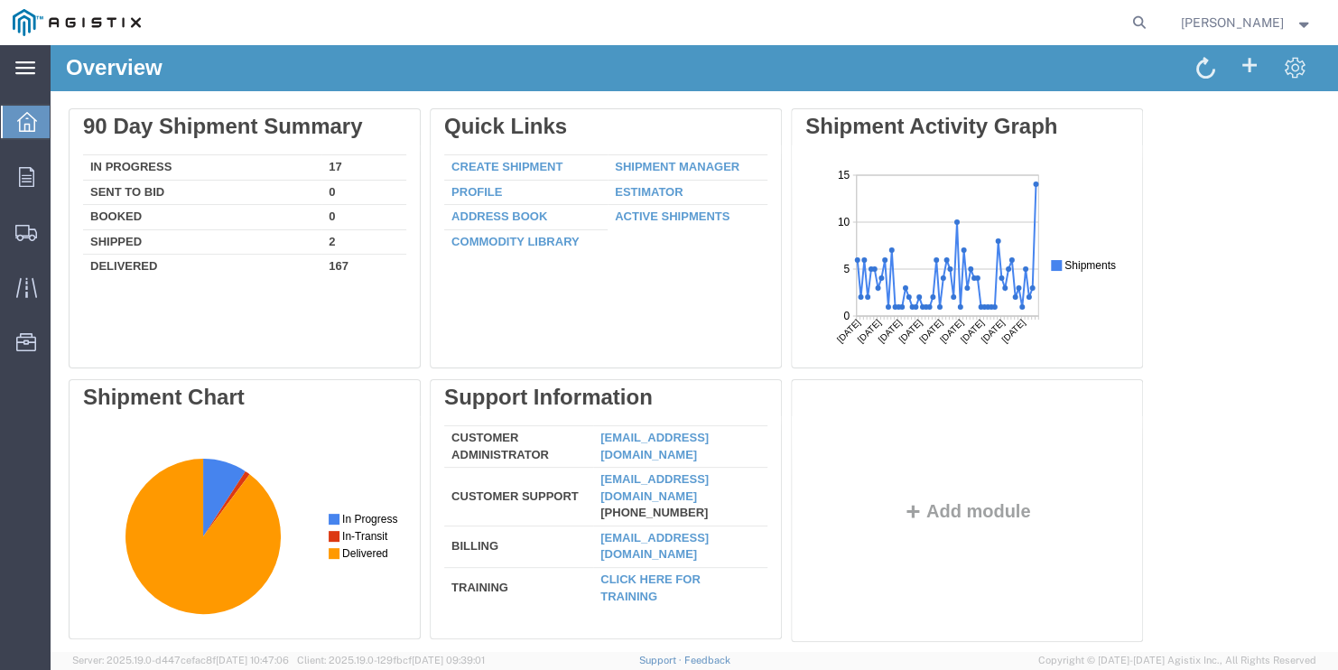
click at [19, 79] on div "main_menu Created with Sketch." at bounding box center [25, 67] width 51 height 45
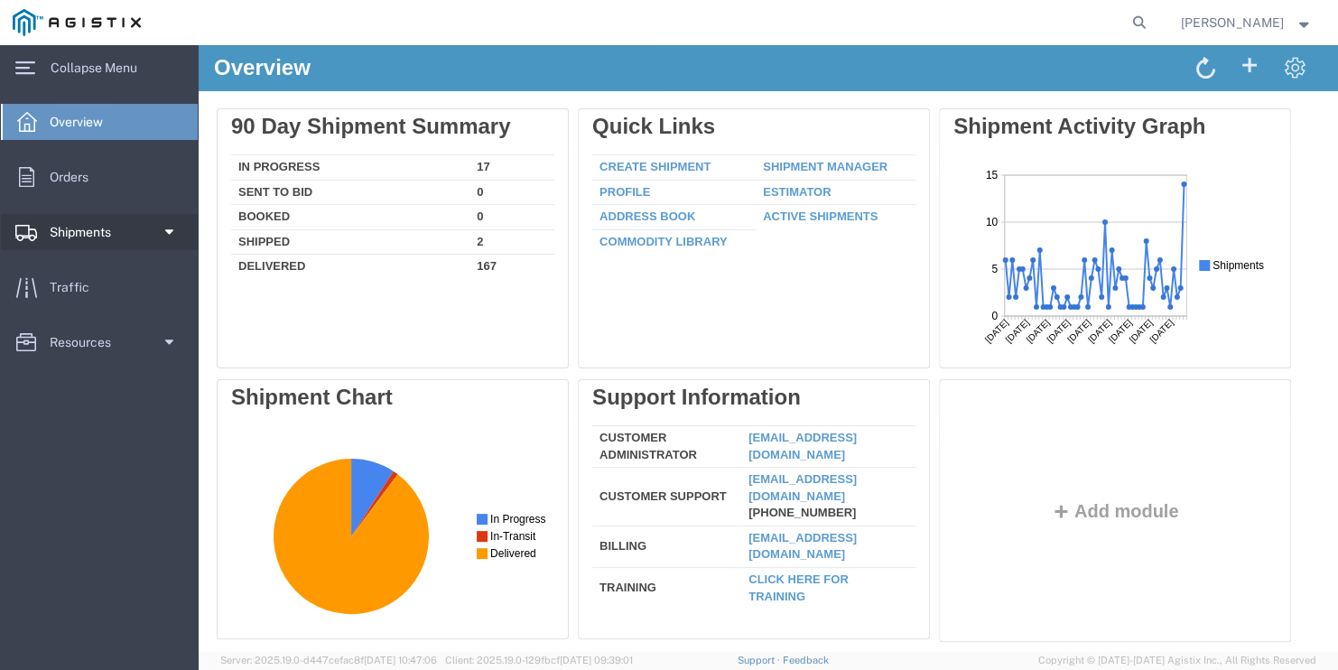
click at [98, 226] on span "Shipments" at bounding box center [87, 232] width 74 height 36
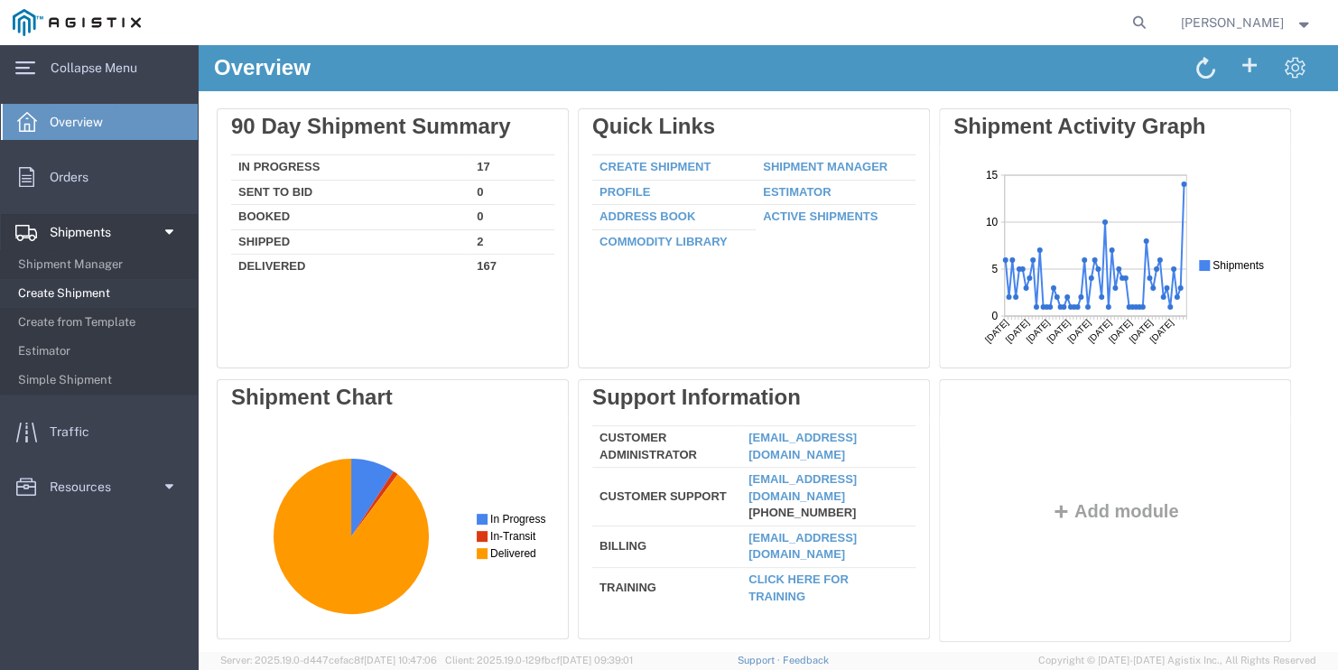
click at [71, 298] on span "Create Shipment" at bounding box center [101, 293] width 167 height 36
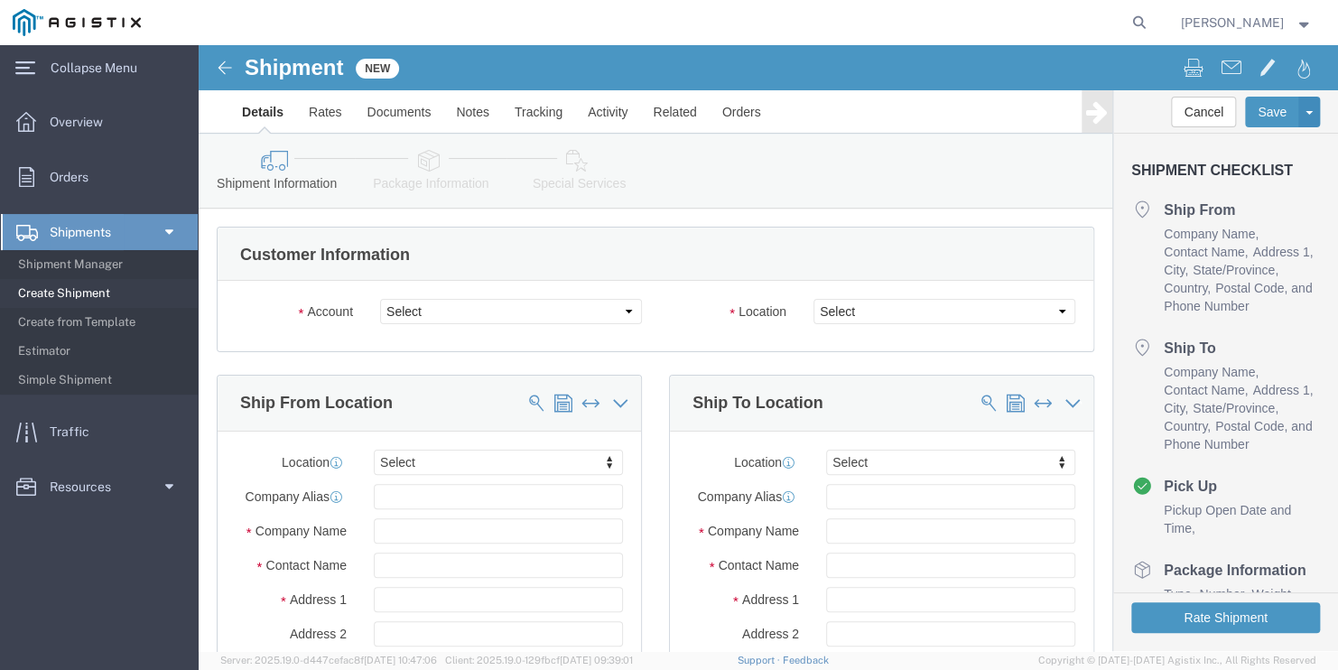
select select
click select "Select PG&E Valmont Industries Inc"
select select "9596"
click select "Select PG&E Valmont Industries Inc"
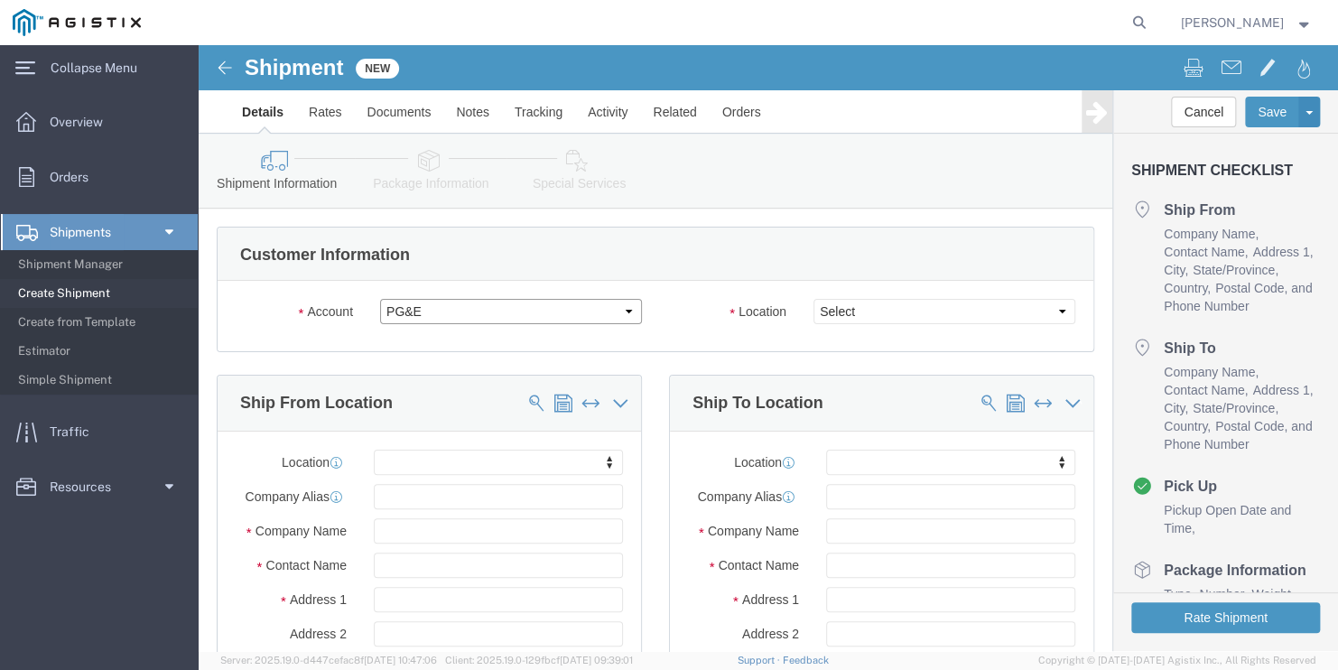
select select "PURCHORD"
select select
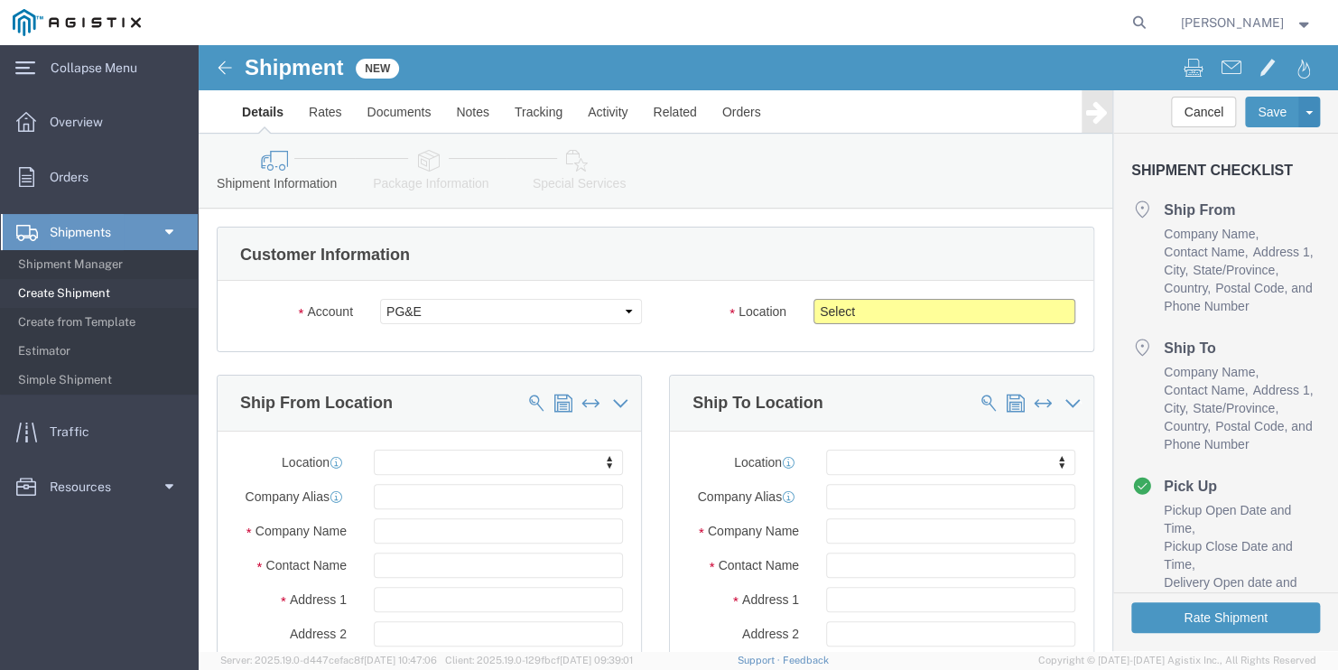
click select "Select All Others [GEOGRAPHIC_DATA] [GEOGRAPHIC_DATA] [GEOGRAPHIC_DATA] [GEOGRA…"
select select "23082"
click select "Select All Others [GEOGRAPHIC_DATA] [GEOGRAPHIC_DATA] [GEOGRAPHIC_DATA] [GEOGRA…"
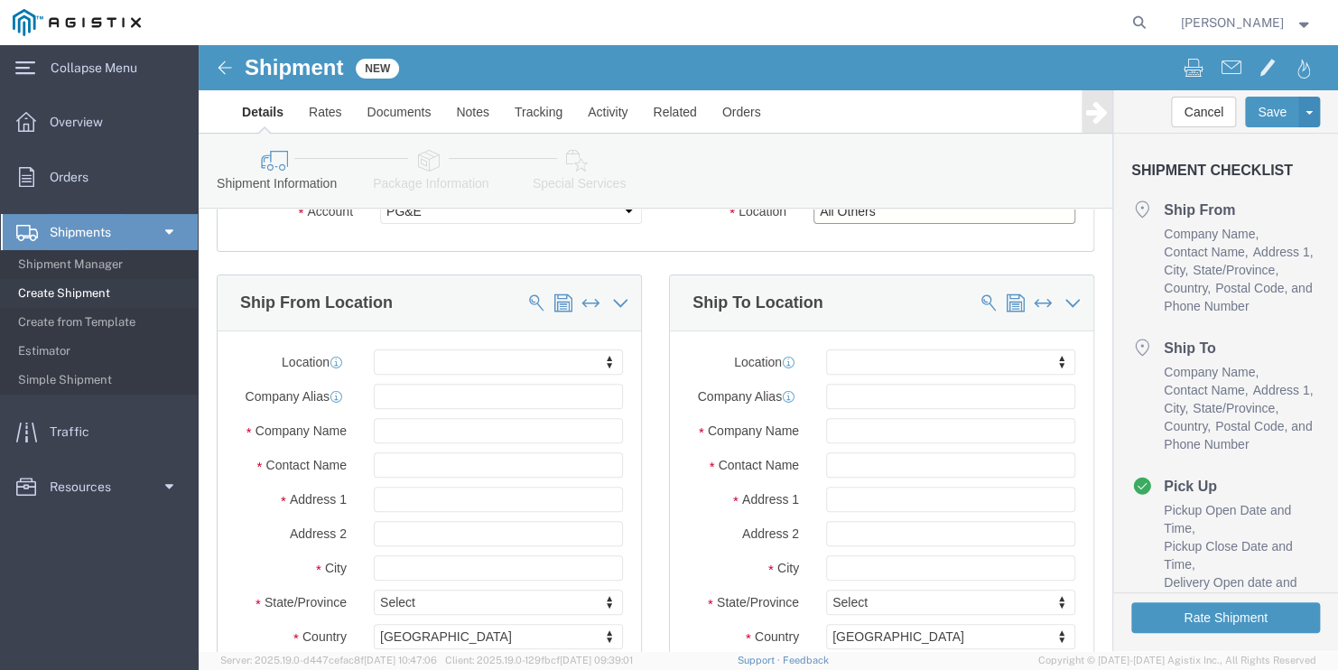
scroll to position [181, 0]
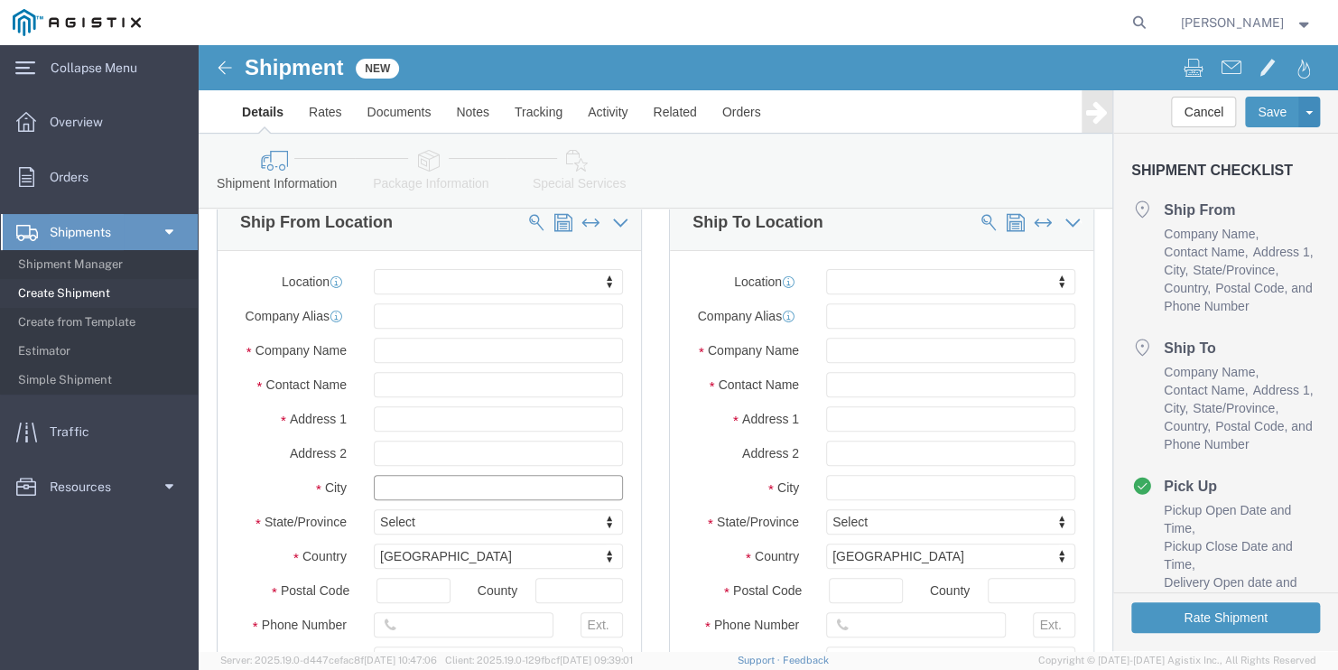
click input "text"
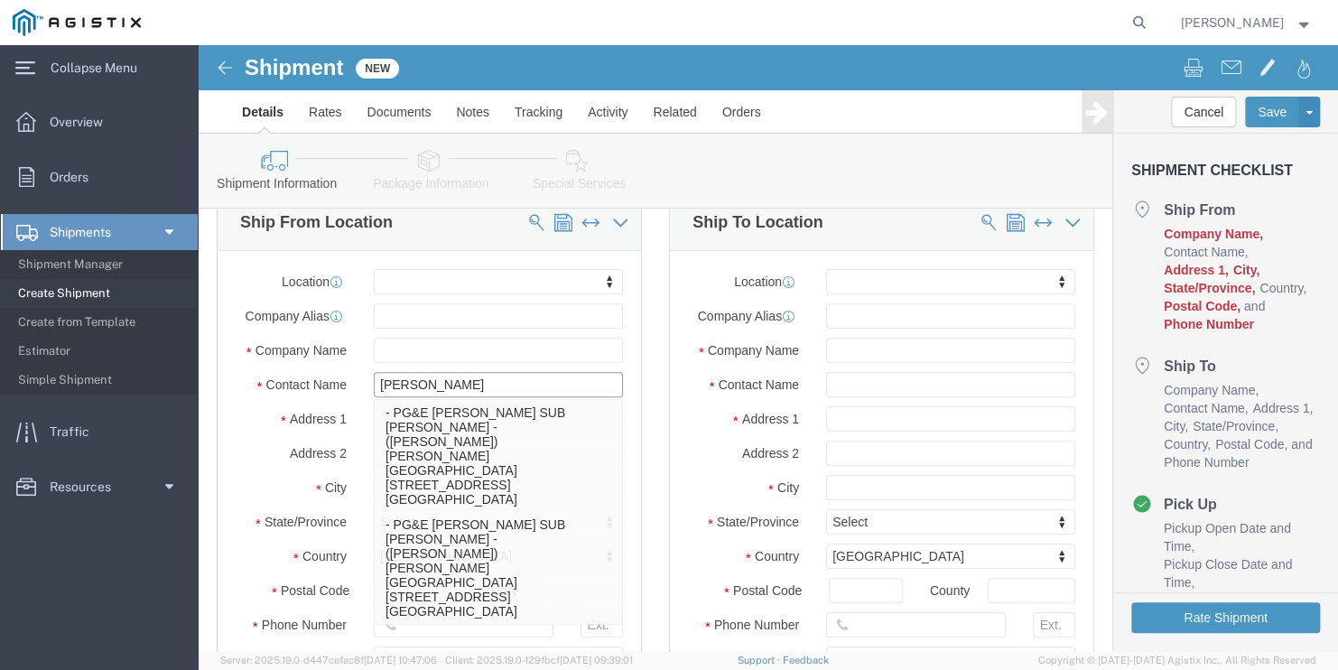
type input "[PERSON_NAME]"
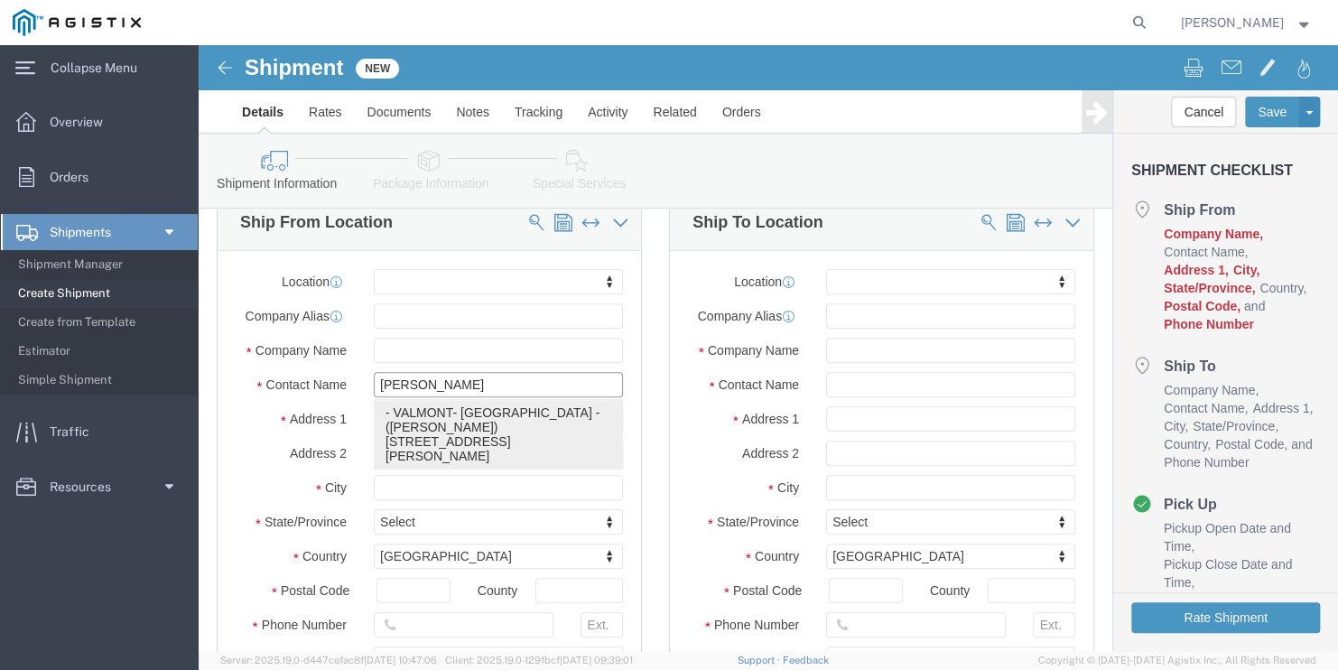
click p "- VALMONT- [GEOGRAPHIC_DATA] - ([PERSON_NAME]) [STREET_ADDRESS][PERSON_NAME]"
select select
type input "[STREET_ADDRESS][PERSON_NAME]"
type input "77041"
type input "7136829731"
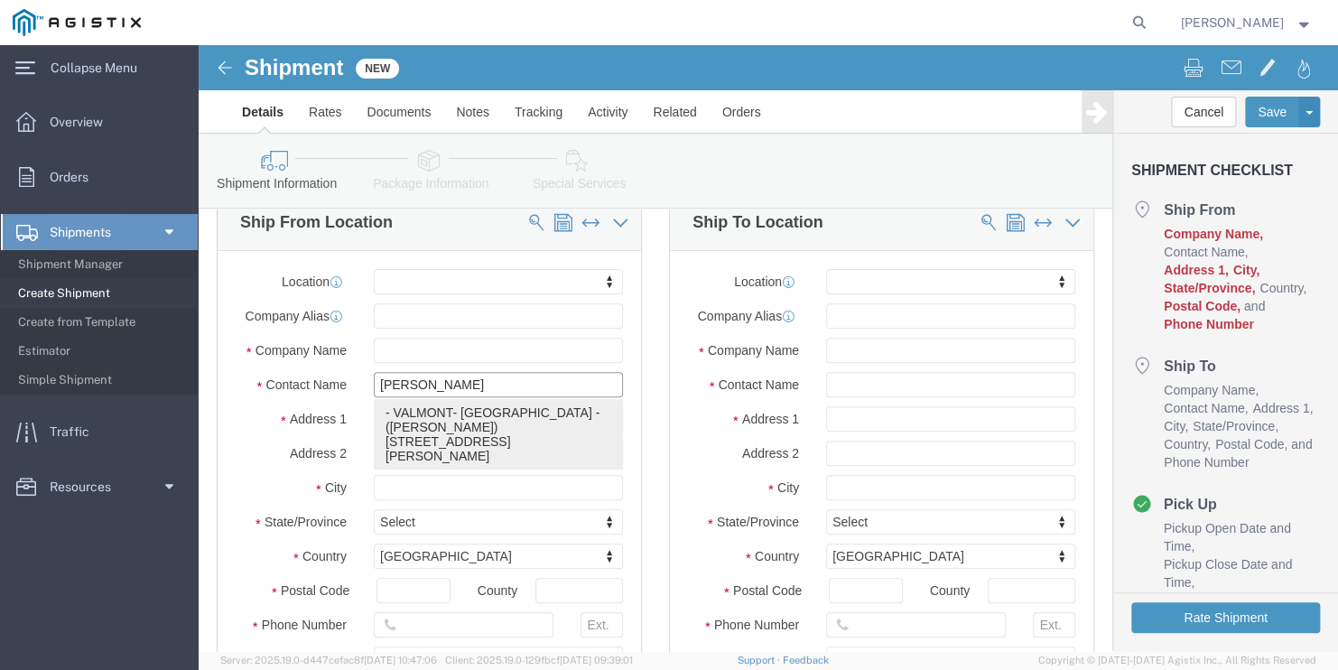
type input "[EMAIL_ADDRESS][DOMAIN_NAME]"
checkbox input "true"
type input "VALMONT- [GEOGRAPHIC_DATA]"
type input "[PERSON_NAME]"
type input "[GEOGRAPHIC_DATA]"
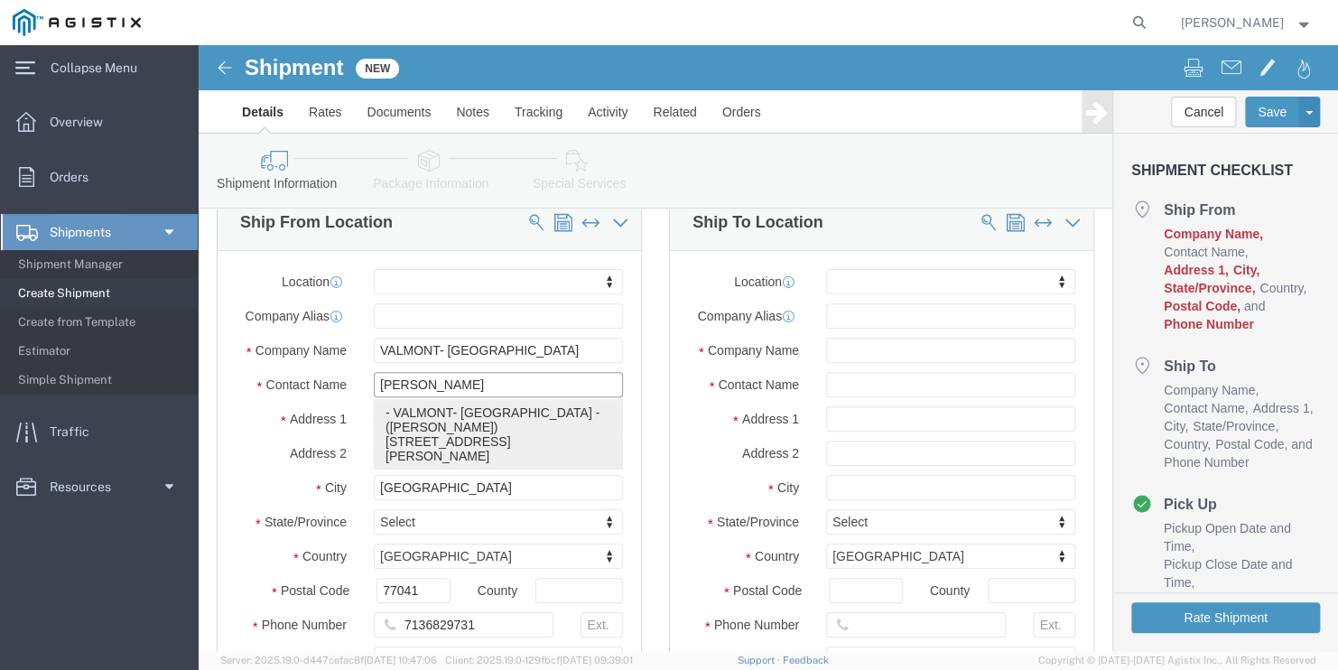
select select "[GEOGRAPHIC_DATA]"
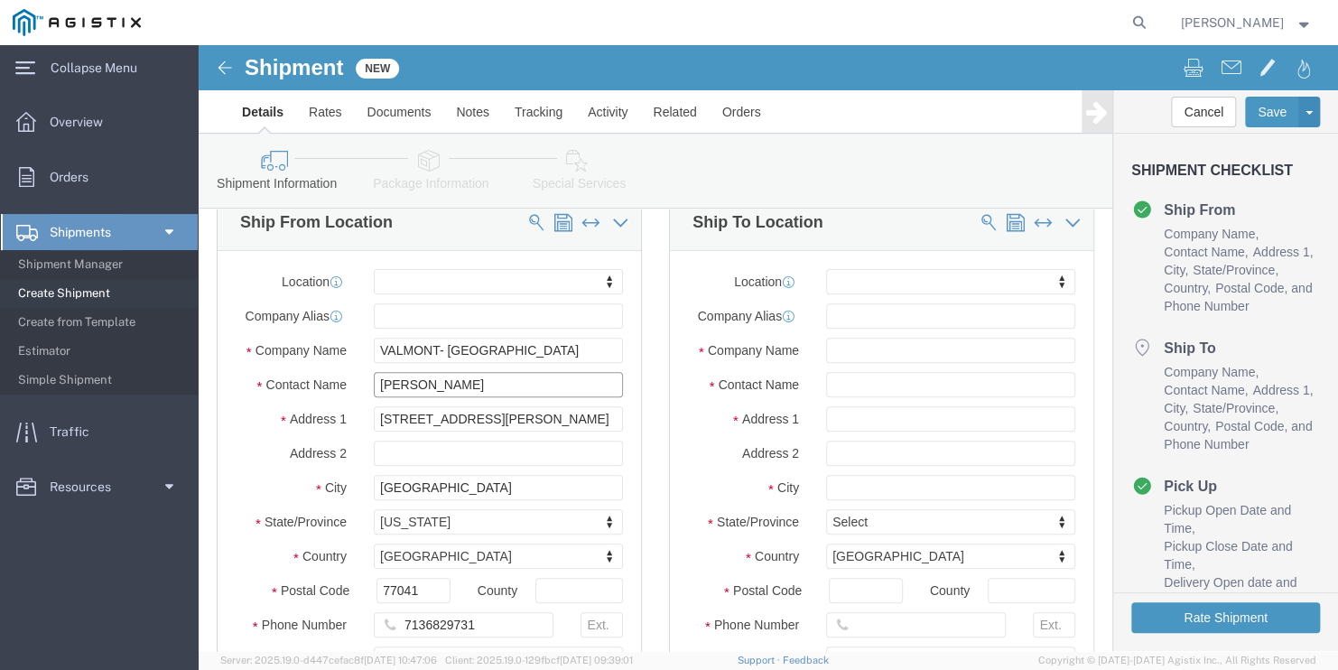
type input "[PERSON_NAME]"
click input "text"
type input "ORO"
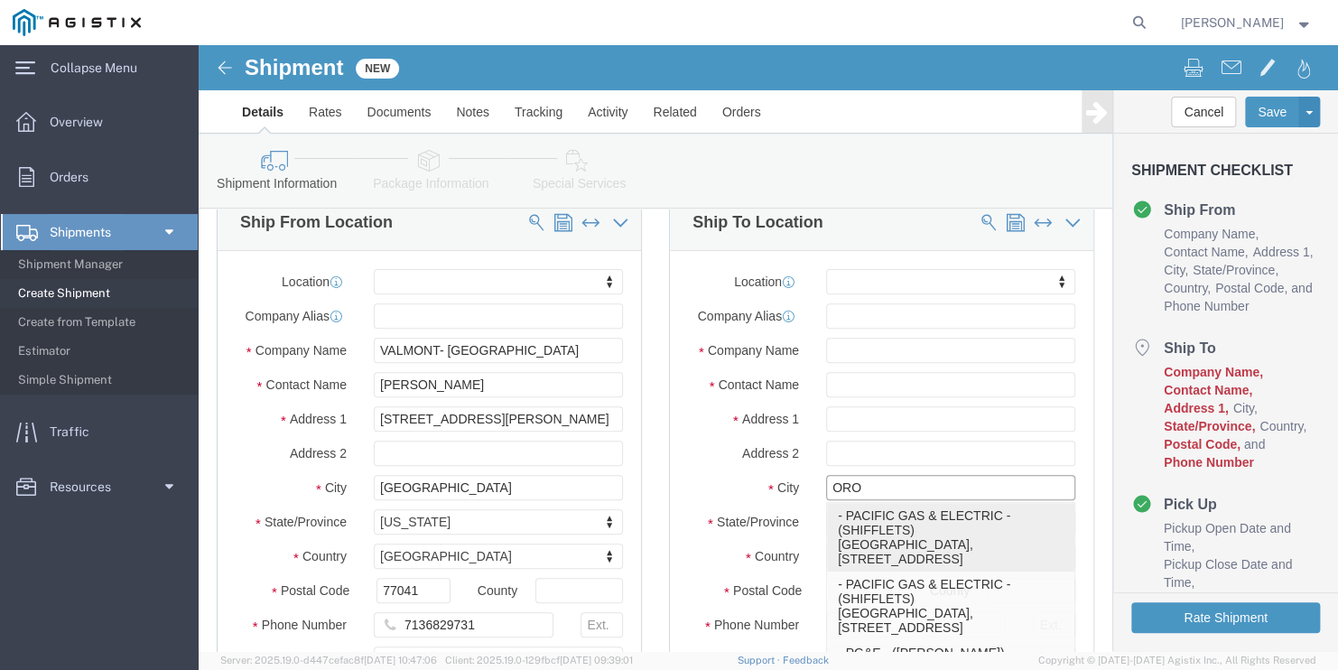
click p "- PACIFIC GAS & ELECTRIC - (SHIFFLETS) [GEOGRAPHIC_DATA], [STREET_ADDRESS]"
select select
type input "SHIFFLETS POLE YARD"
type input "[STREET_ADDRESS]"
type input "95965"
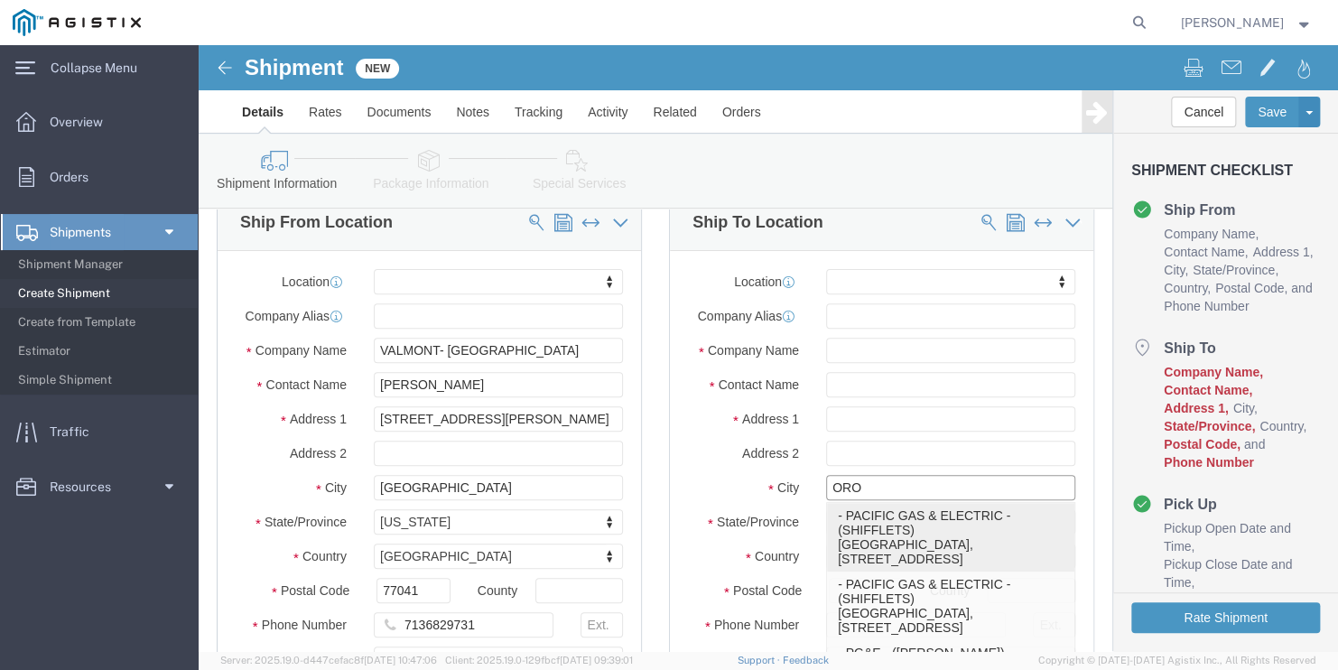
type input "[GEOGRAPHIC_DATA]"
type input "18003444997"
type input "PACIFIC GAS & ELECTRIC"
type input "SHIFFLETS"
type input "[GEOGRAPHIC_DATA]"
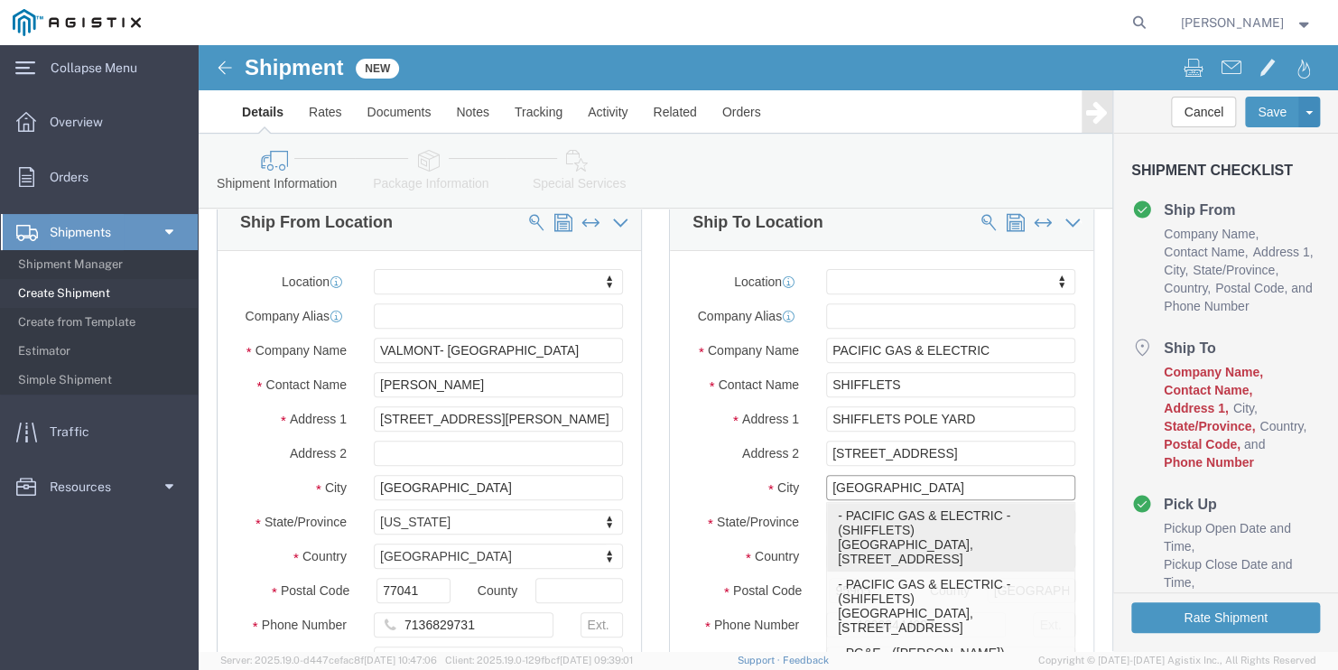
select select "CA"
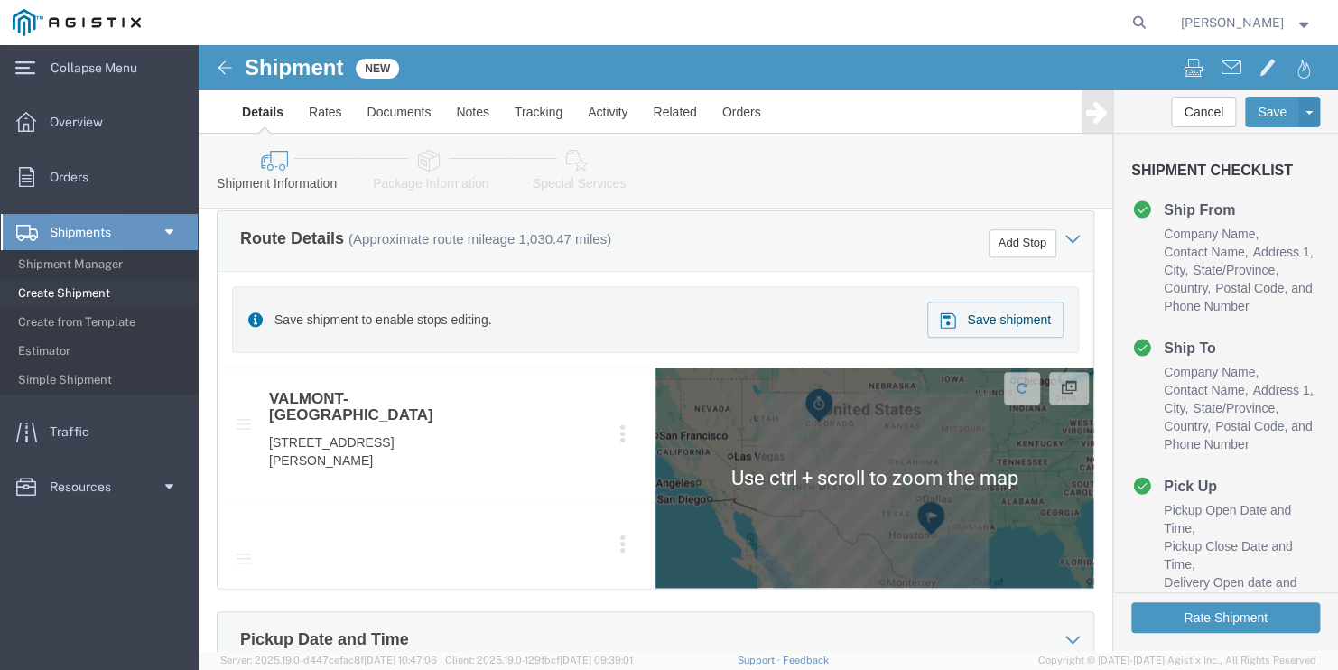
scroll to position [812, 0]
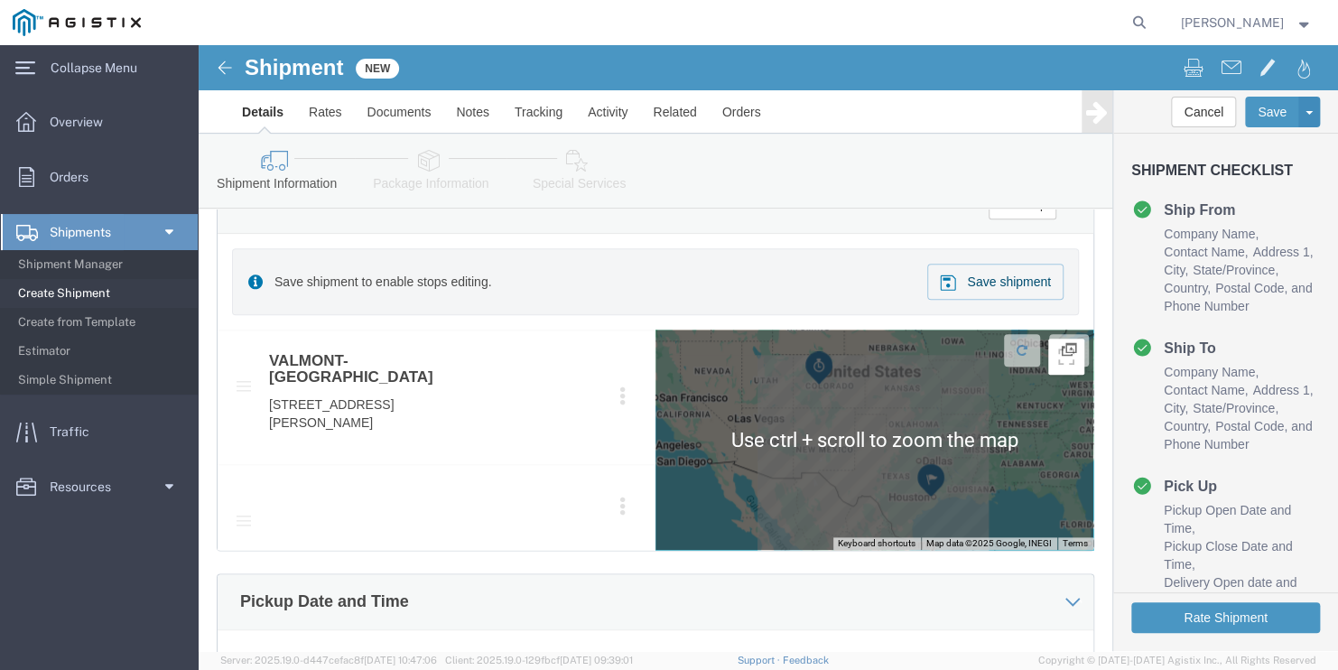
type input "[GEOGRAPHIC_DATA]"
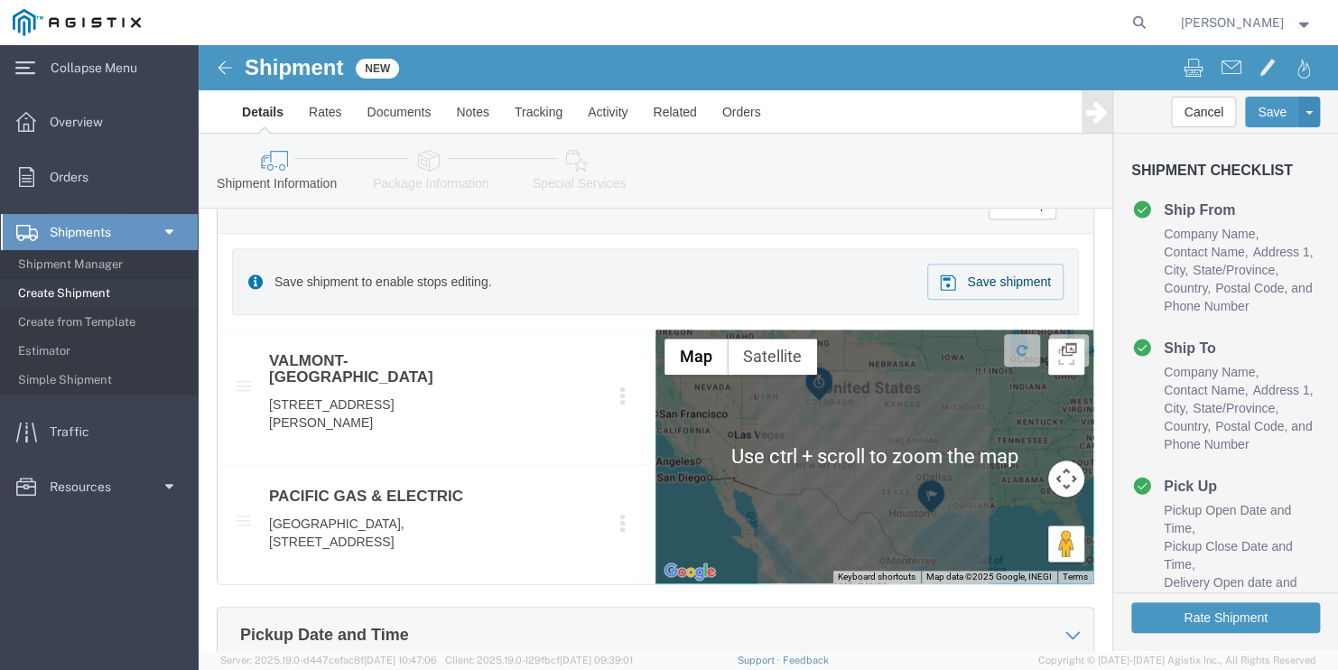
select select
click div "Save shipment to enable stops editing. Save shipment"
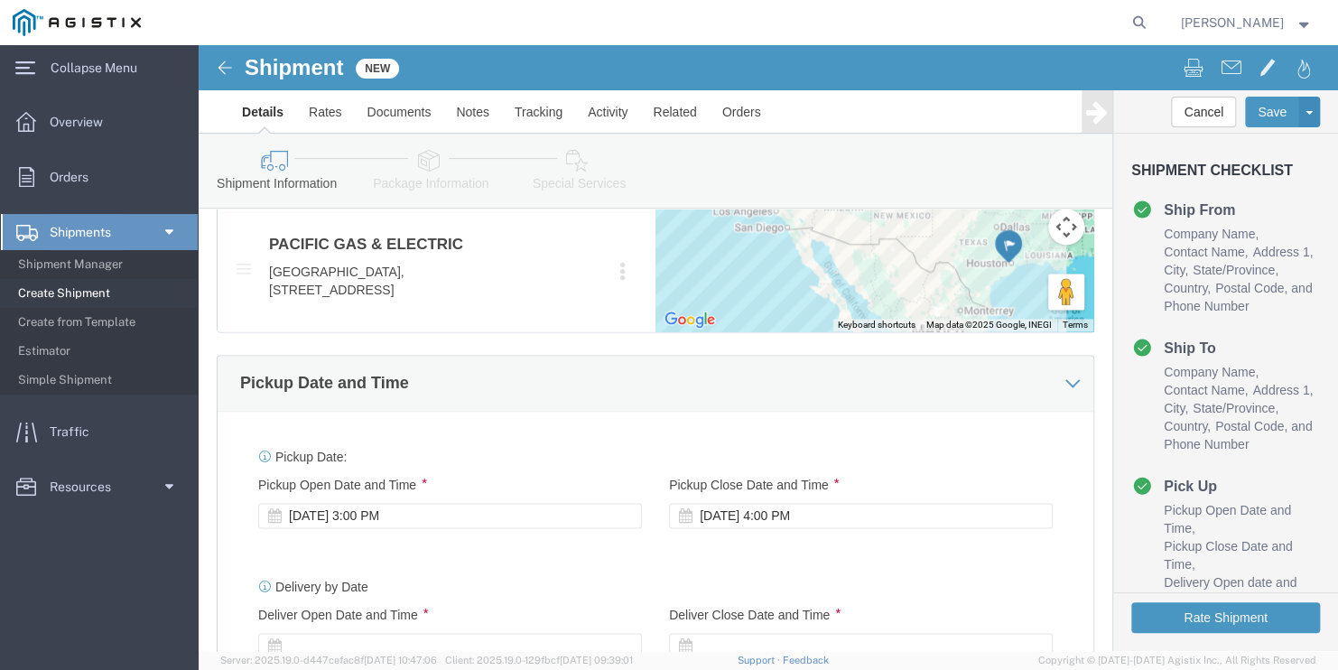
scroll to position [1173, 0]
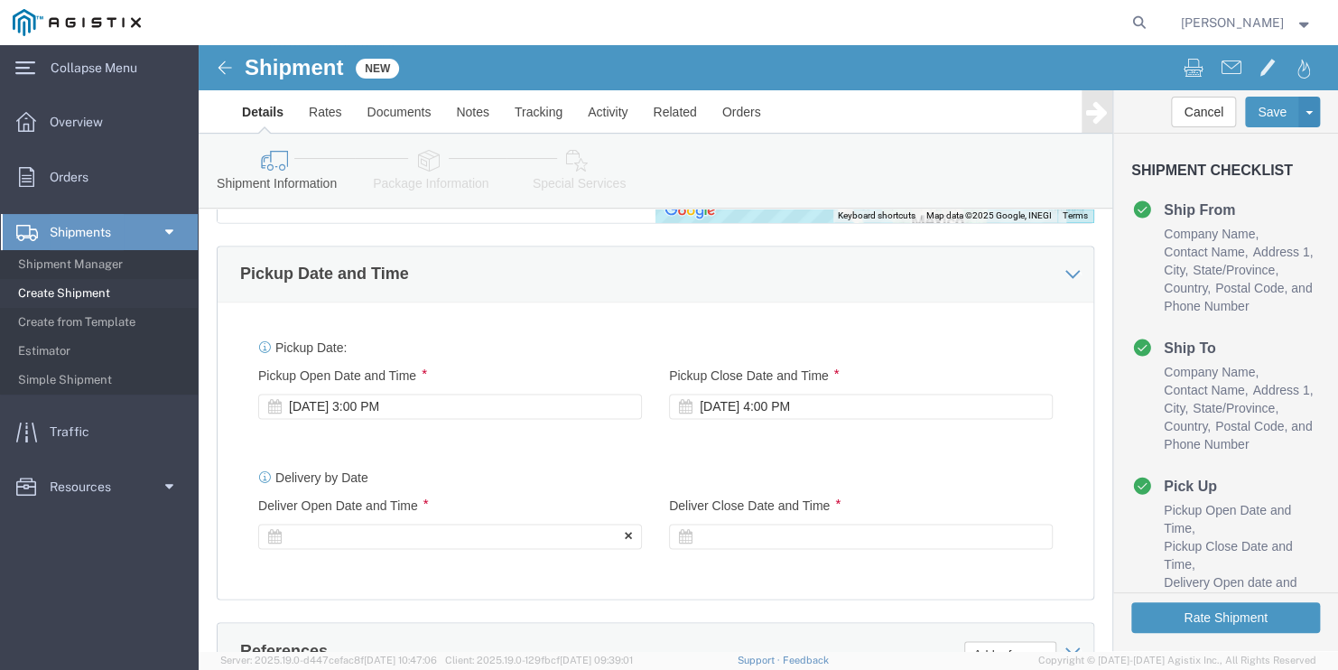
click div
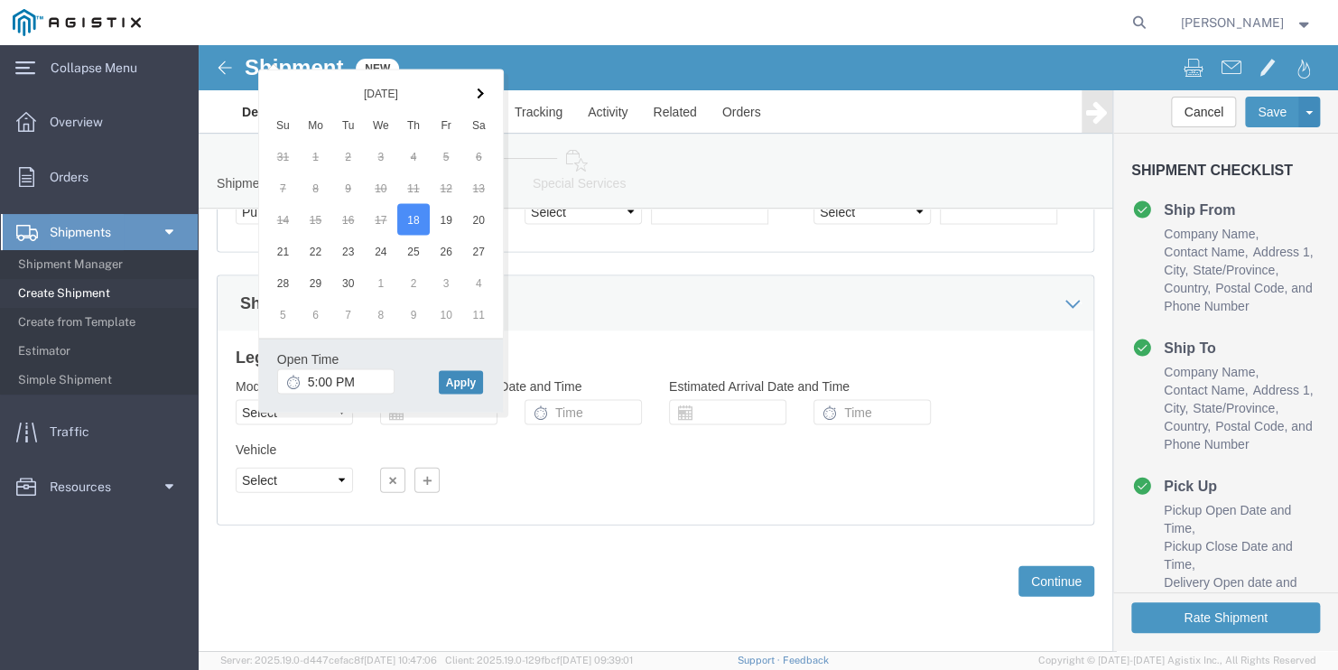
click button "Apply"
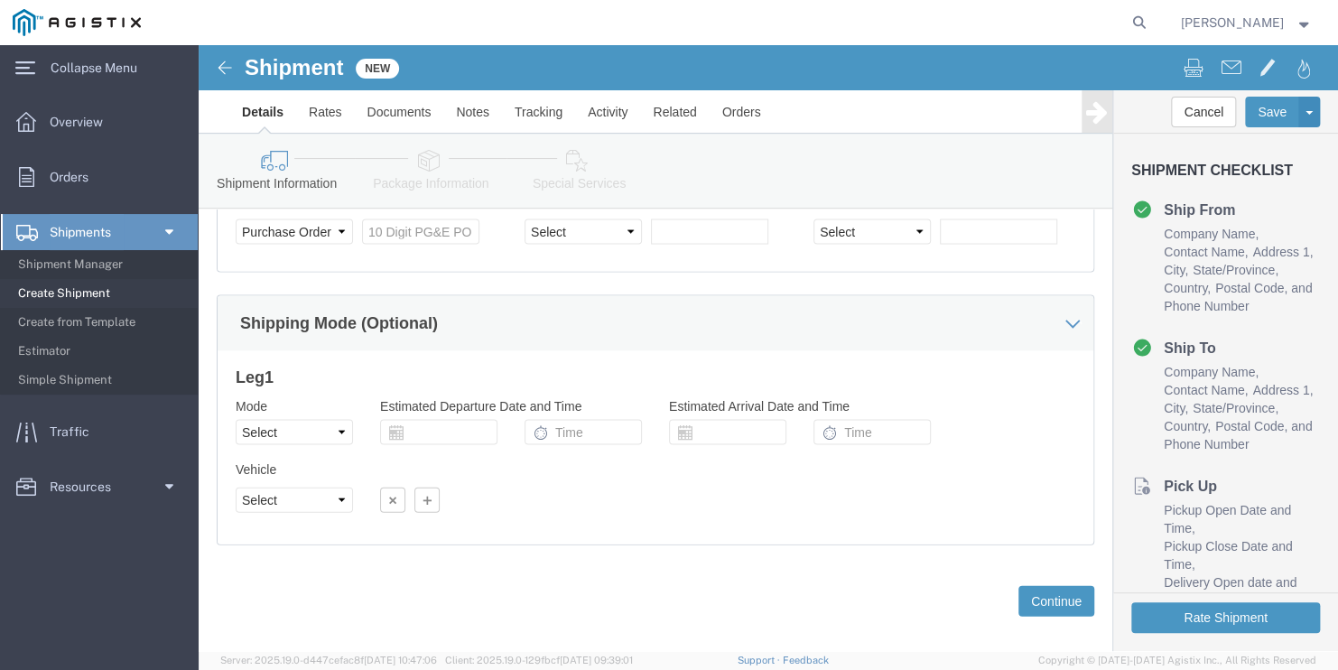
scroll to position [1595, 0]
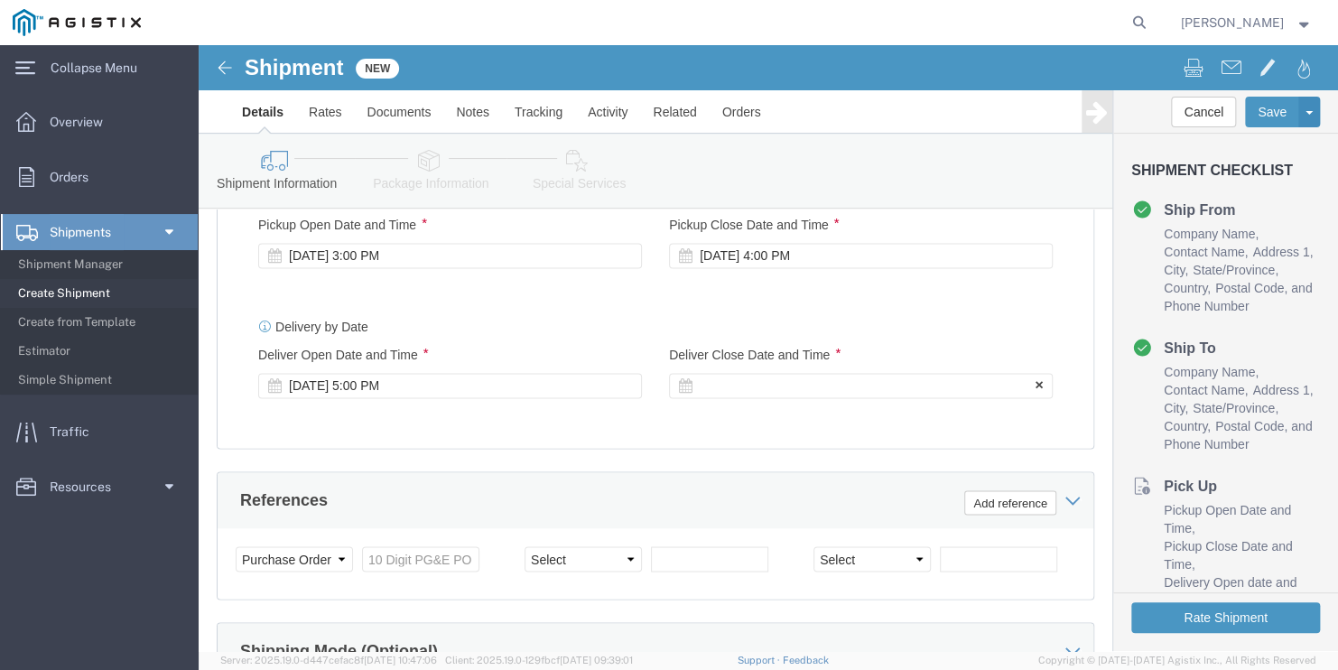
click div
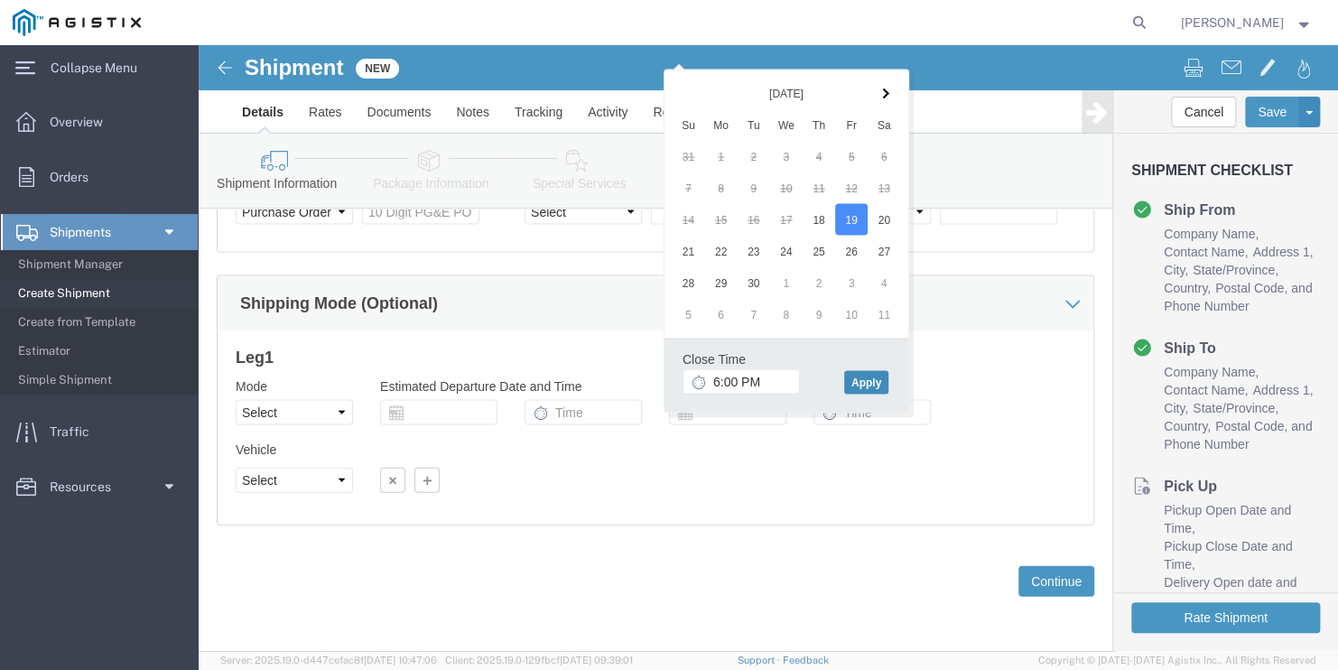
click button "Apply"
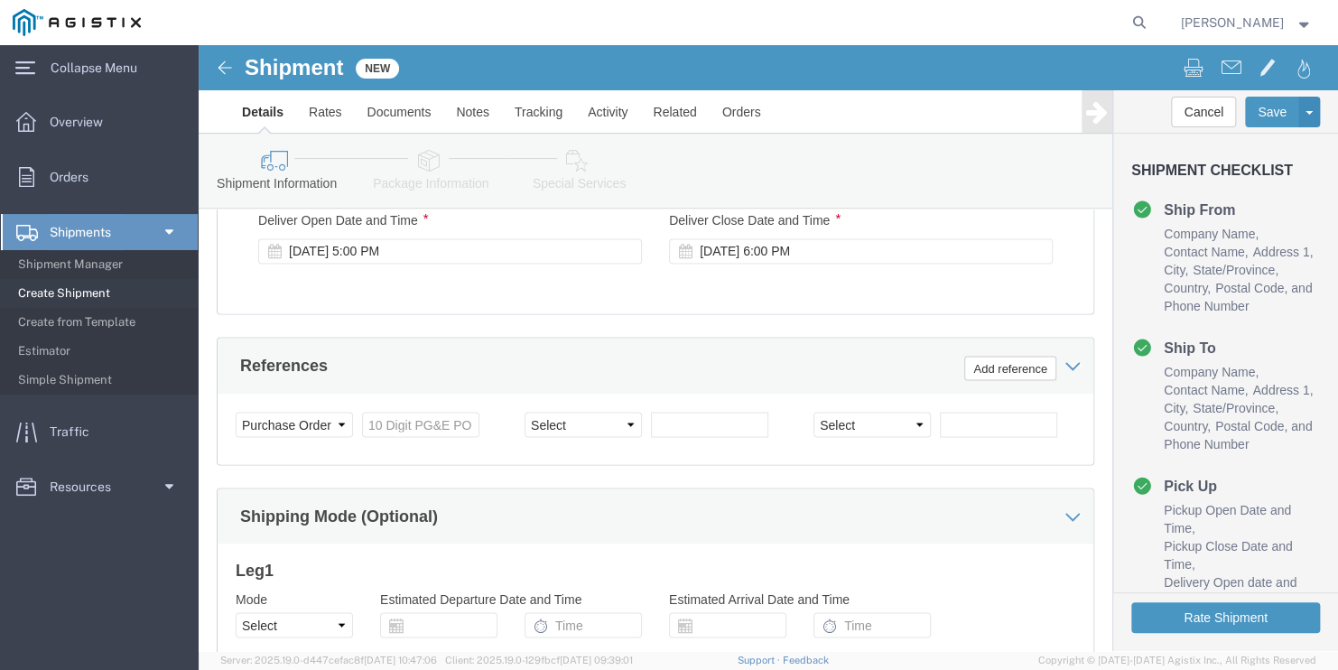
scroll to position [1414, 0]
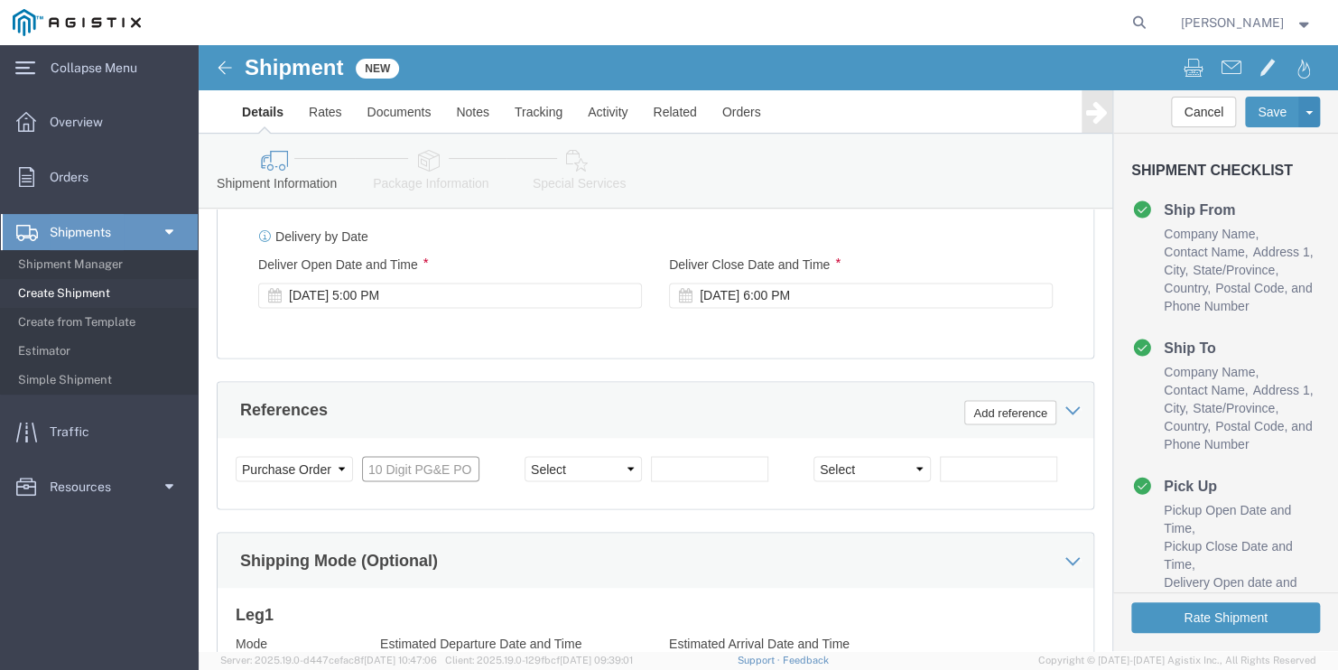
click input "text"
paste input "3501400812"
type input "3501400812"
click select "Select Account Type Activity ID Airline Appointment Number ASN Batch Request # …"
select select "PICKUPNUM"
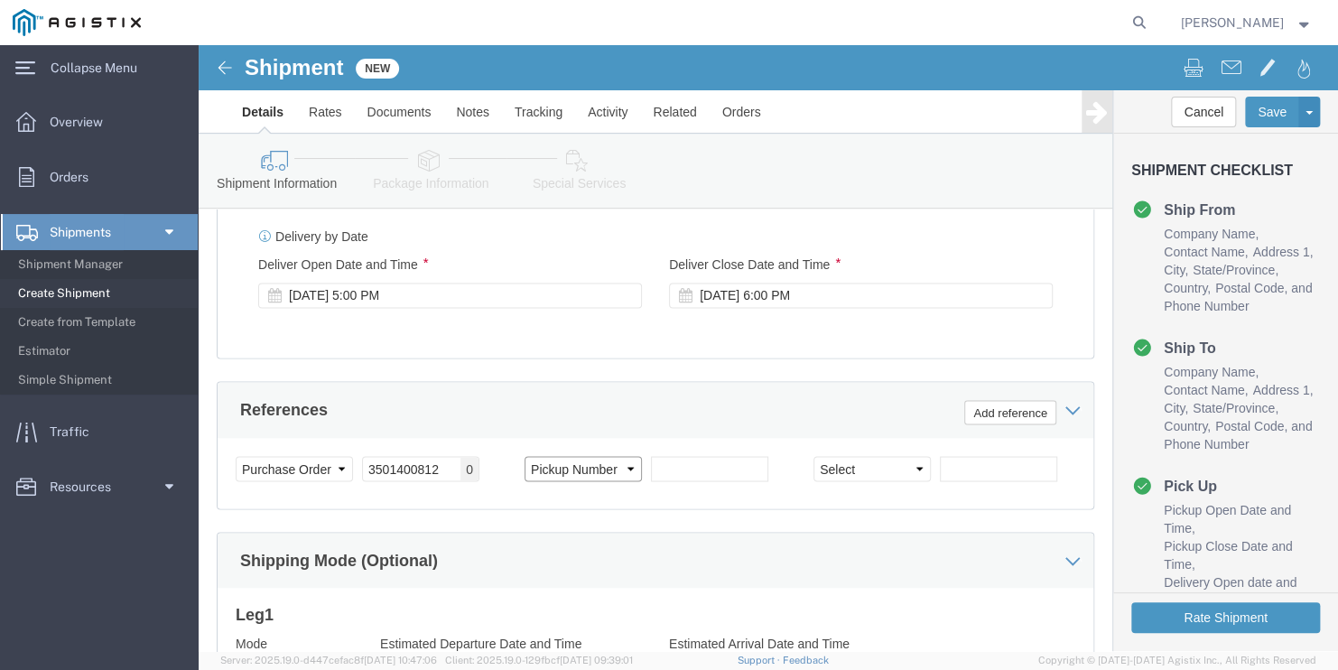
click select "Select Account Type Activity ID Airline Appointment Number ASN Batch Request # …"
click input "text"
paste input "900249243"
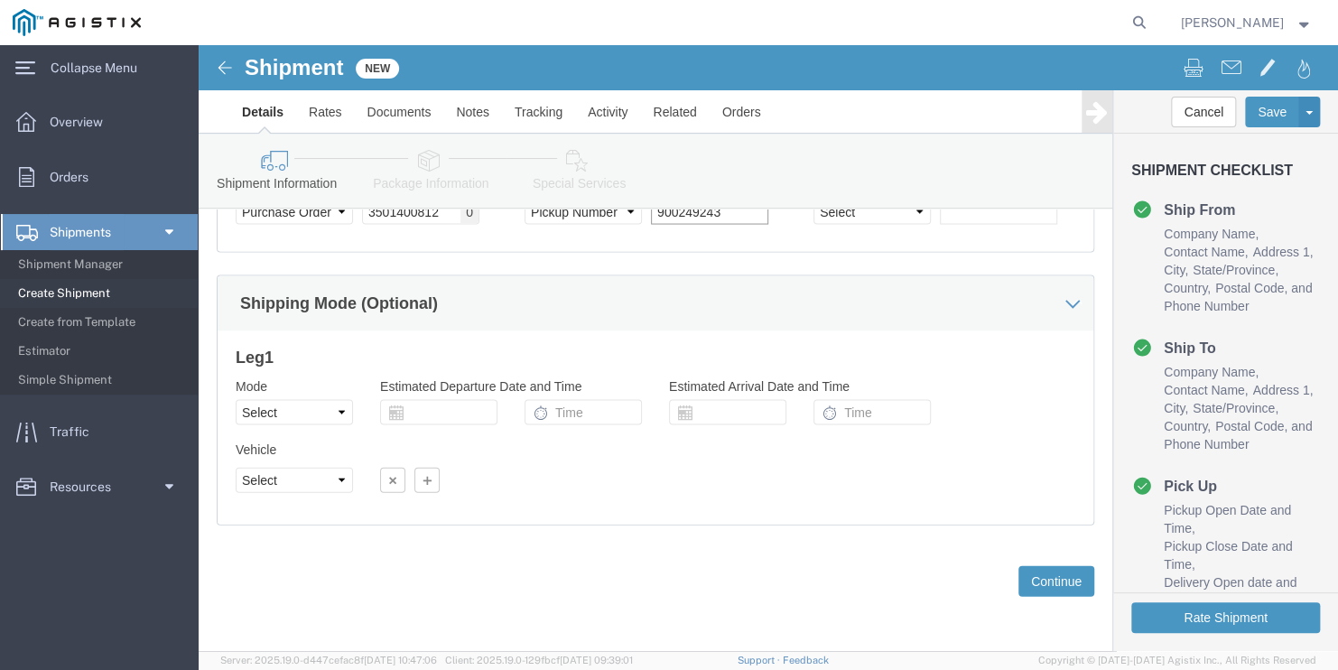
scroll to position [1685, 0]
type input "900249243"
click button "Continue"
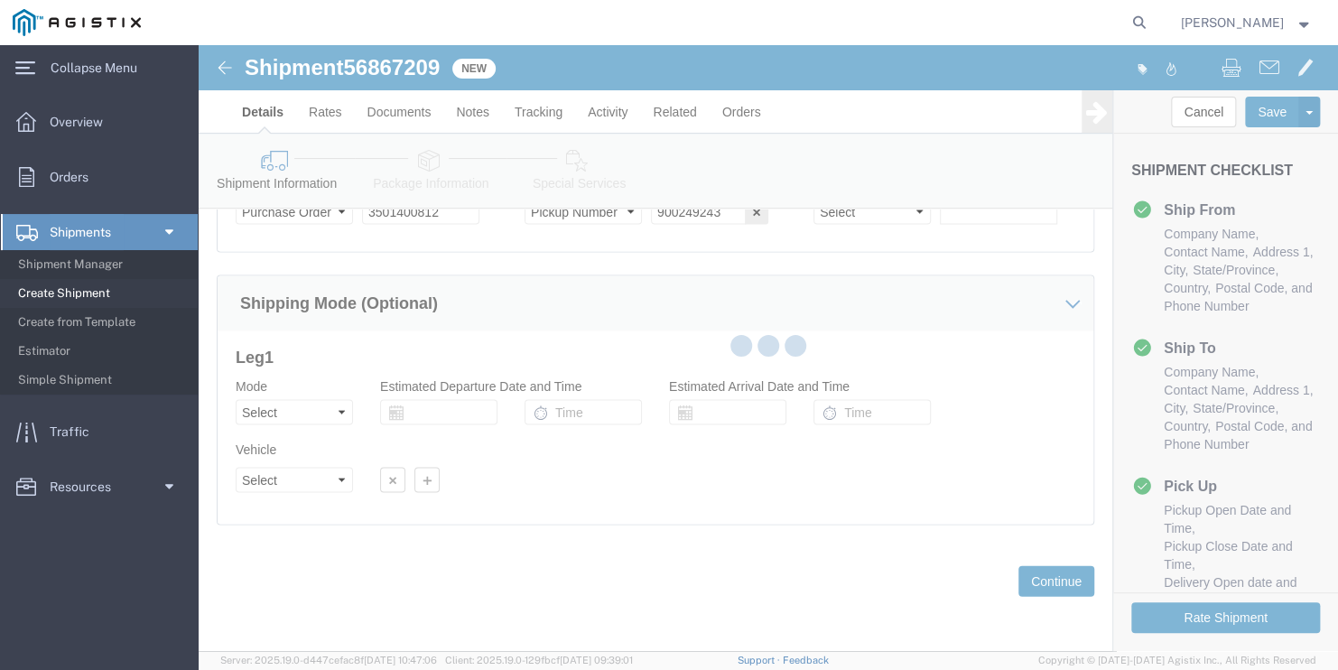
scroll to position [3, 0]
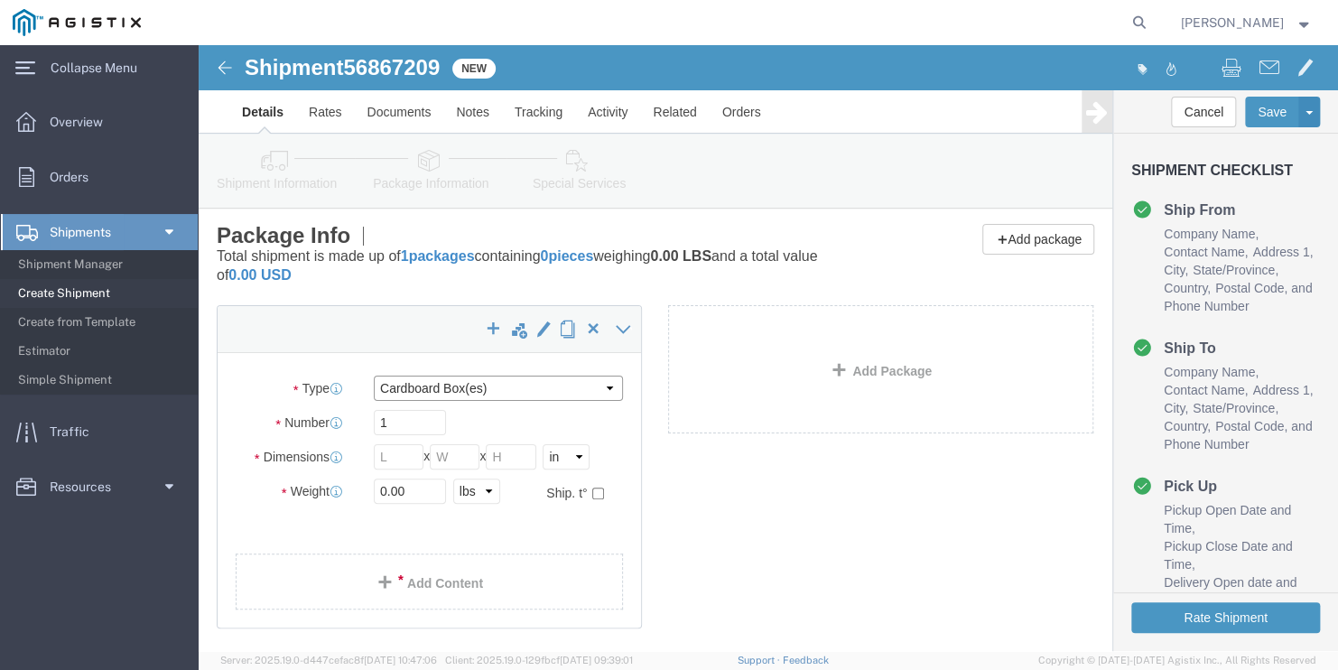
click select "Select Bulk Bundle(s) Cardboard Box(es) Carton(s) Crate(s) Drum(s) (Fiberboard)…"
select select "BNDL"
click select "Select Bulk Bundle(s) Cardboard Box(es) Carton(s) Crate(s) Drum(s) (Fiberboard)…"
click select "Select cm ft in"
select select "FT"
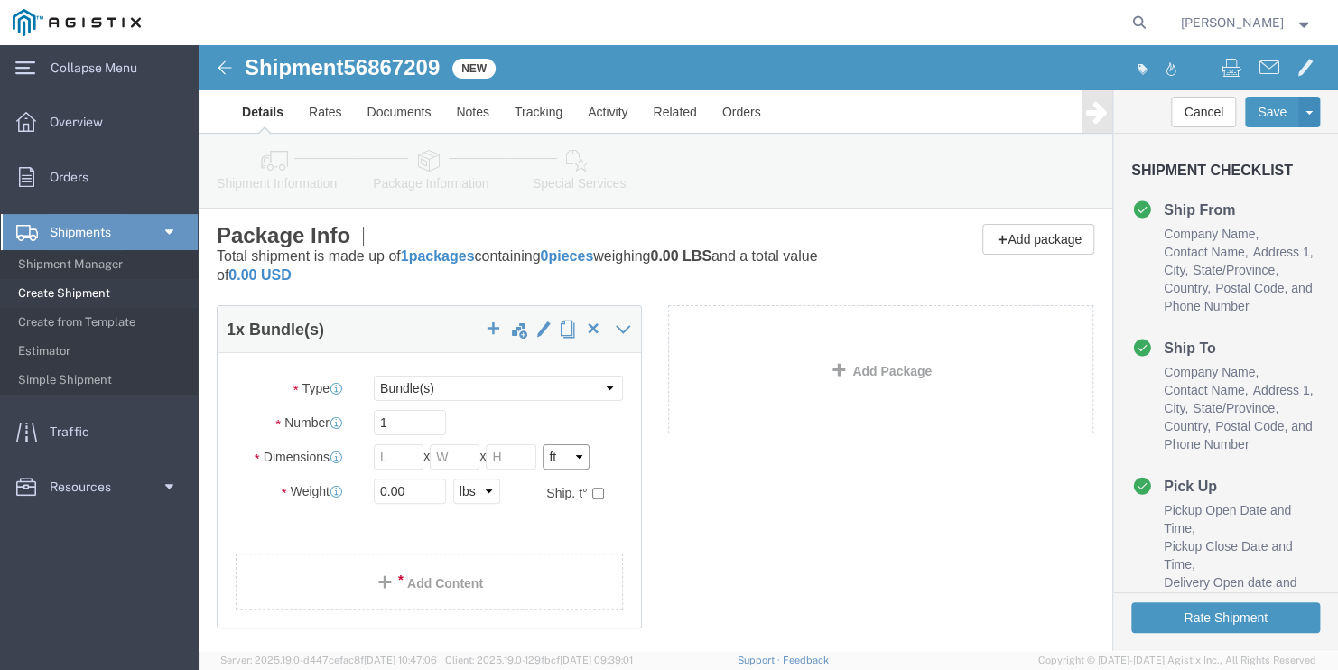
click select "Select cm ft in"
click input "text"
type input "96"
type input "102"
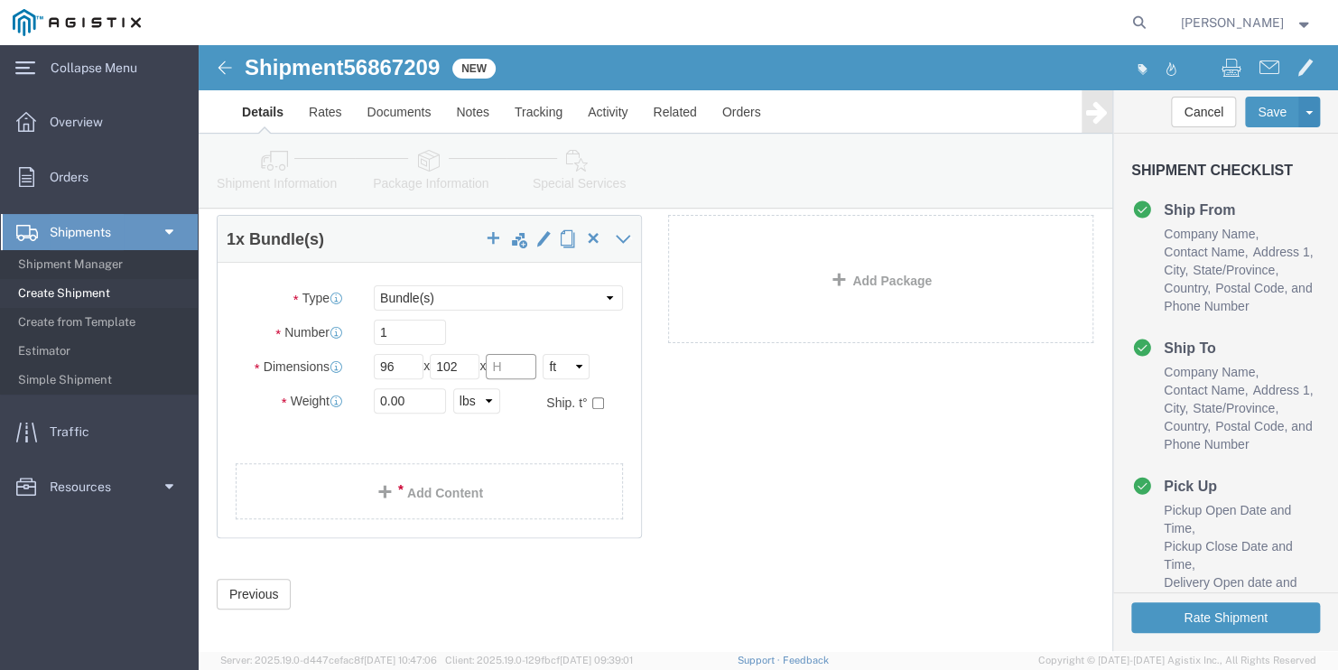
click input "text"
type input "55"
drag, startPoint x: 232, startPoint y: 350, endPoint x: -43, endPoint y: 320, distance: 276.9
click html "Shipment 56867209 New Details Rates Documents Notes Tracking Activity Related O…"
type input "23776"
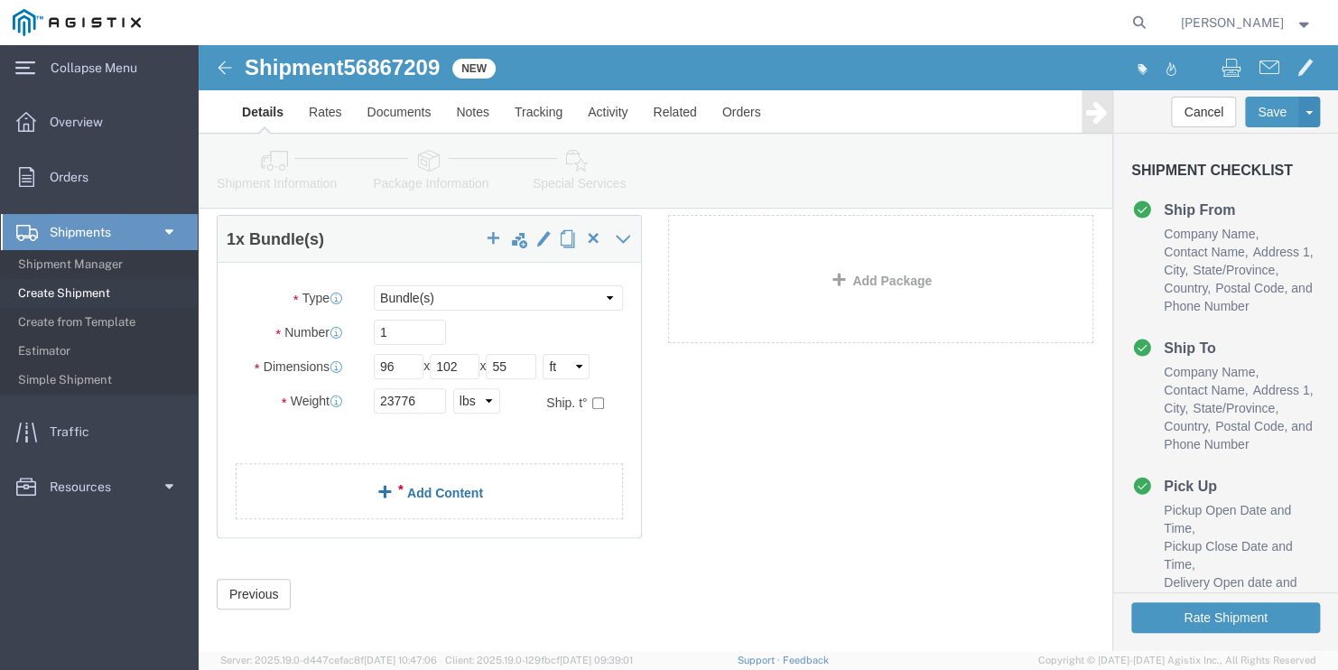
click link "Add Content"
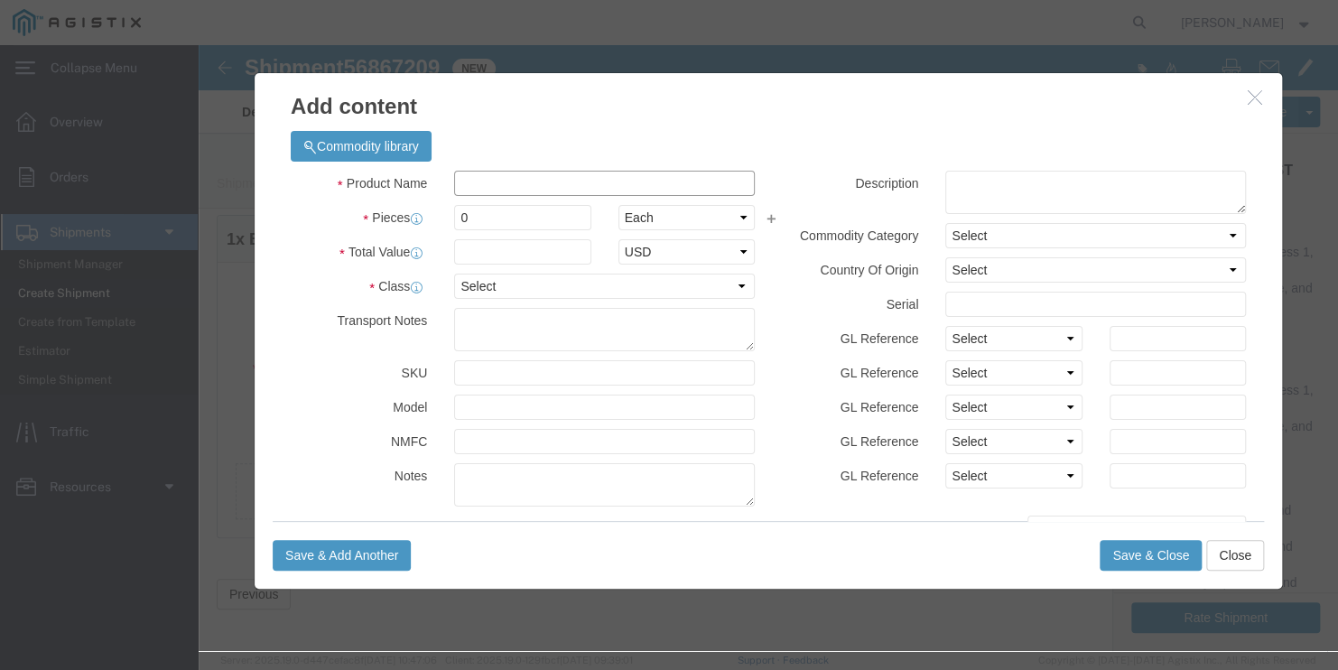
click input "text"
type input "STEEL POLES"
type input "1"
select select "MX"
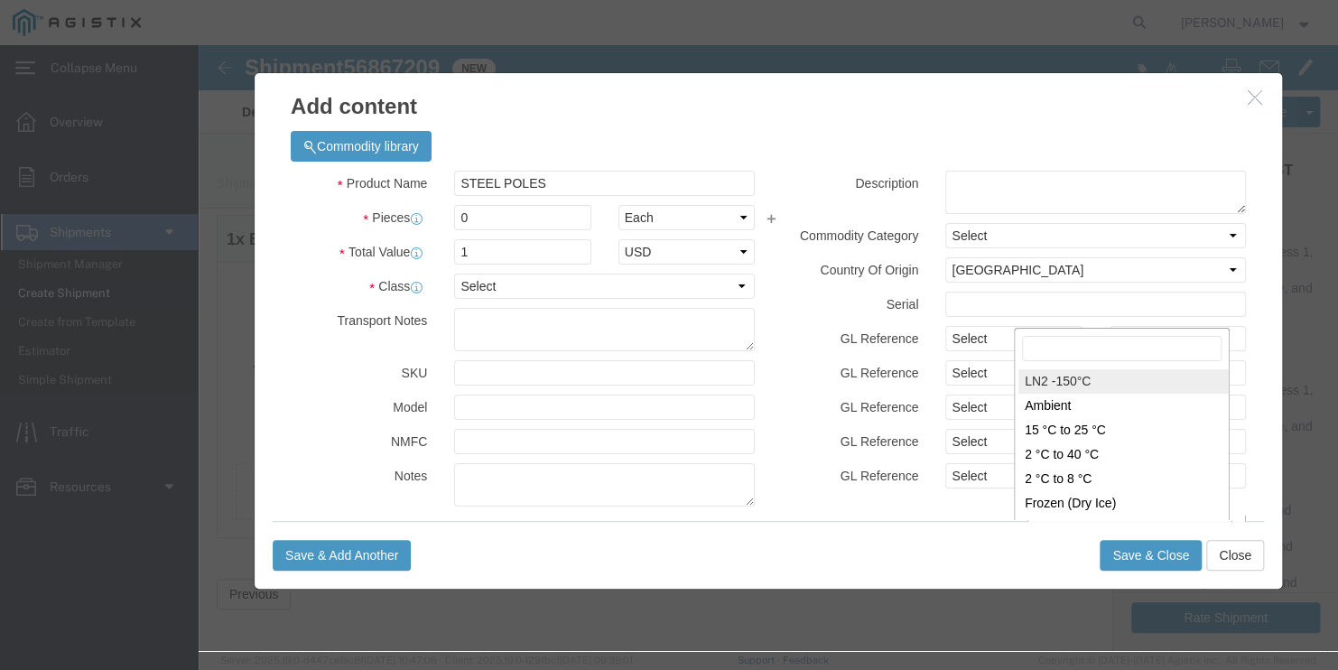
scroll to position [2, 0]
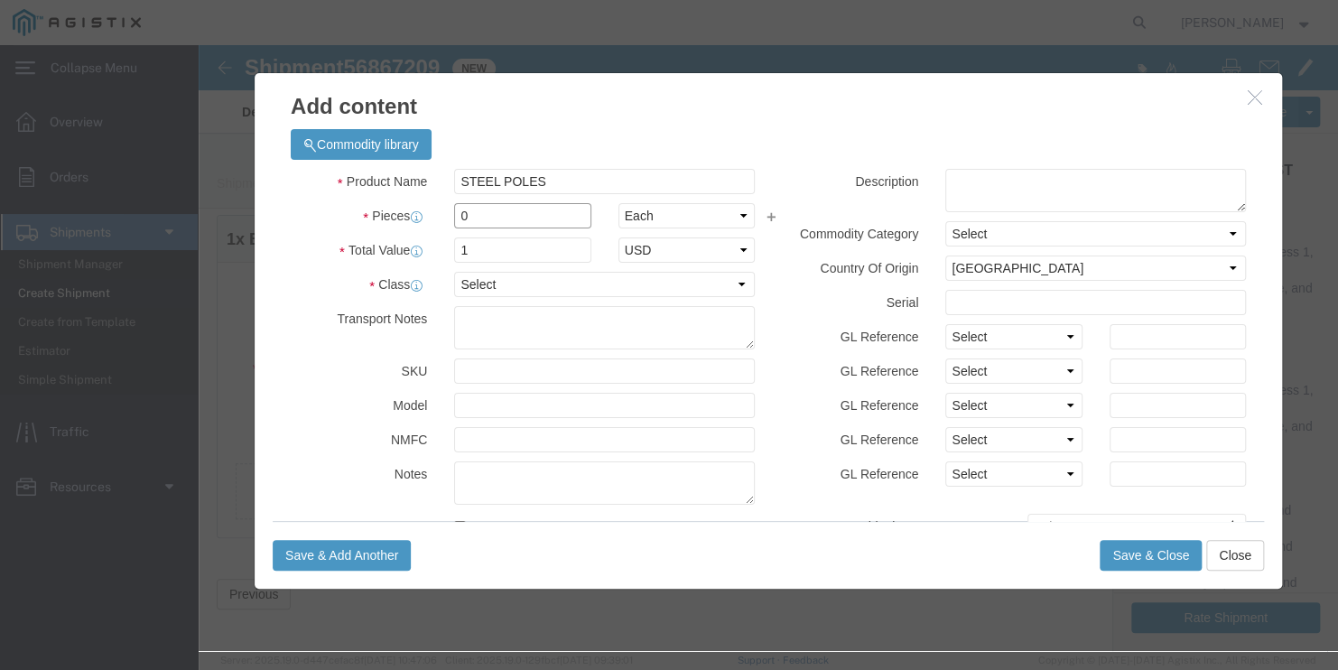
drag, startPoint x: 292, startPoint y: 171, endPoint x: 87, endPoint y: 127, distance: 210.3
click div "Product Name STEEL POLES Pieces 0 Select Bag Barrels 100Board Feet Bottle Box B…"
type input "15"
click select "Select 50 55 60 65 70 85 92.5 100 125 175 250 300 400"
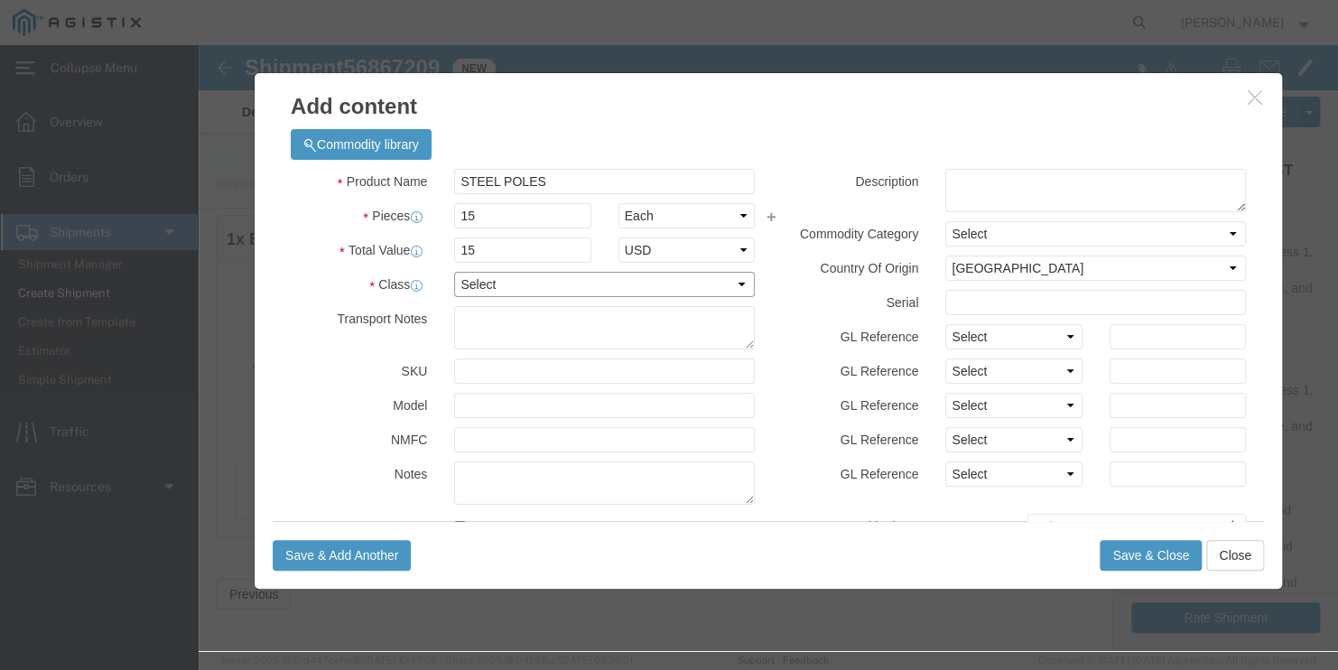
select select "50"
click select "Select 50 55 60 65 70 85 92.5 100 125 175 250 300 400"
drag, startPoint x: 324, startPoint y: 166, endPoint x: 80, endPoint y: 123, distance: 247.5
click div "Product Name STEEL POLES Pieces 15 Select Bag Barrels 100Board Feet Bottle Box …"
drag, startPoint x: 301, startPoint y: 161, endPoint x: 119, endPoint y: 160, distance: 181.4
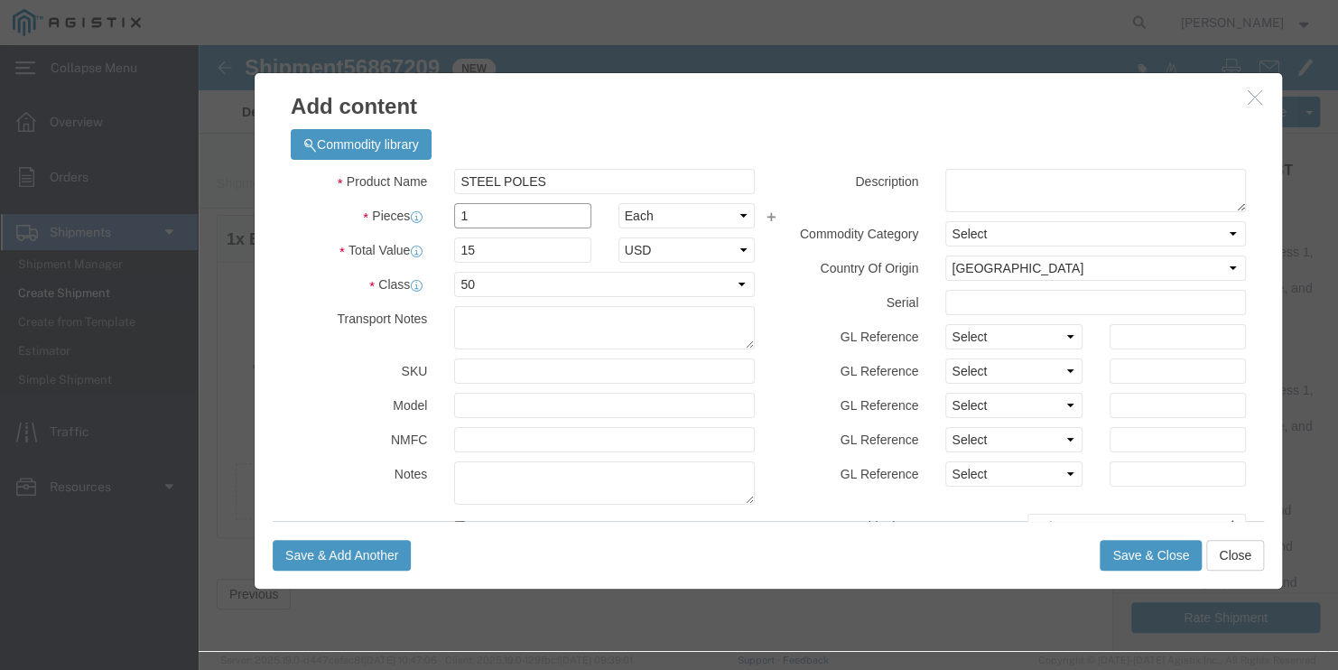
click div "Pieces 1 Select Bag Barrels 100Board Feet Bottle Box Blister Pack Carats Can Ca…"
type input "15"
type input "1"
click div "Commodity library Product Name STEEL POLES Pieces 15 Select Bag Barrels 100Boar…"
click button "Save & Close"
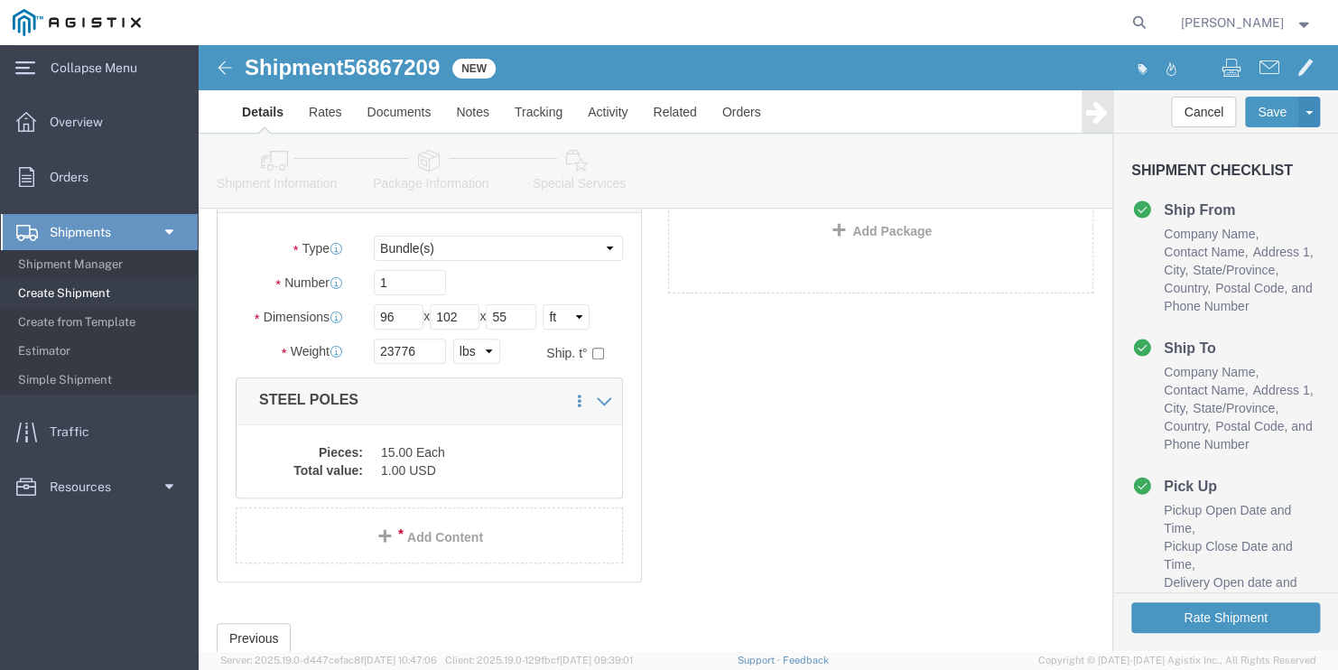
scroll to position [183, 0]
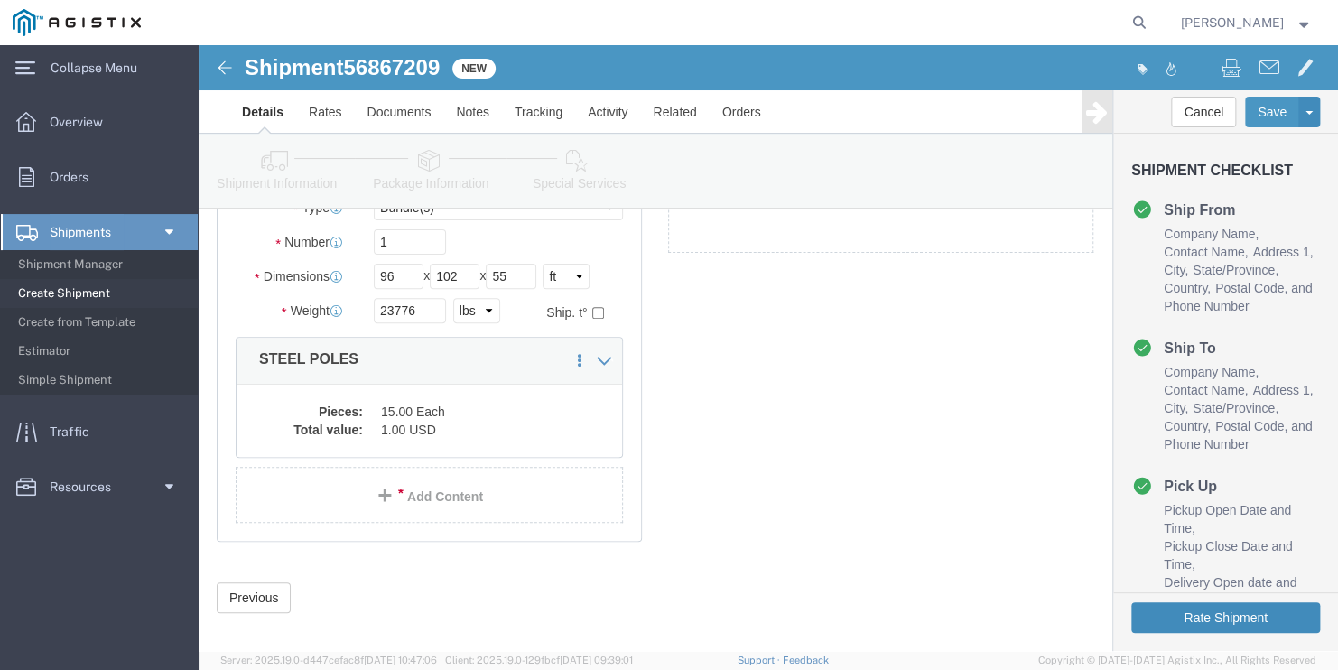
click button "Rate Shipment"
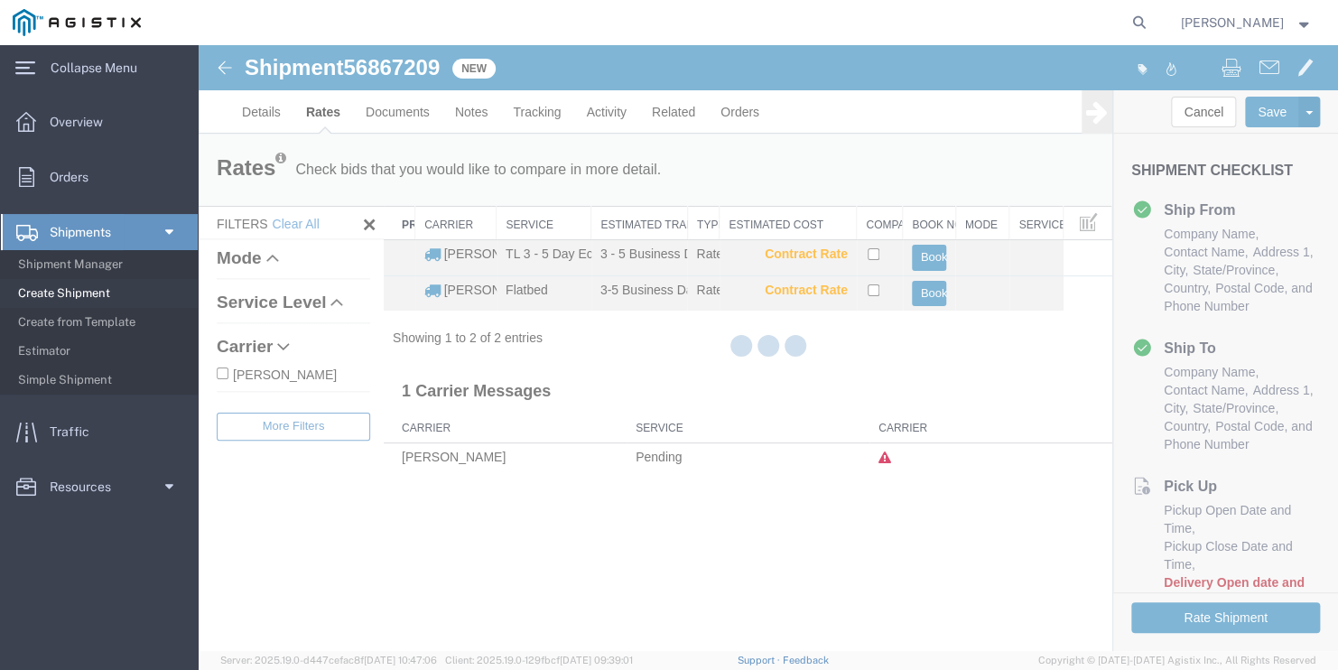
scroll to position [0, 0]
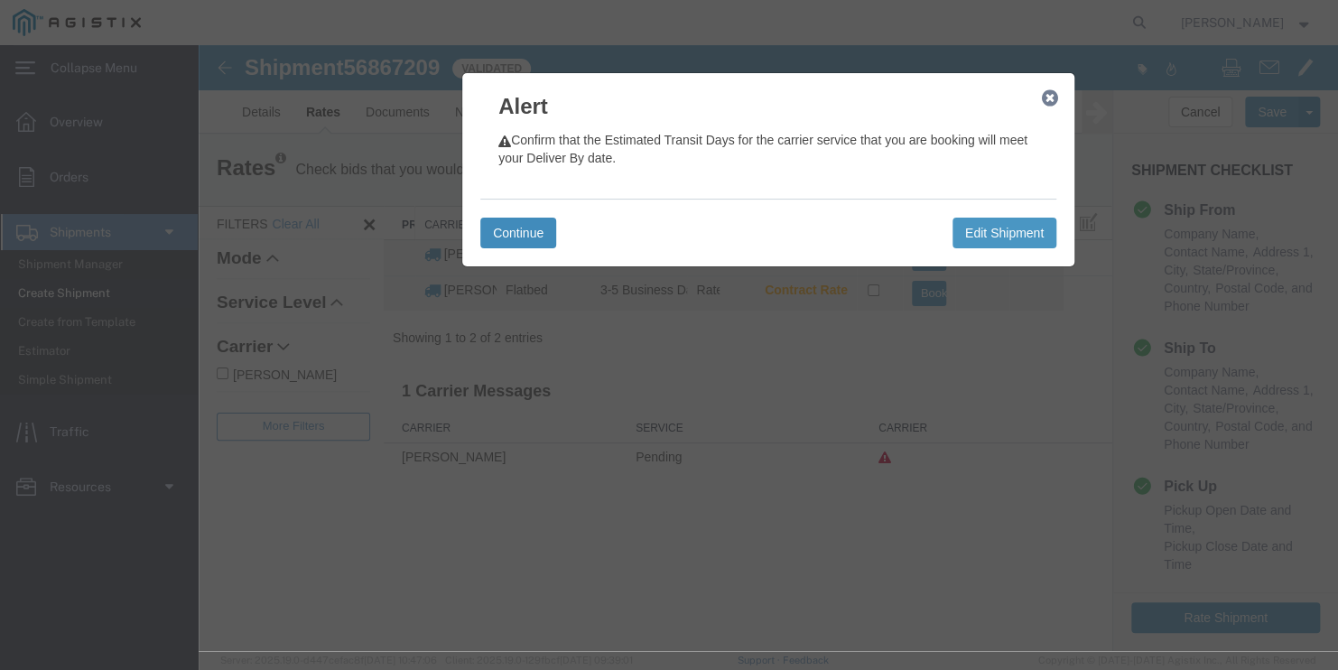
click at [523, 235] on button "Continue" at bounding box center [518, 233] width 76 height 31
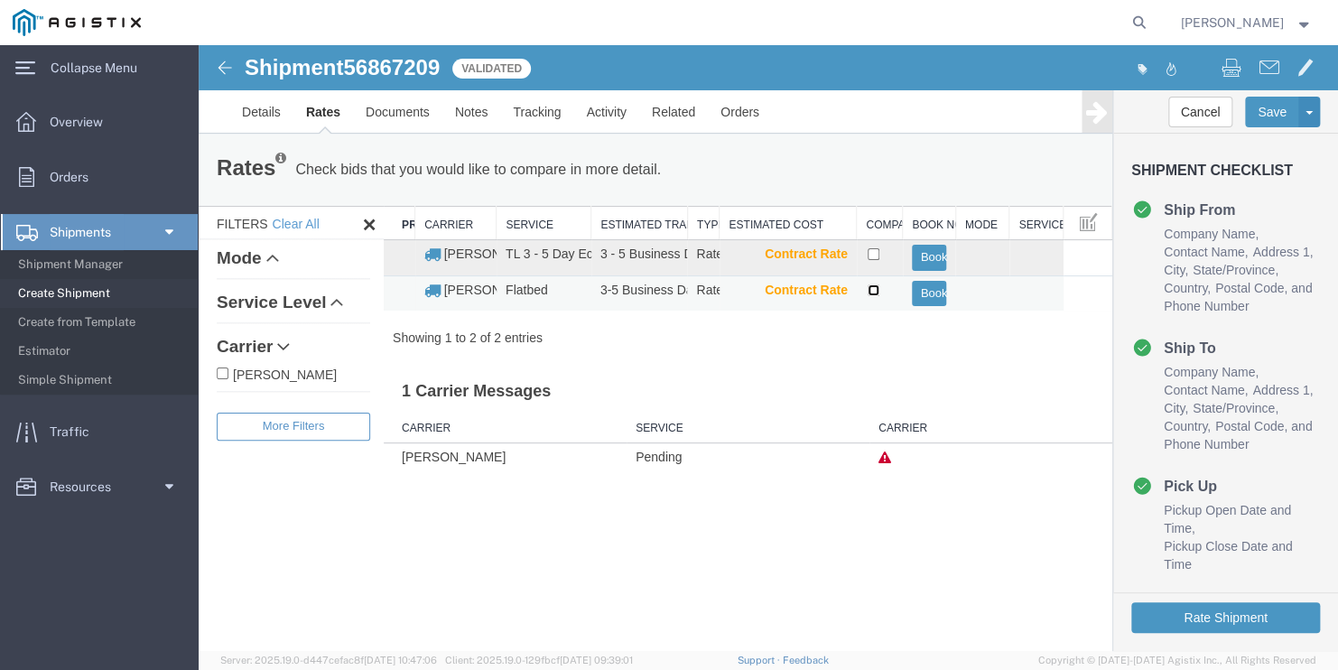
click at [868, 292] on input "checkbox" at bounding box center [873, 290] width 12 height 12
checkbox input "true"
click at [923, 294] on button "Book" at bounding box center [929, 294] width 35 height 26
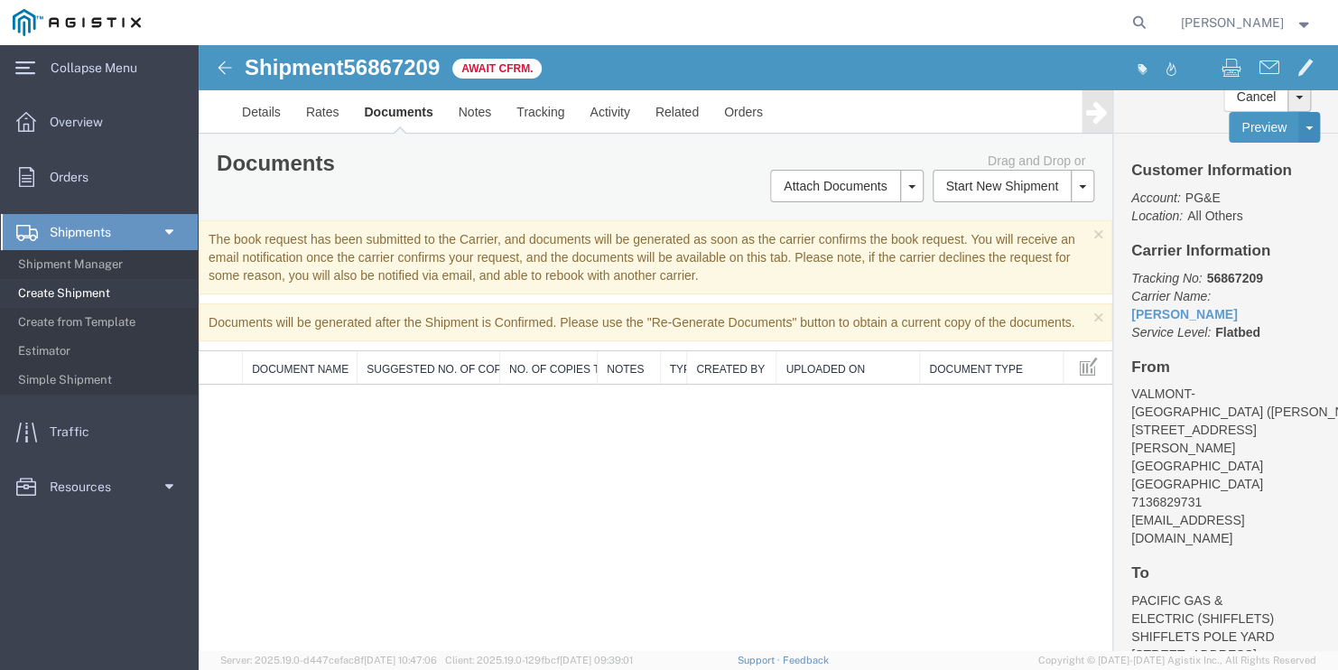
click at [420, 61] on span "56867209" at bounding box center [391, 67] width 97 height 24
copy span "56867209"
click at [105, 285] on span "Create Shipment" at bounding box center [101, 293] width 167 height 36
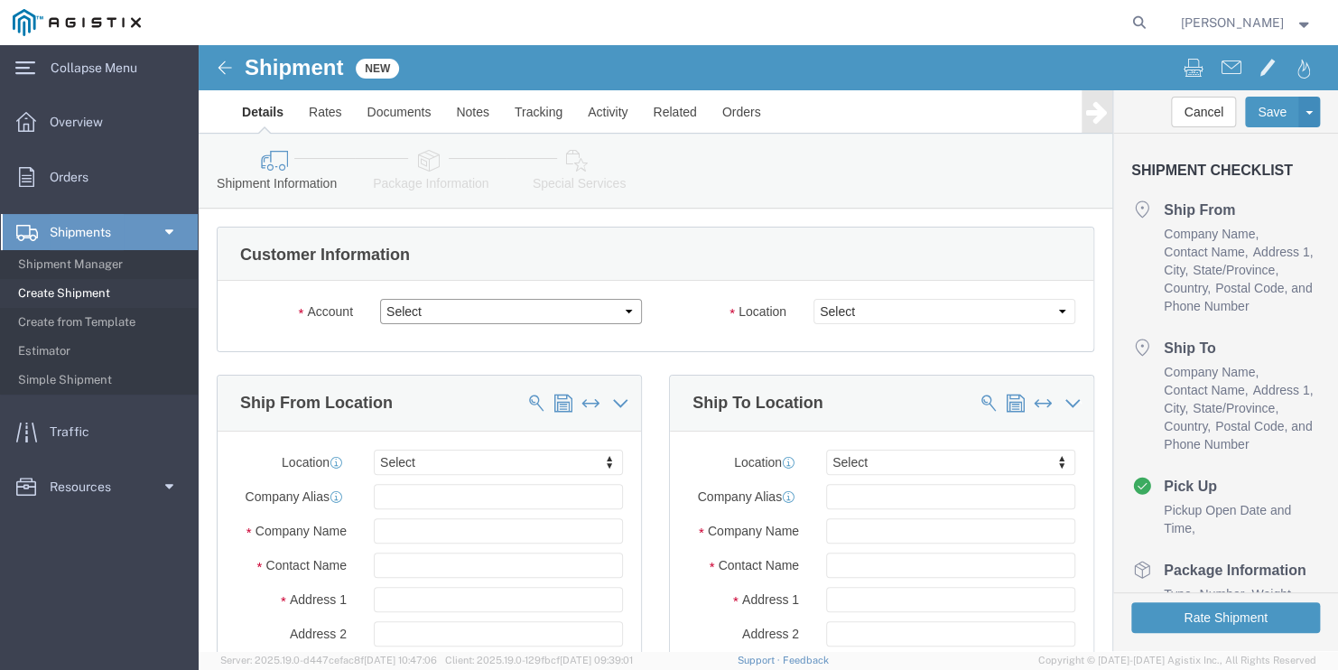
click select "Select PG&E Valmont Industries Inc"
select select "9596"
click select "Select PG&E Valmont Industries Inc"
select select "PURCHORD"
select select
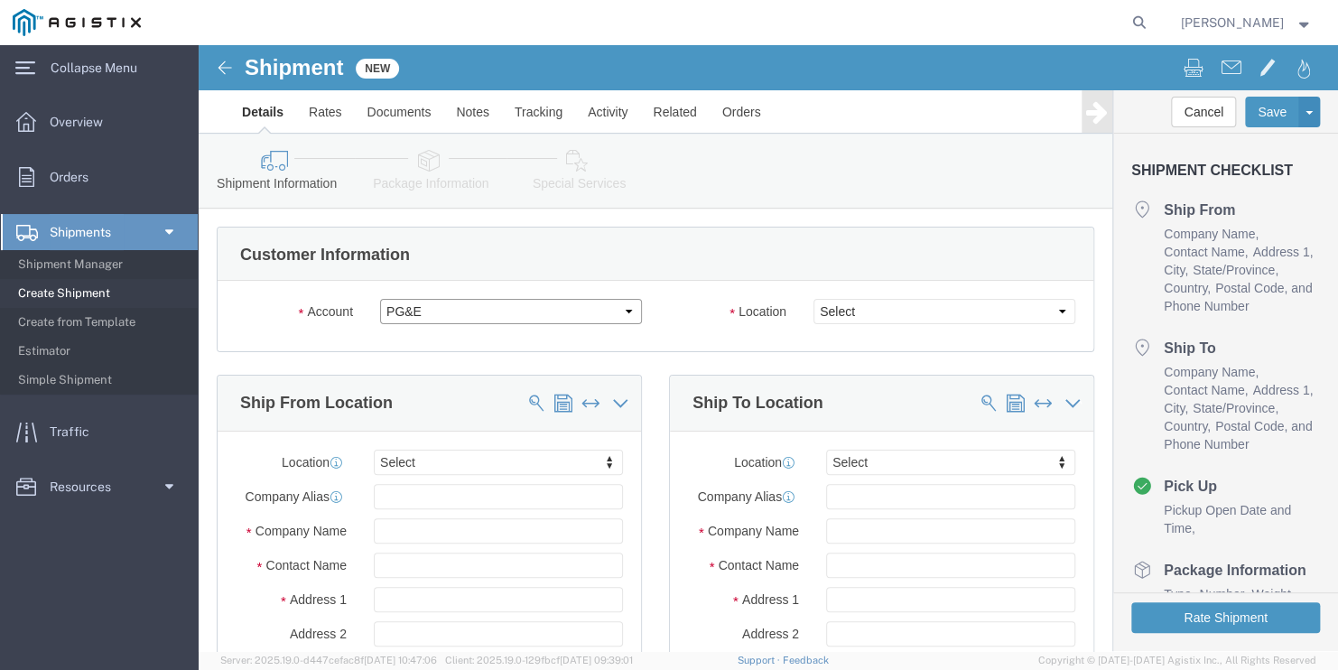
select select
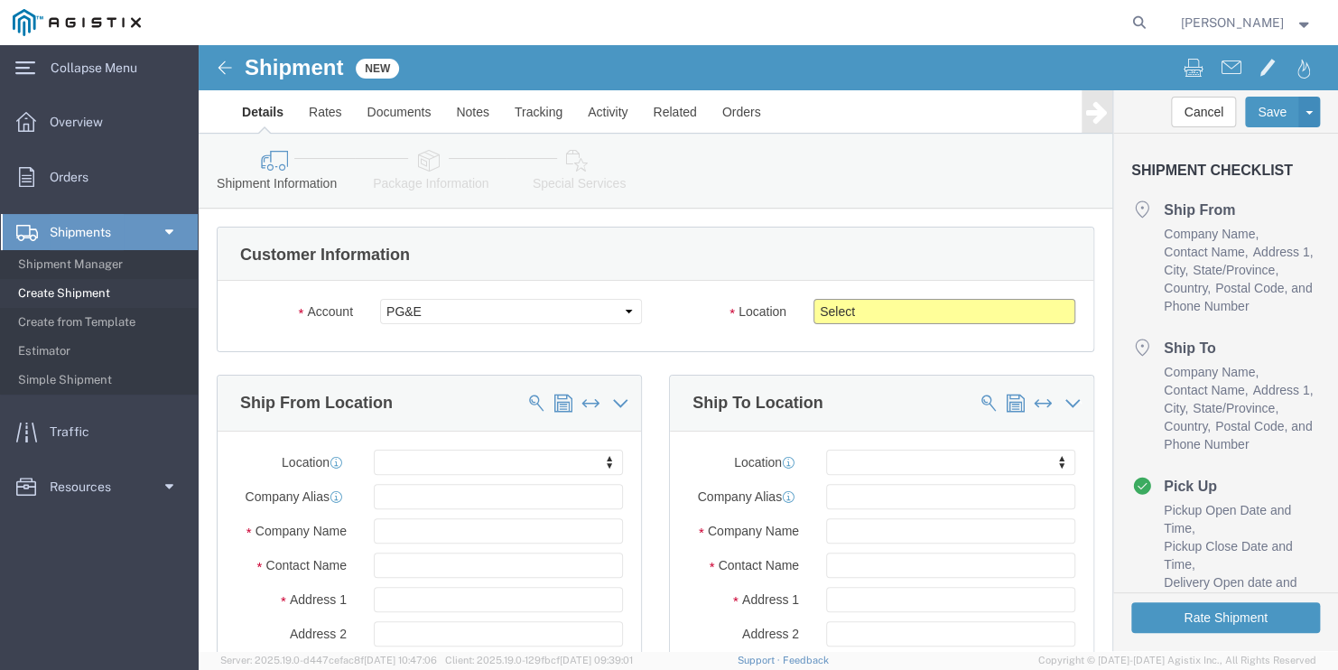
click select "Select All Others [GEOGRAPHIC_DATA] [GEOGRAPHIC_DATA] [GEOGRAPHIC_DATA] [GEOGRA…"
select select "23082"
click select "Select All Others [GEOGRAPHIC_DATA] [GEOGRAPHIC_DATA] [GEOGRAPHIC_DATA] [GEOGRA…"
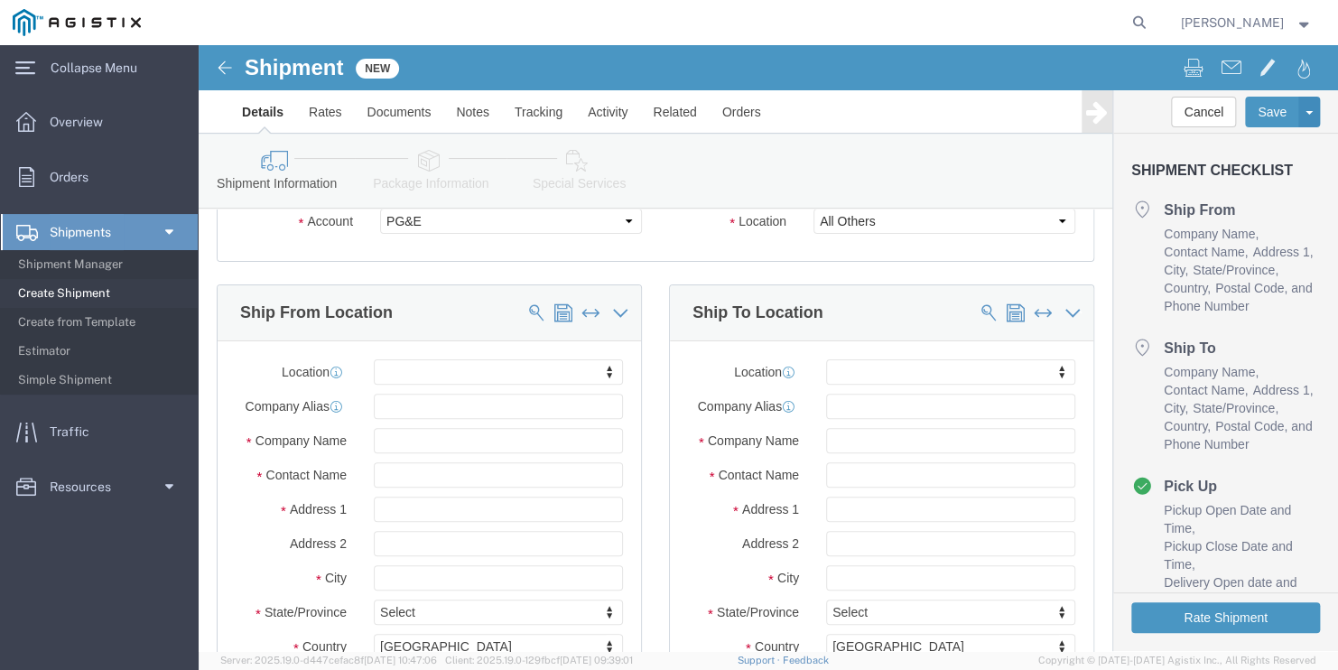
click div "Ship From Location"
click input "text"
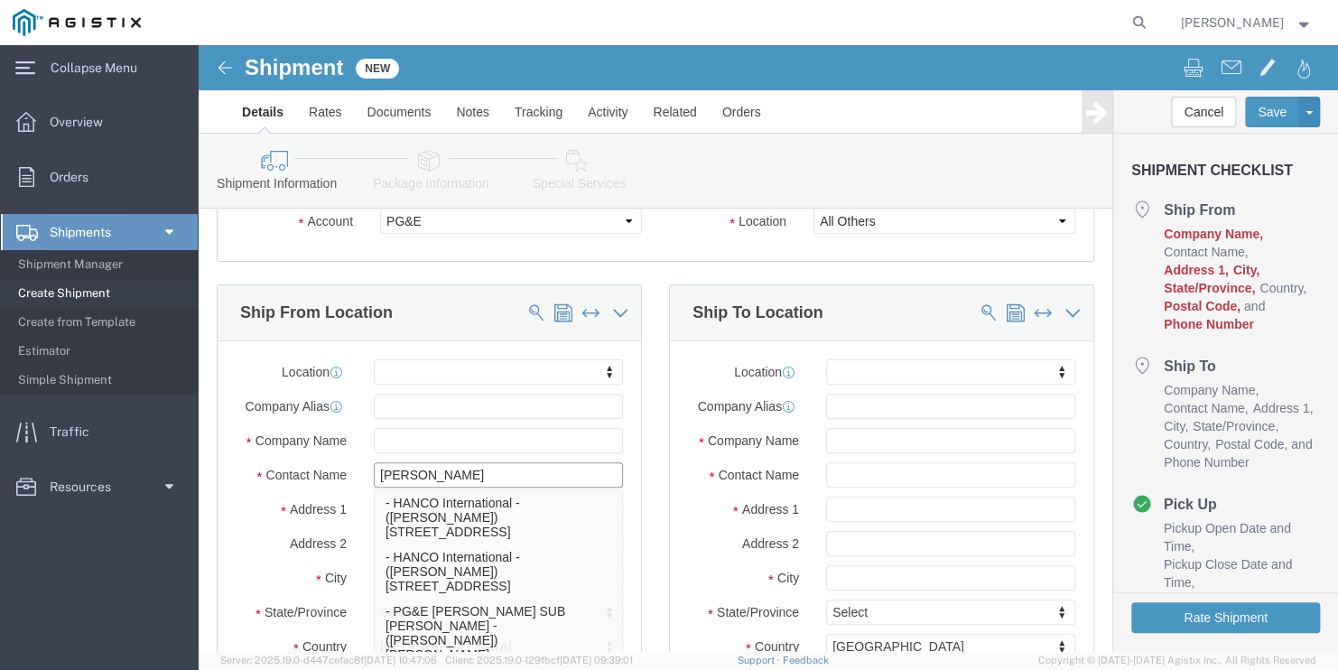
type input "franc"
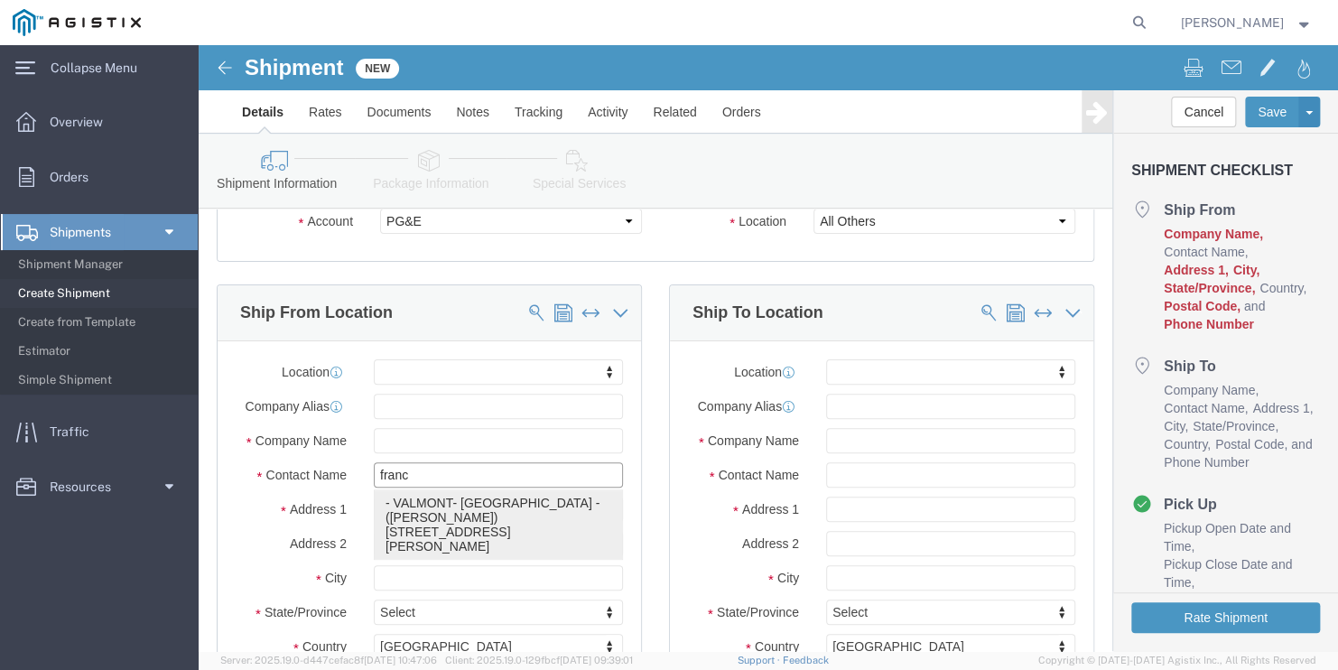
click p "- VALMONT- [GEOGRAPHIC_DATA] - ([PERSON_NAME]) [STREET_ADDRESS][PERSON_NAME]"
select select
type input "[STREET_ADDRESS][PERSON_NAME]"
type input "77041"
type input "7136829731"
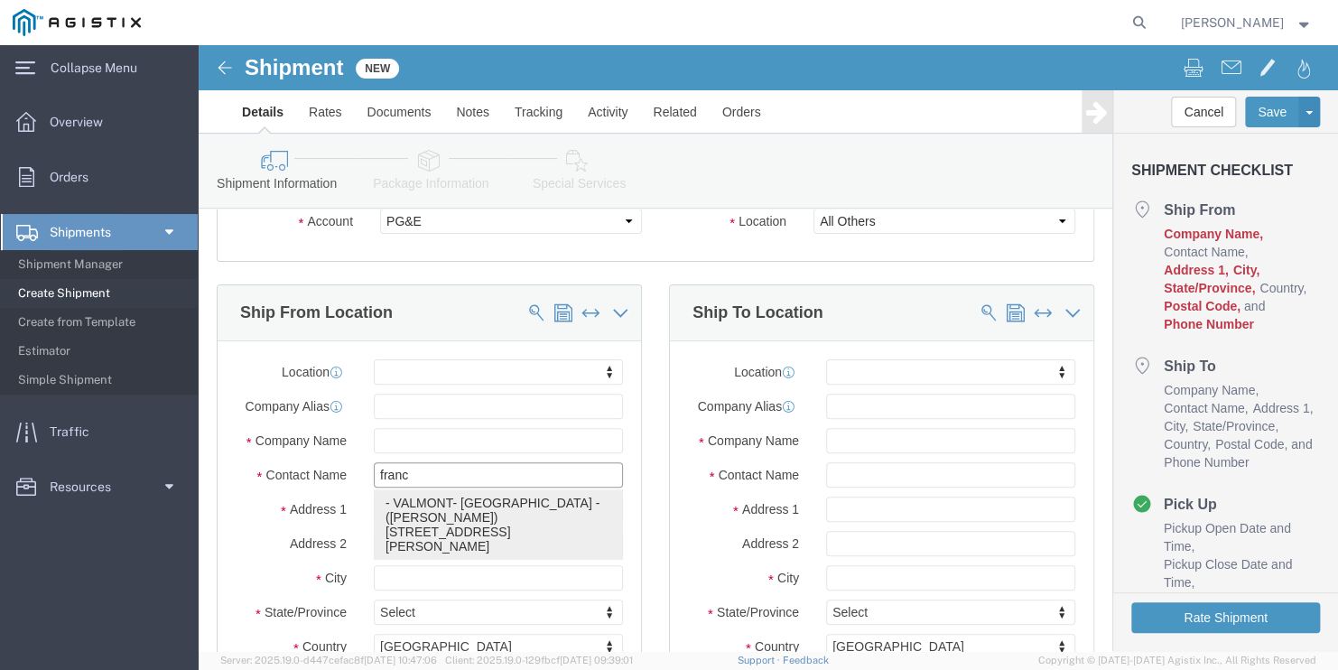
type input "[EMAIL_ADDRESS][DOMAIN_NAME]"
checkbox input "true"
type input "VALMONT- [GEOGRAPHIC_DATA]"
type input "[PERSON_NAME]"
type input "[GEOGRAPHIC_DATA]"
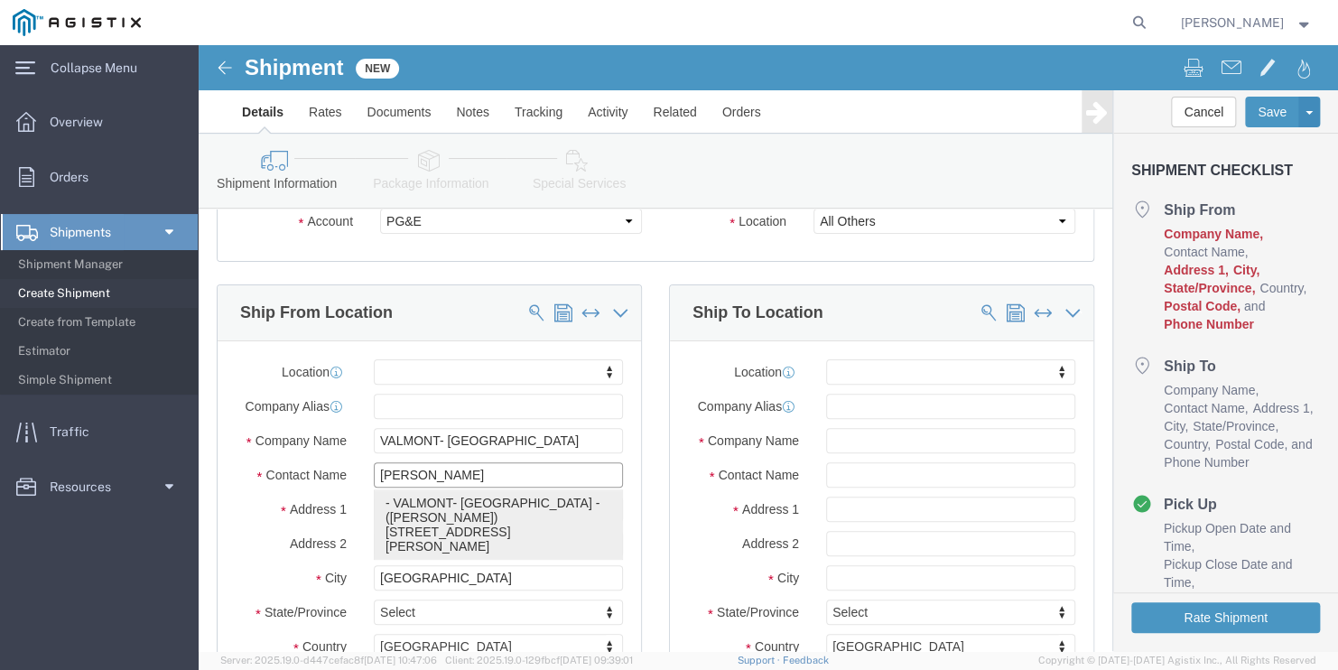
select select "[GEOGRAPHIC_DATA]"
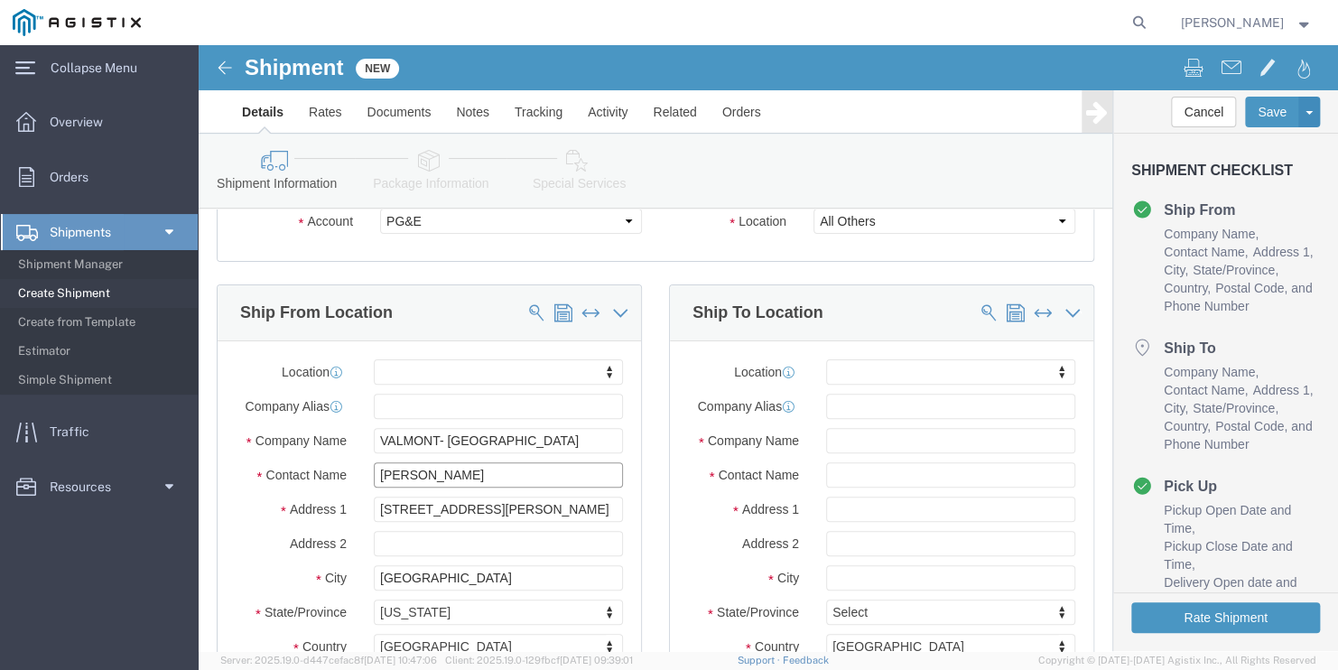
type input "[PERSON_NAME]"
click input "text"
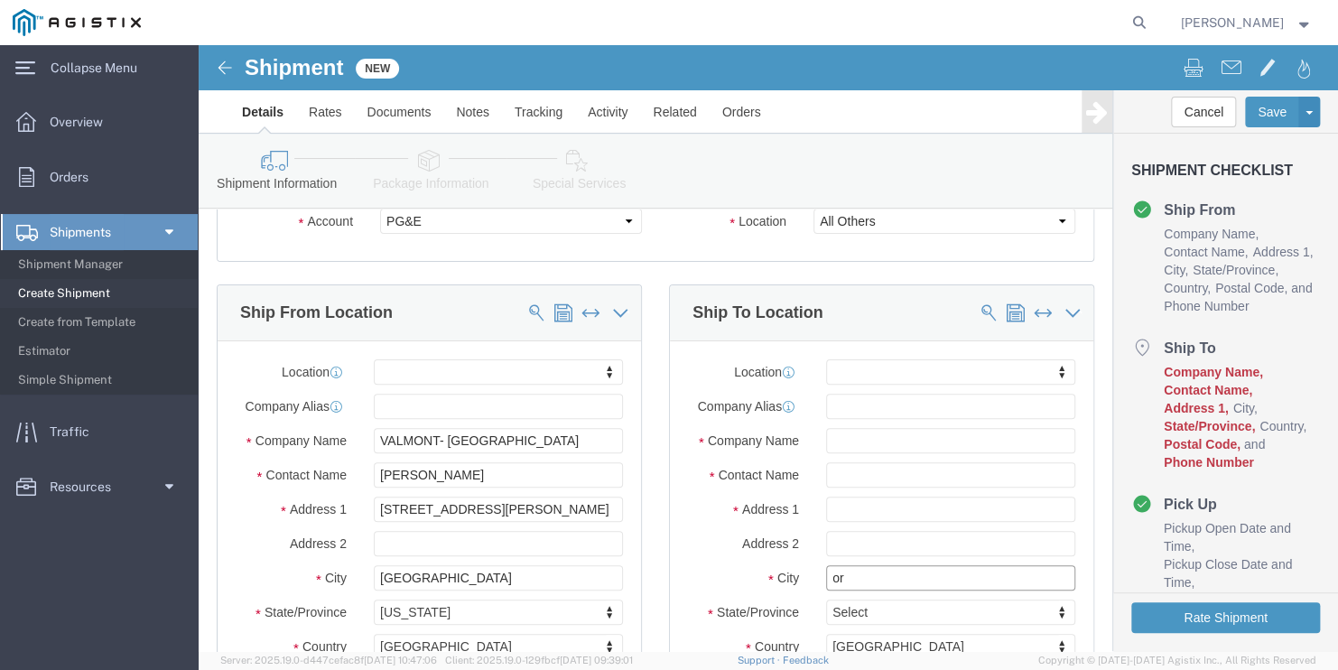
type input "oro"
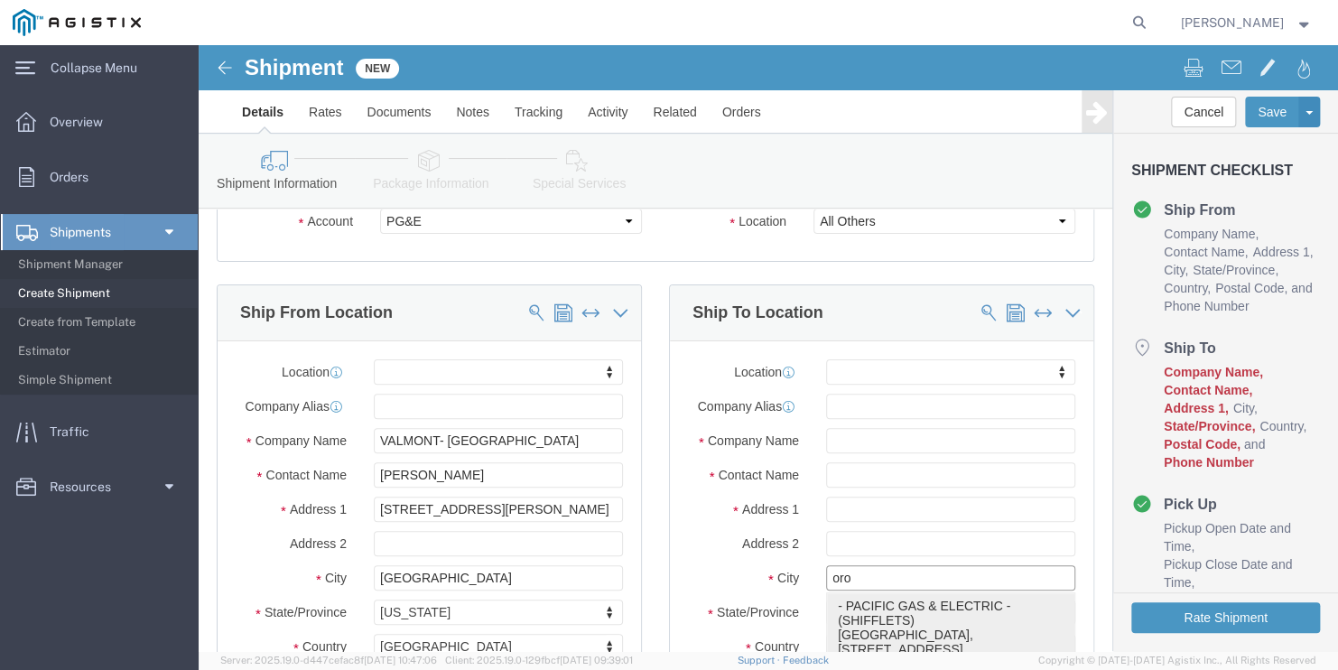
click p "- PACIFIC GAS & ELECTRIC - (SHIFFLETS) [GEOGRAPHIC_DATA], [STREET_ADDRESS]"
select select
type input "SHIFFLETS POLE YARD"
type input "[STREET_ADDRESS]"
type input "95965"
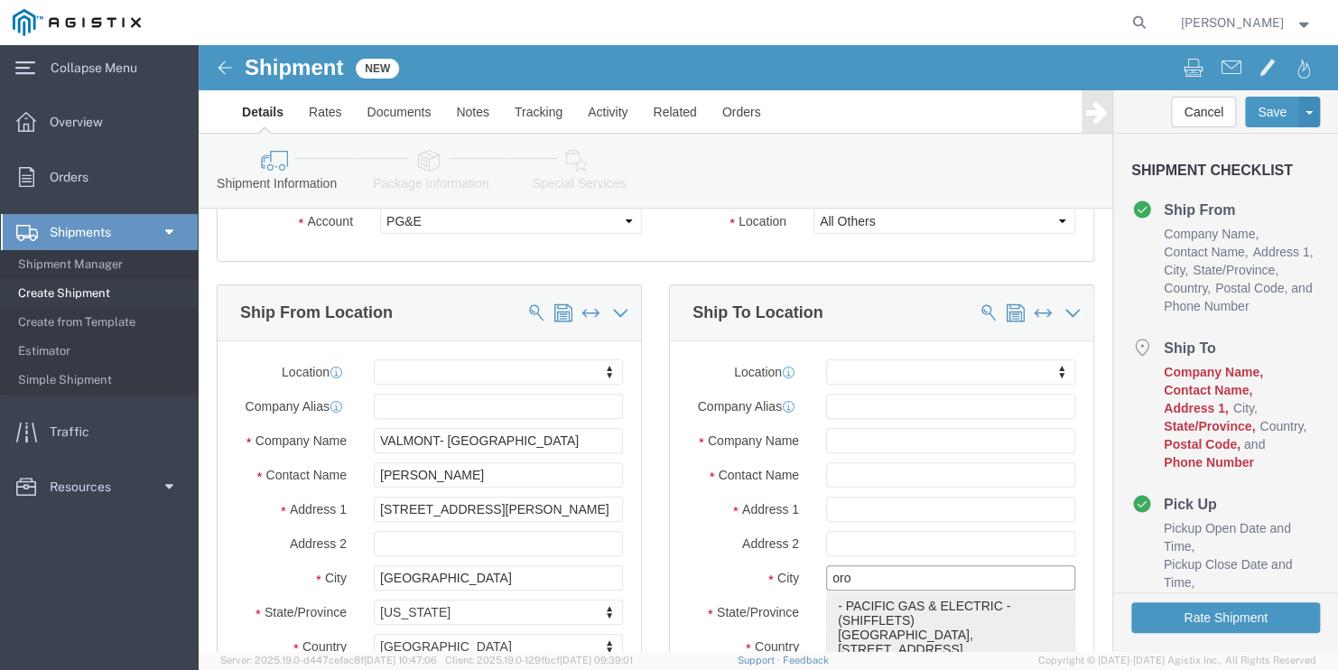
type input "[GEOGRAPHIC_DATA]"
type input "18003444997"
type input "PACIFIC GAS & ELECTRIC"
type input "SHIFFLETS"
type input "[GEOGRAPHIC_DATA]"
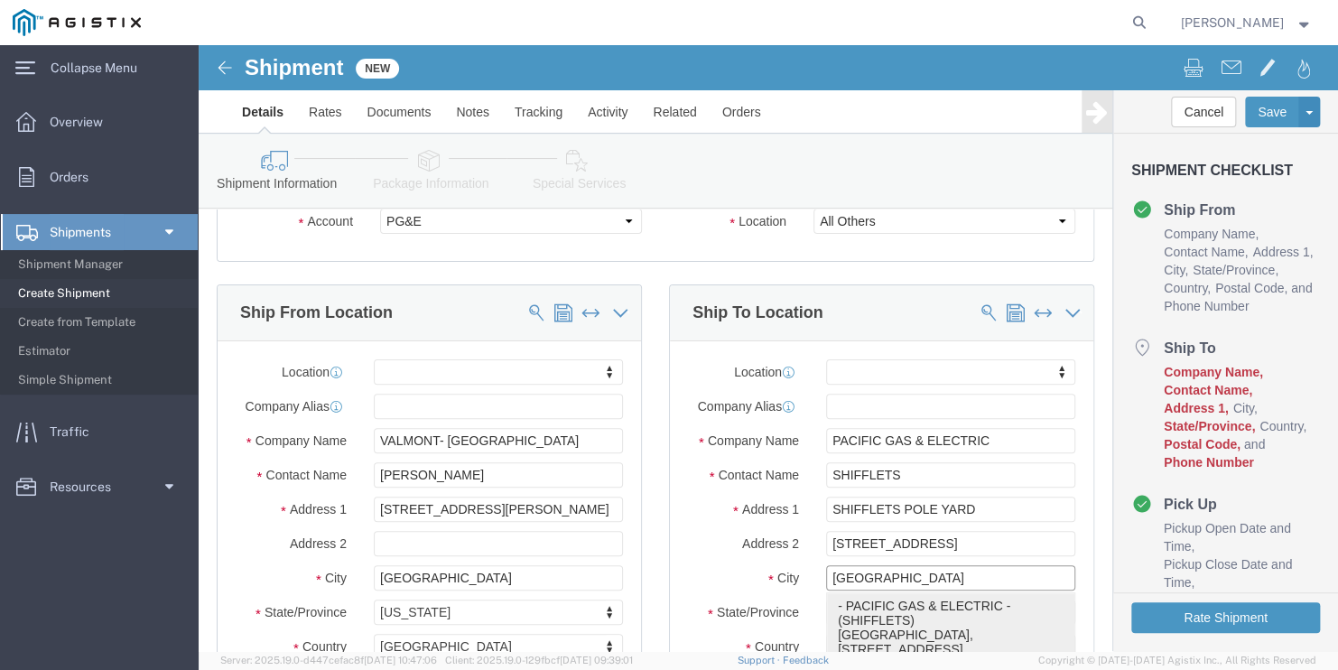
select select "CA"
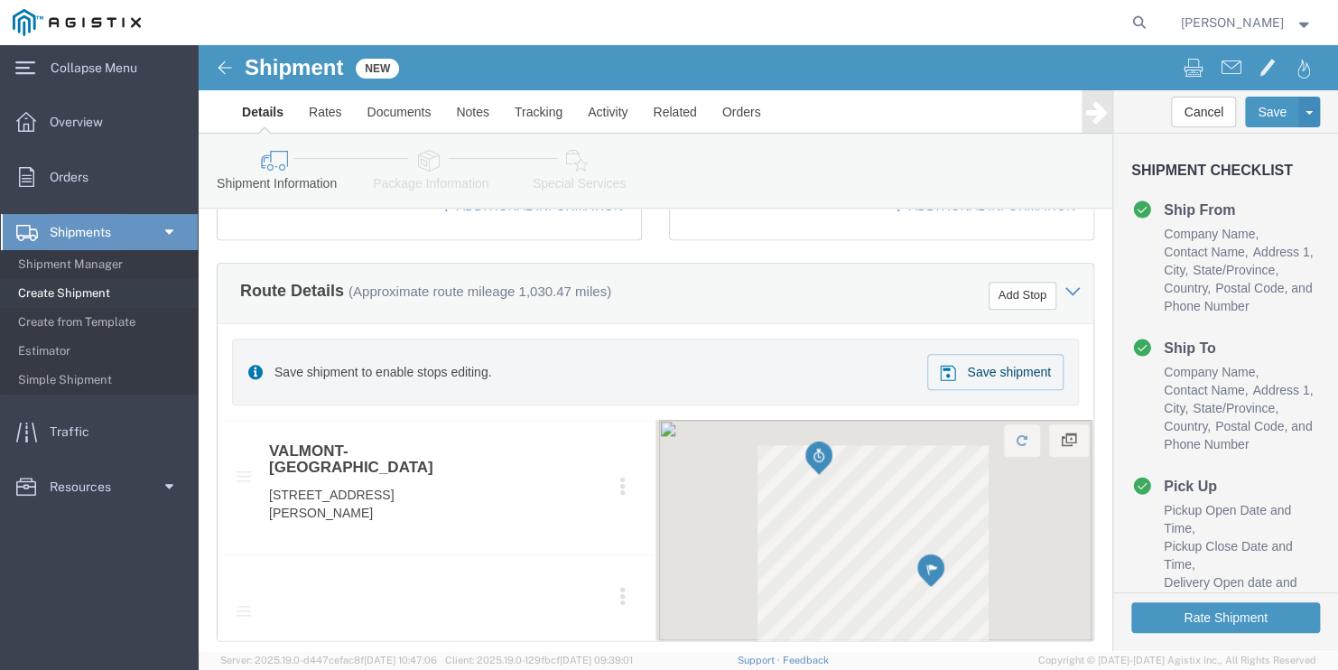
type input "[GEOGRAPHIC_DATA]"
select select
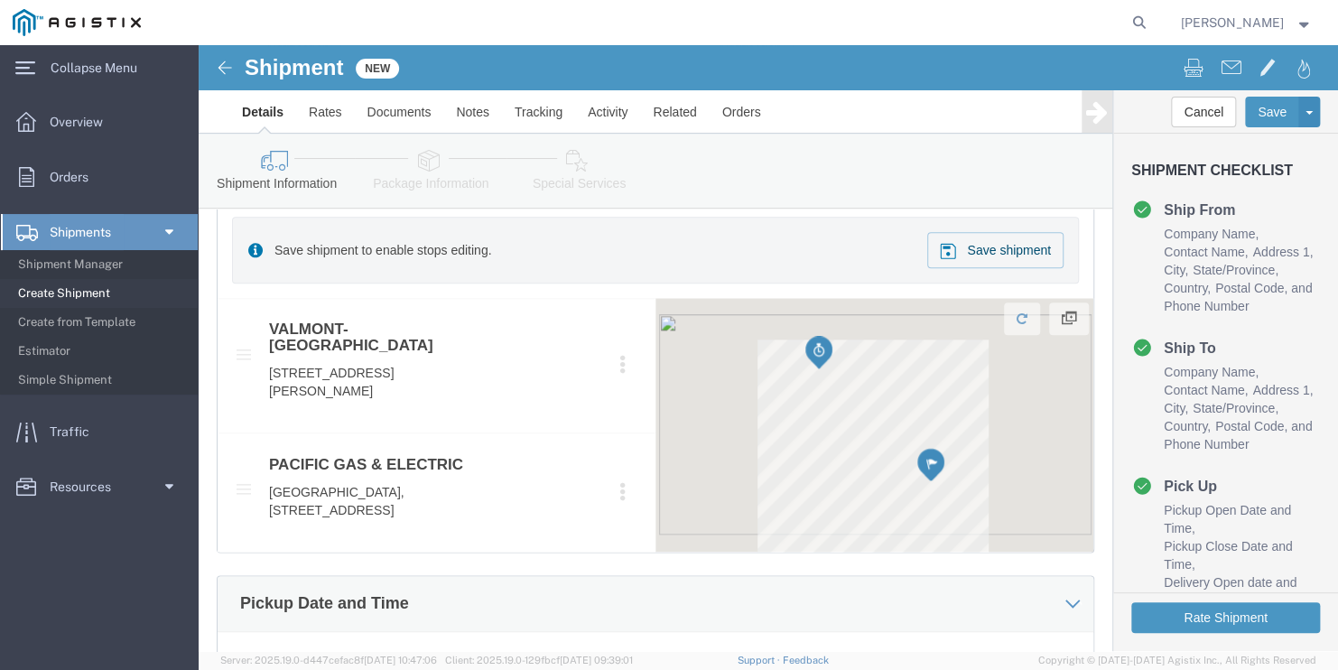
scroll to position [993, 0]
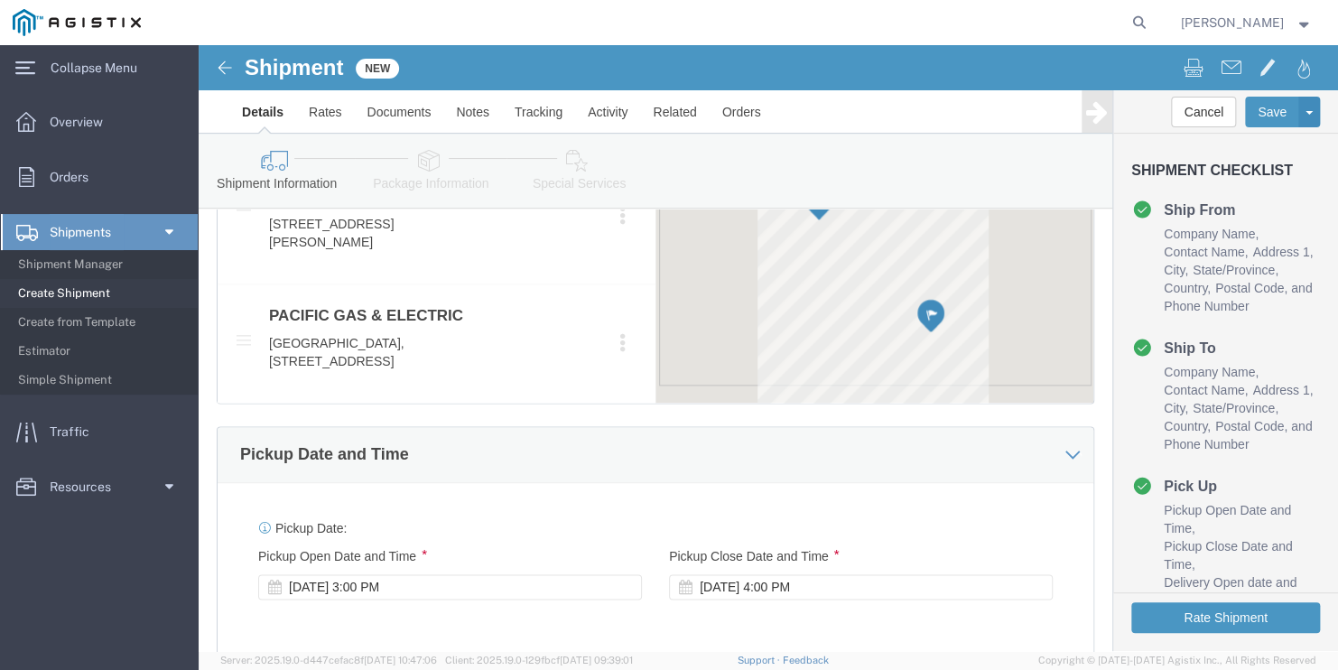
click div "Pickup Date and Time"
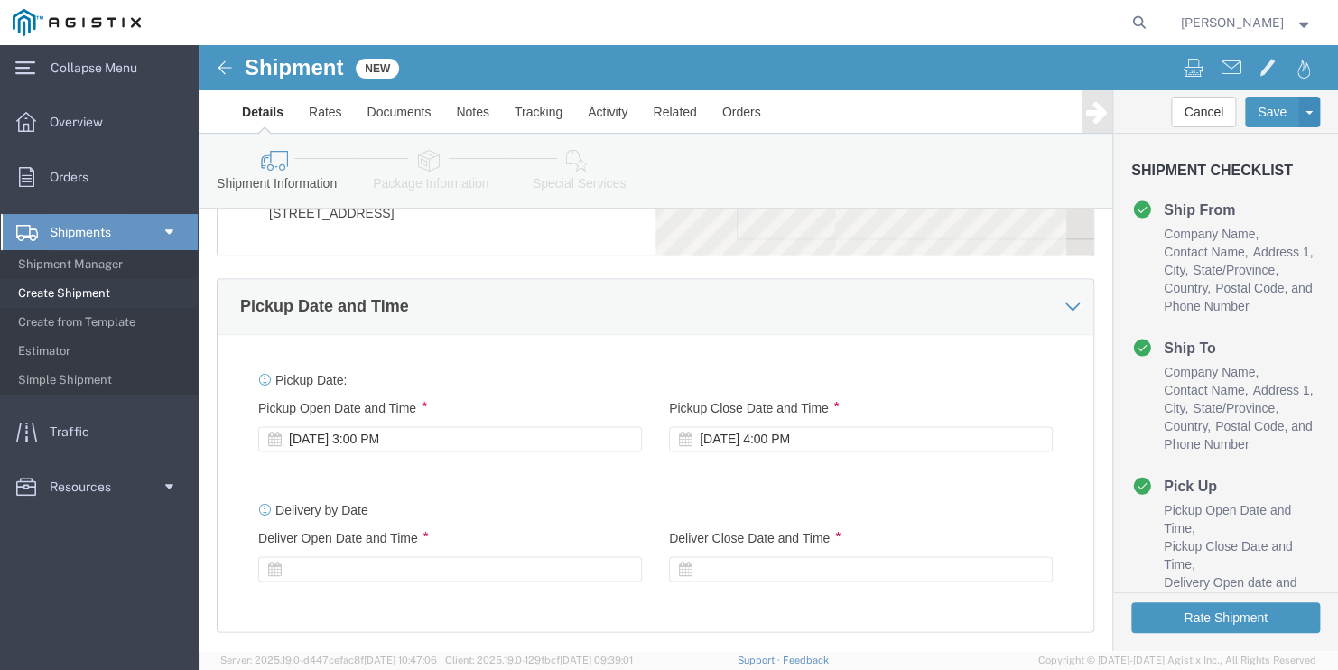
scroll to position [1173, 0]
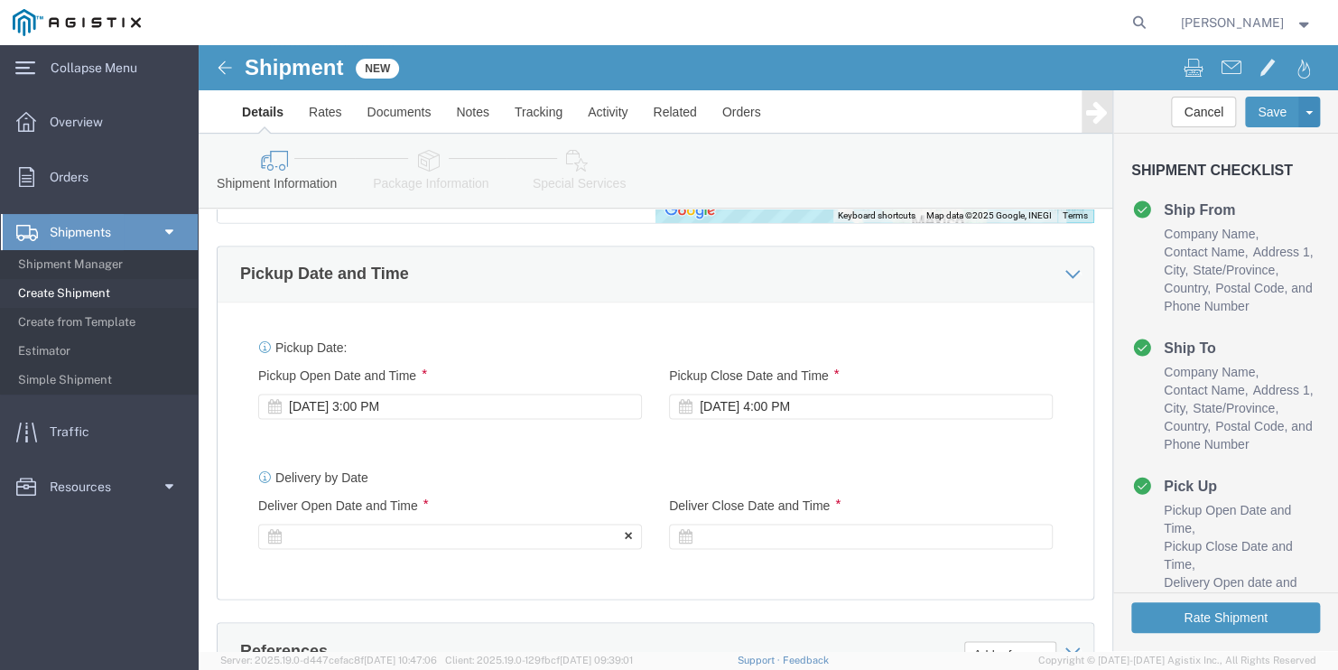
click div
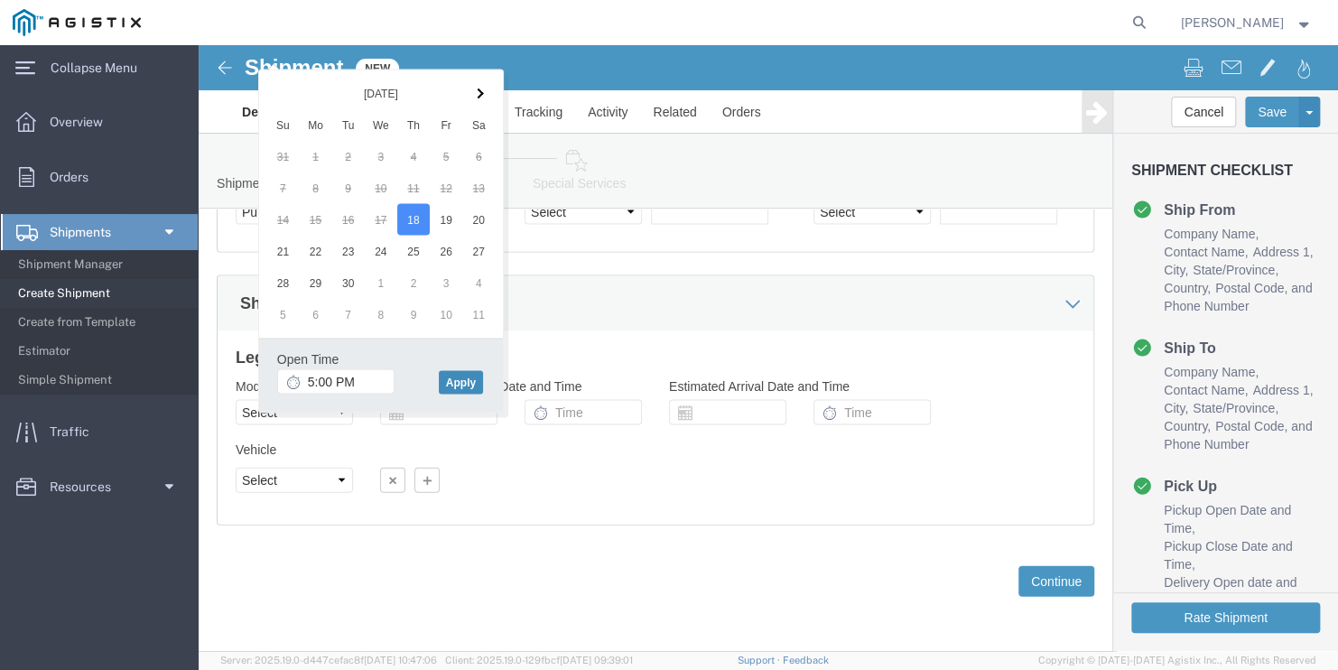
click button "Apply"
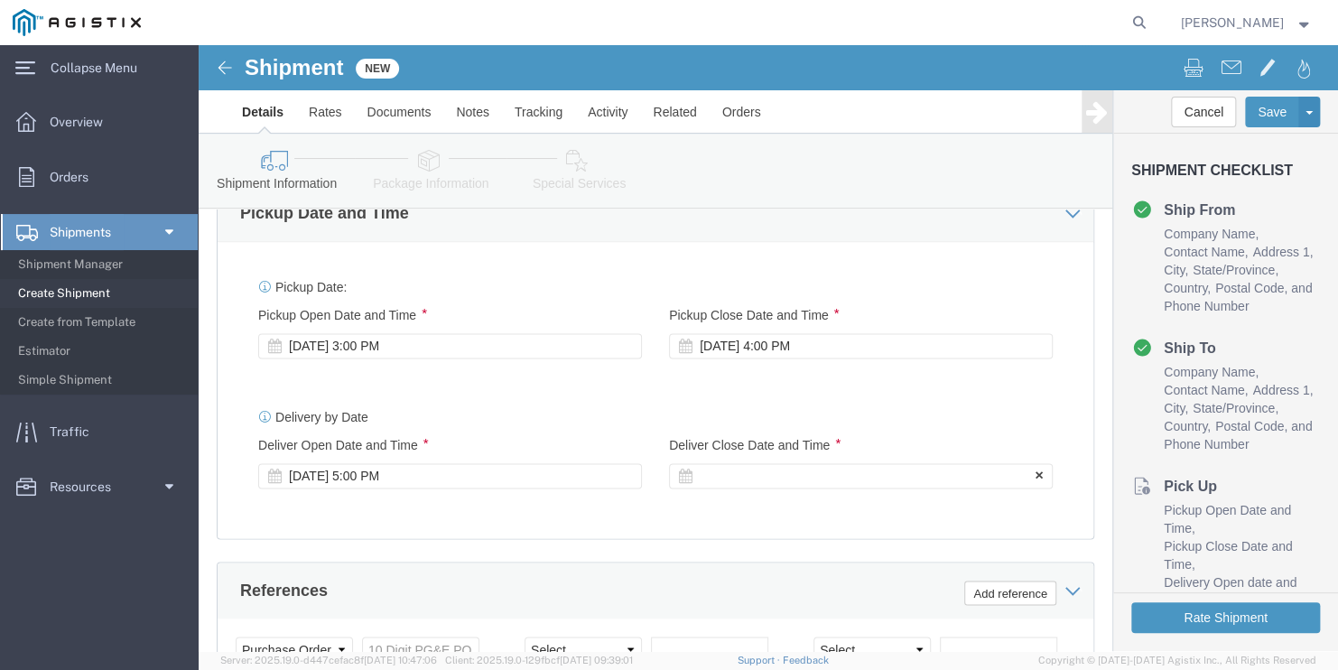
click div
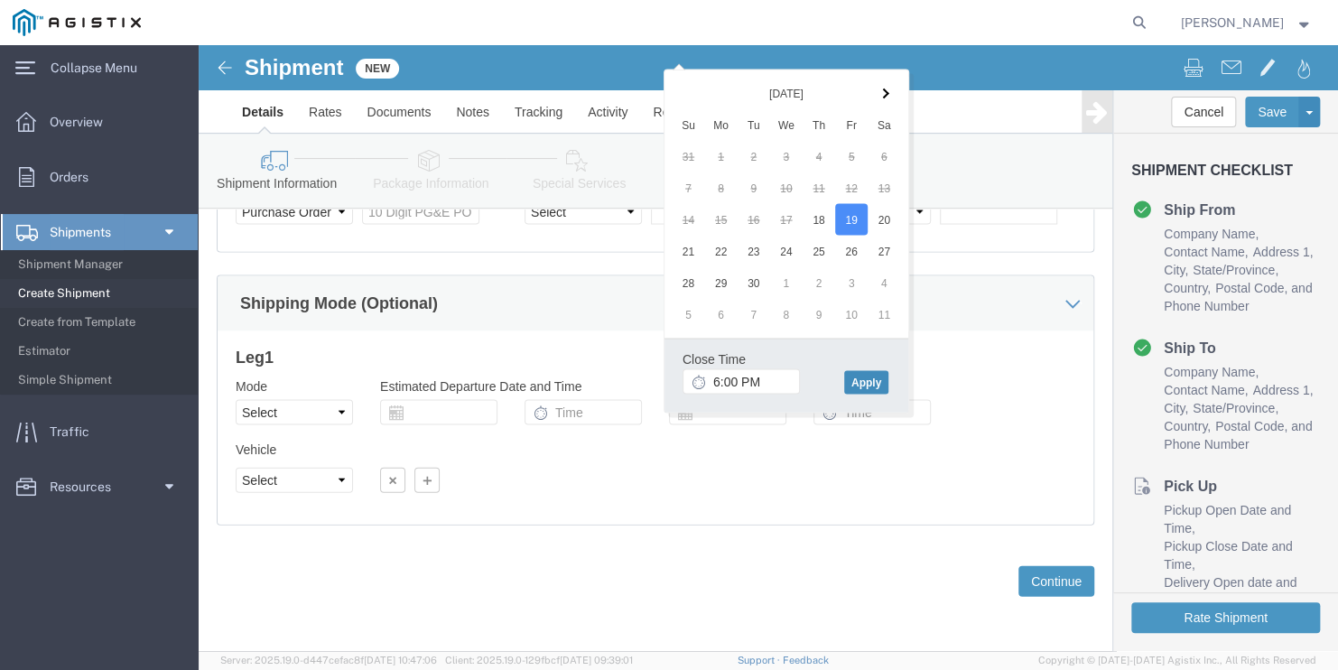
click button "Apply"
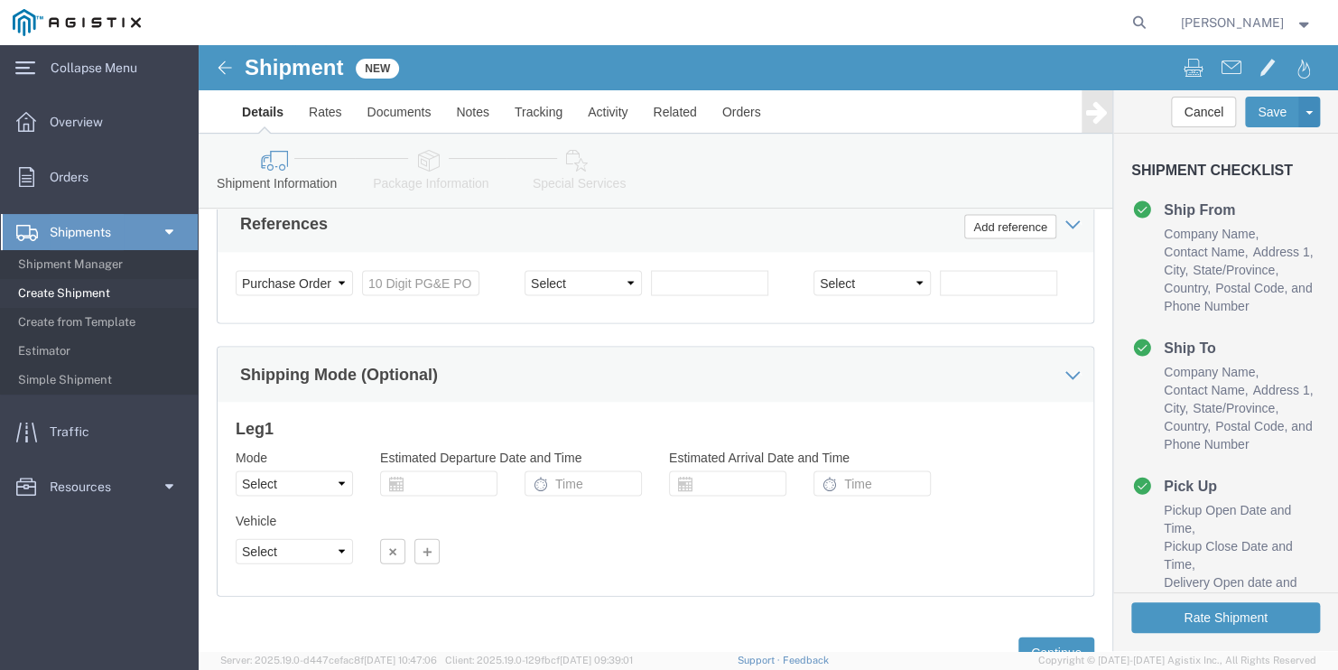
scroll to position [1505, 0]
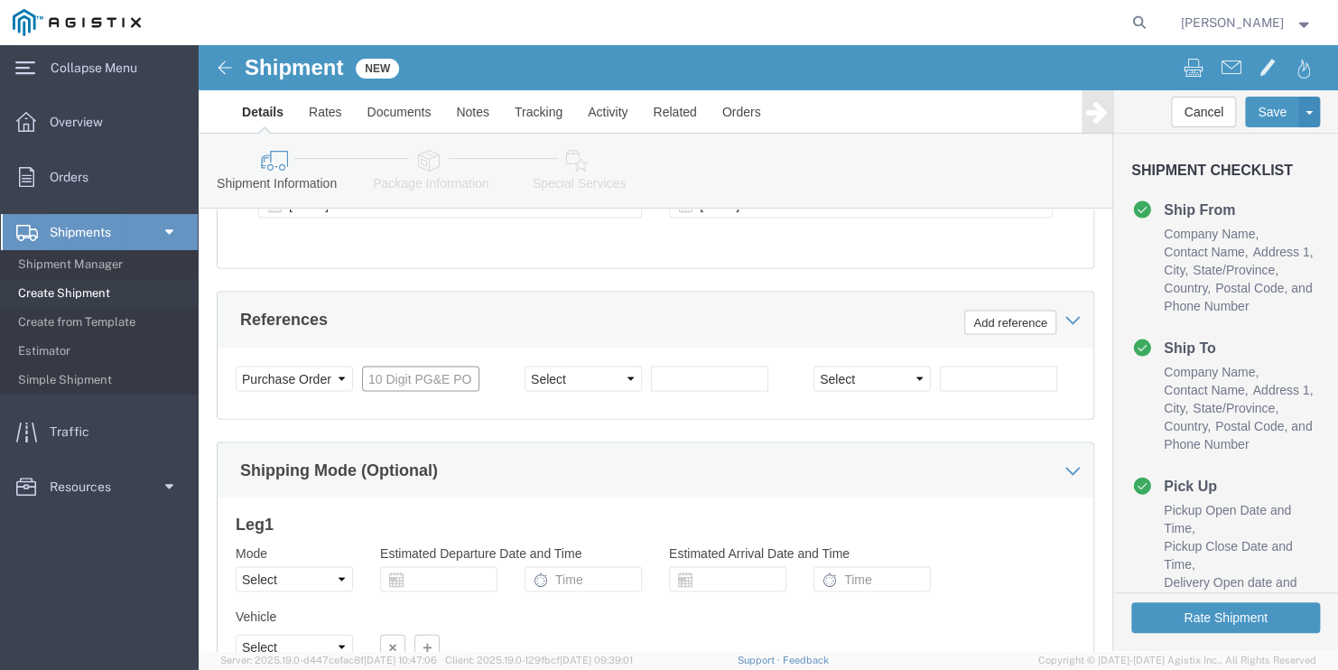
click input "text"
paste input "3501400812"
type input "3501400812"
click select "Select Account Type Activity ID Airline Appointment Number ASN Batch Request # …"
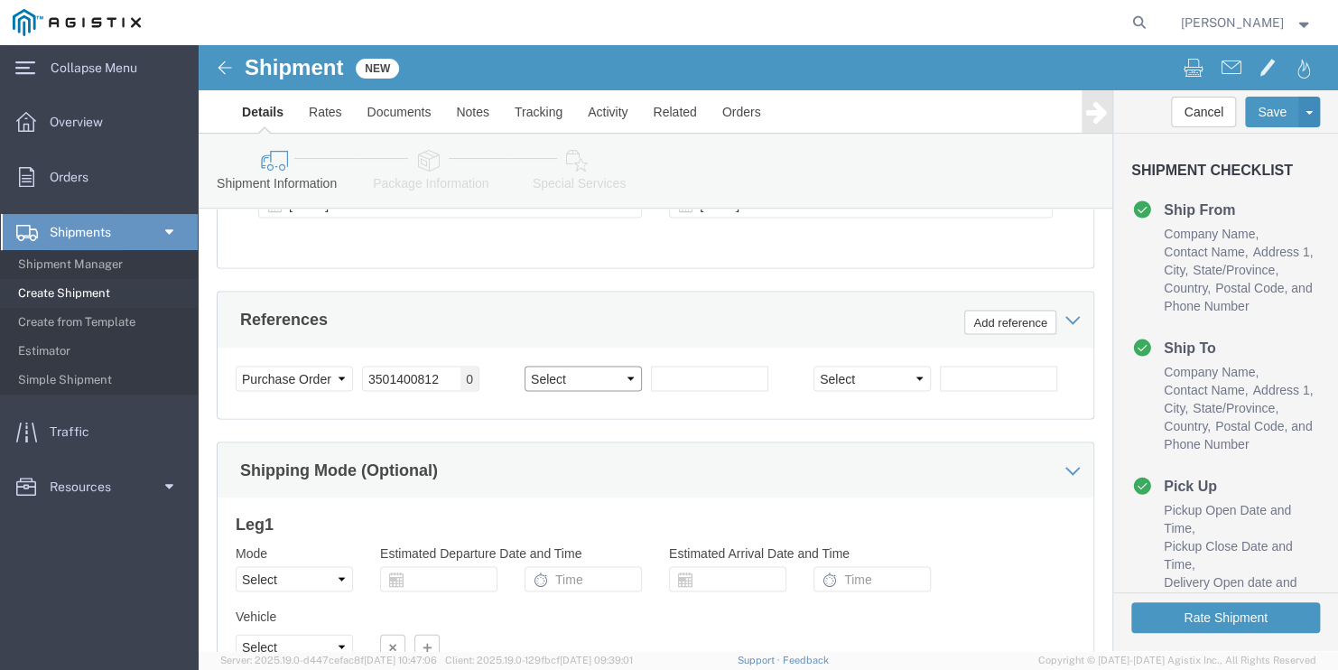
select select "PICKUPNUM"
click select "Select Account Type Activity ID Airline Appointment Number ASN Batch Request # …"
click input "text"
paste input "900249241"
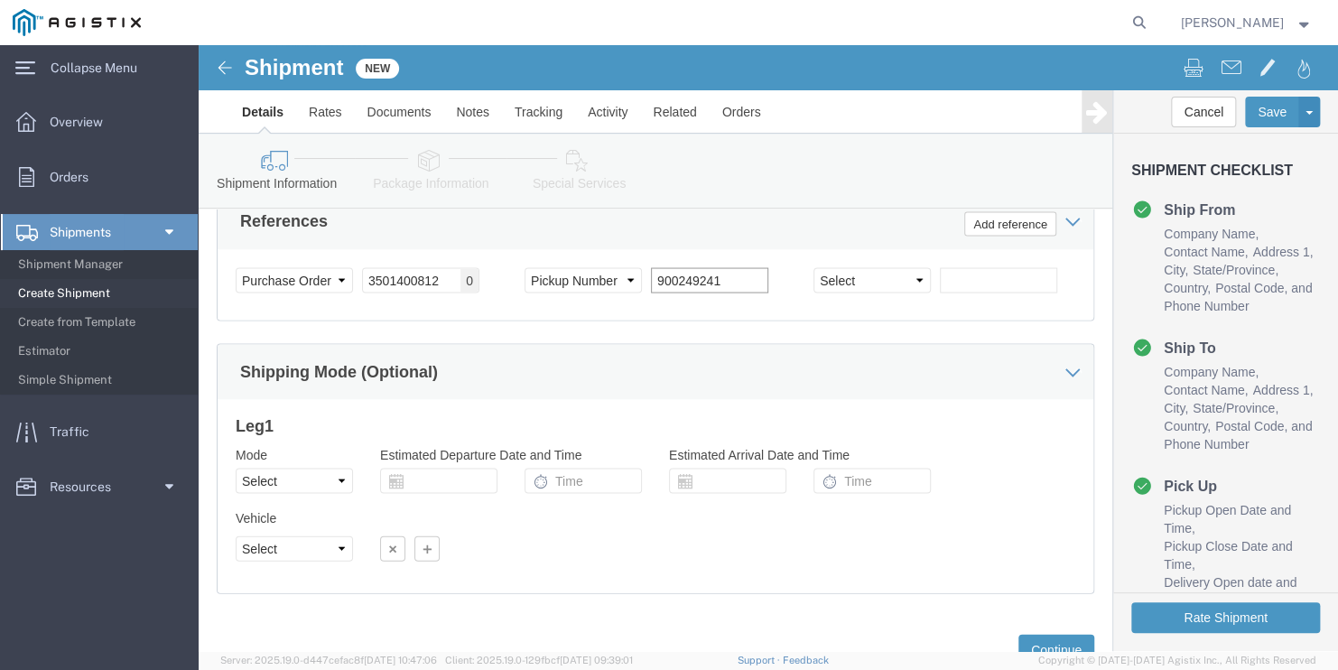
scroll to position [1685, 0]
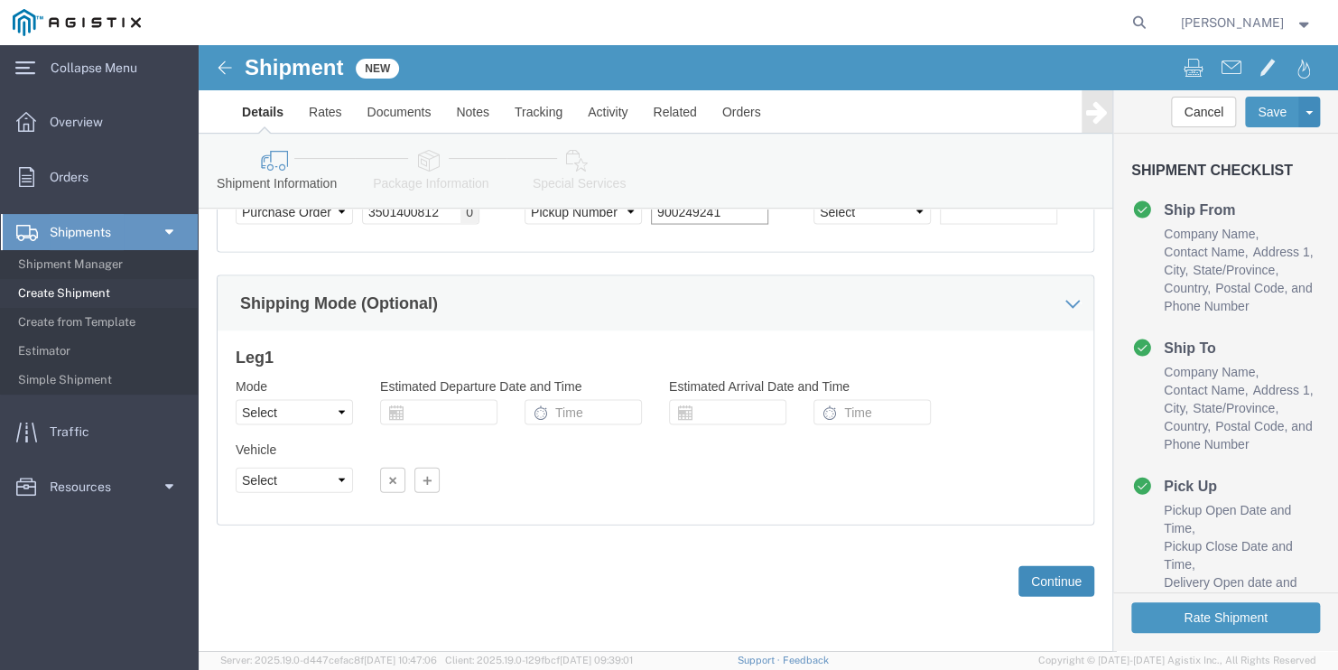
type input "900249241"
click button "Continue"
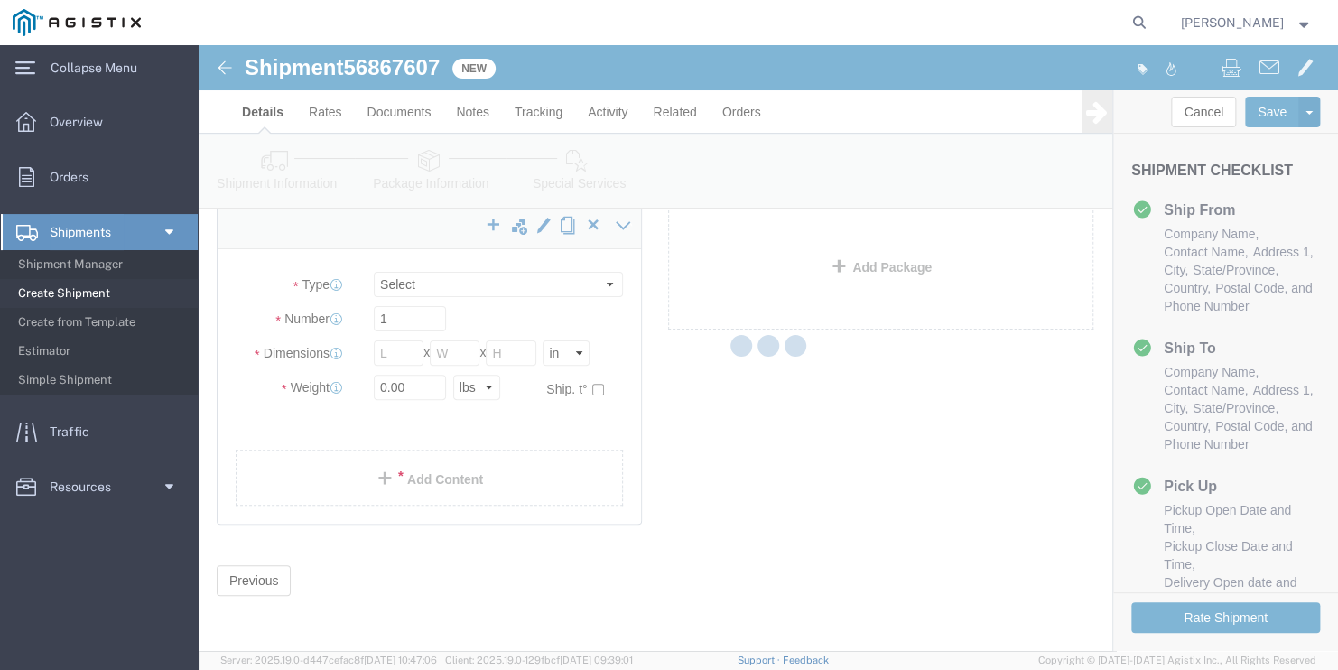
scroll to position [3, 0]
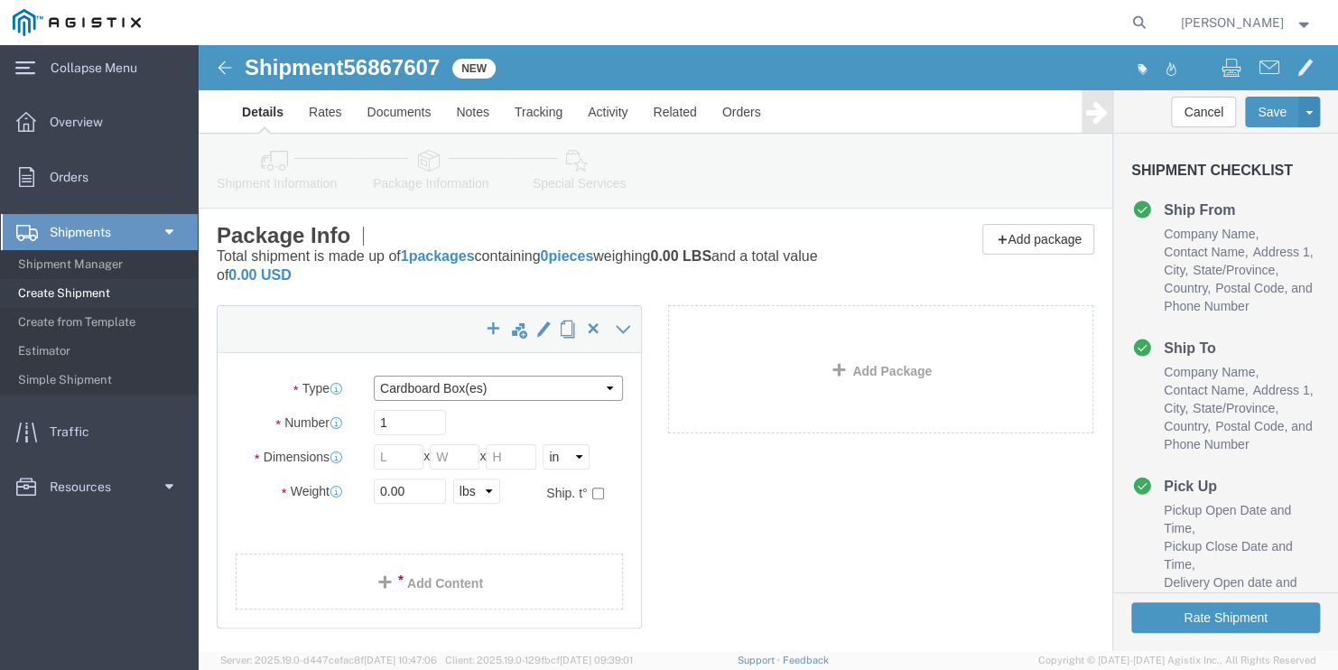
click select "Select Bulk Bundle(s) Cardboard Box(es) Carton(s) Crate(s) Drum(s) (Fiberboard)…"
select select "BNDL"
click select "Select Bulk Bundle(s) Cardboard Box(es) Carton(s) Crate(s) Drum(s) (Fiberboard)…"
click select "Select cm ft in"
select select "FT"
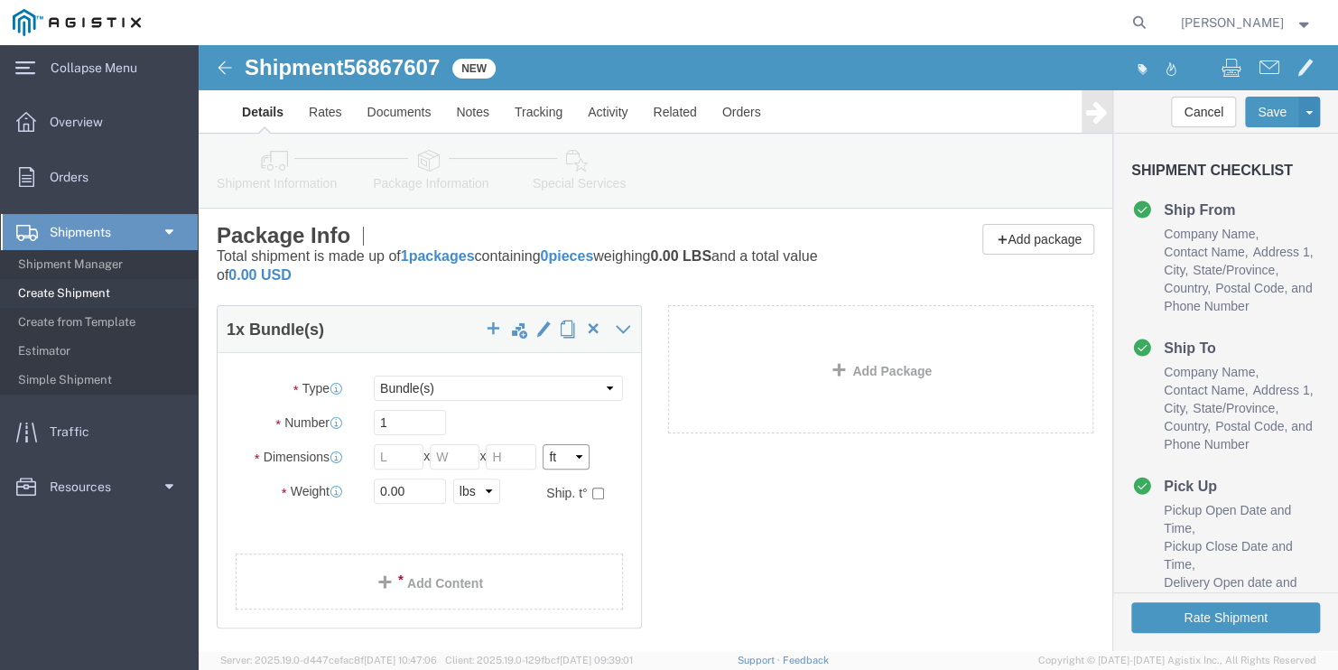
click select "Select cm ft in"
click input "text"
type input "8"
type input "96"
type input "102"
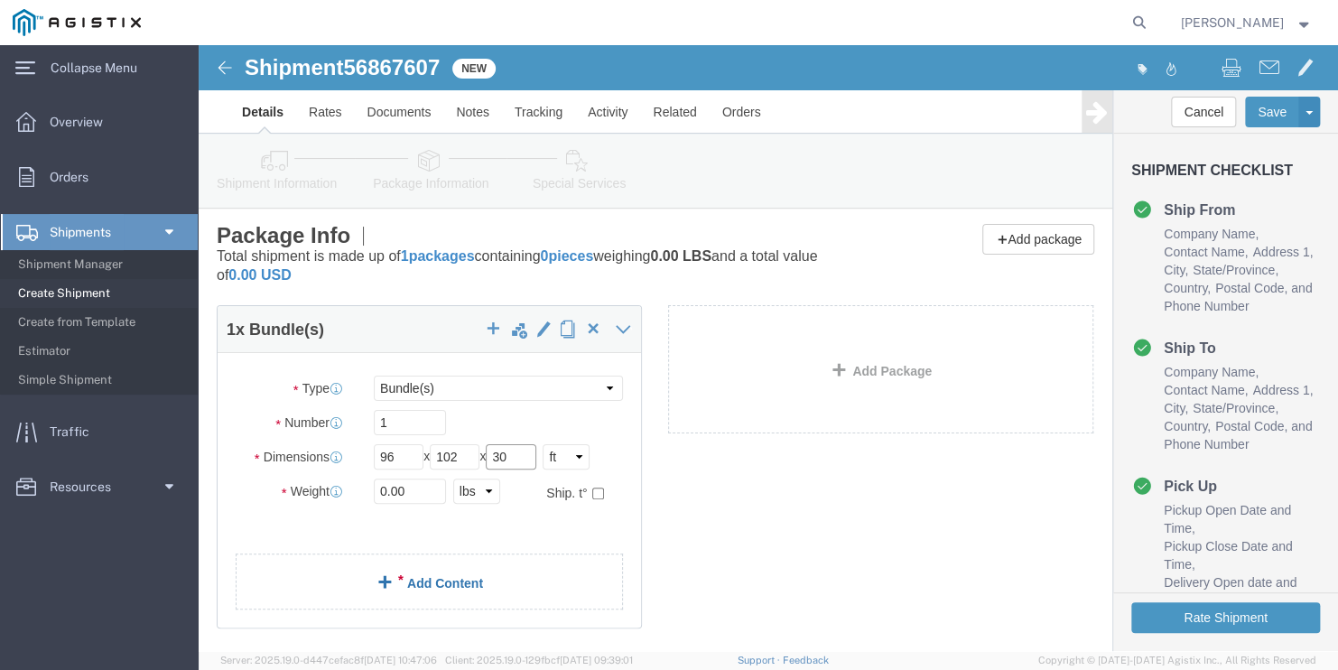
type input "30"
type input "32854"
click link "Add Content"
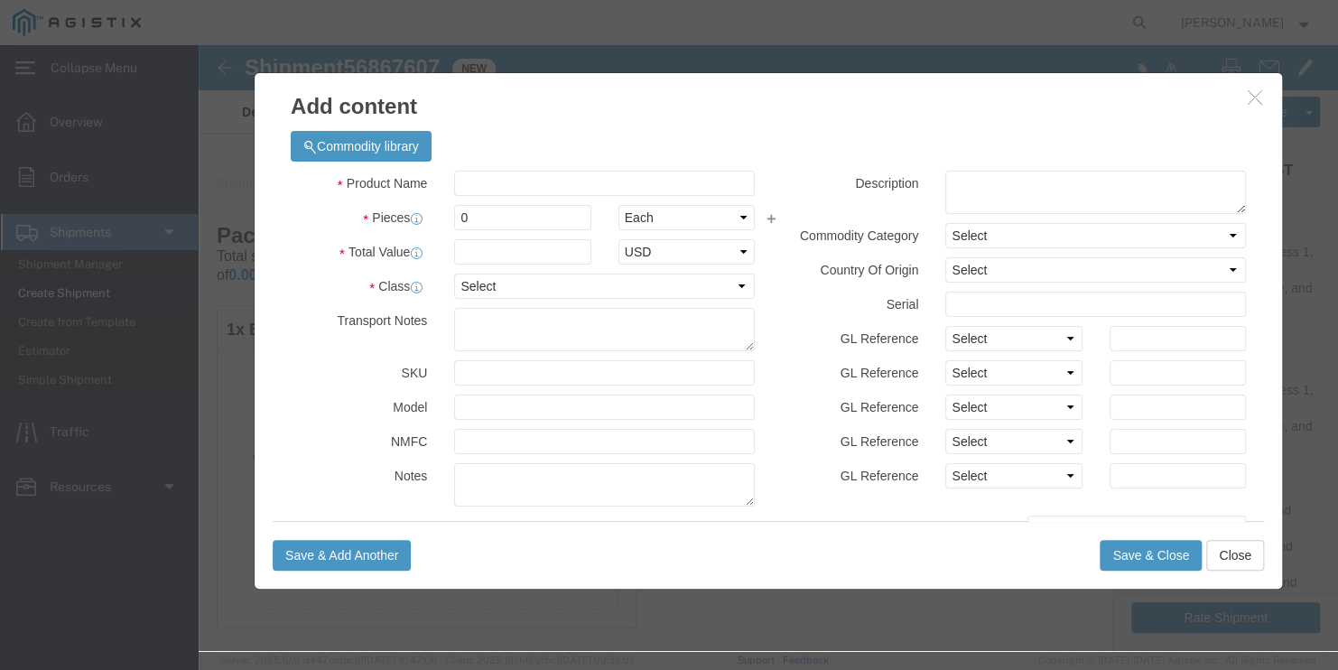
click div "Product Name Pieces 0 Select Bag Barrels 100Board Feet Bottle Box Blister Pack …"
click input "text"
type input "STEEL POLES"
type input "1"
select select "MX"
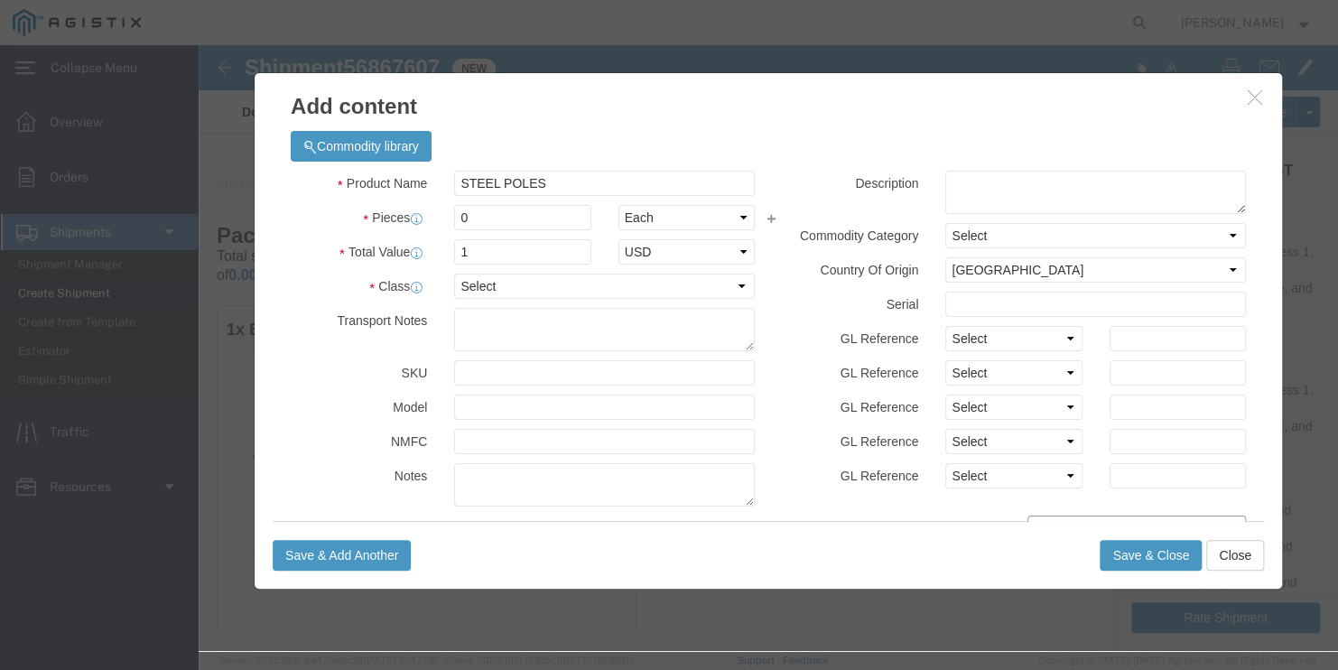
scroll to position [2, 0]
drag, startPoint x: 282, startPoint y: 181, endPoint x: 261, endPoint y: 174, distance: 22.0
drag, startPoint x: 268, startPoint y: 177, endPoint x: 149, endPoint y: 140, distance: 124.7
click div "Product Name STEEL POLES Pieces 0 Select Bag Barrels 100Board Feet Bottle Box B…"
type input "31"
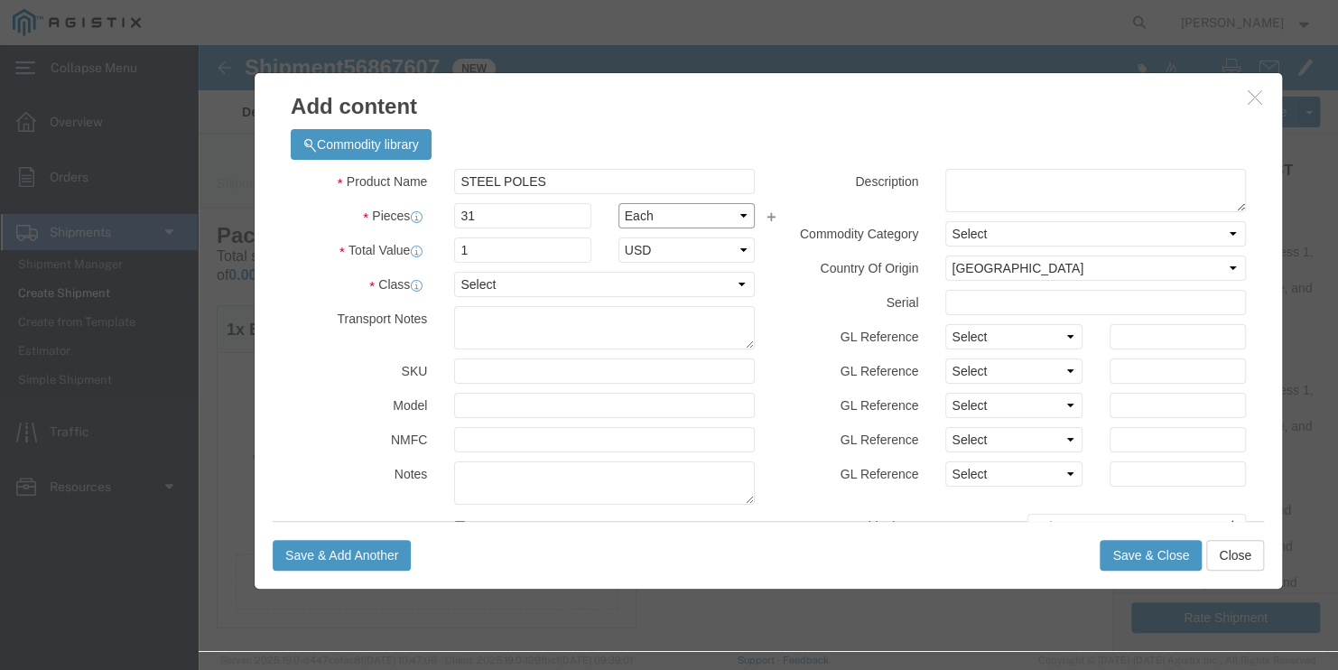
type input "31"
type input "1"
select select "USD"
select select "50"
click button "Save & Close"
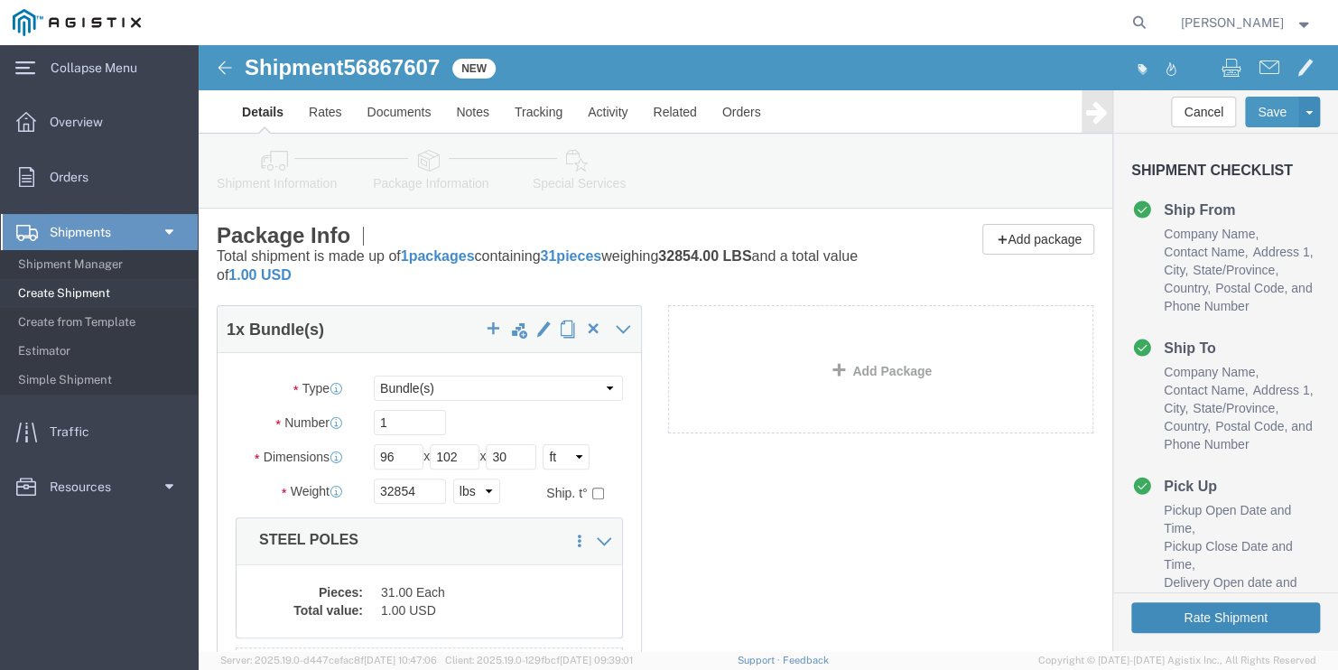
click button "Rate Shipment"
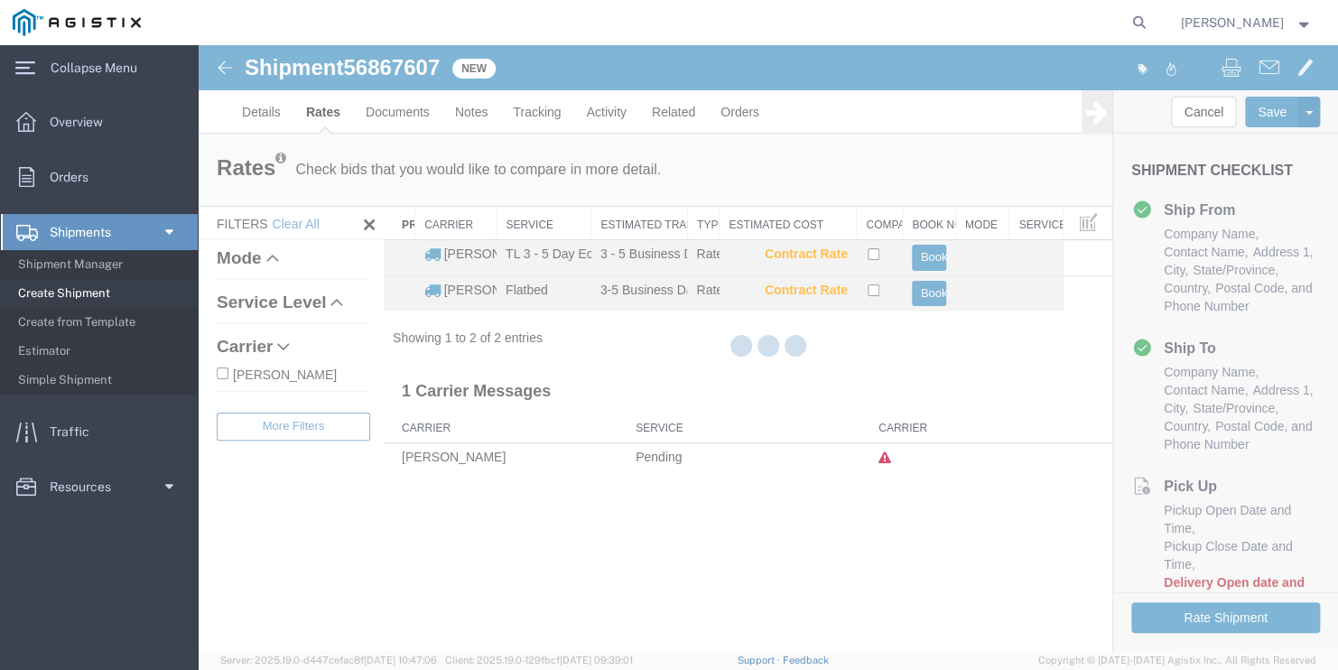
scroll to position [0, 0]
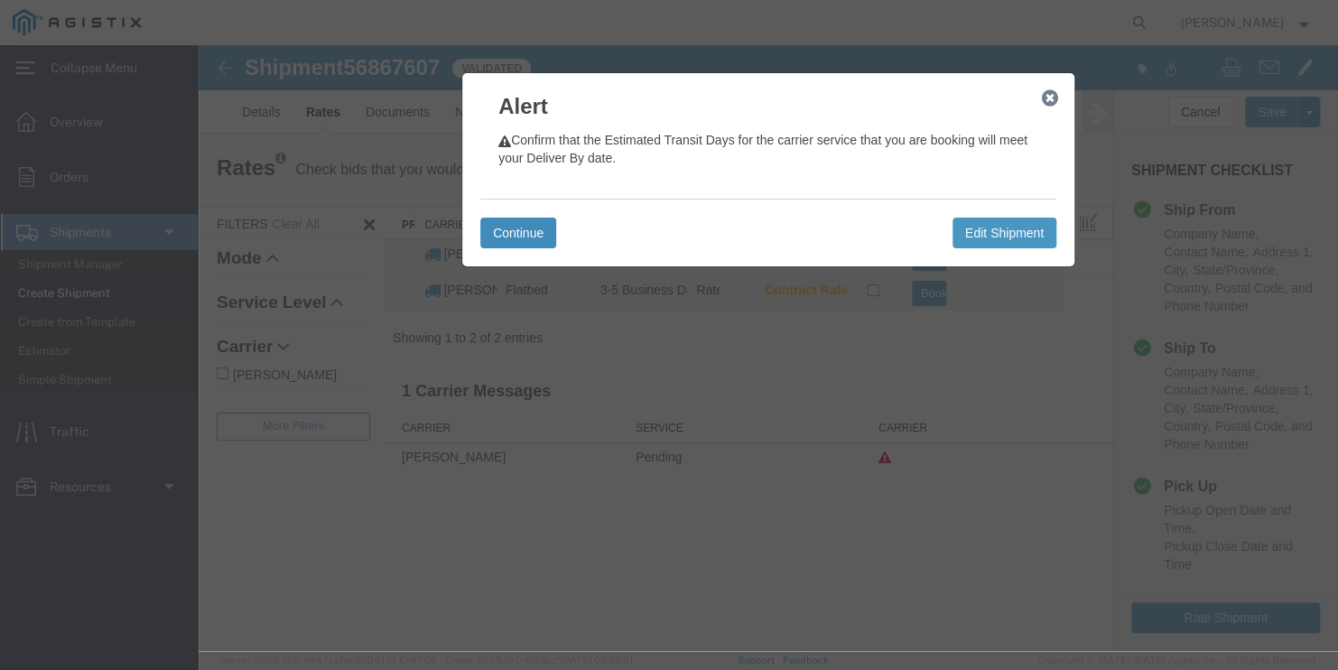
click at [511, 246] on button "Continue" at bounding box center [518, 233] width 76 height 31
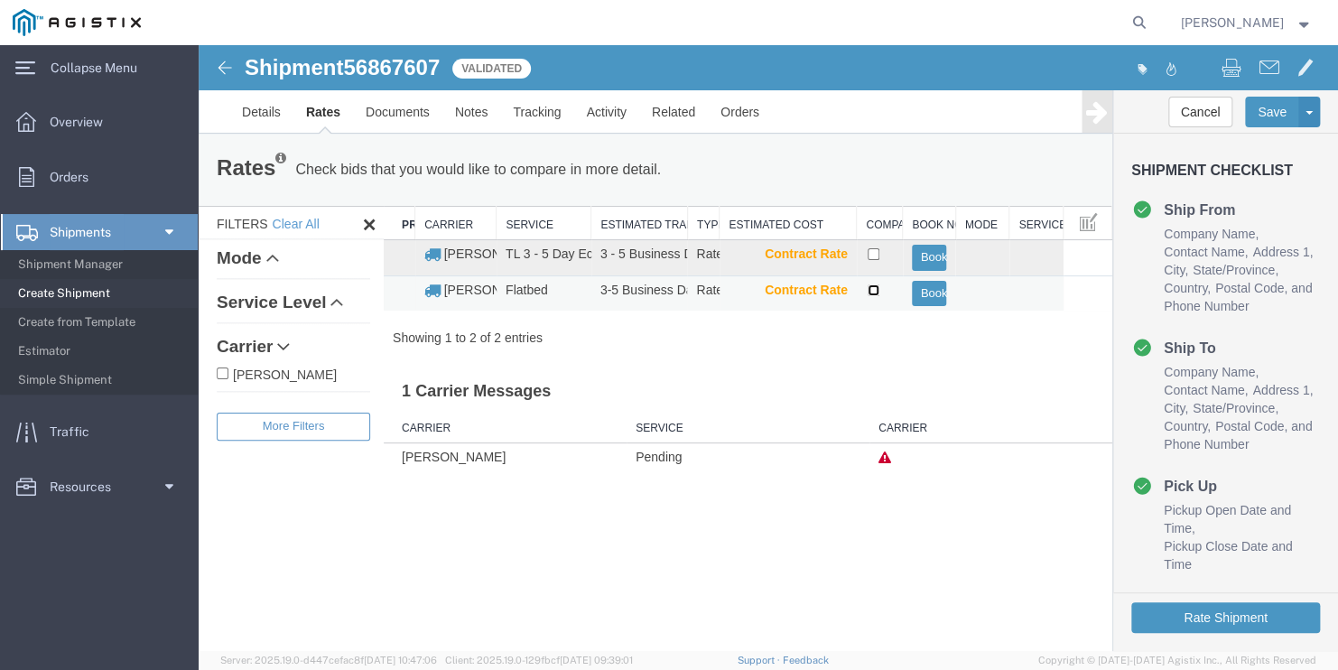
click at [875, 290] on input "checkbox" at bounding box center [873, 290] width 12 height 12
checkbox input "true"
click at [929, 301] on button "Book" at bounding box center [929, 294] width 35 height 26
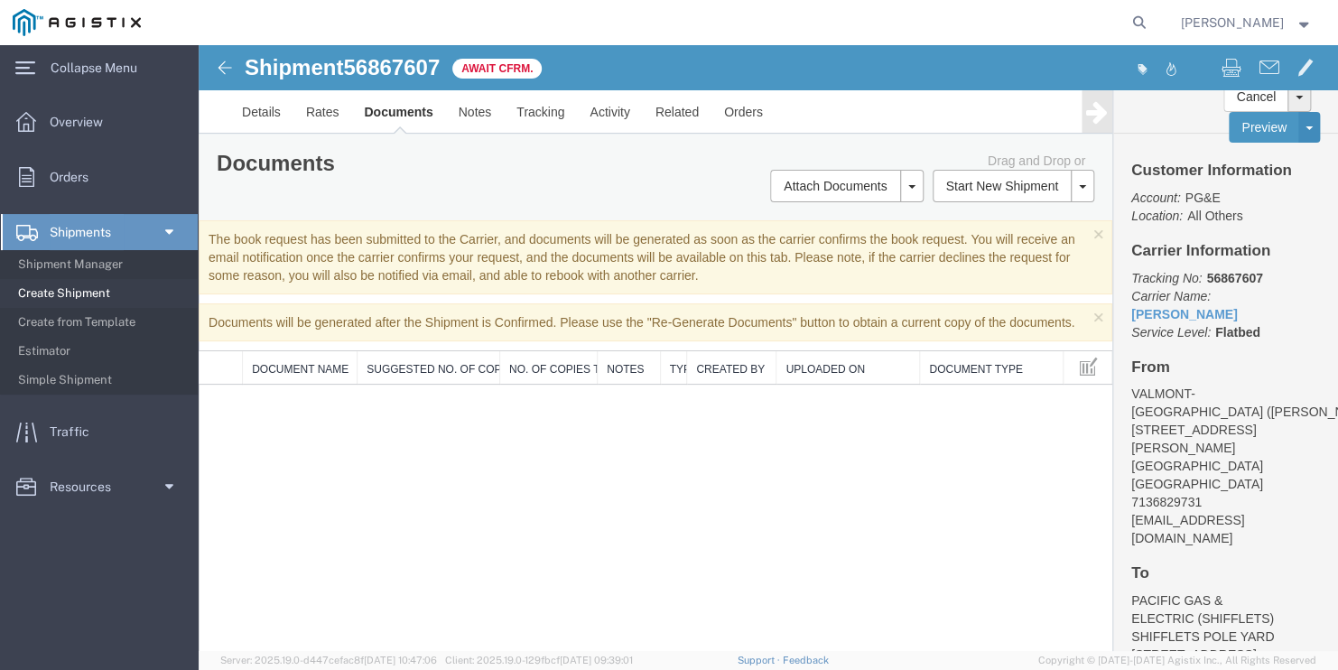
click at [394, 79] on span "56867607" at bounding box center [391, 67] width 97 height 24
copy span "56867607"
click at [85, 291] on span "Create Shipment" at bounding box center [101, 293] width 167 height 36
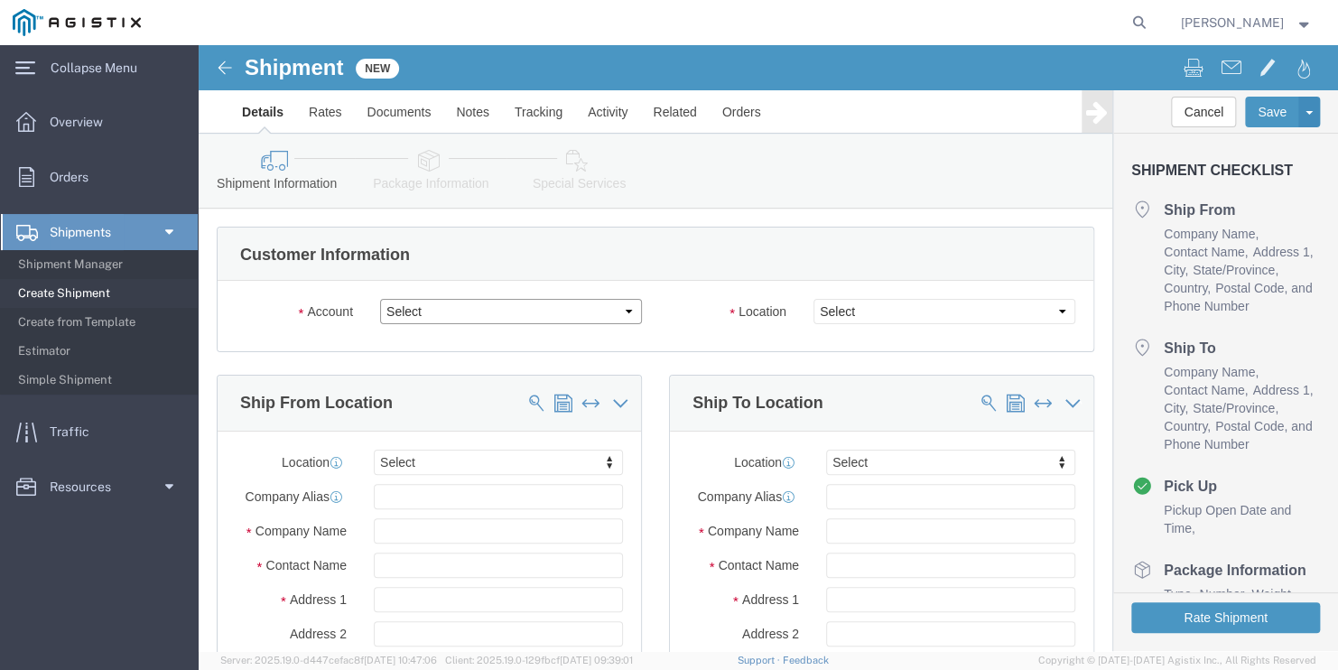
click select "Select PG&E Valmont Industries Inc"
select select "9596"
click select "Select PG&E Valmont Industries Inc"
select select "PURCHORD"
select select
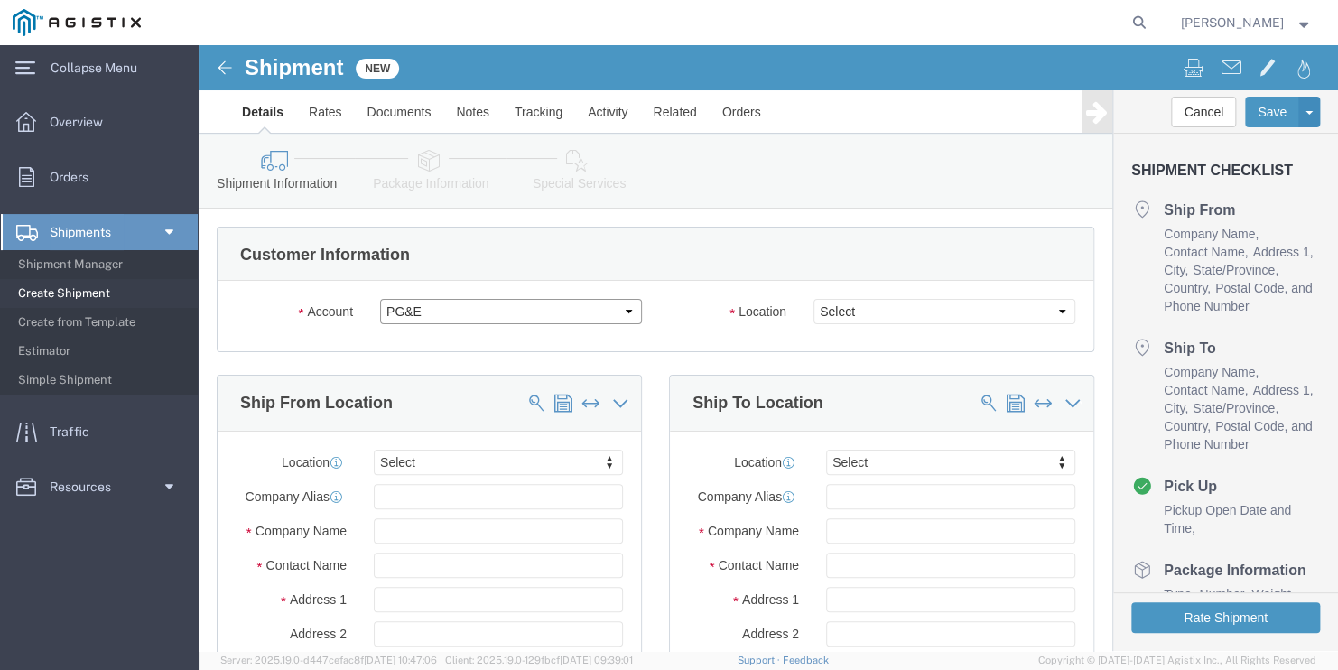
select select
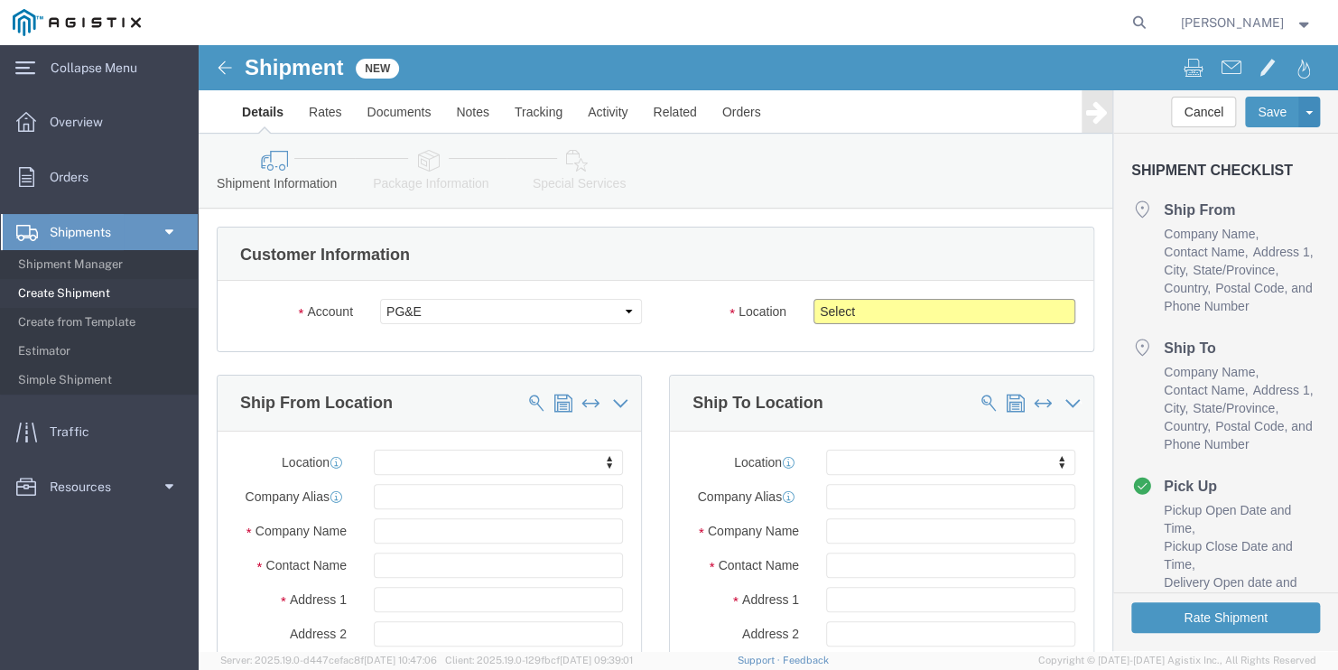
click select "Select All Others [GEOGRAPHIC_DATA] [GEOGRAPHIC_DATA] [GEOGRAPHIC_DATA] [GEOGRA…"
select select "23082"
click select "Select All Others [GEOGRAPHIC_DATA] [GEOGRAPHIC_DATA] [GEOGRAPHIC_DATA] [GEOGRA…"
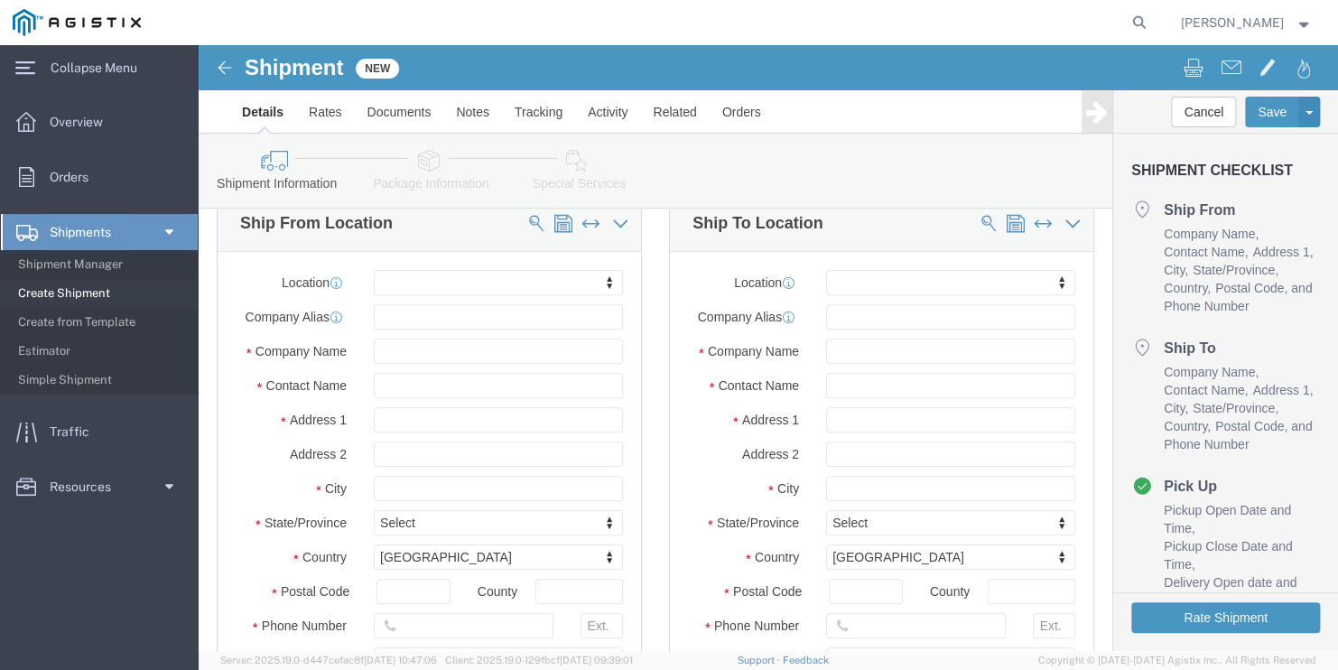
scroll to position [181, 0]
click input "text"
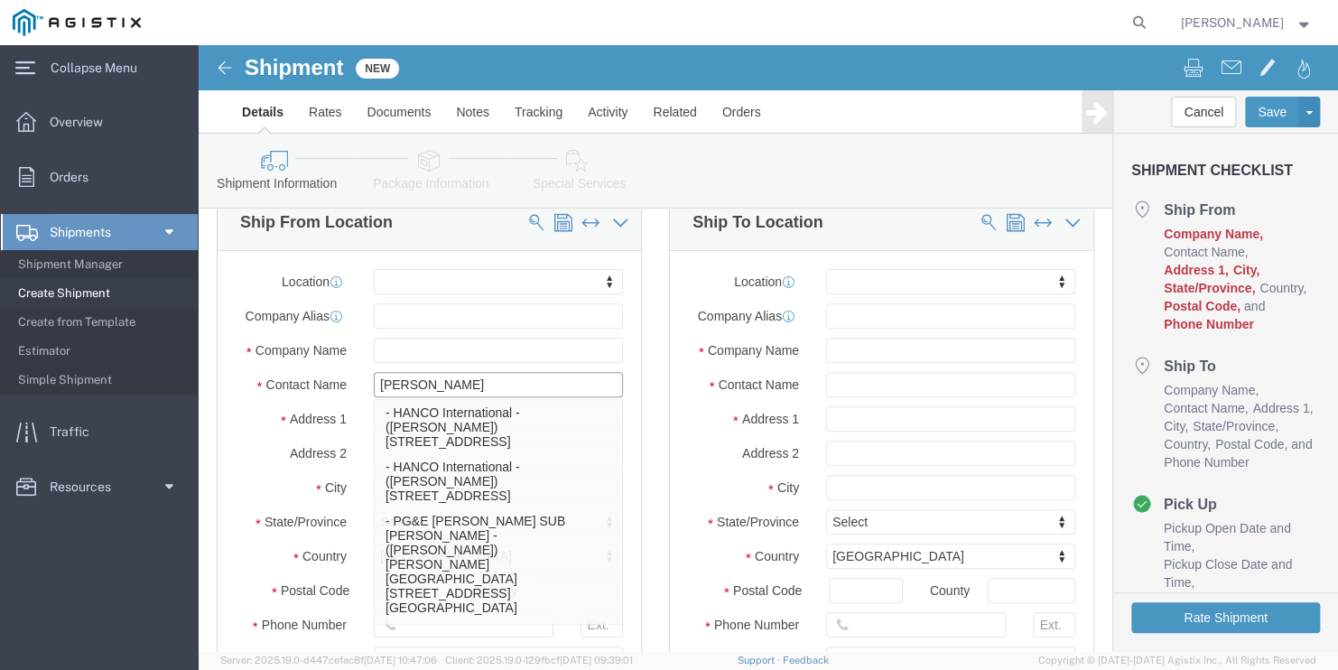
type input "franc"
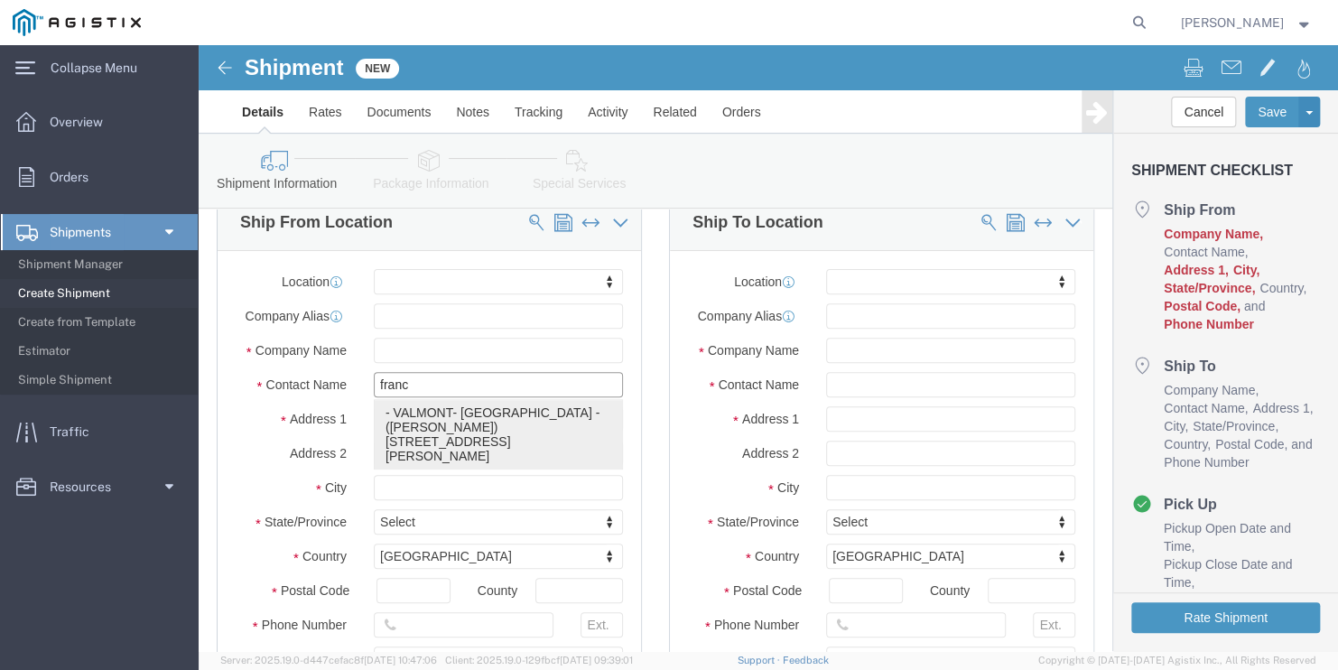
click p "- VALMONT- [GEOGRAPHIC_DATA] - ([PERSON_NAME]) [STREET_ADDRESS][PERSON_NAME]"
select select
type input "[STREET_ADDRESS][PERSON_NAME]"
type input "77041"
type input "7136829731"
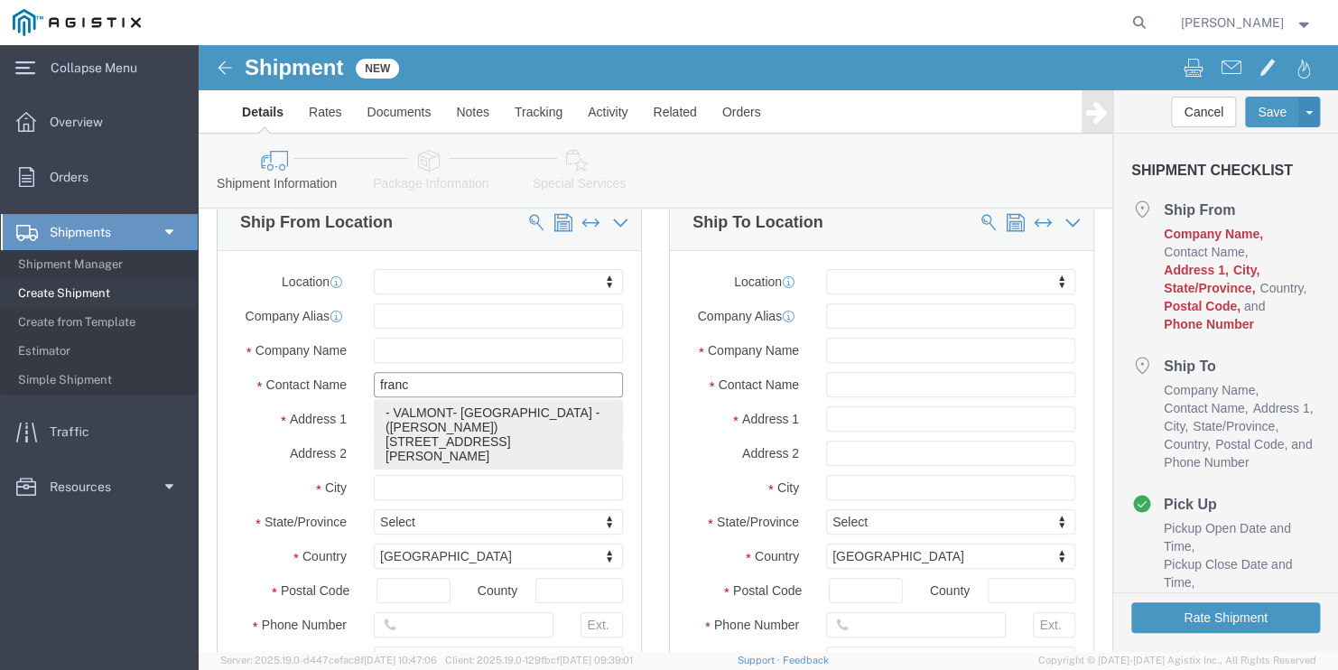
type input "[EMAIL_ADDRESS][DOMAIN_NAME]"
checkbox input "true"
type input "VALMONT- [GEOGRAPHIC_DATA]"
type input "[PERSON_NAME]"
type input "[GEOGRAPHIC_DATA]"
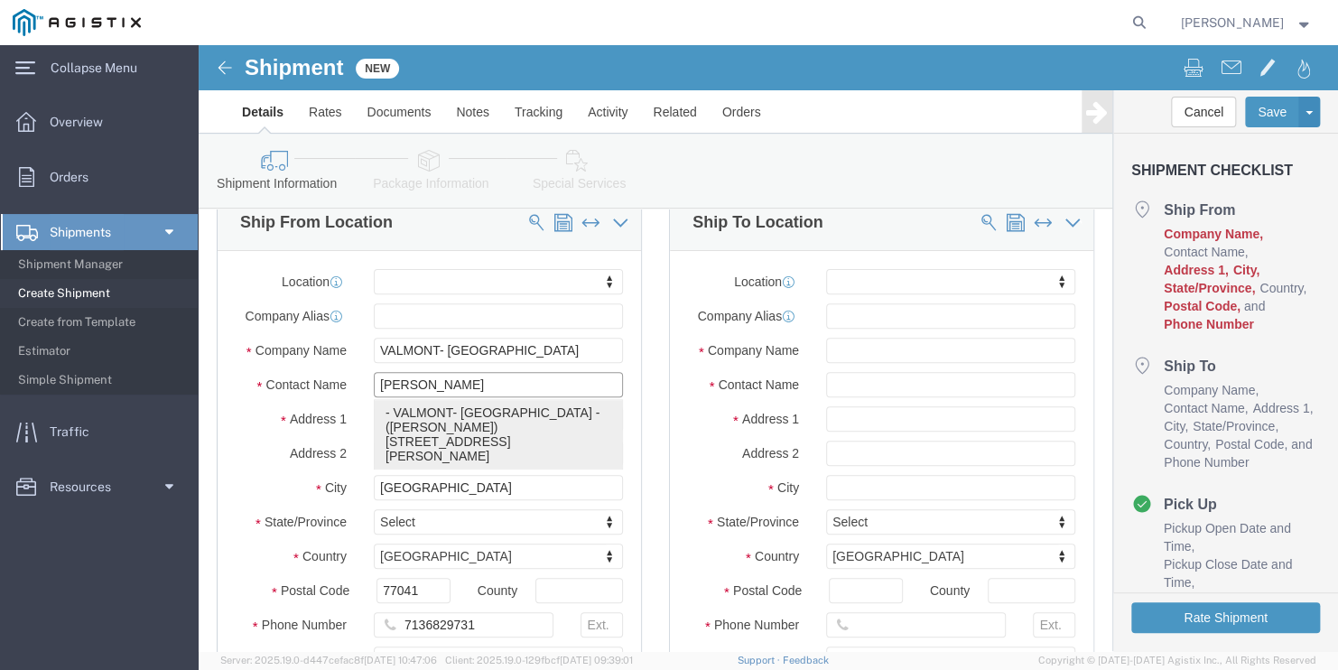
select select "[GEOGRAPHIC_DATA]"
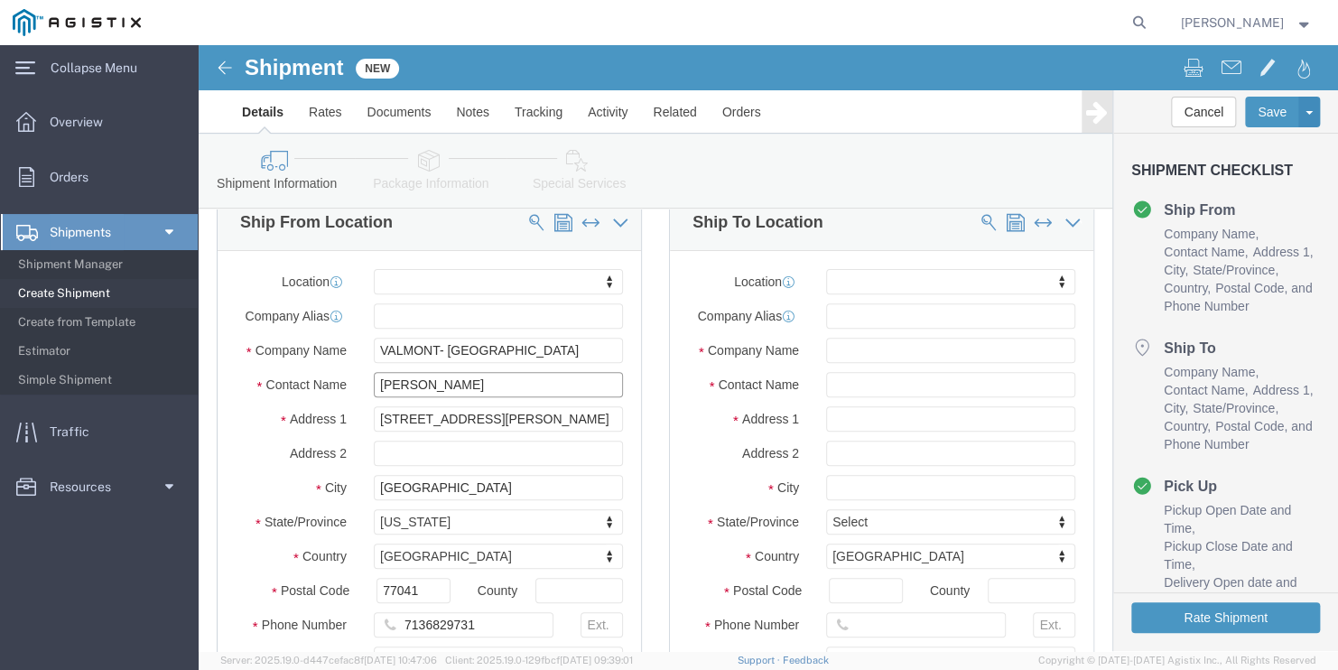
type input "[PERSON_NAME]"
click input "text"
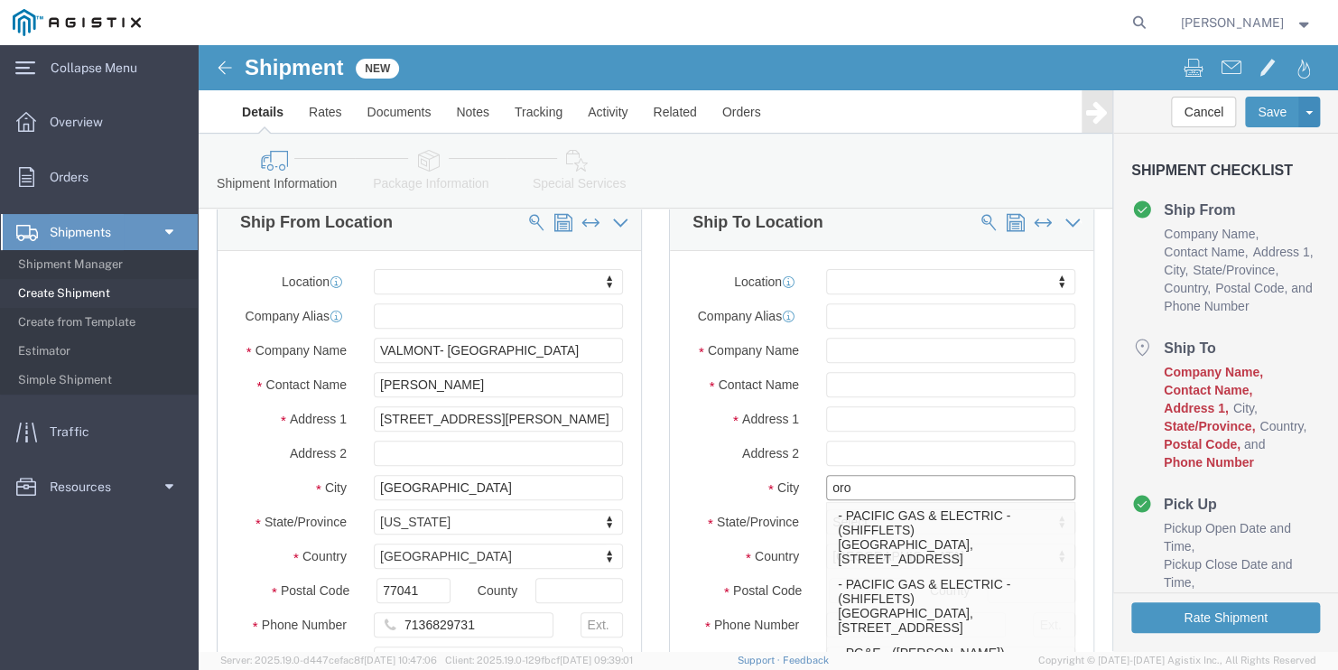
type input "orov"
click p "- PACIFIC GAS & ELECTRIC - (SHIFFLETS) [GEOGRAPHIC_DATA], [STREET_ADDRESS]"
select select
type input "SHIFFLETS POLE YARD"
type input "[STREET_ADDRESS]"
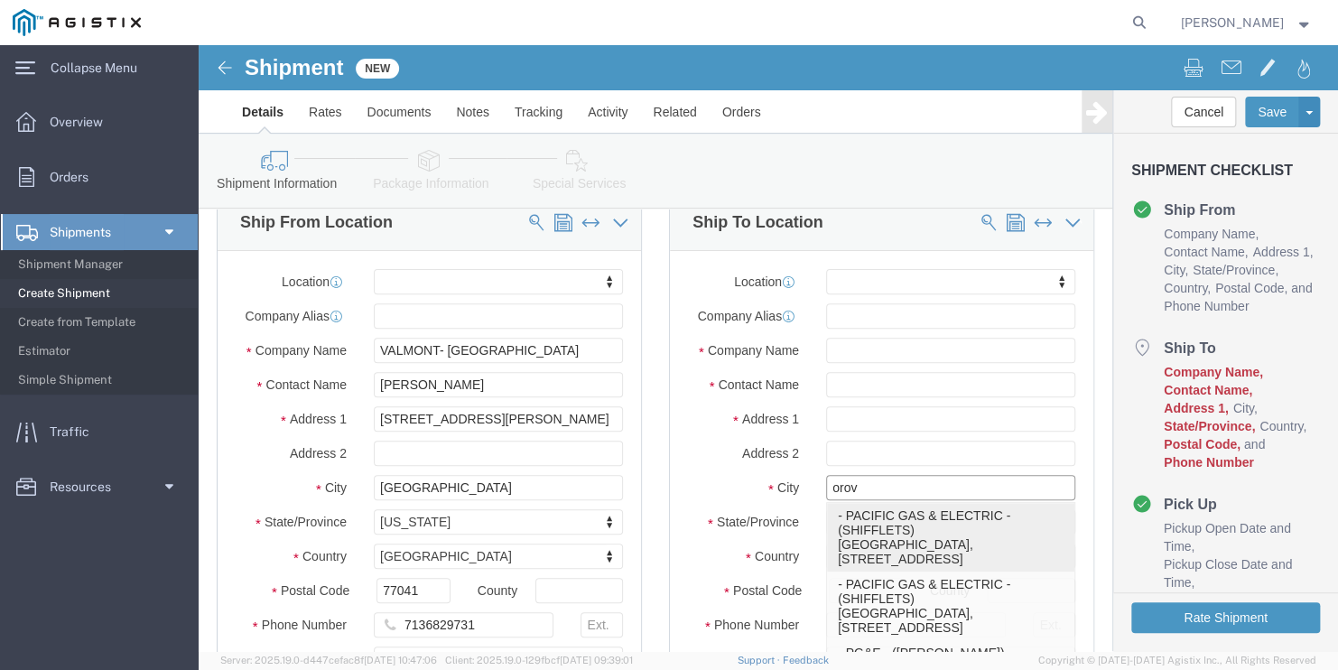
type input "95965"
type input "[GEOGRAPHIC_DATA]"
type input "18003444997"
type input "PACIFIC GAS & ELECTRIC"
type input "SHIFFLETS"
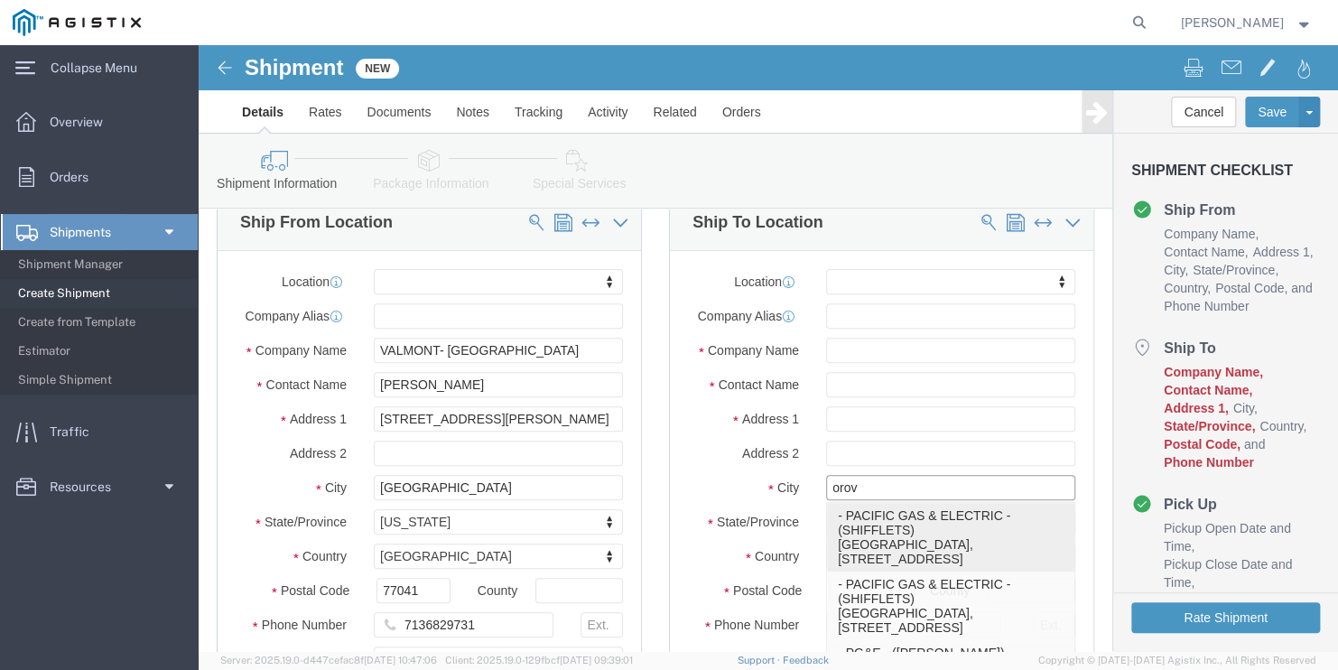
type input "[GEOGRAPHIC_DATA]"
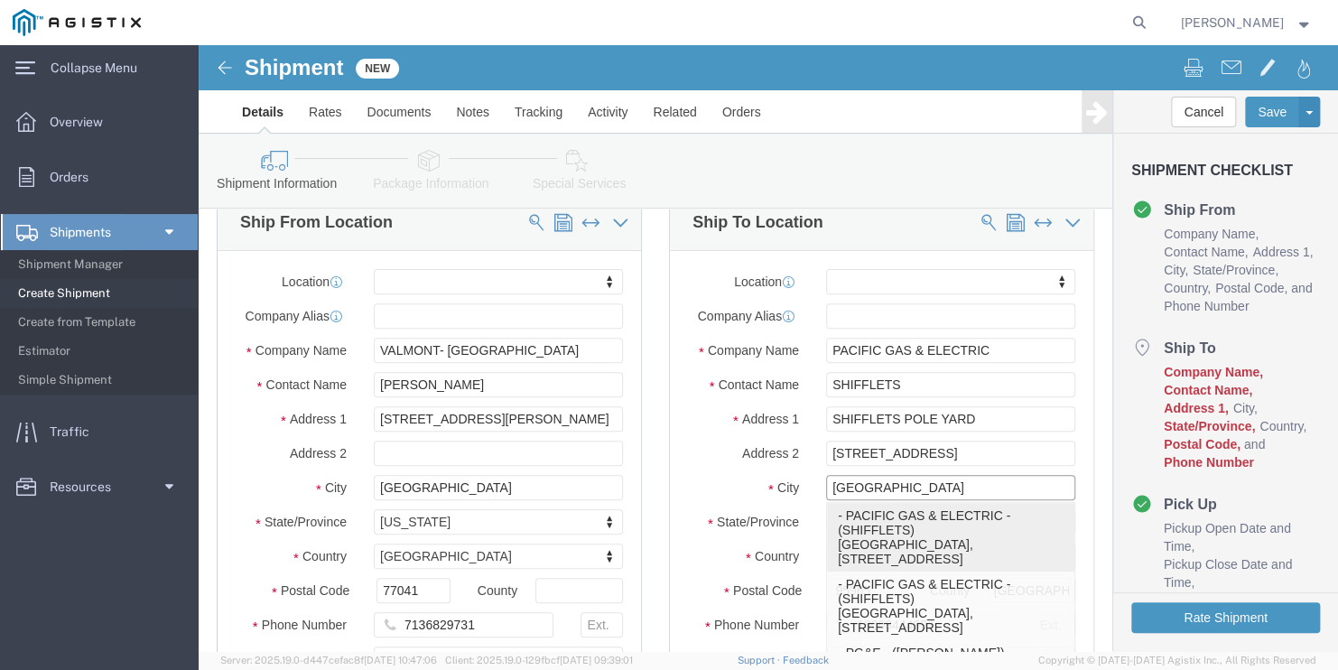
select select "CA"
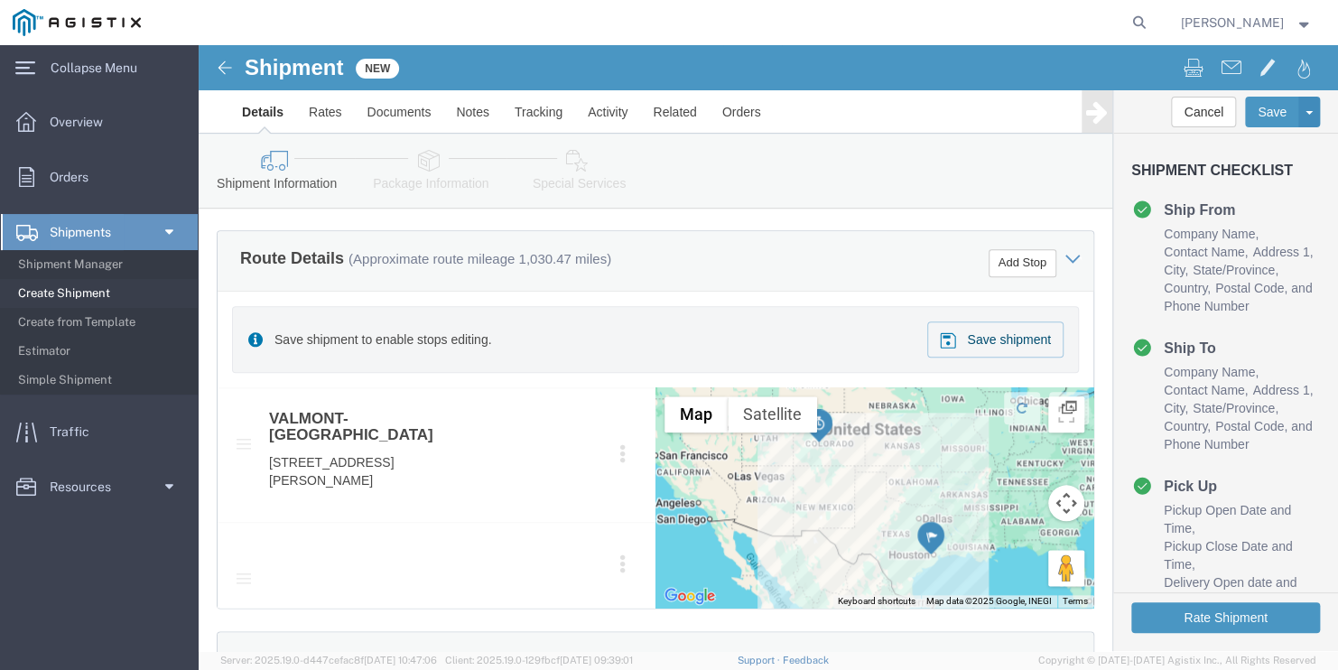
scroll to position [812, 0]
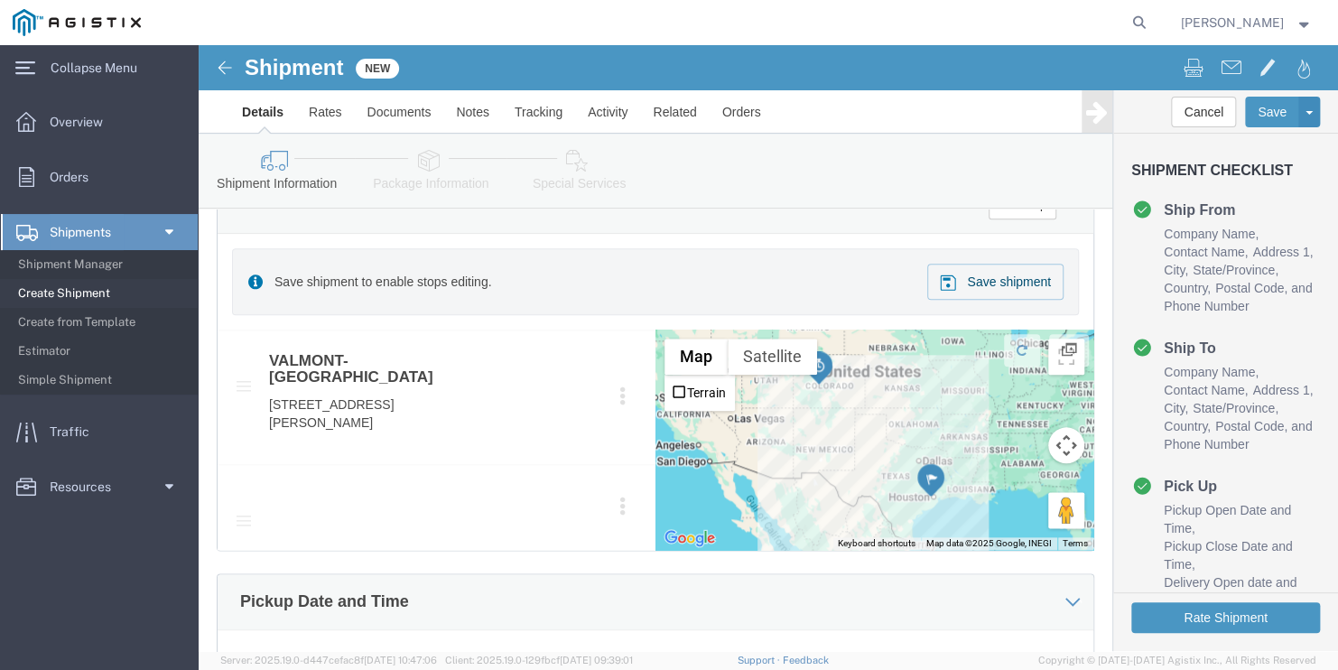
type input "[GEOGRAPHIC_DATA]"
select select
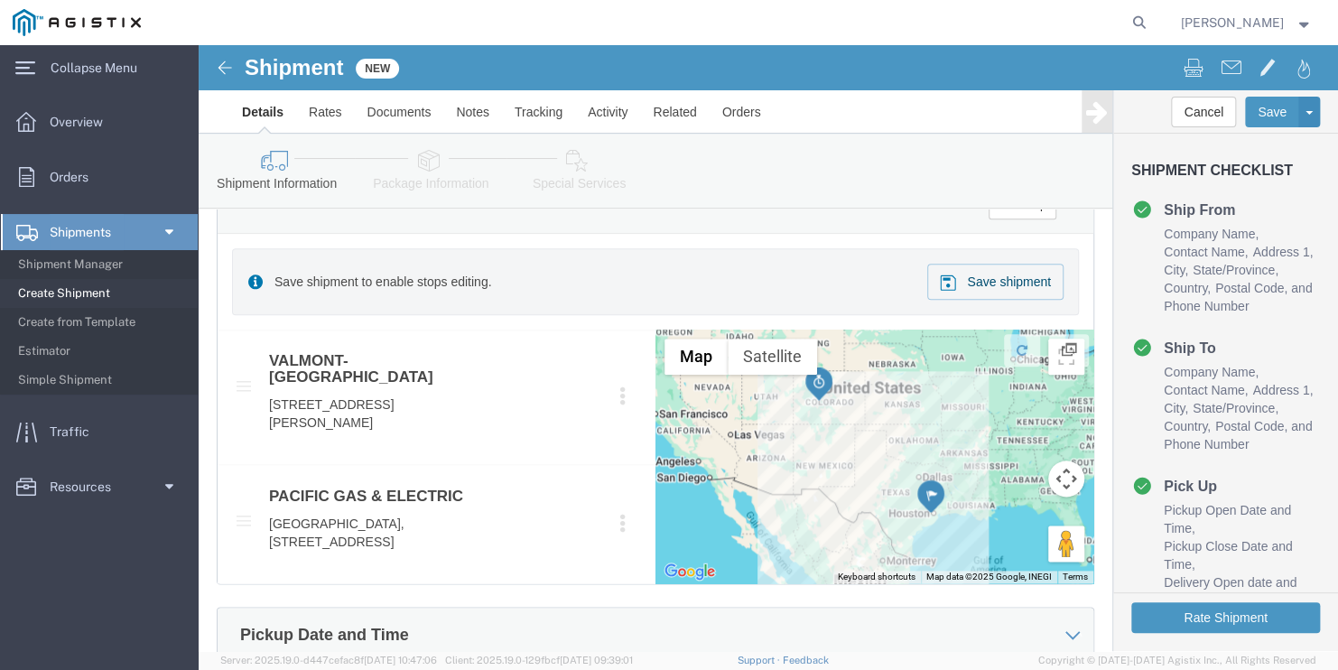
click div "Save shipment to enable stops editing. Save shipment"
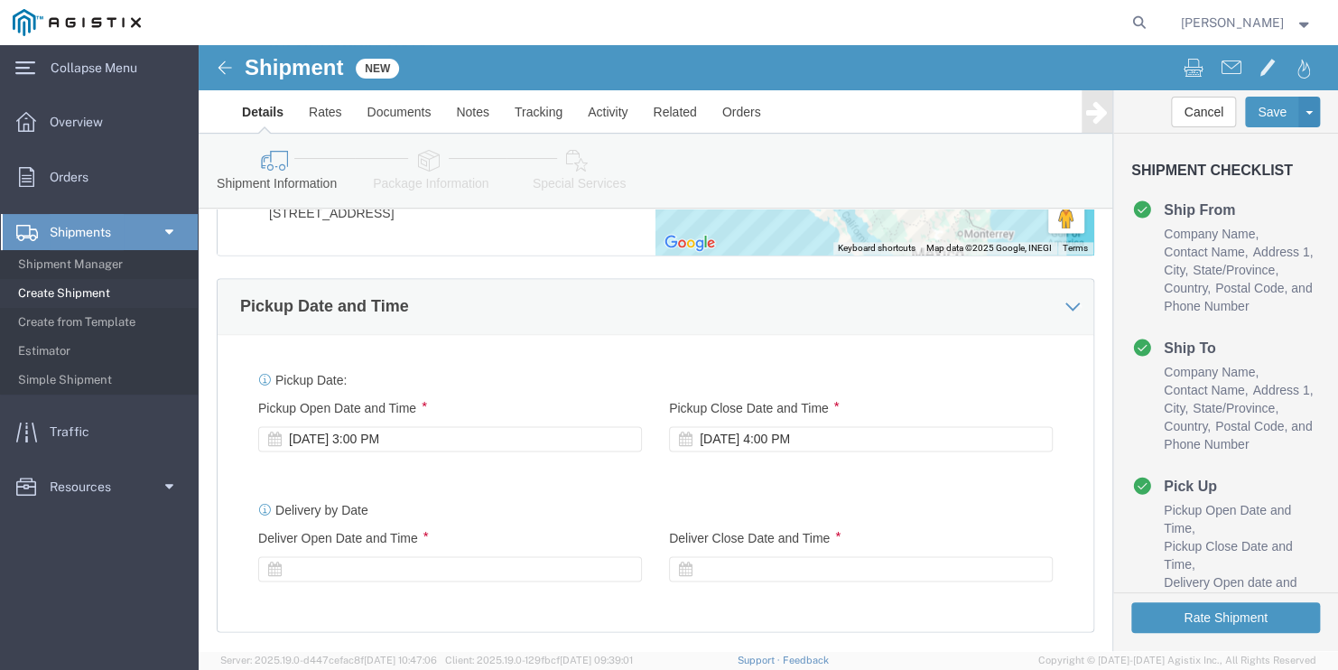
scroll to position [1173, 0]
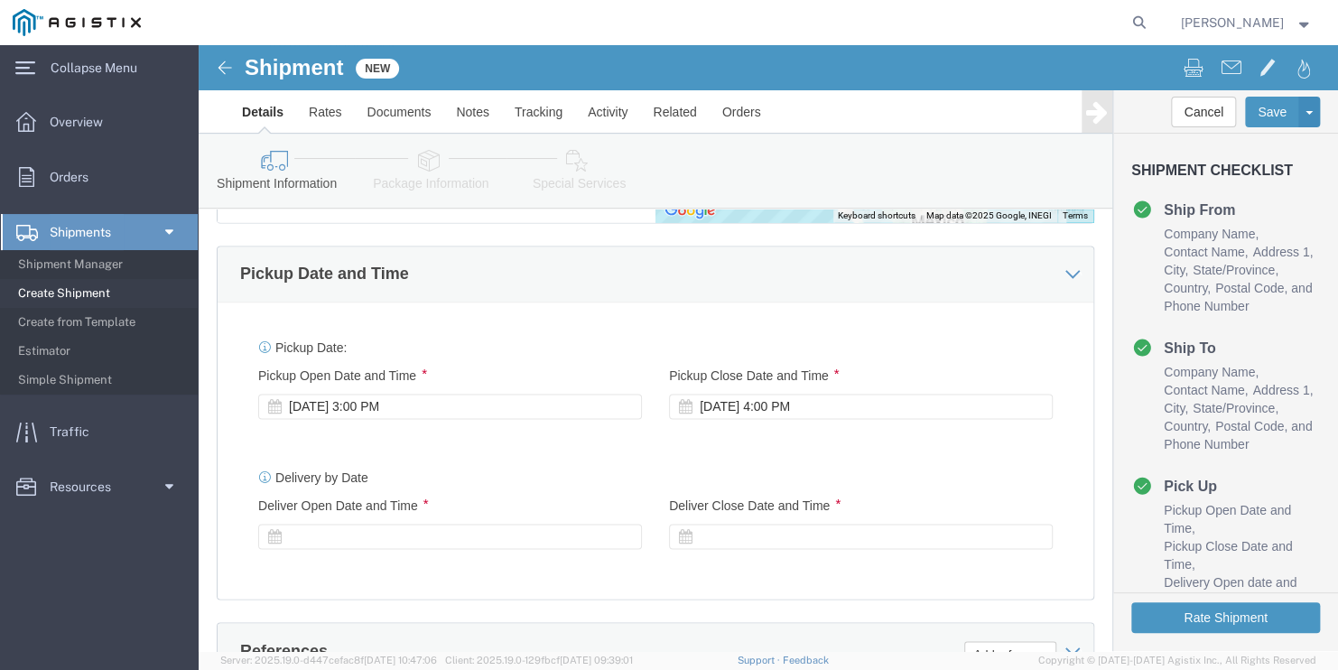
click div "Delivery Start Date Delivery Start Time Deliver Open Date and Time Deliver Clos…"
click div
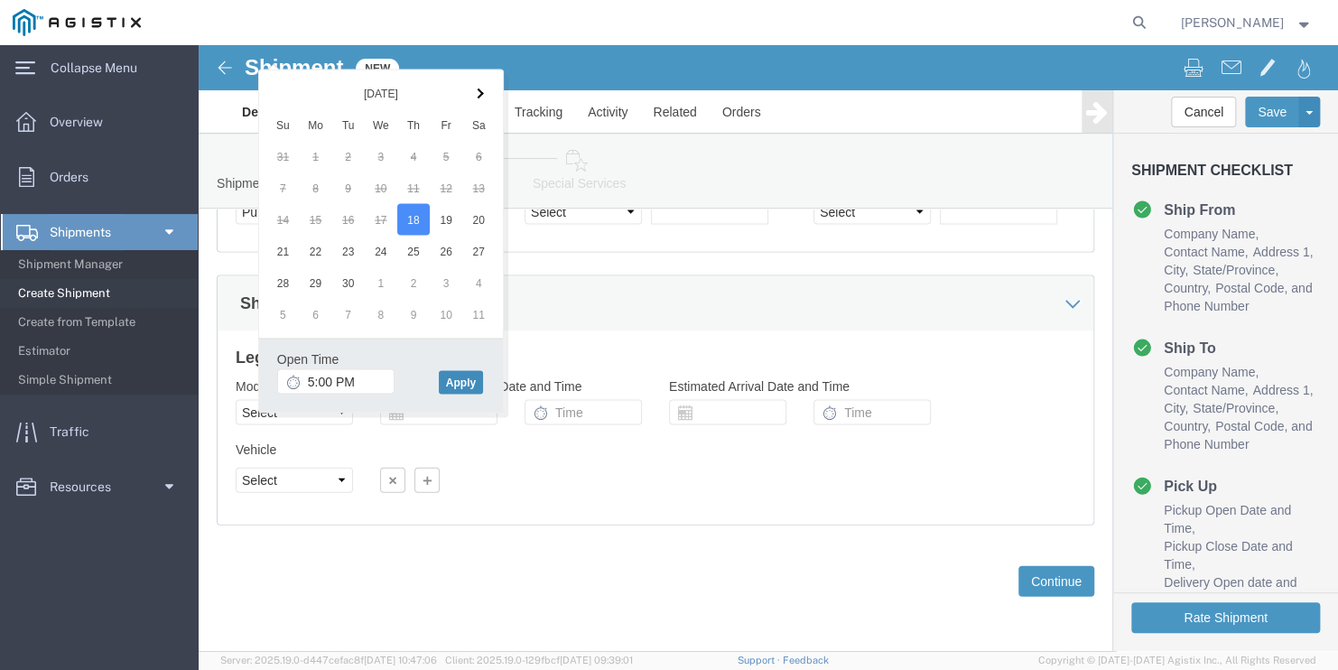
click button "Apply"
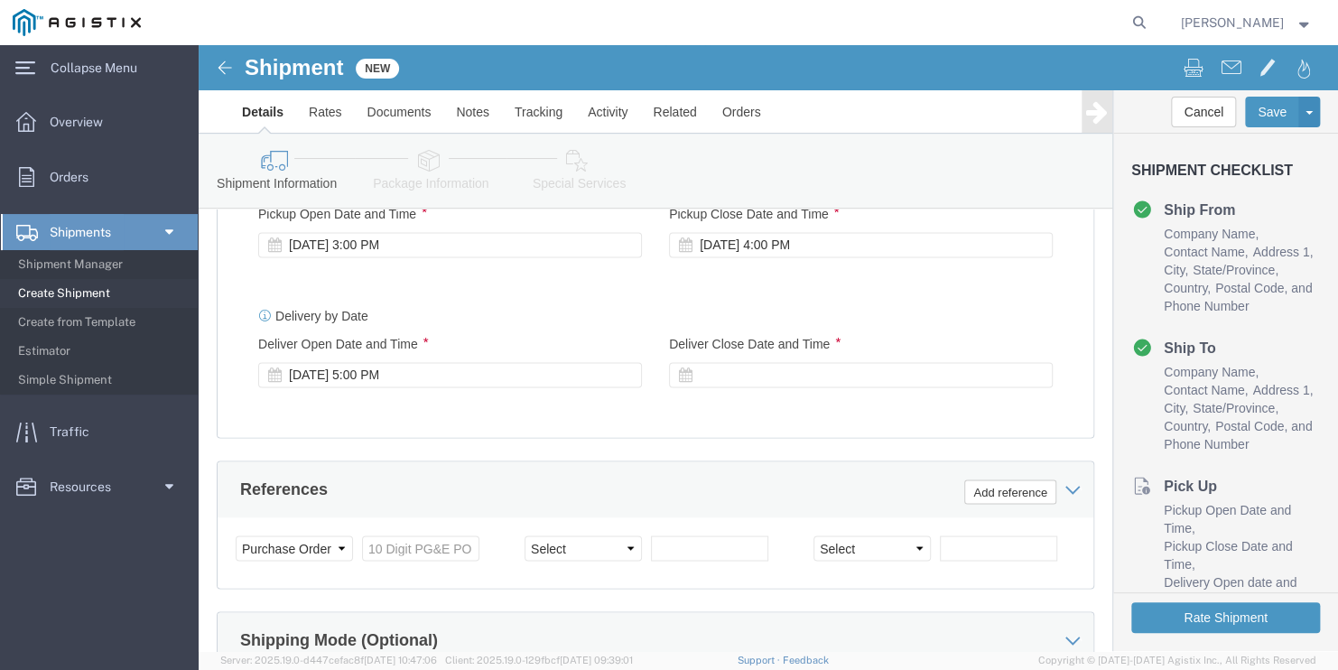
scroll to position [1324, 0]
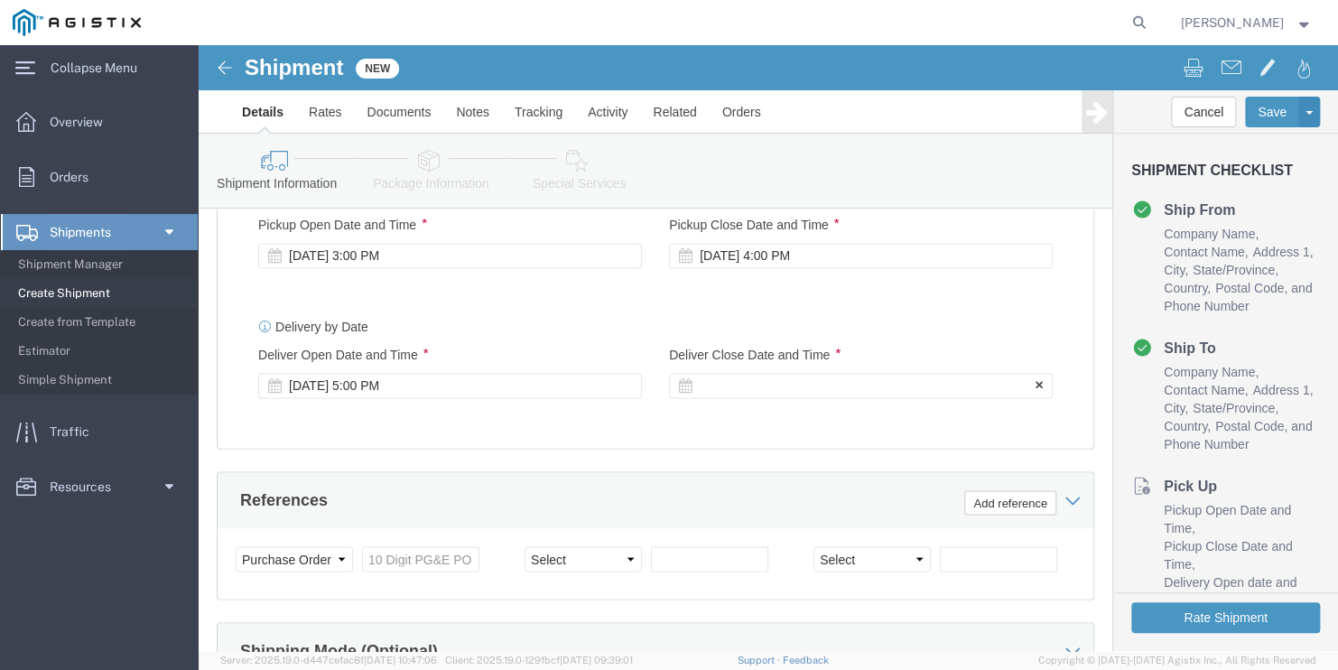
click div
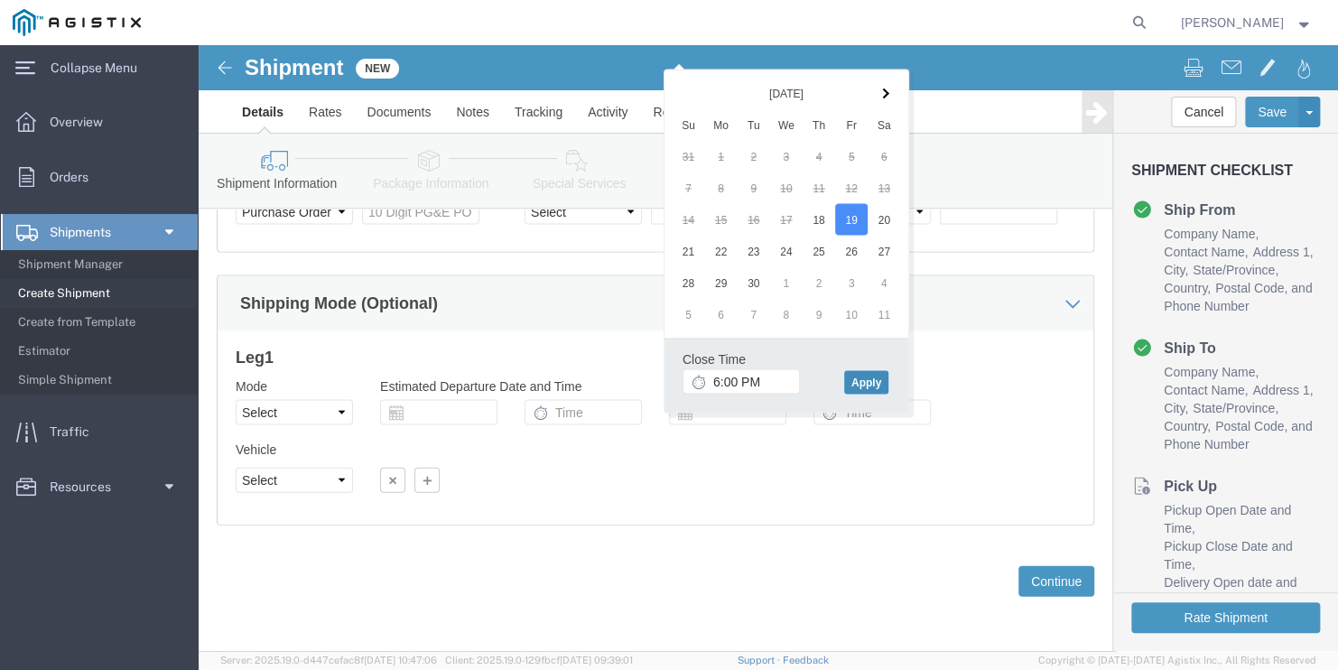
click button "Apply"
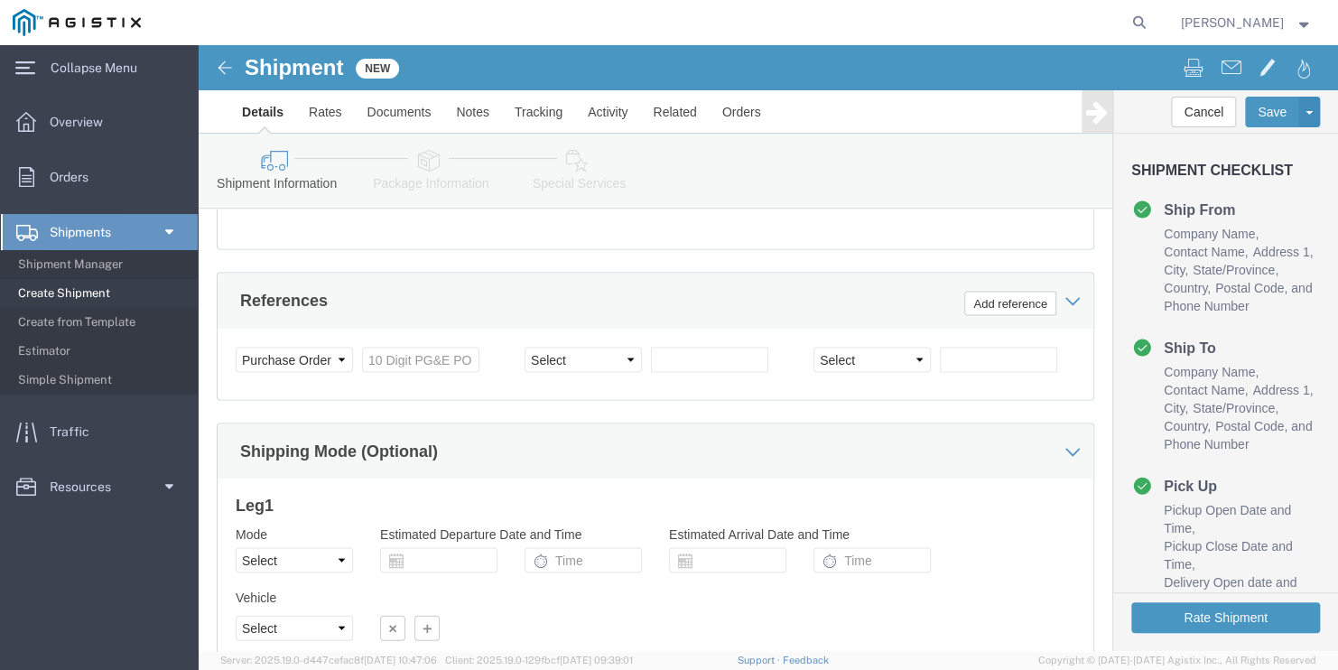
scroll to position [1505, 0]
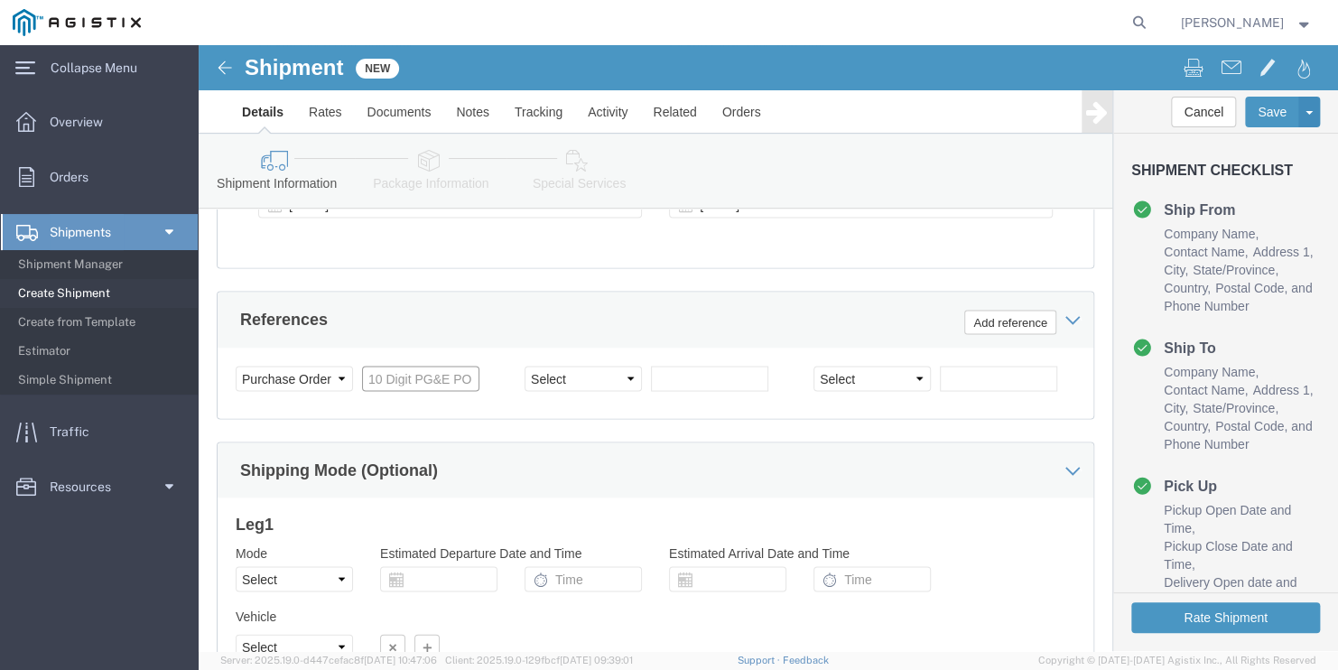
click input "text"
paste input "3501400812"
type input "3501400812"
click select "Select Account Type Activity ID Airline Appointment Number ASN Batch Request # …"
select select "PICKUPNUM"
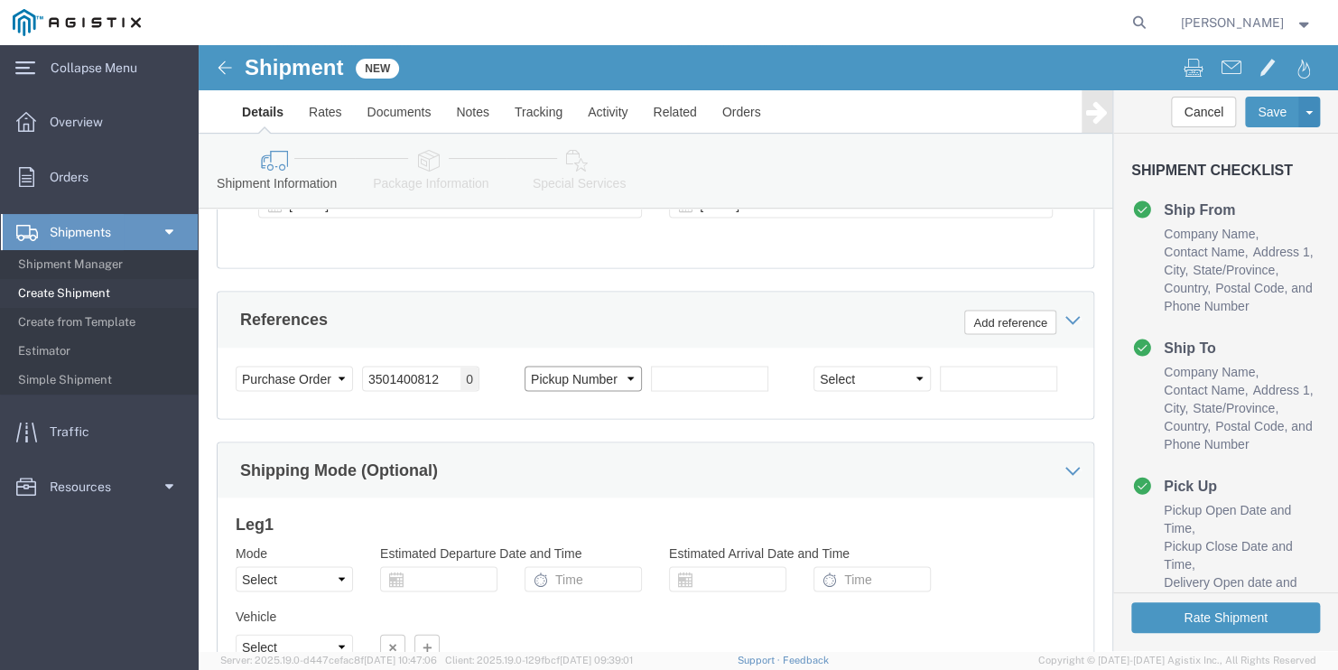
click select "Select Account Type Activity ID Airline Appointment Number ASN Batch Request # …"
click input "text"
paste input "900249242"
type input "900249242"
click button "Rate Shipment"
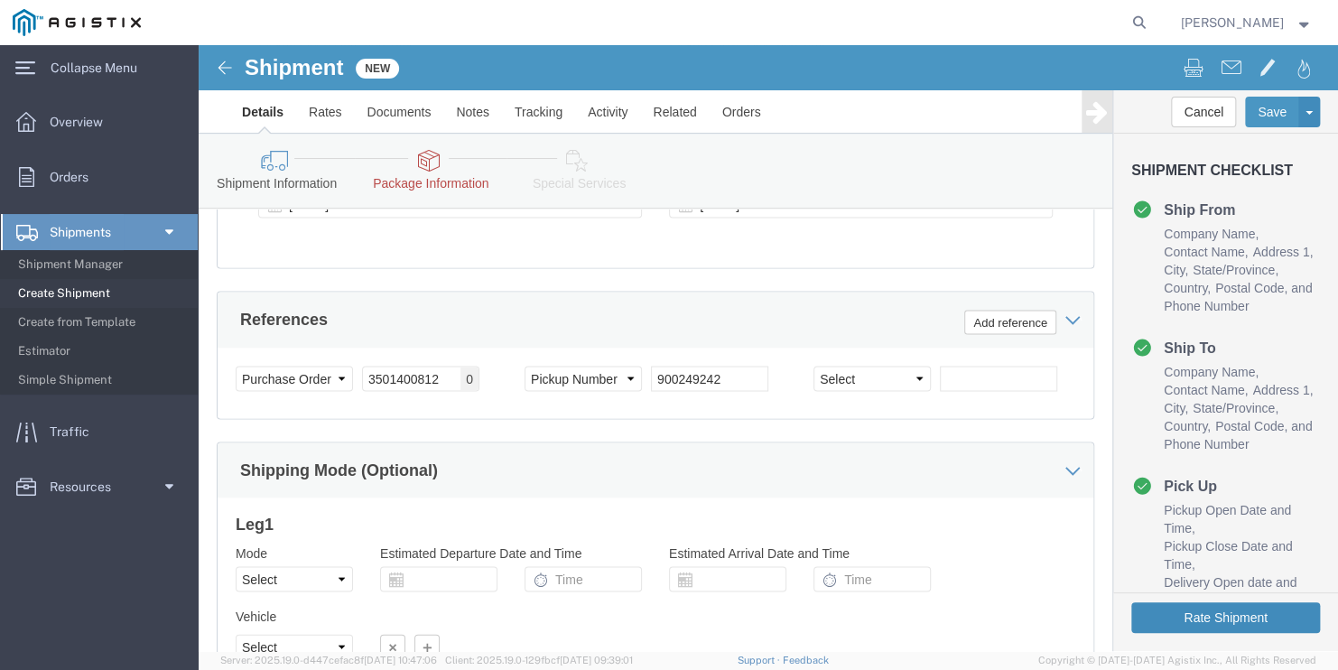
click button "Rate Shipment"
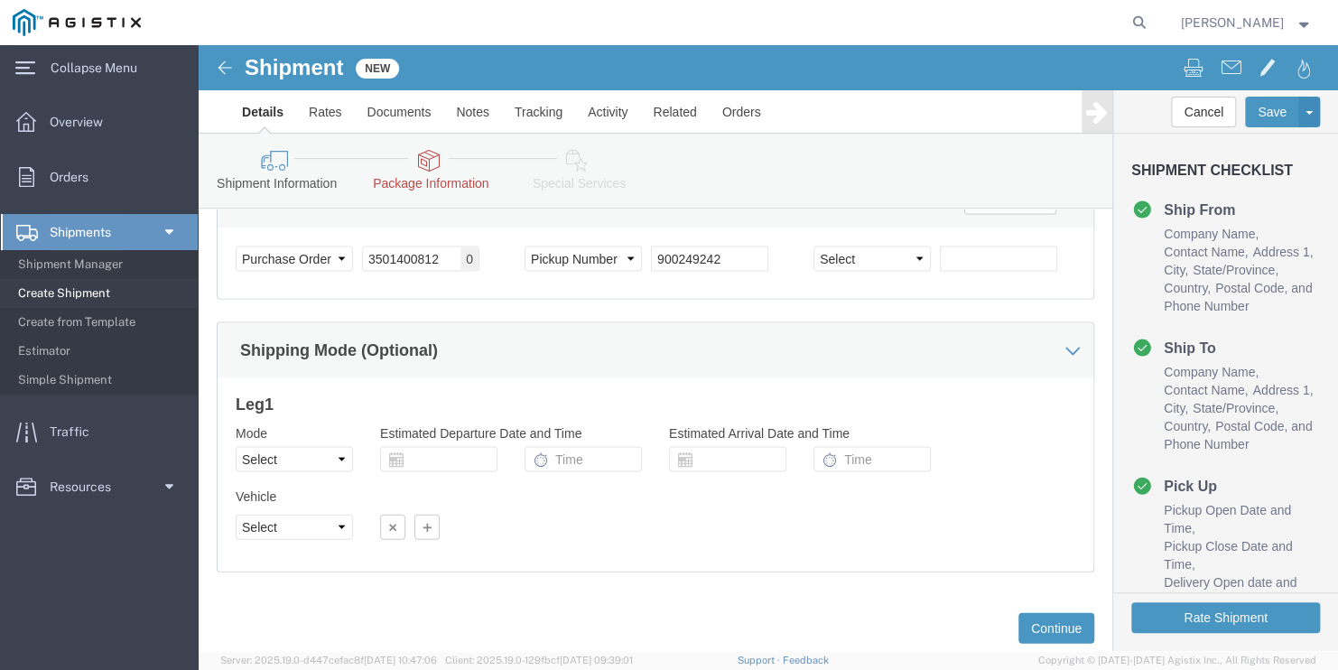
scroll to position [1685, 0]
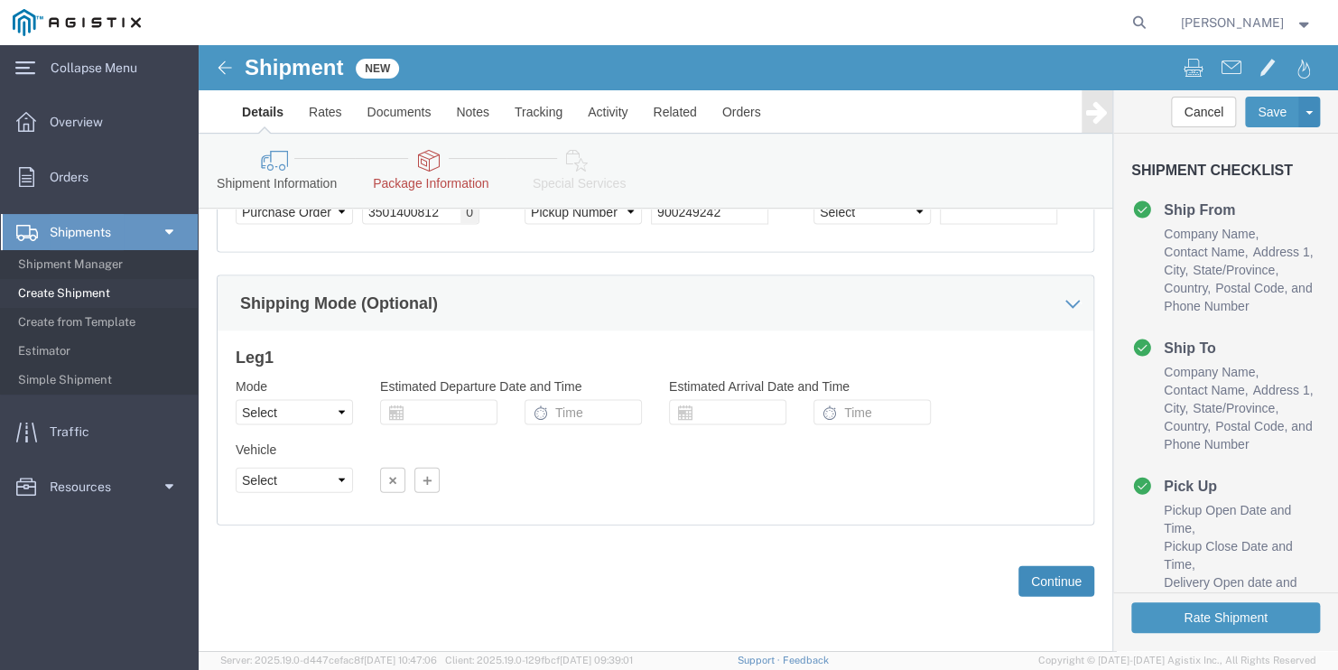
click button "Continue"
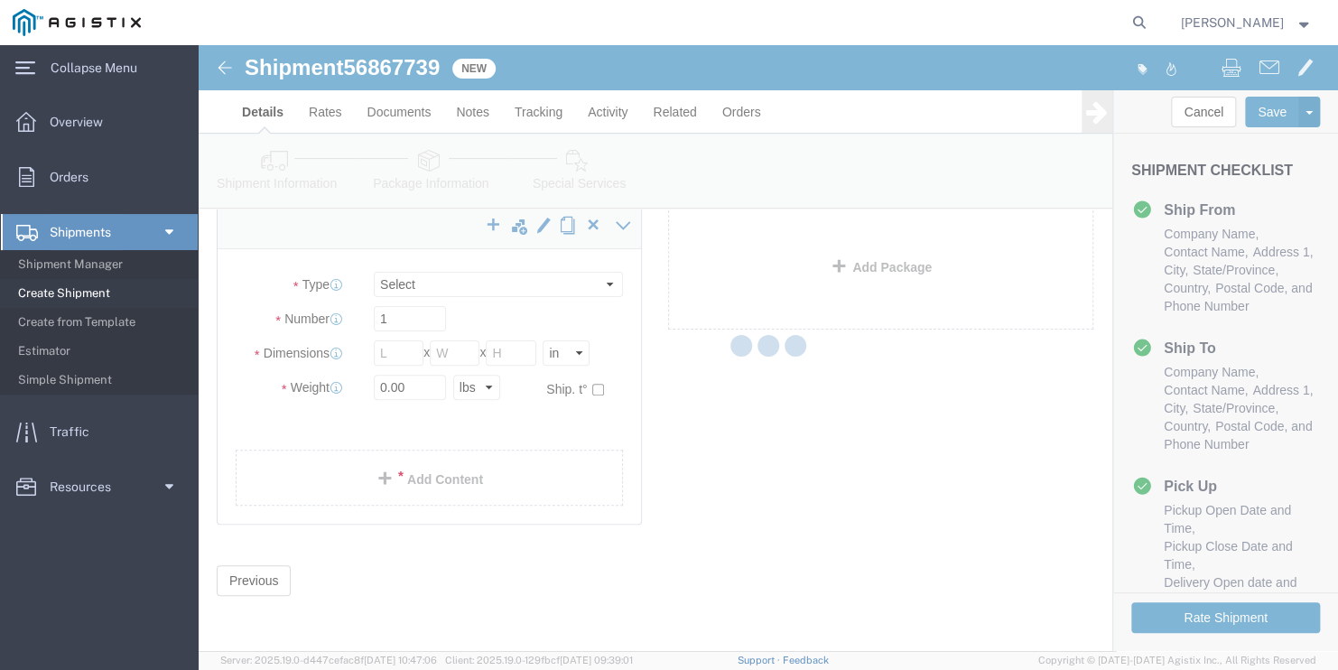
scroll to position [3, 0]
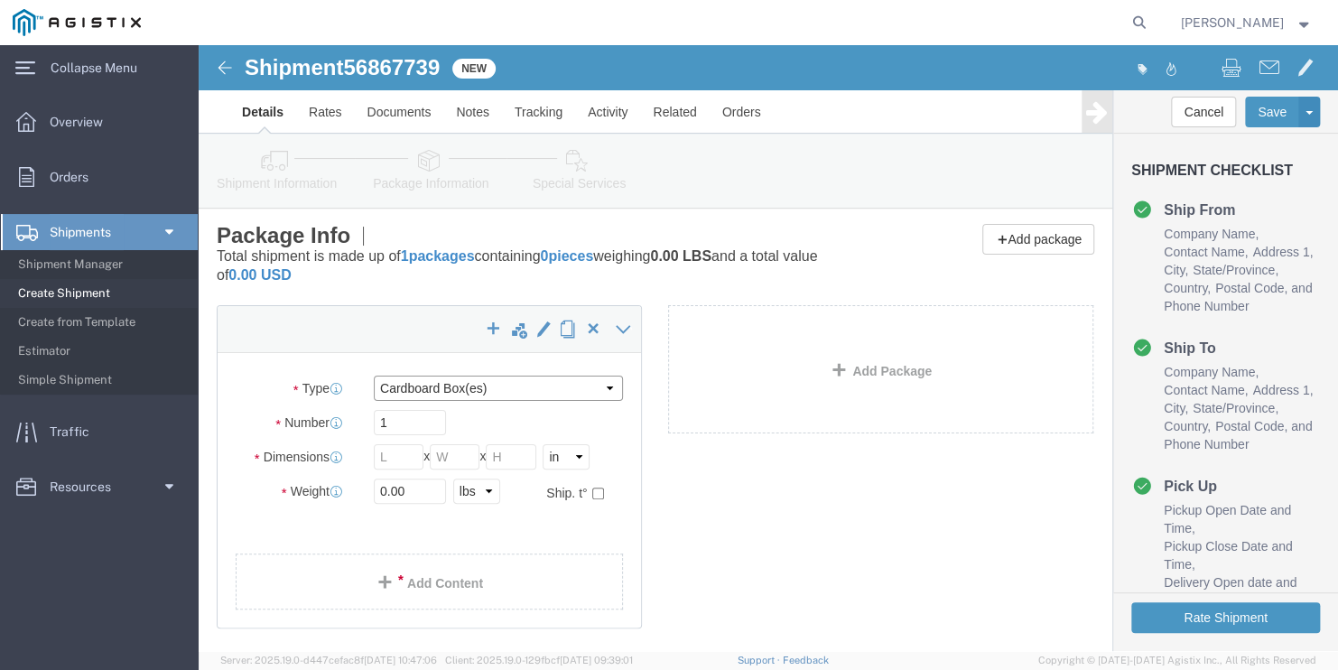
click select "Select Bulk Bundle(s) Cardboard Box(es) Carton(s) Crate(s) Drum(s) (Fiberboard)…"
select select "BNDL"
click select "Select Bulk Bundle(s) Cardboard Box(es) Carton(s) Crate(s) Drum(s) (Fiberboard)…"
click select "Select cm ft in"
select select "FT"
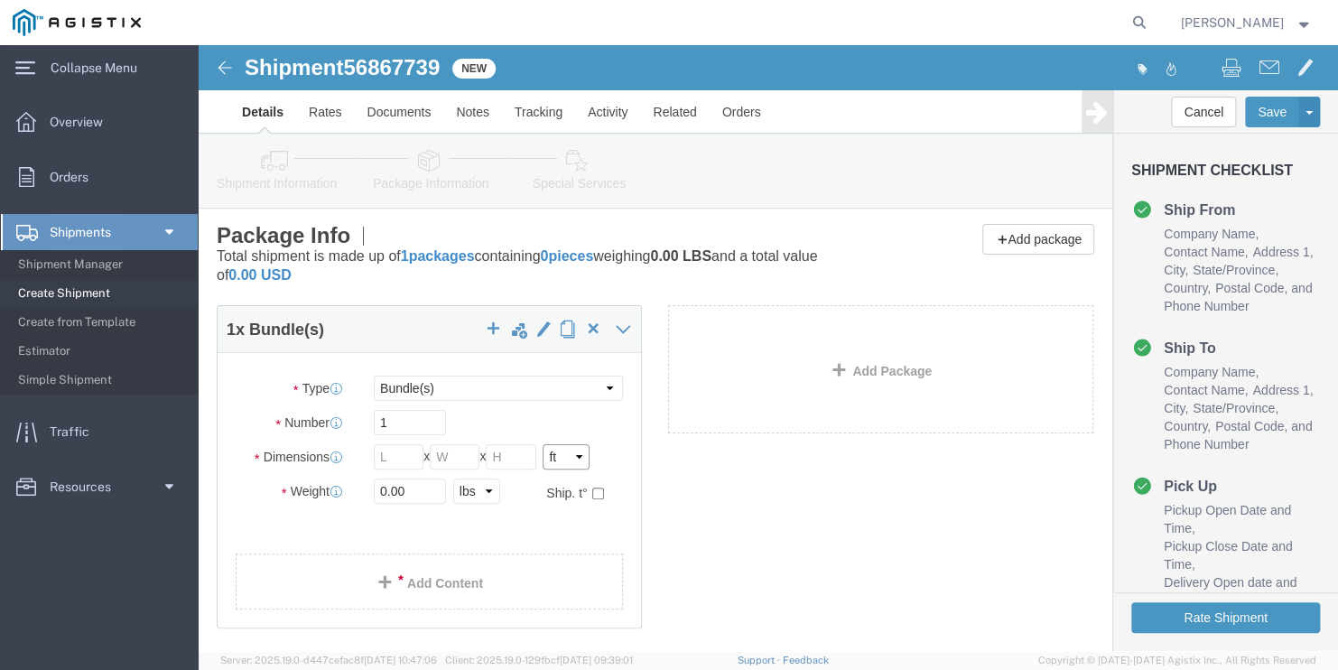
click select "Select cm ft in"
click input "text"
type input "96"
type input "102"
type input "40"
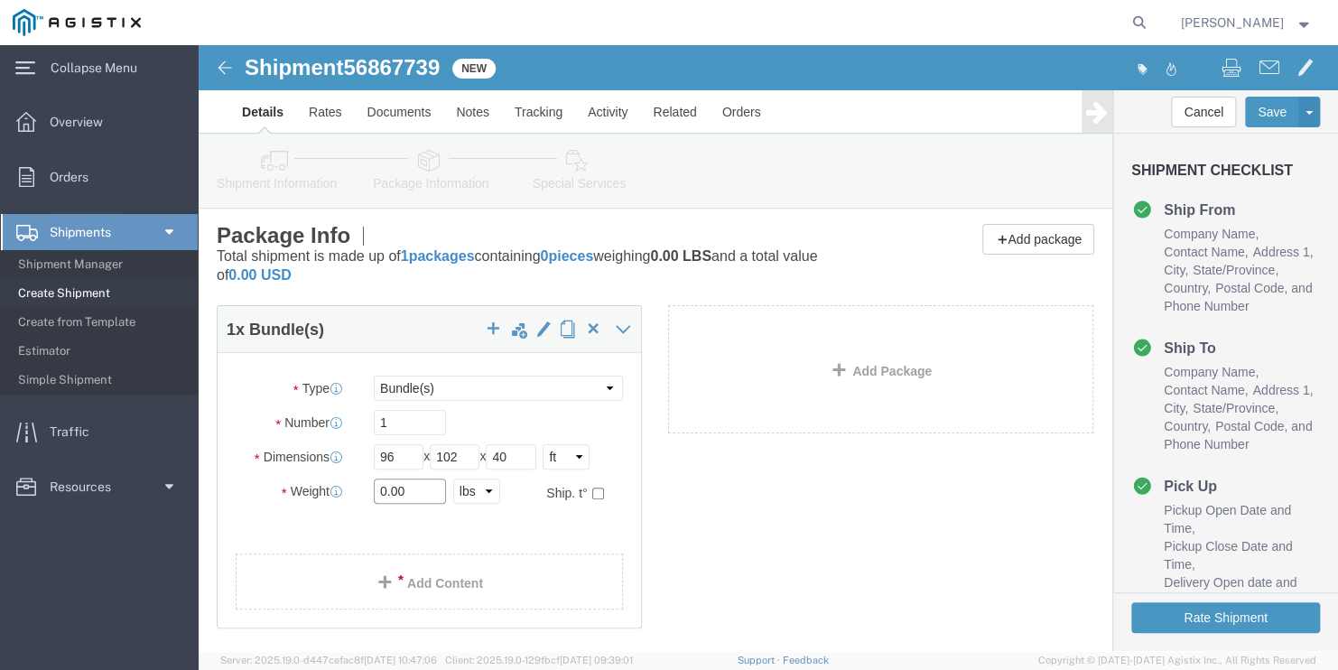
drag, startPoint x: 214, startPoint y: 448, endPoint x: 109, endPoint y: 437, distance: 105.3
click div "Weight 0.00 Select kgs lbs Ship. t°"
type input "15839"
click link "Add Content"
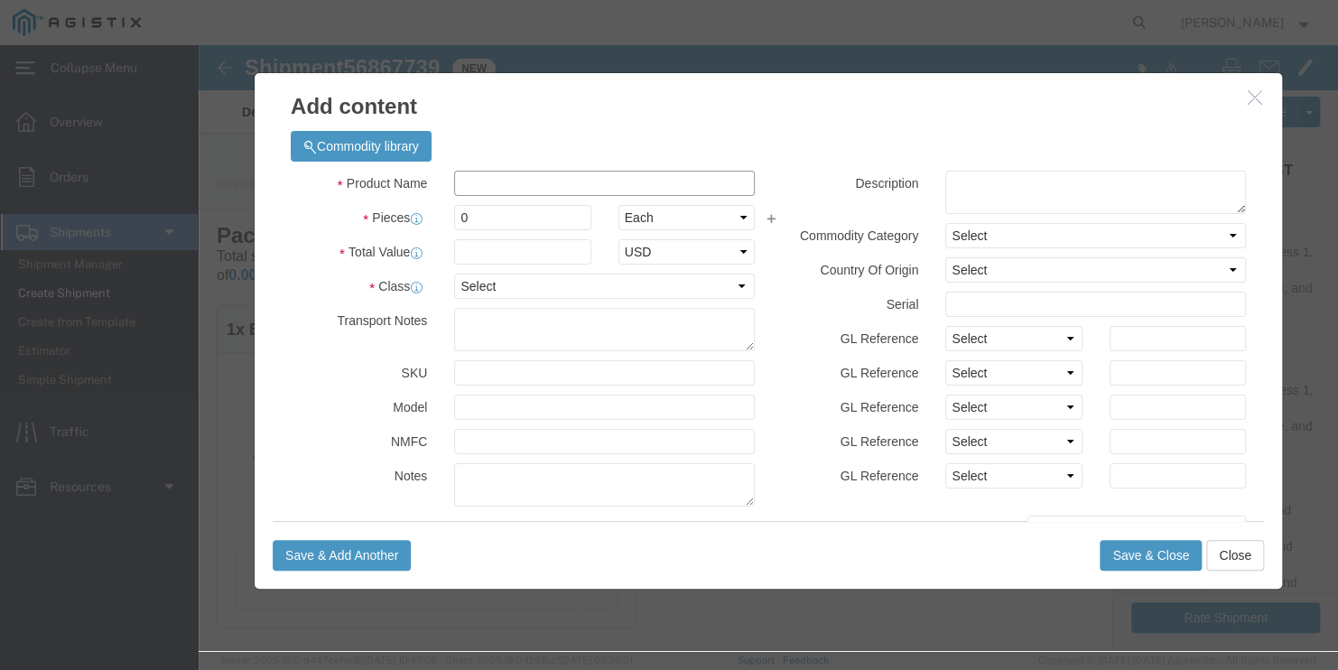
click input "text"
type input "STEEL POLES"
type input "1"
select select "MX"
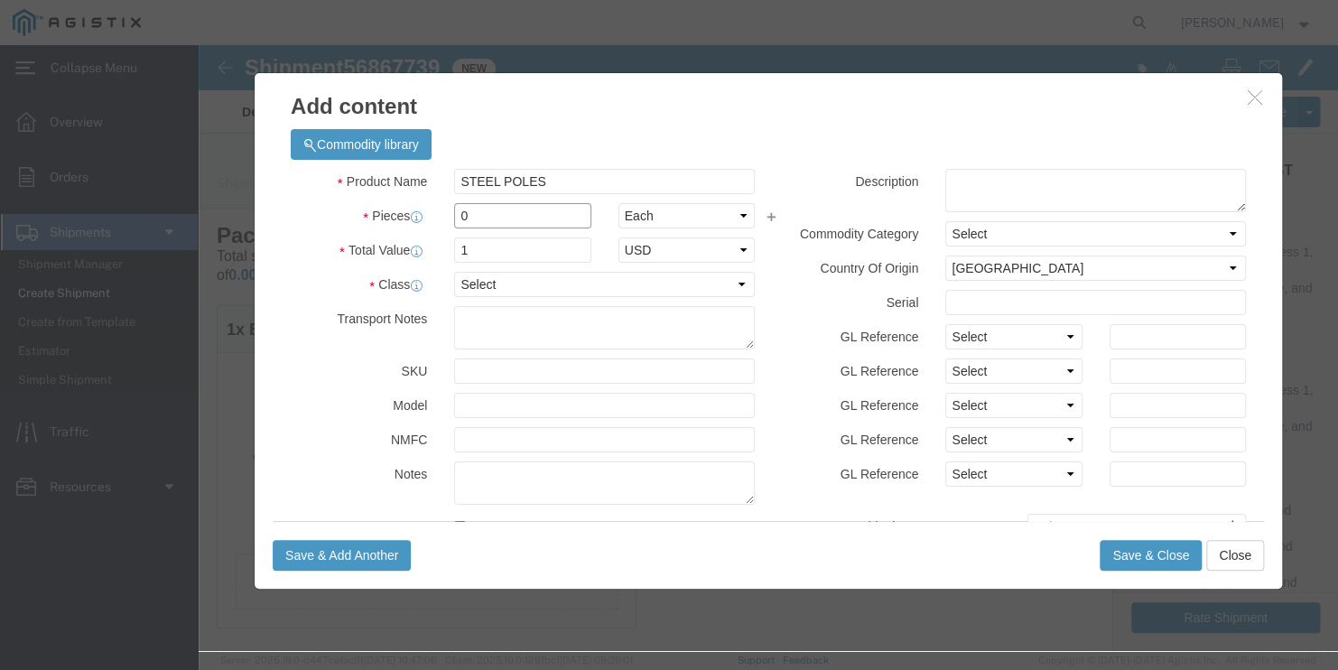
drag, startPoint x: 310, startPoint y: 170, endPoint x: 20, endPoint y: 119, distance: 295.0
click div "Product Name STEEL POLES Pieces 0 Select Bag Barrels 100Board Feet Bottle Box B…"
type input "11"
click select "Select 50 55 60 65 70 85 92.5 100 125 175 250 300 400"
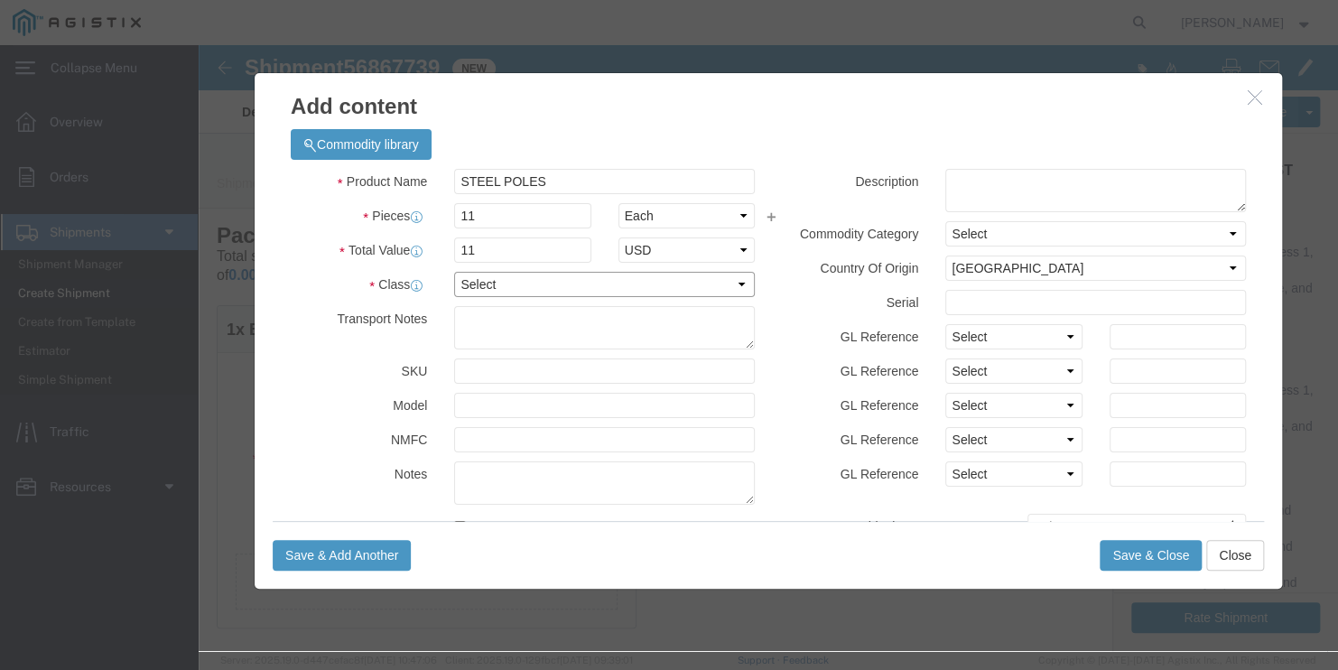
select select "50"
click select "Select 50 55 60 65 70 85 92.5 100 125 175 250 300 400"
click button "Save & Close"
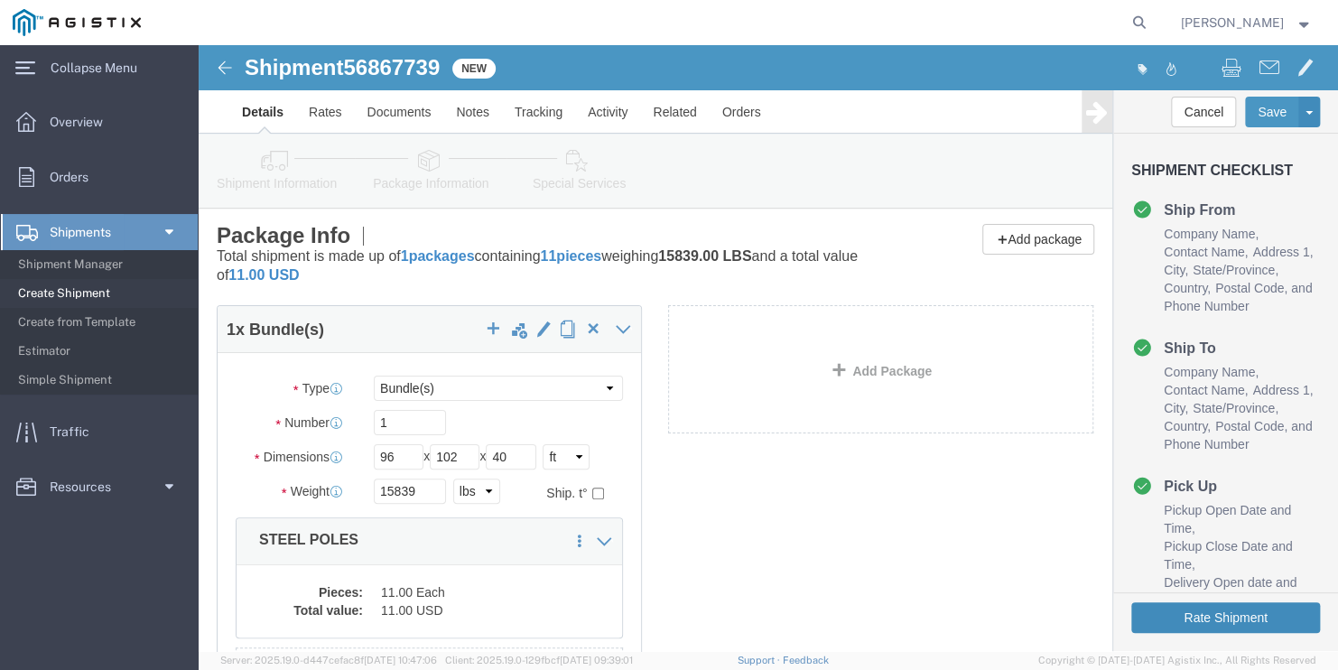
click button "Rate Shipment"
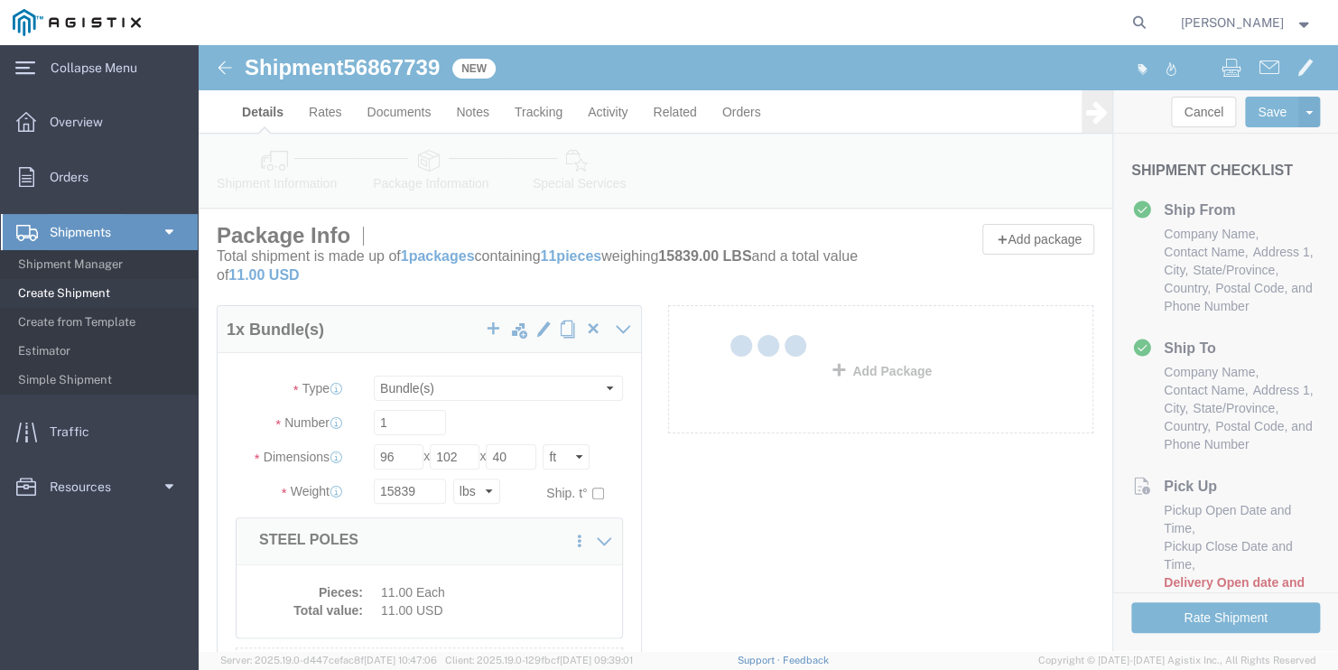
scroll to position [0, 0]
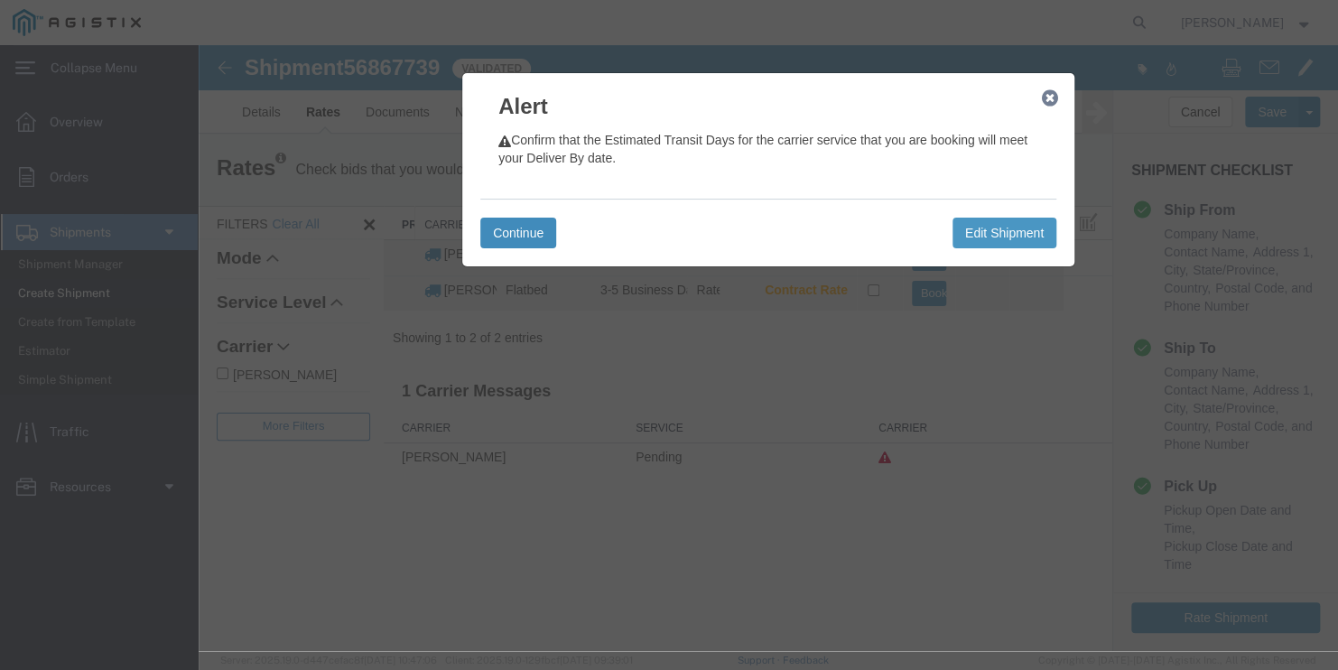
click at [528, 234] on button "Continue" at bounding box center [518, 233] width 76 height 31
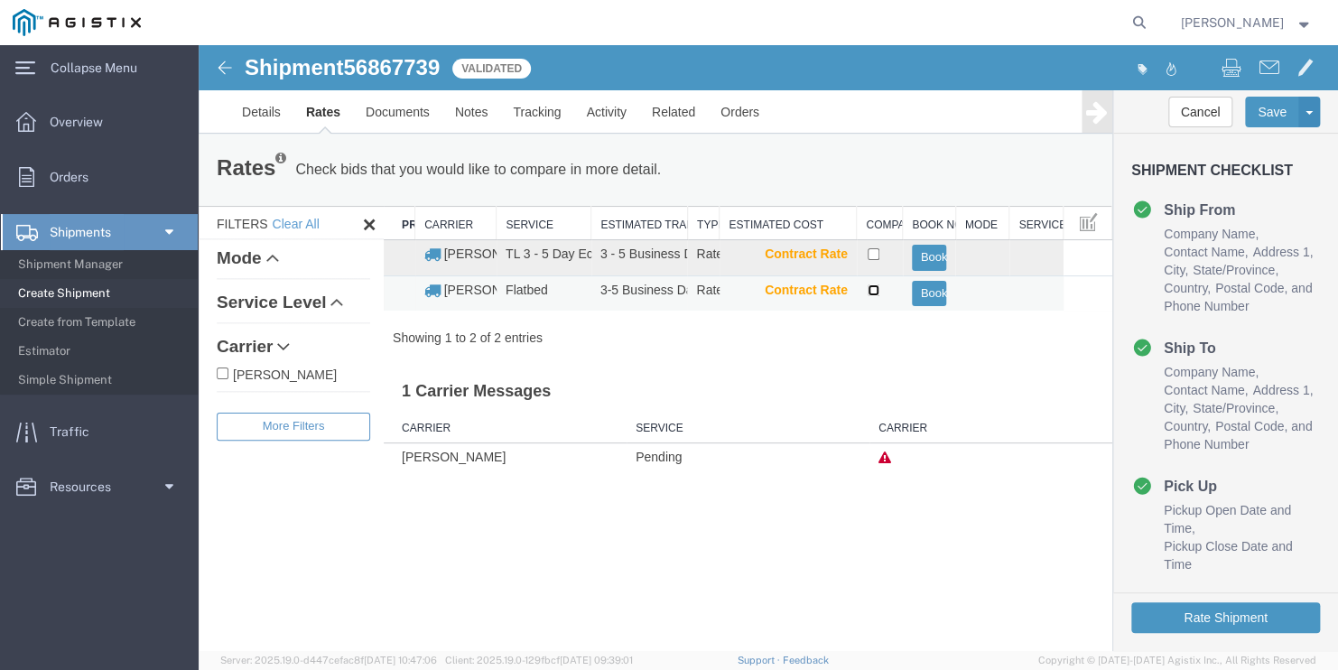
click at [871, 285] on input "checkbox" at bounding box center [873, 290] width 12 height 12
checkbox input "true"
click at [923, 292] on button "Book" at bounding box center [929, 294] width 35 height 26
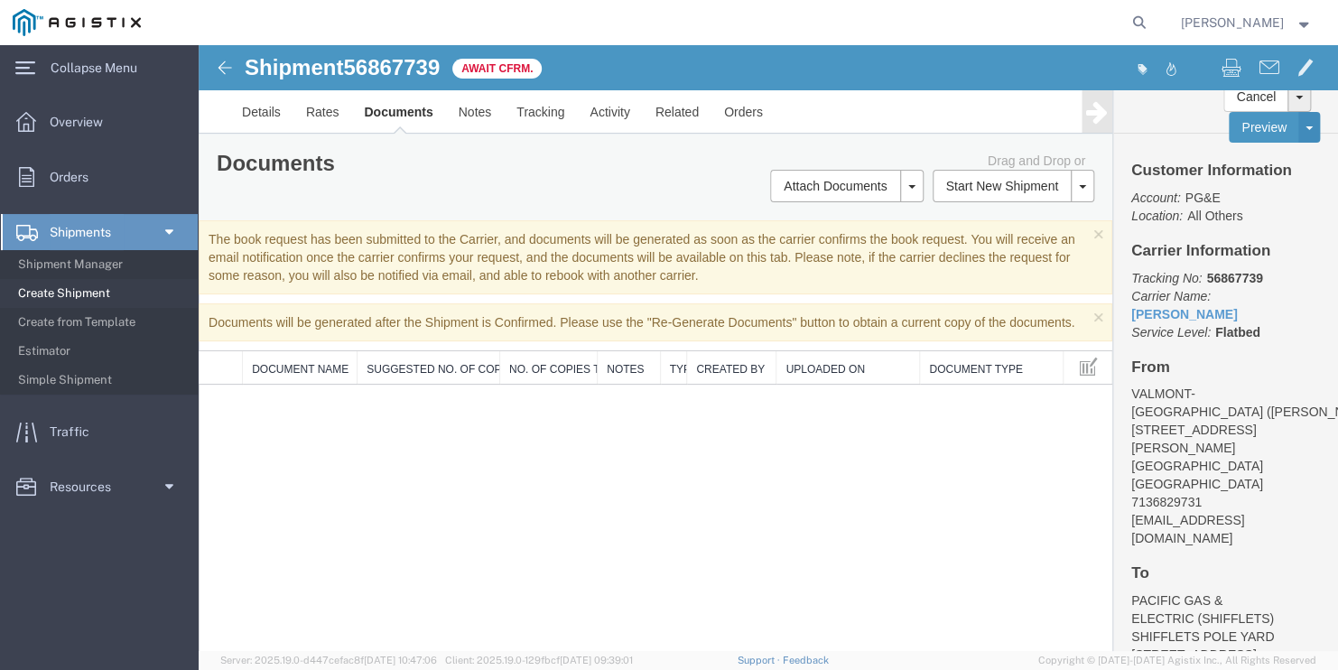
click at [399, 64] on span "56867739" at bounding box center [391, 67] width 97 height 24
copy span "56867739"
click at [52, 296] on span "Create Shipment" at bounding box center [101, 293] width 167 height 36
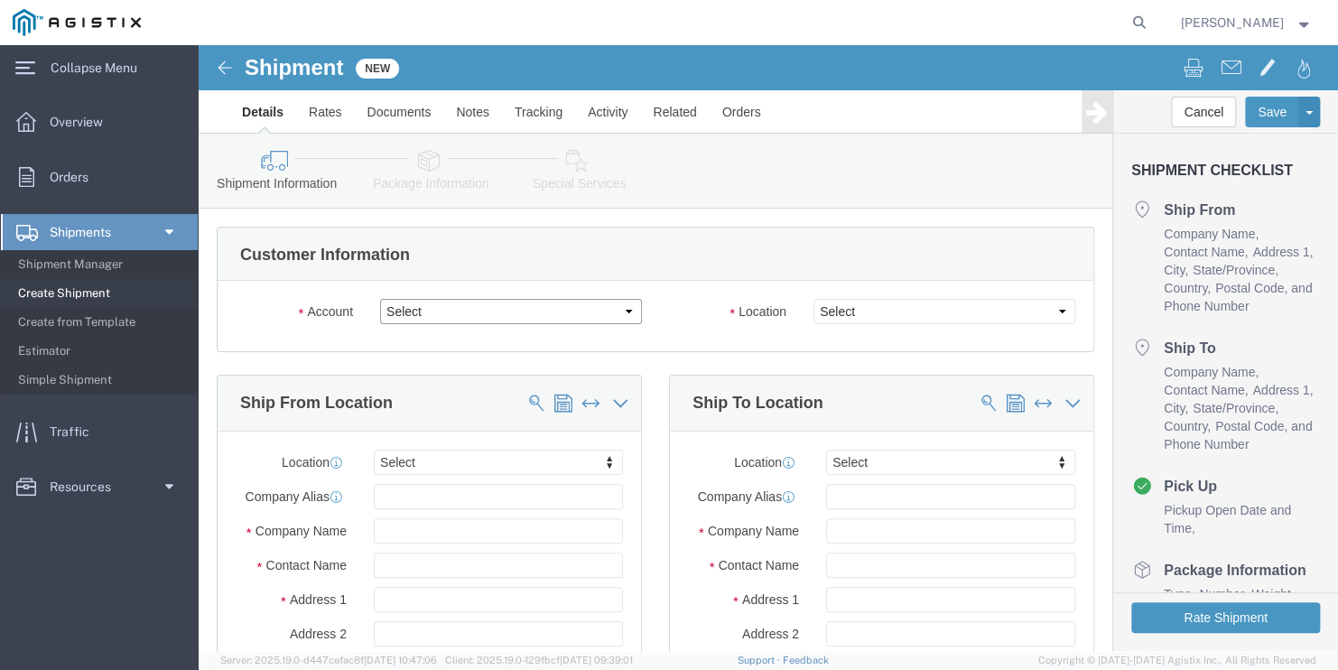
click select "Select PG&E Valmont Industries Inc"
select select "9596"
click select "Select PG&E Valmont Industries Inc"
select select "PURCHORD"
select select
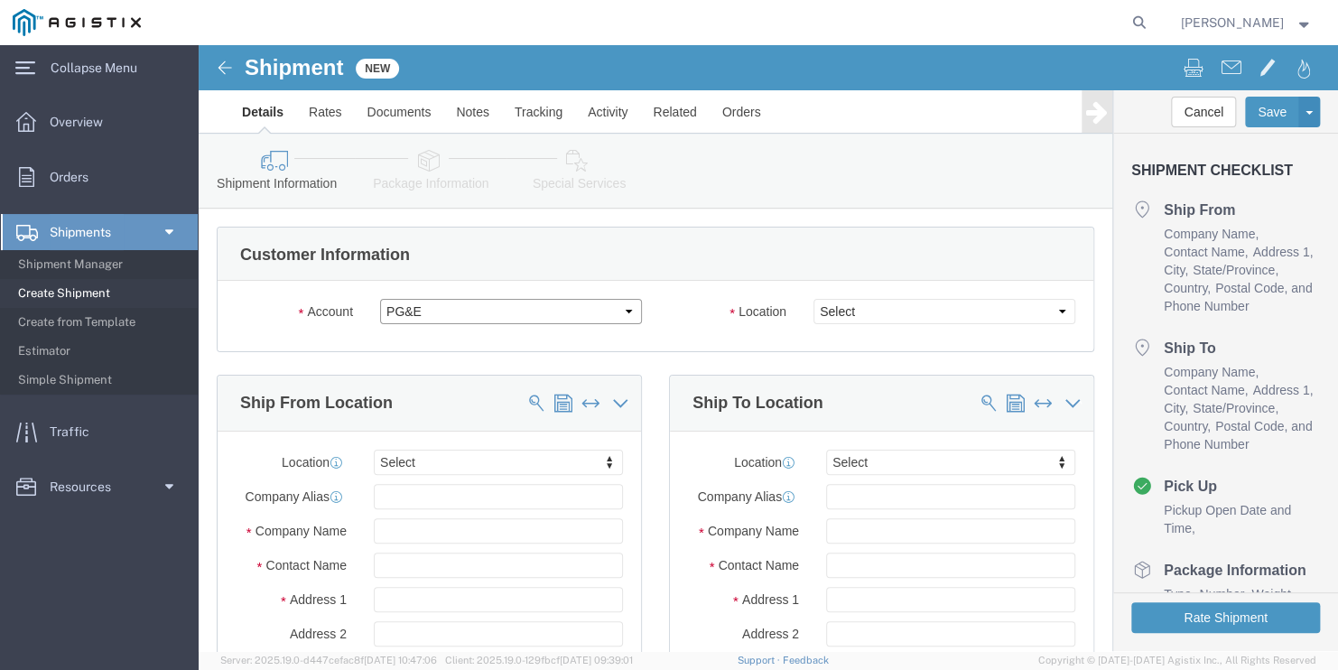
select select
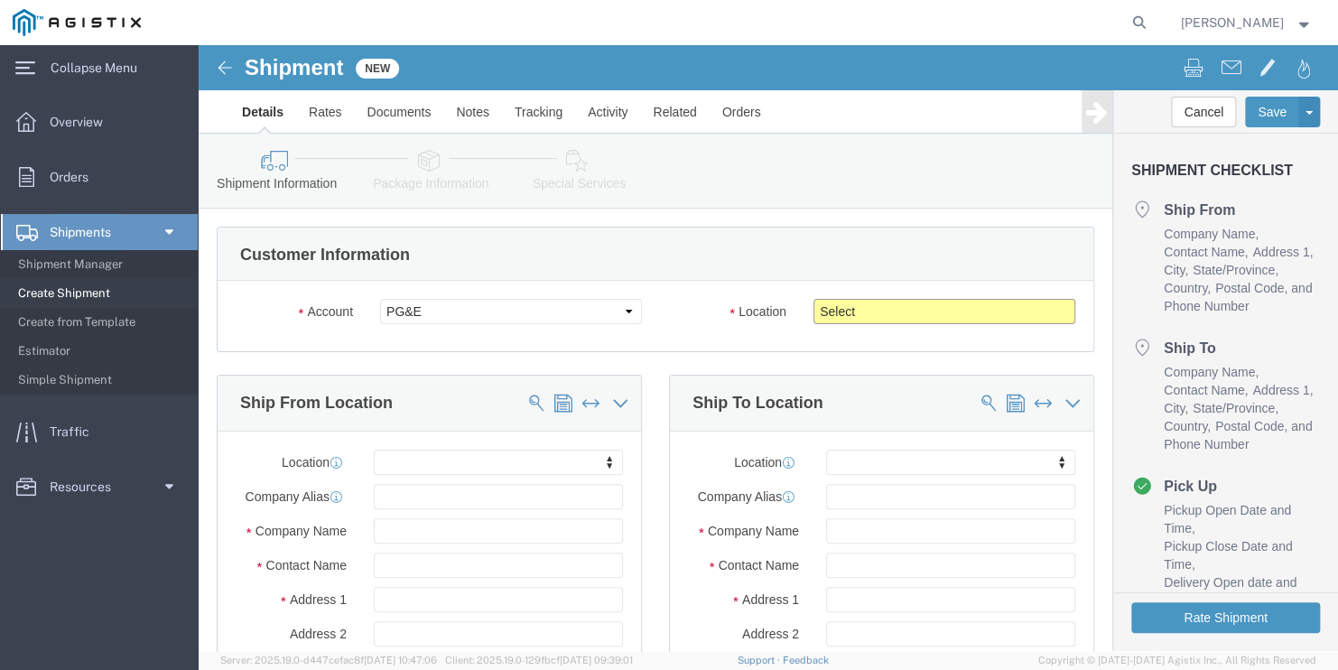
click select "Select All Others [GEOGRAPHIC_DATA] [GEOGRAPHIC_DATA] [GEOGRAPHIC_DATA] [GEOGRA…"
select select "23082"
click select "Select All Others [GEOGRAPHIC_DATA] [GEOGRAPHIC_DATA] [GEOGRAPHIC_DATA] [GEOGRA…"
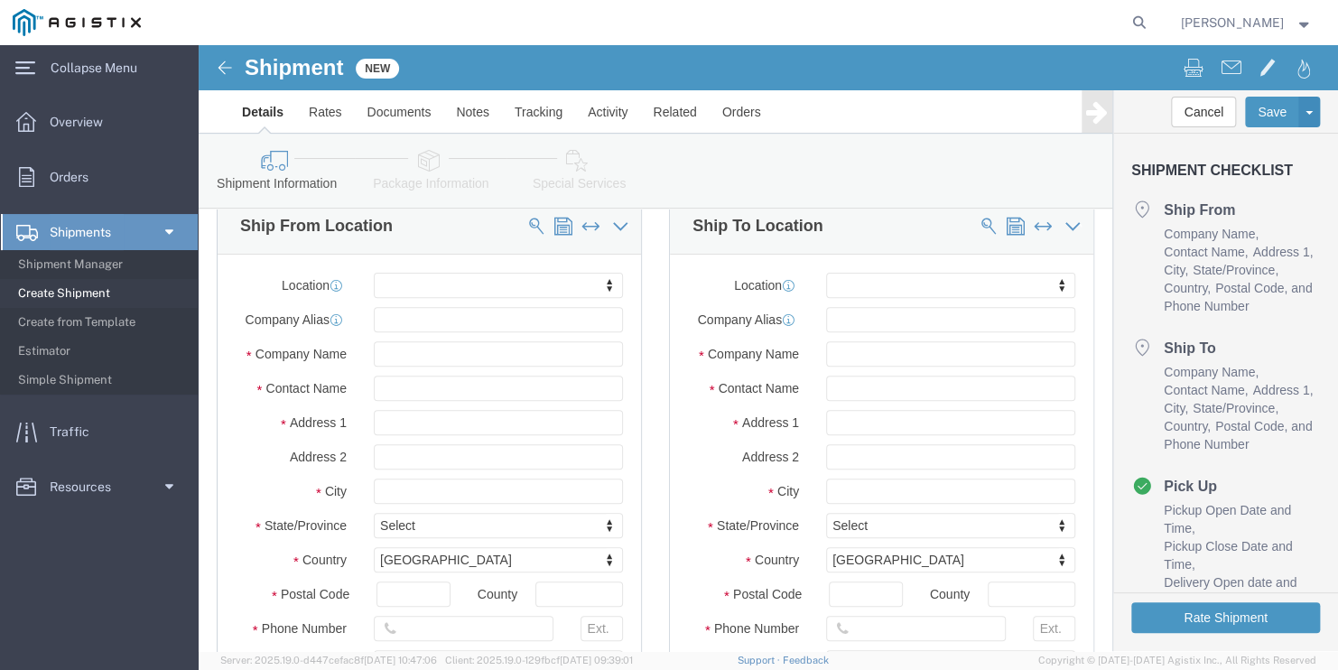
scroll to position [181, 0]
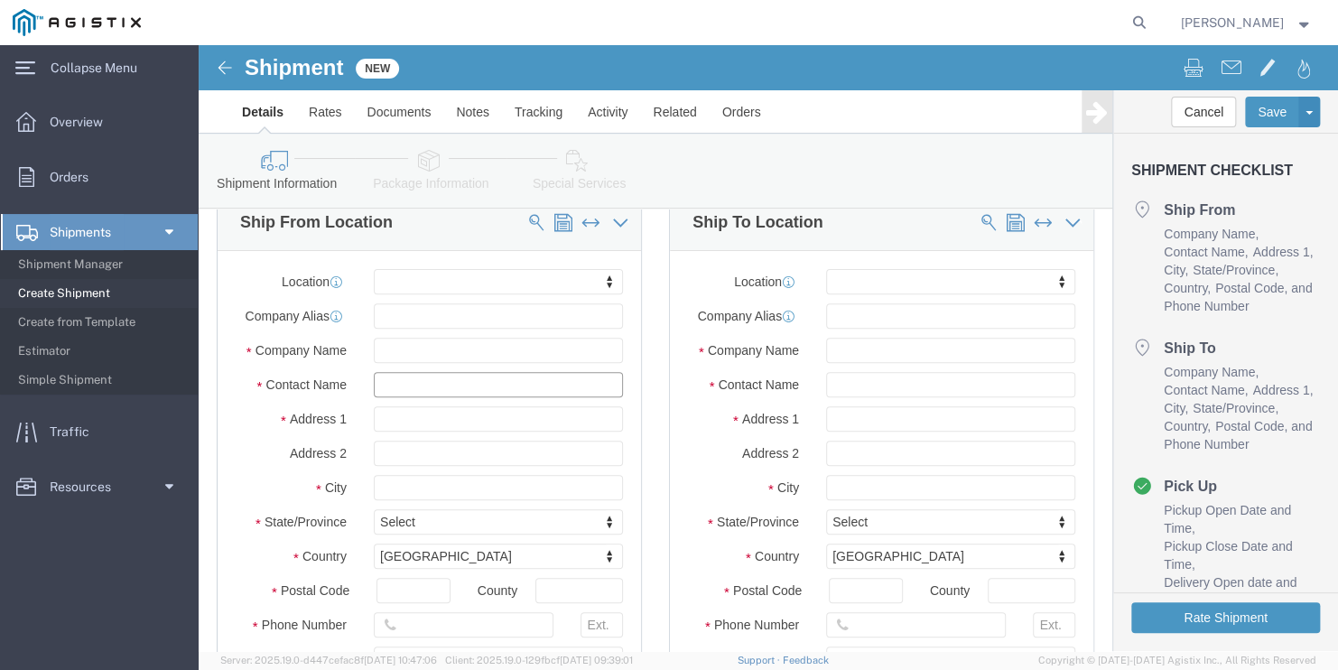
click input "text"
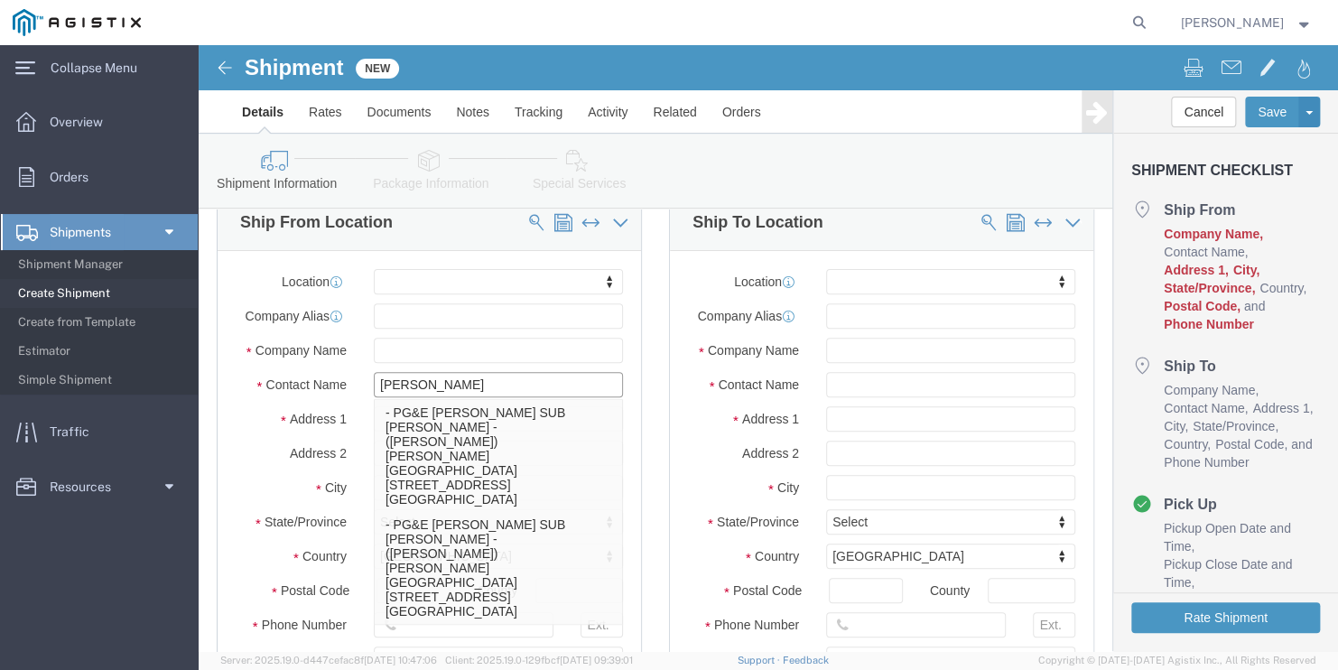
type input "franc"
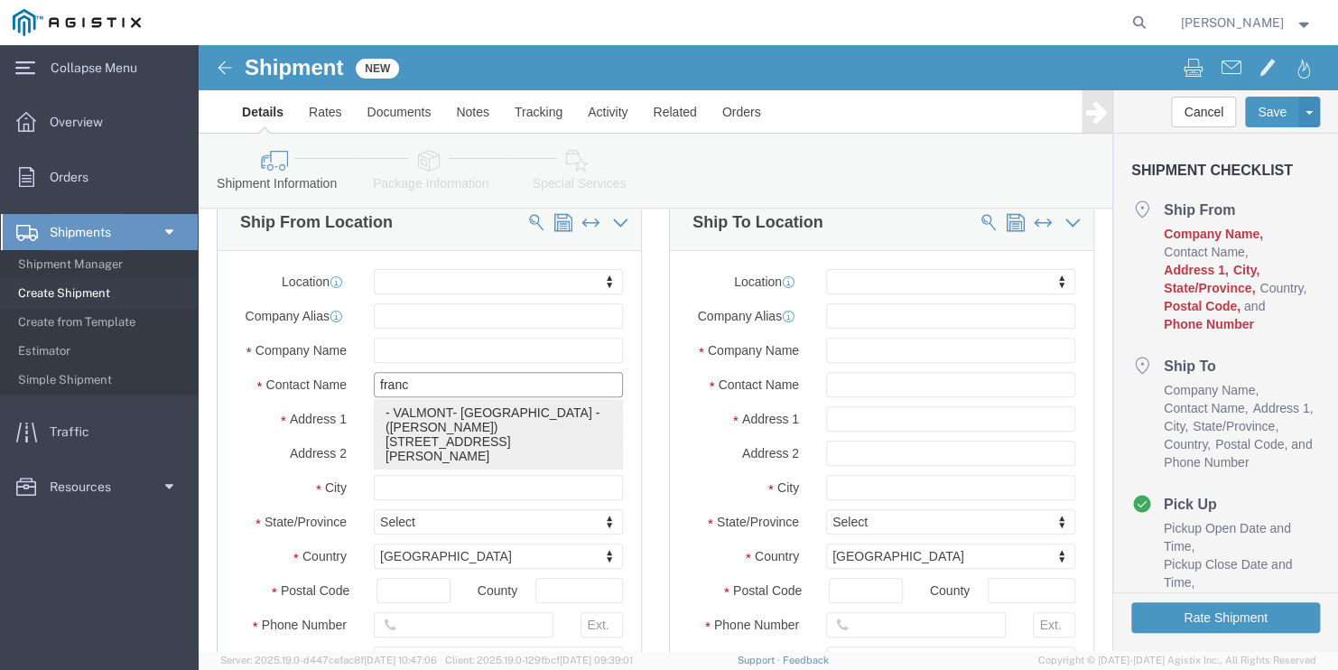
click p "- VALMONT- [GEOGRAPHIC_DATA] - ([PERSON_NAME]) [STREET_ADDRESS][PERSON_NAME]"
select select
type input "[STREET_ADDRESS][PERSON_NAME]"
type input "77041"
type input "7136829731"
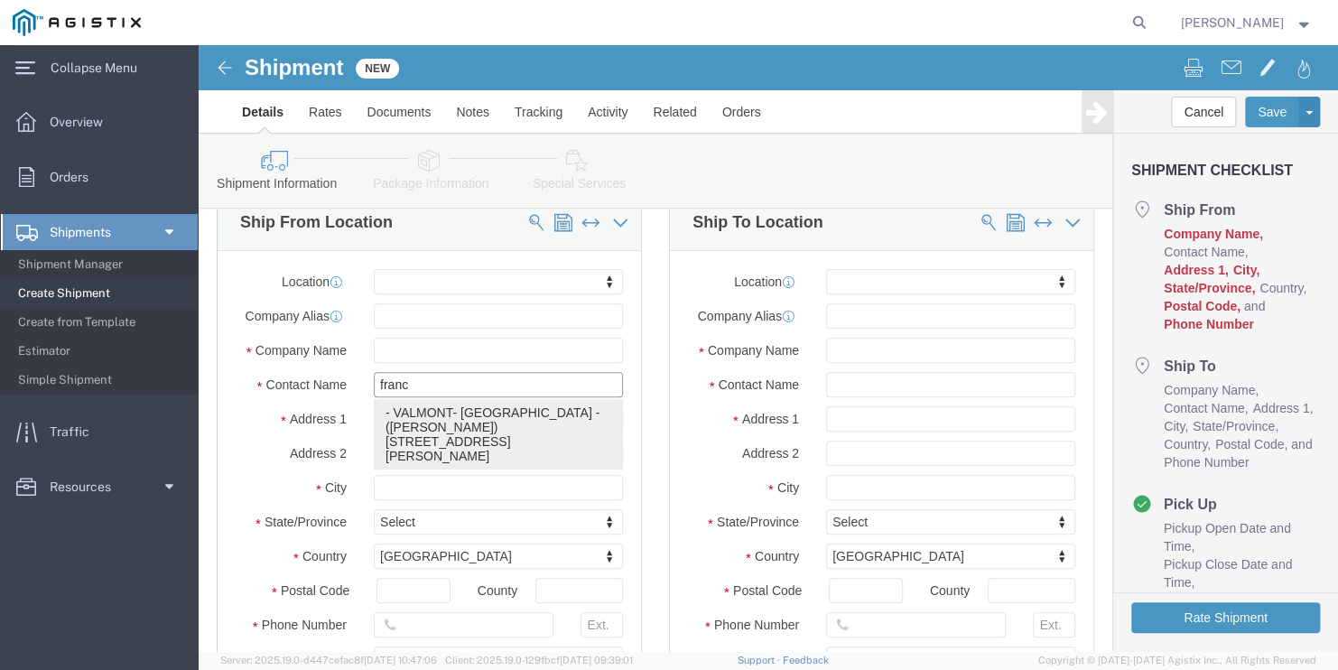
type input "[EMAIL_ADDRESS][DOMAIN_NAME]"
checkbox input "true"
type input "VALMONT- [GEOGRAPHIC_DATA]"
type input "[PERSON_NAME]"
type input "[GEOGRAPHIC_DATA]"
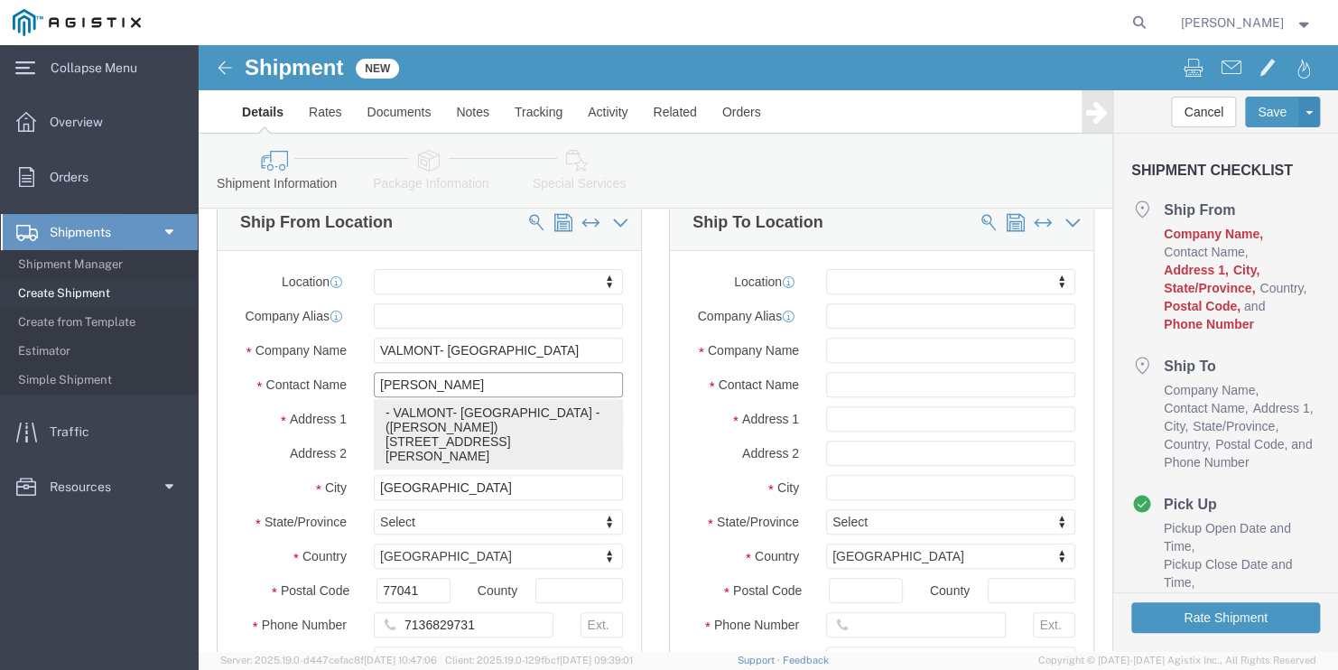
select select "[GEOGRAPHIC_DATA]"
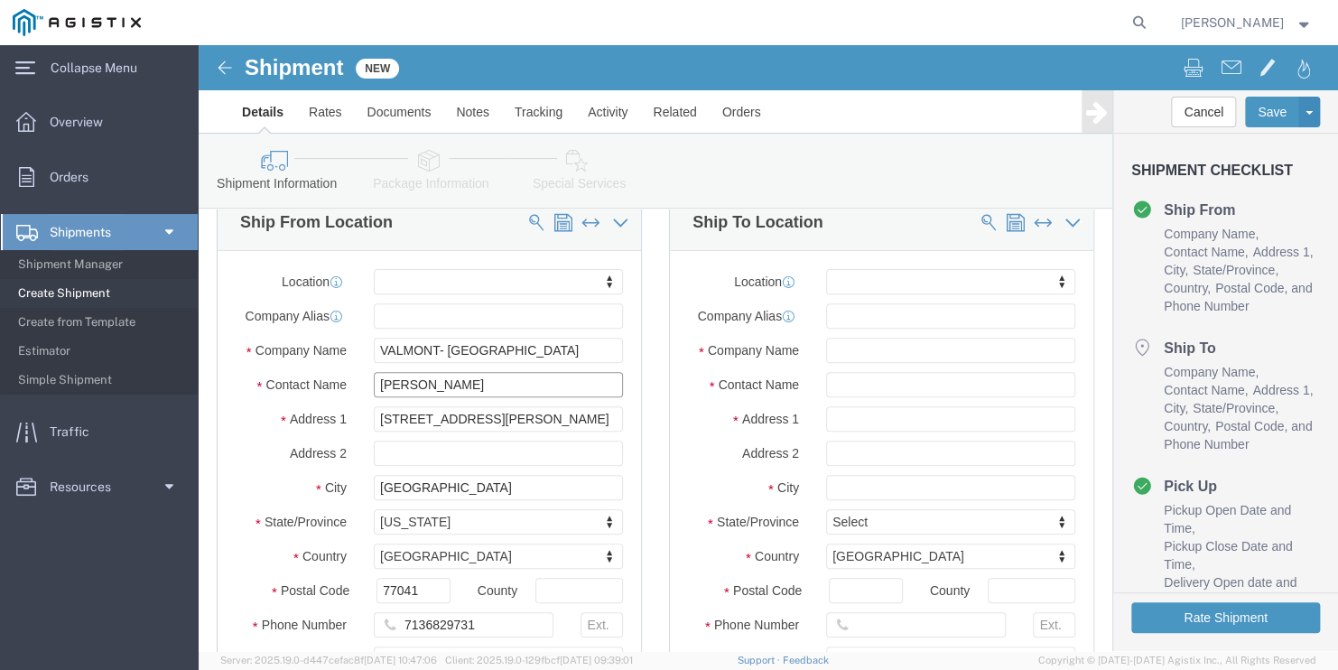
type input "[PERSON_NAME]"
click input "text"
type input "oro"
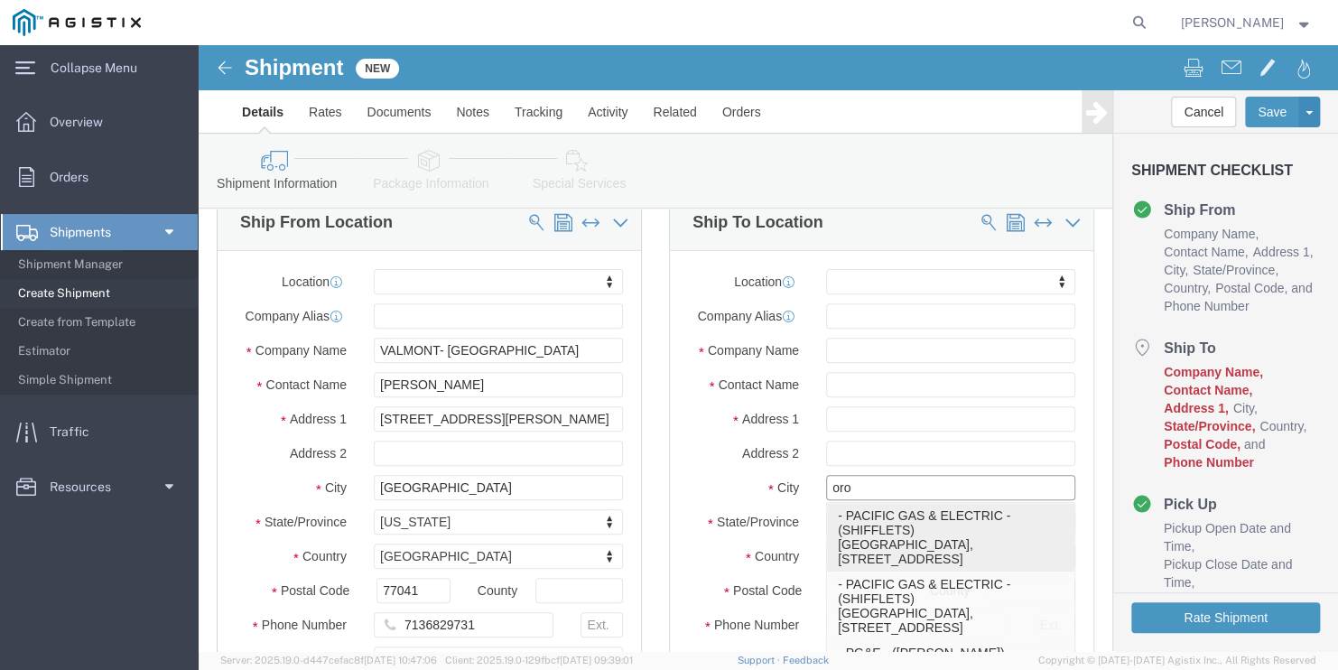
click p "- PACIFIC GAS & ELECTRIC - (SHIFFLETS) [GEOGRAPHIC_DATA], [STREET_ADDRESS]"
select select
type input "SHIFFLETS POLE YARD"
type input "[STREET_ADDRESS]"
type input "95965"
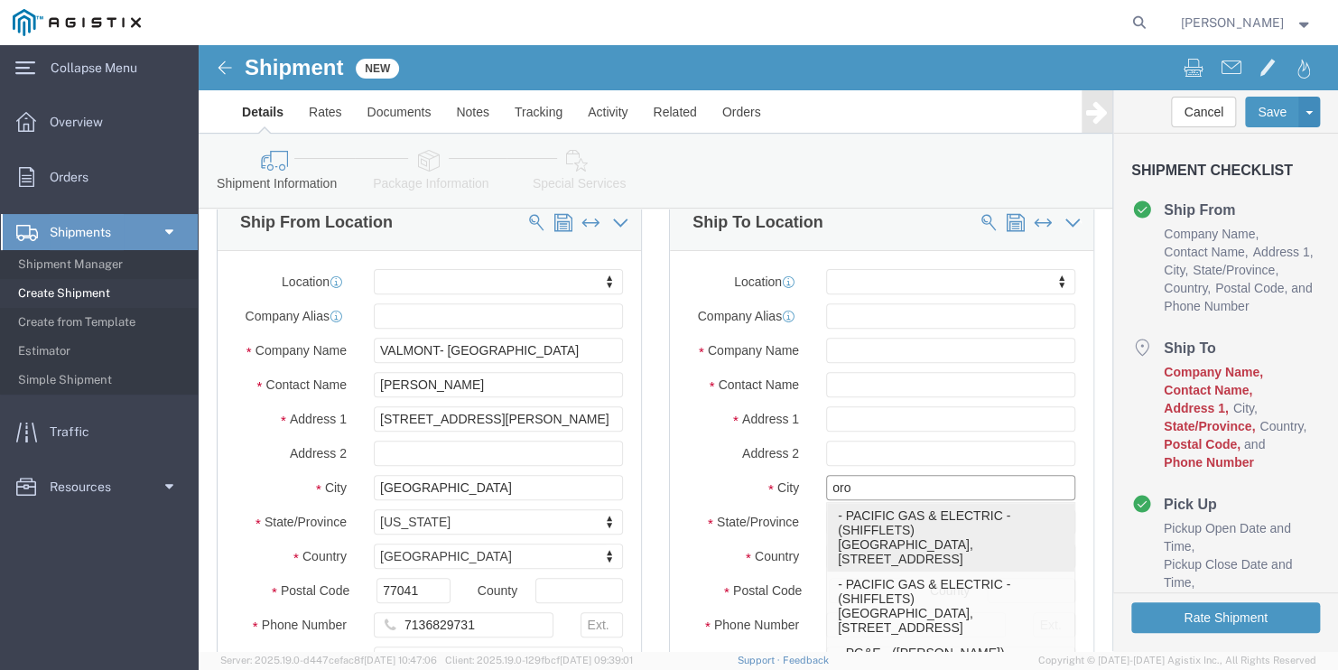
type input "[GEOGRAPHIC_DATA]"
type input "18003444997"
type input "PACIFIC GAS & ELECTRIC"
type input "SHIFFLETS"
type input "[GEOGRAPHIC_DATA]"
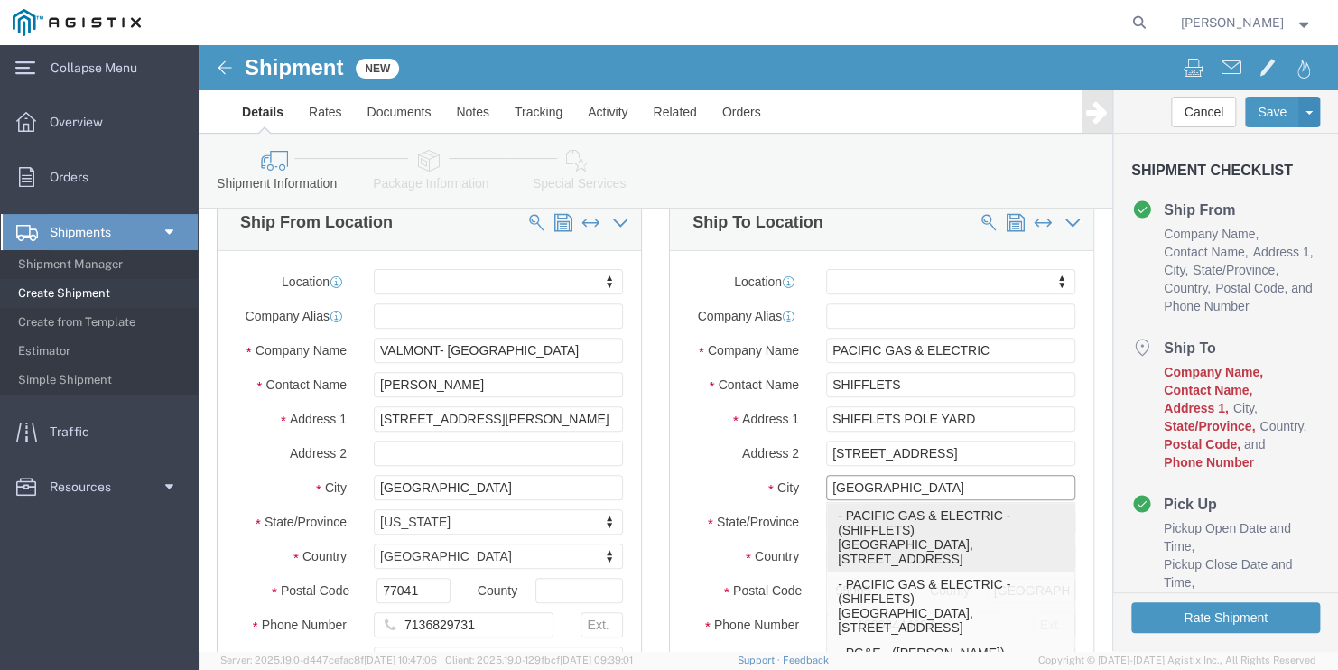
select select "CA"
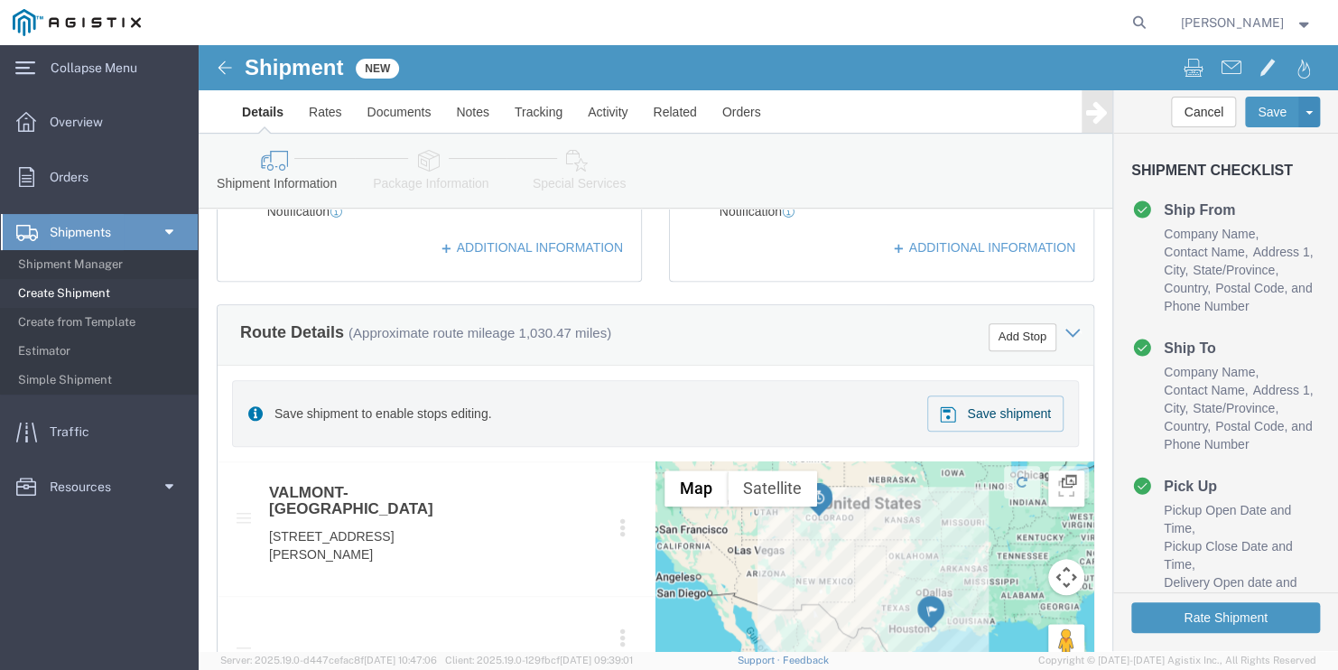
scroll to position [722, 0]
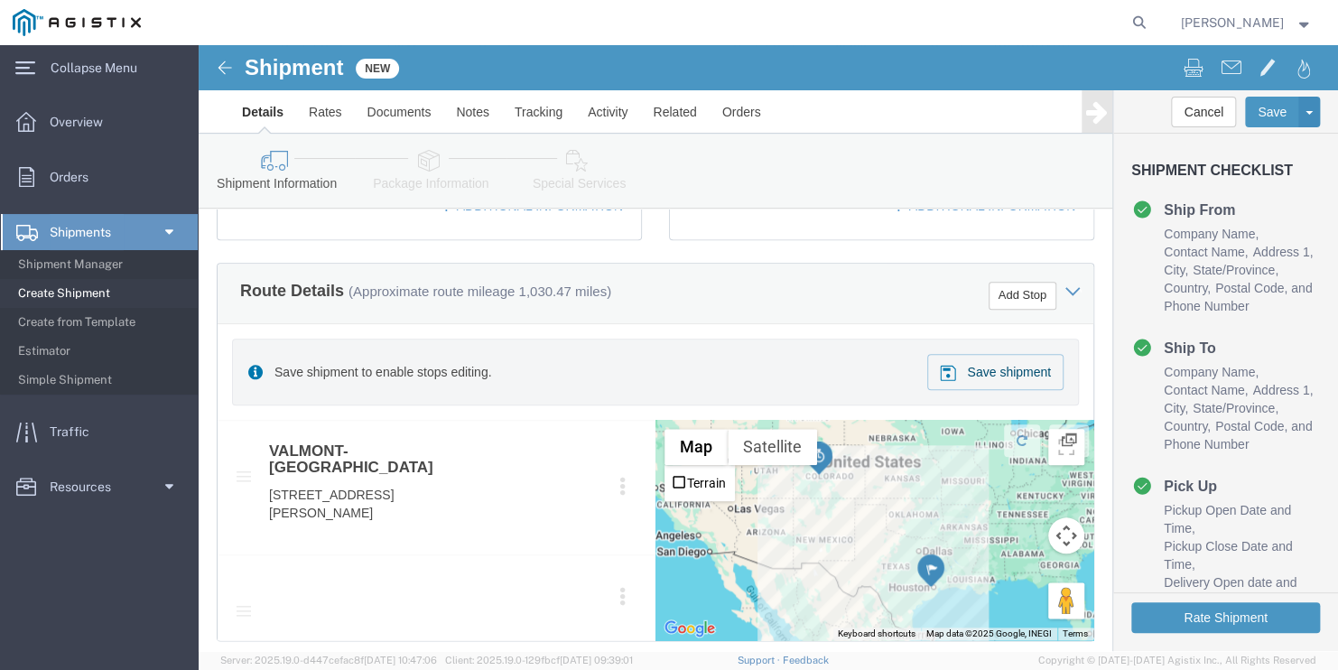
type input "[GEOGRAPHIC_DATA]"
select select
click div "Save shipment to enable stops editing. Save shipment"
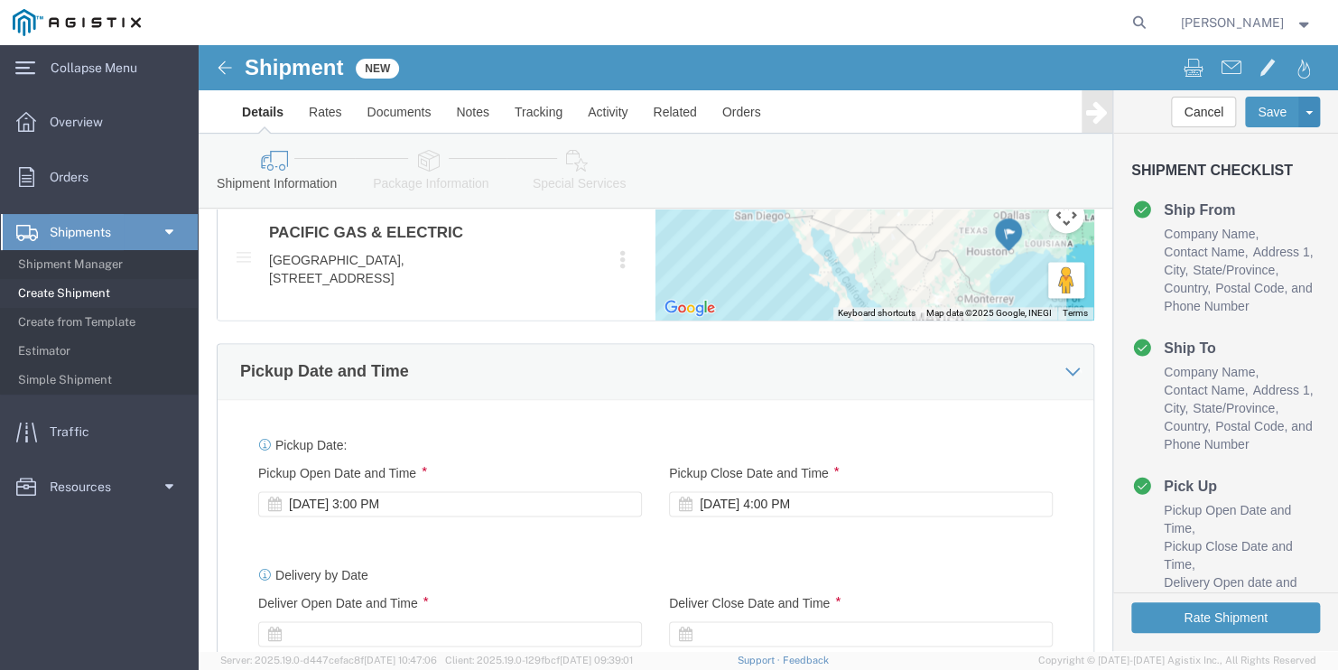
scroll to position [1173, 0]
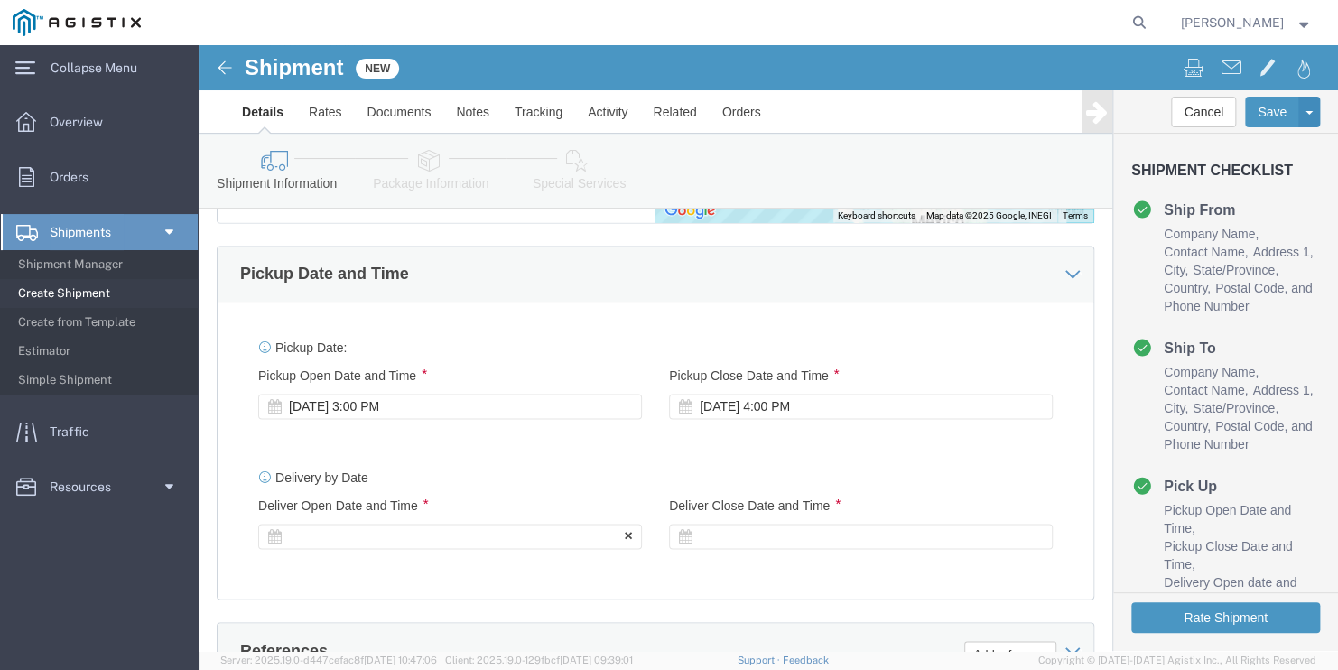
click div
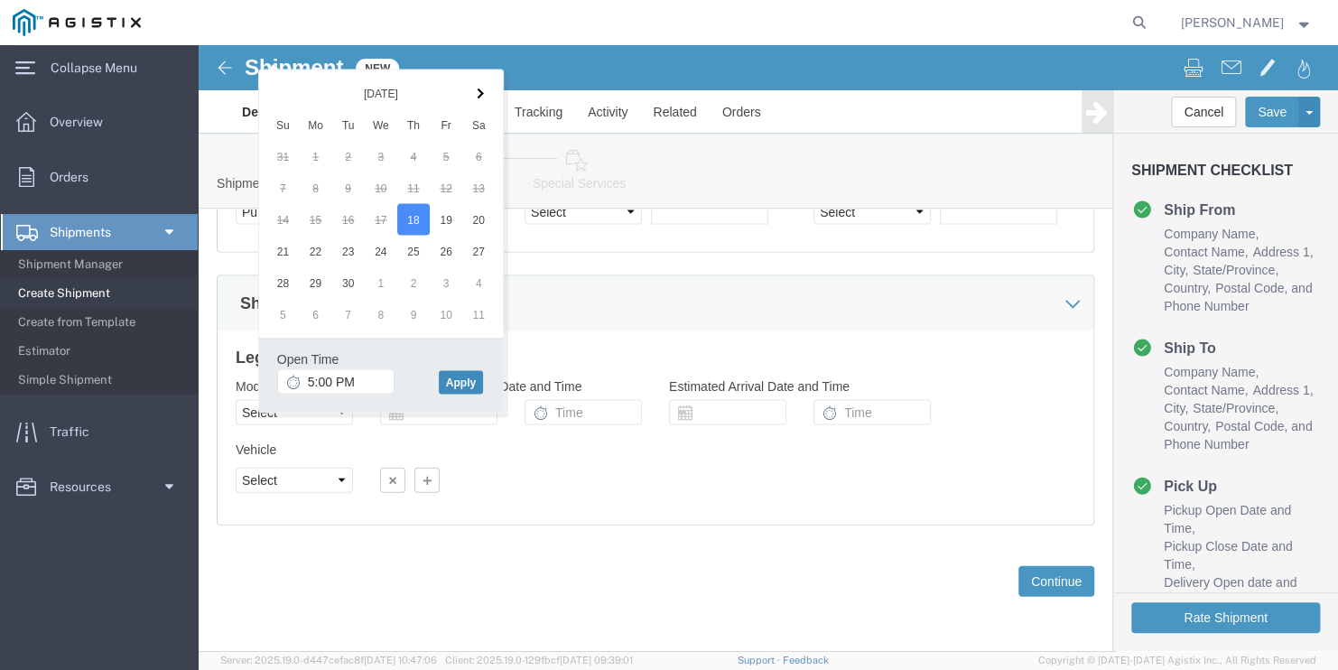
click button "Apply"
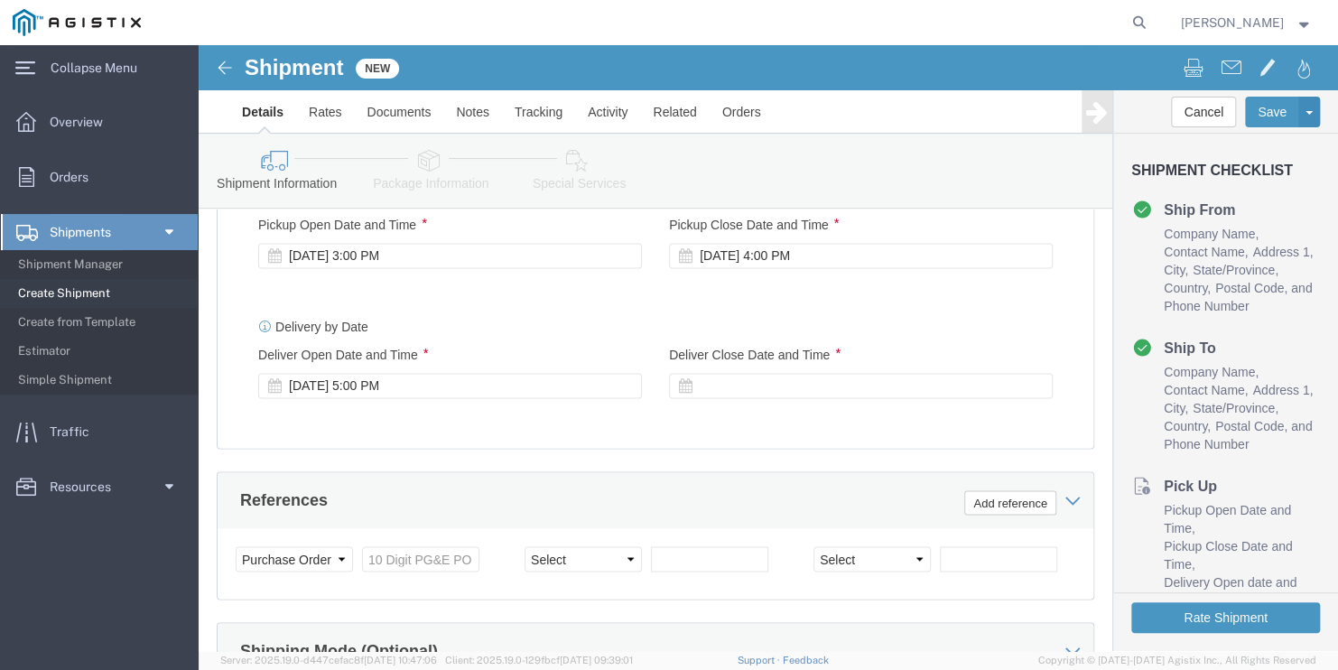
click div
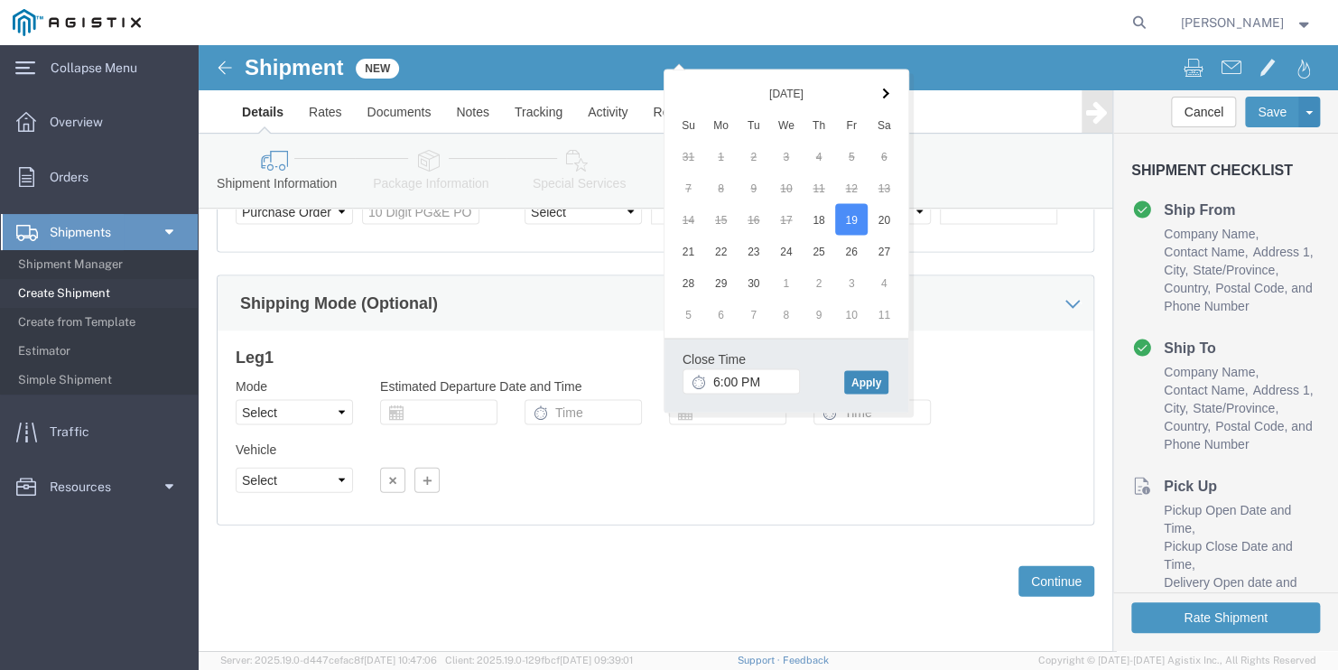
click button "Apply"
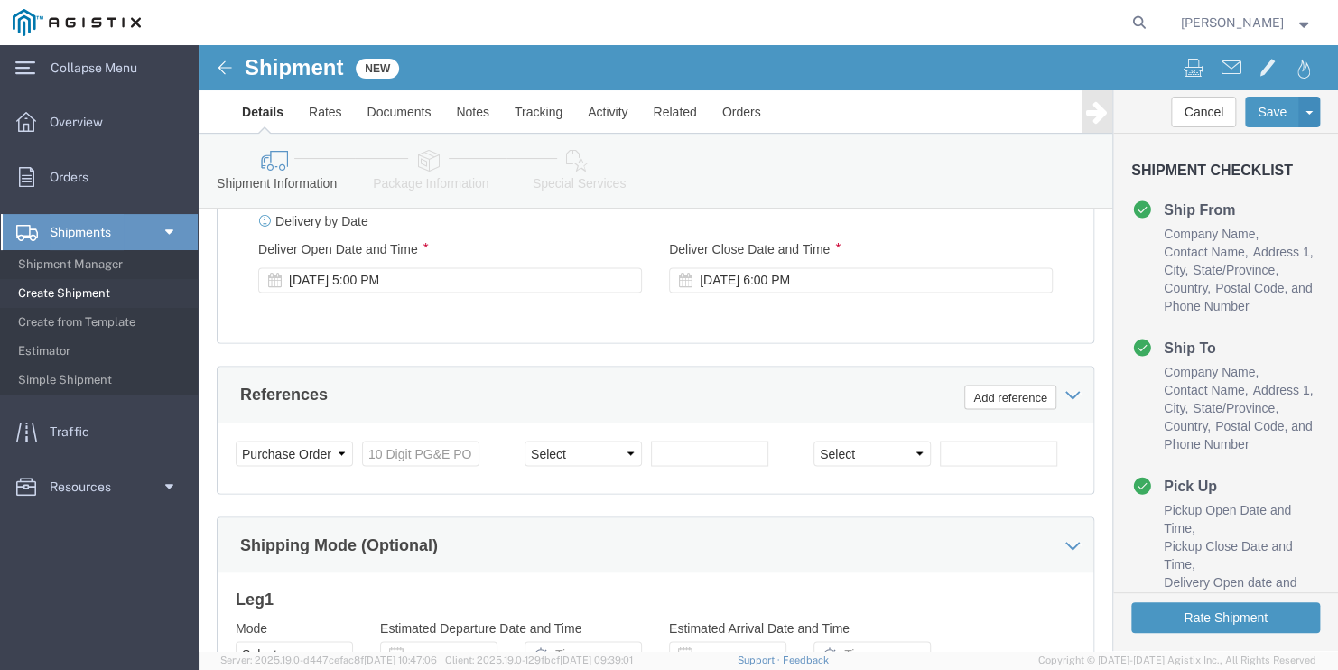
scroll to position [1414, 0]
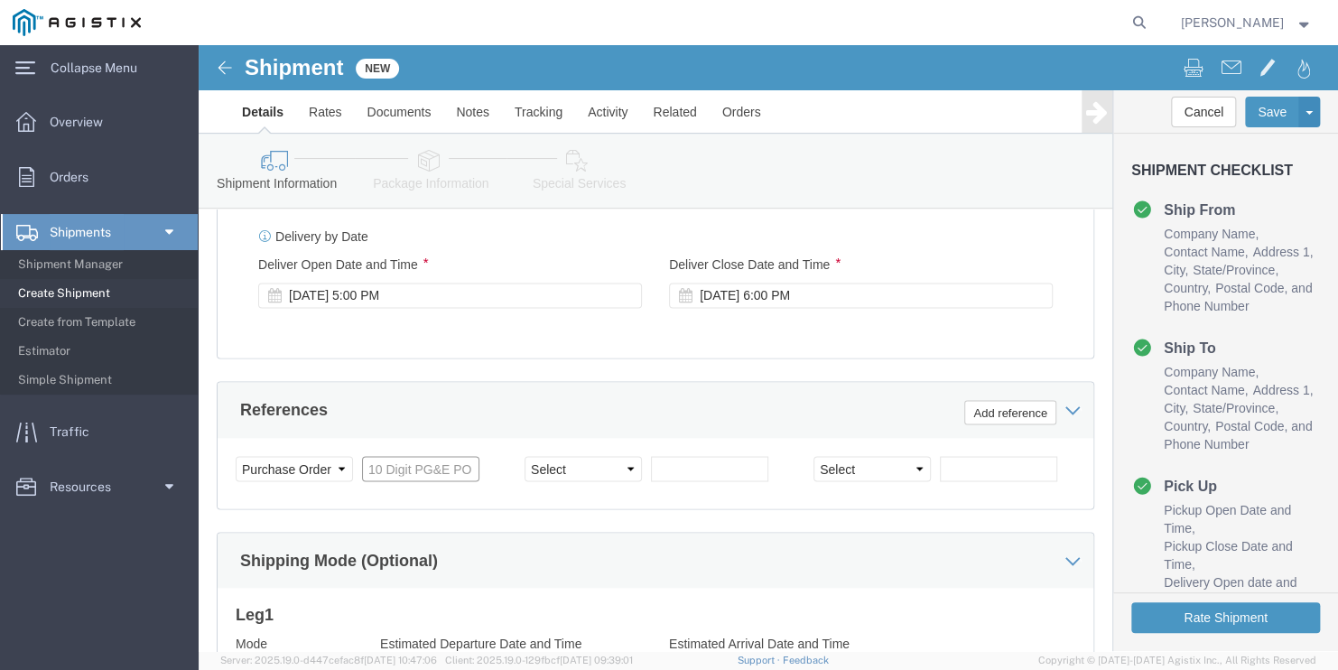
click input "text"
paste input "3501400812"
type input "3501400812"
click select "Select Account Type Activity ID Airline Appointment Number ASN Batch Request # …"
select select "PICKUPNUM"
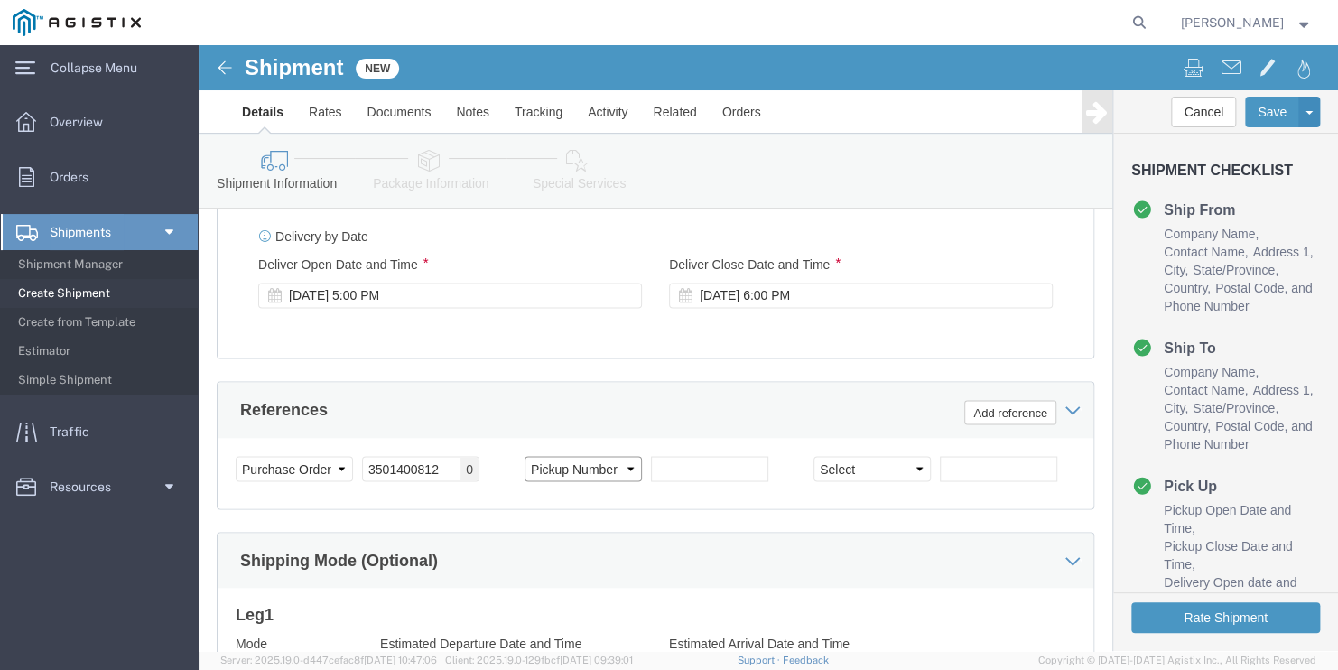
click select "Select Account Type Activity ID Airline Appointment Number ASN Batch Request # …"
click input "text"
paste input "900249243"
type input "900249243"
click button "Rate Shipment"
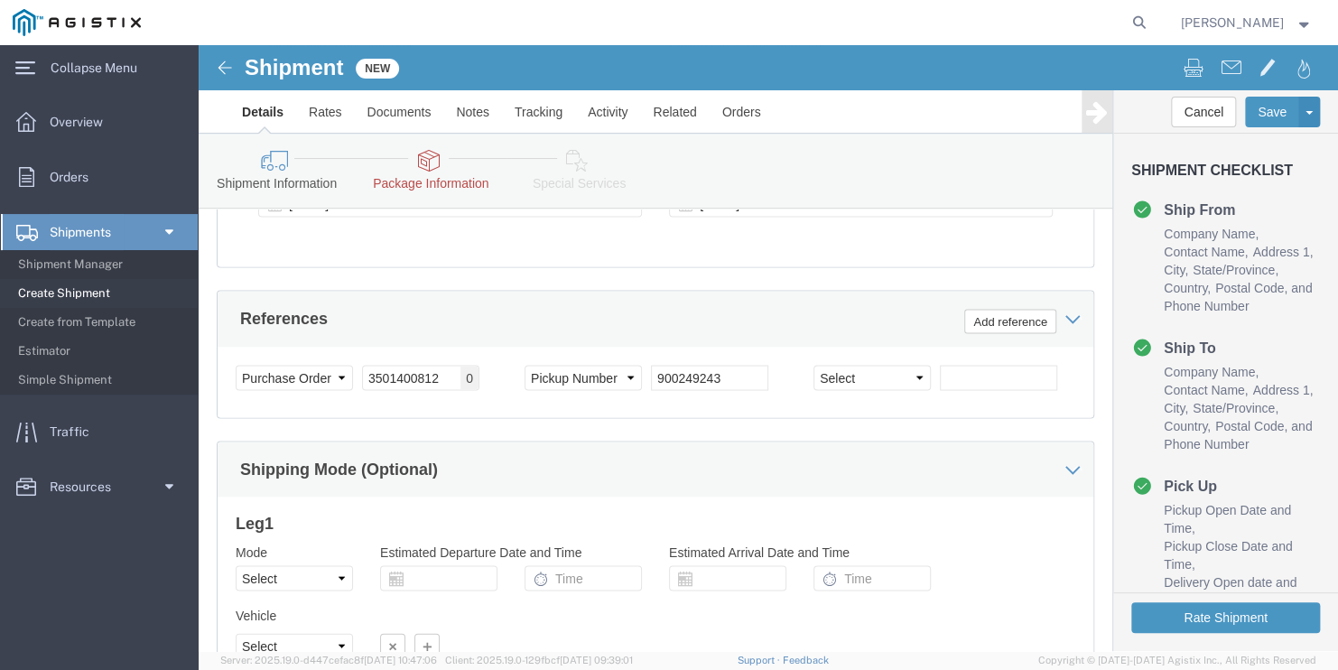
scroll to position [1685, 0]
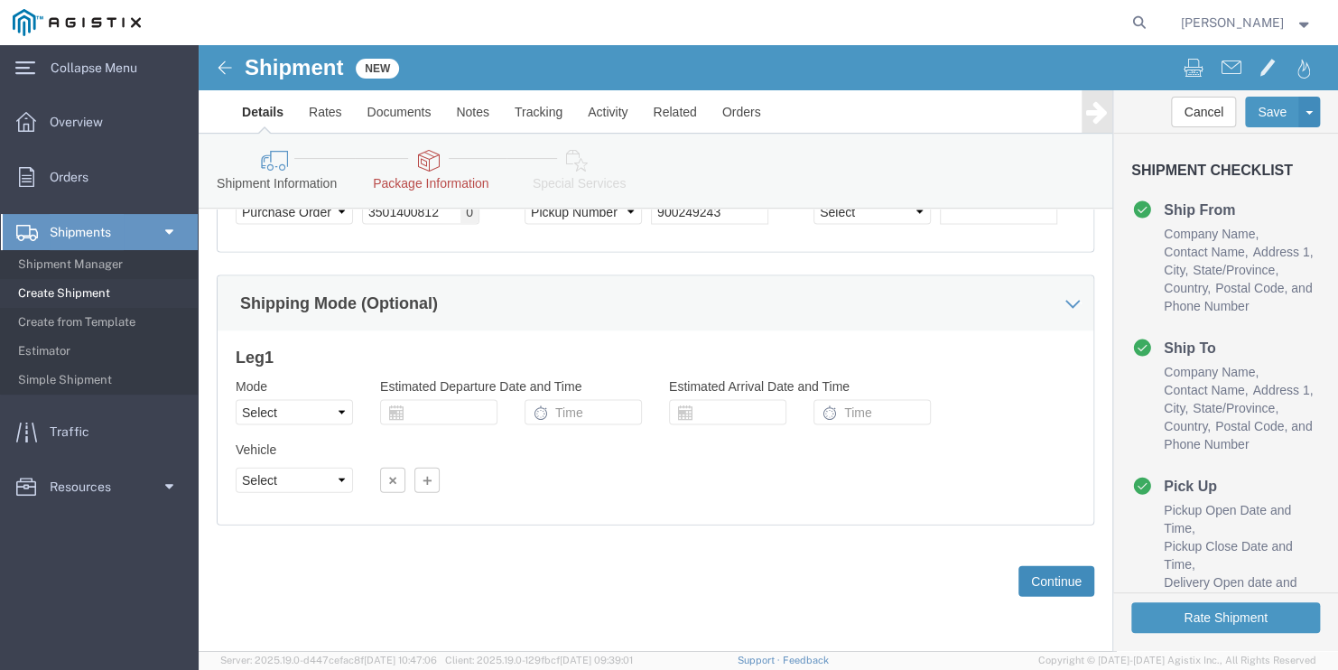
click button "Continue"
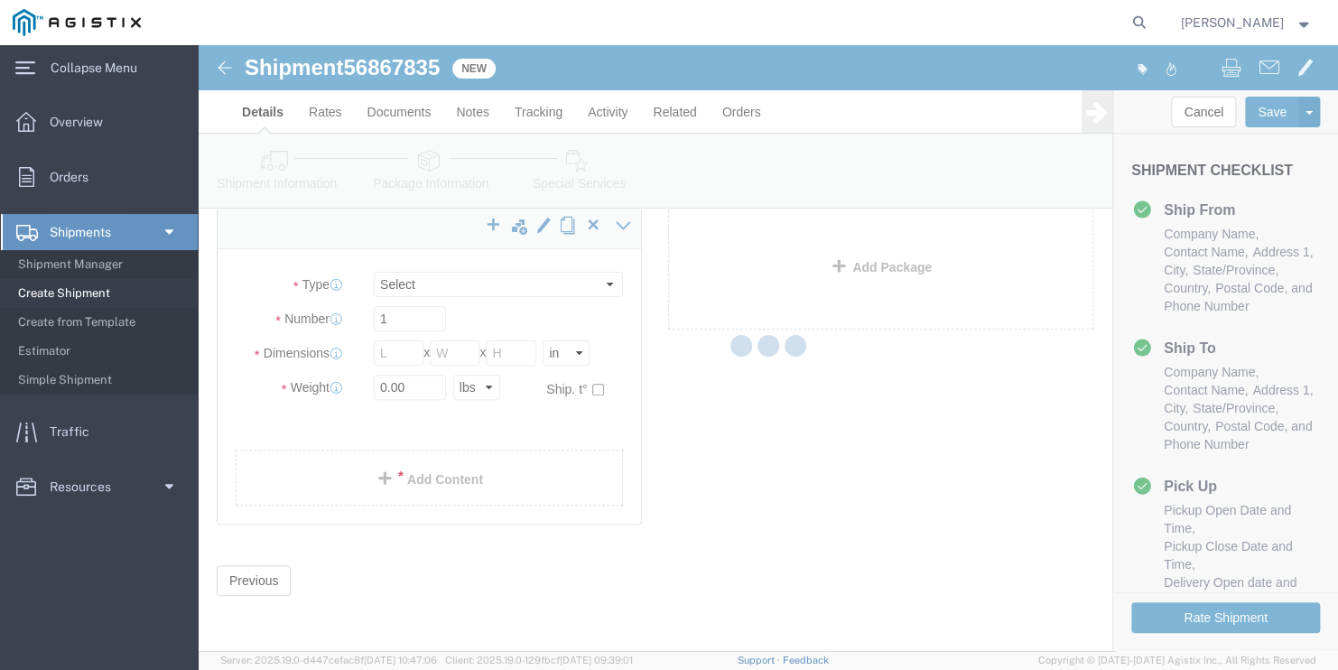
scroll to position [3, 0]
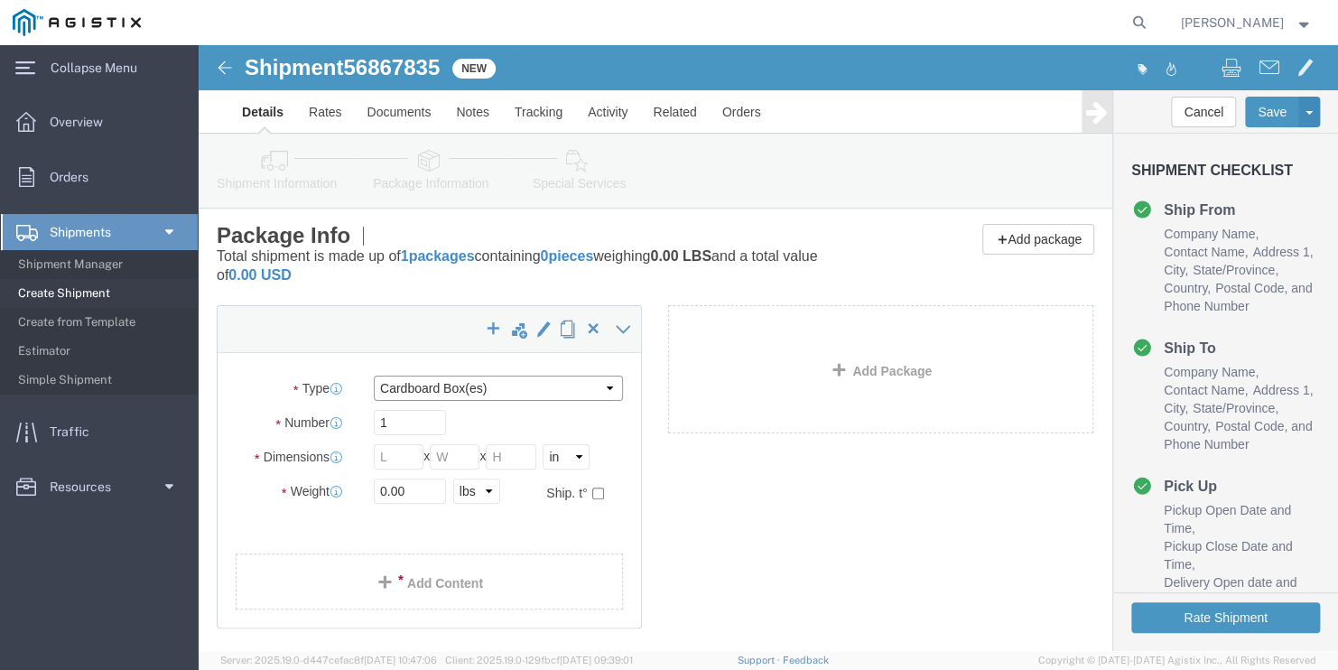
click select "Select Bulk Bundle(s) Cardboard Box(es) Carton(s) Crate(s) Drum(s) (Fiberboard)…"
select select "BNDL"
click select "Select Bulk Bundle(s) Cardboard Box(es) Carton(s) Crate(s) Drum(s) (Fiberboard)…"
click select "Select cm ft in"
select select "FT"
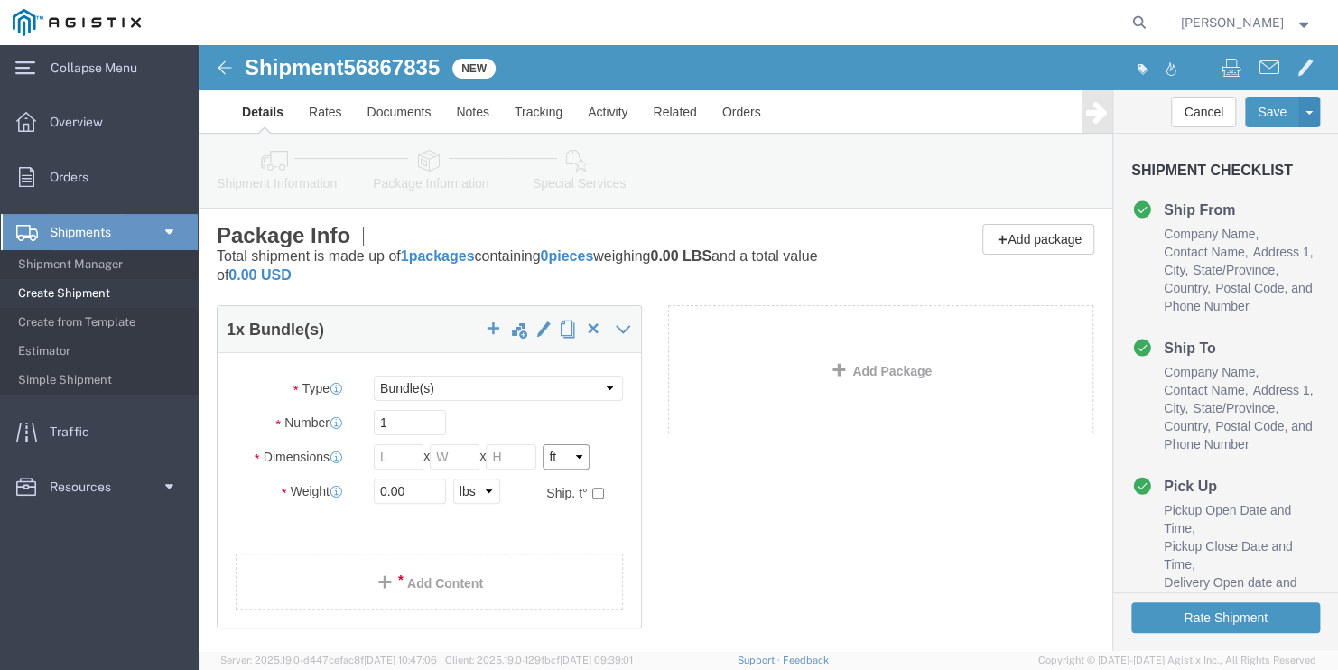
click select "Select cm ft in"
click input "text"
type input "96"
type input "102"
type input "20"
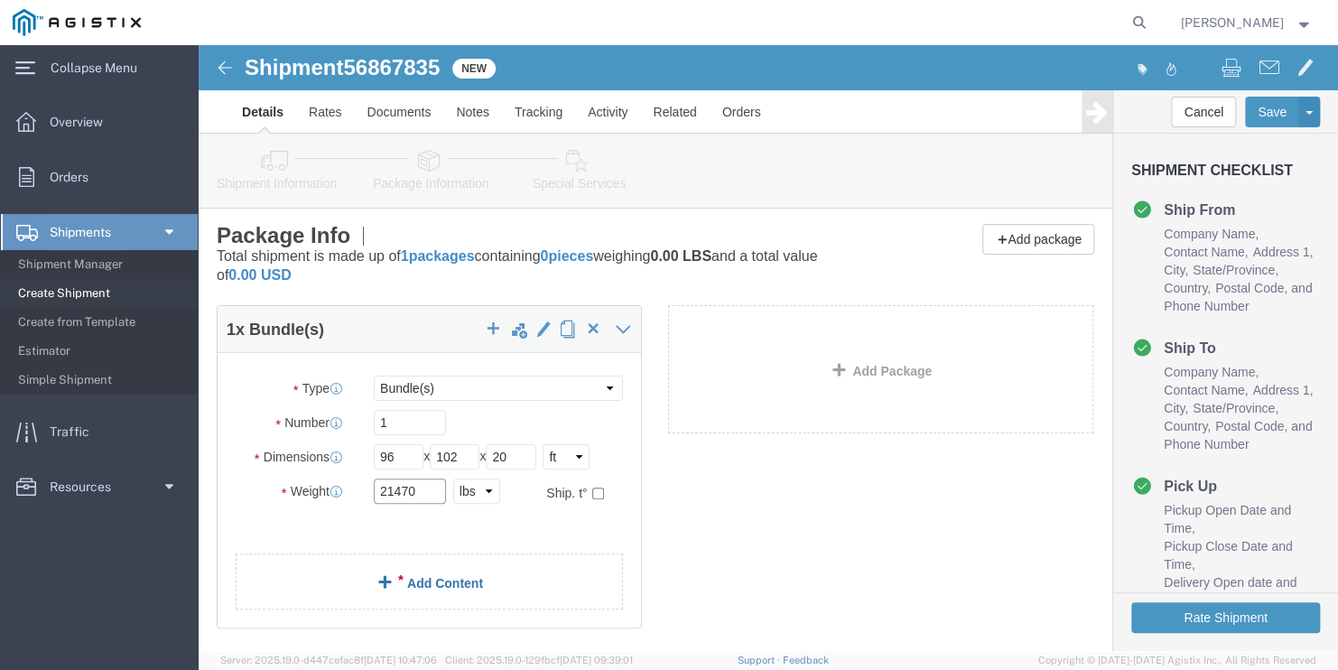
type input "21470"
click link "Add Content"
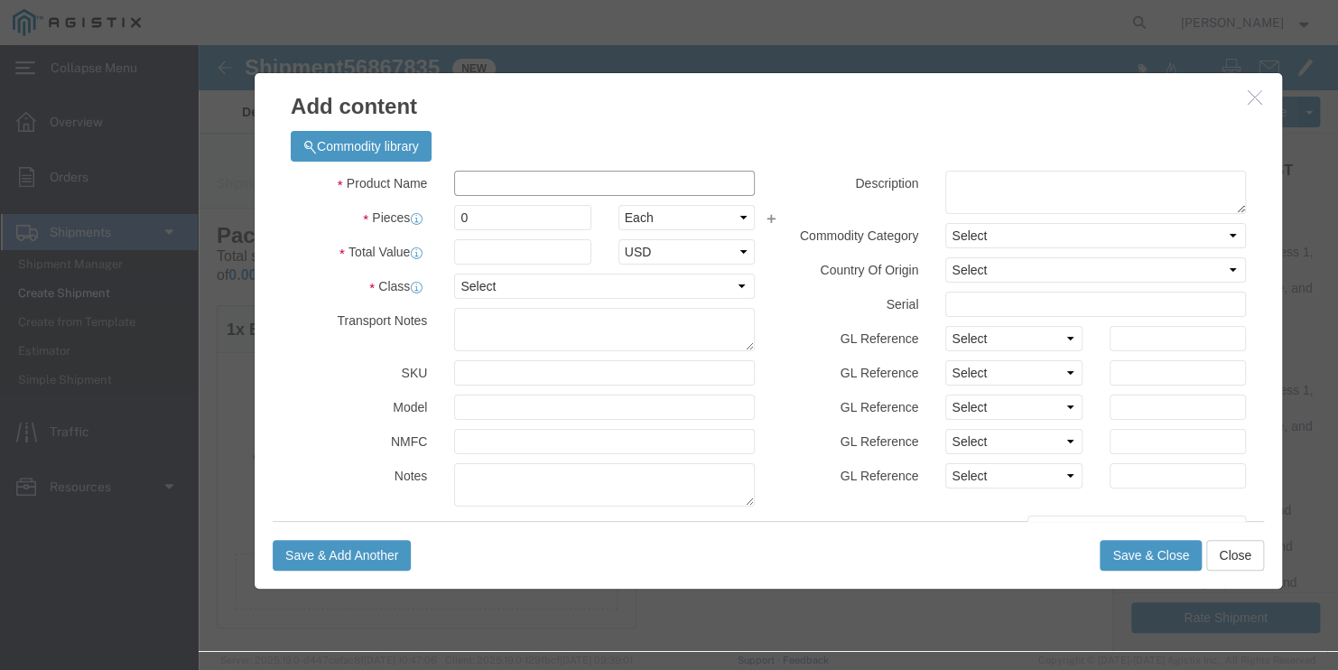
click input "text"
type input "STEEL POLES"
select select "MX"
click input "0"
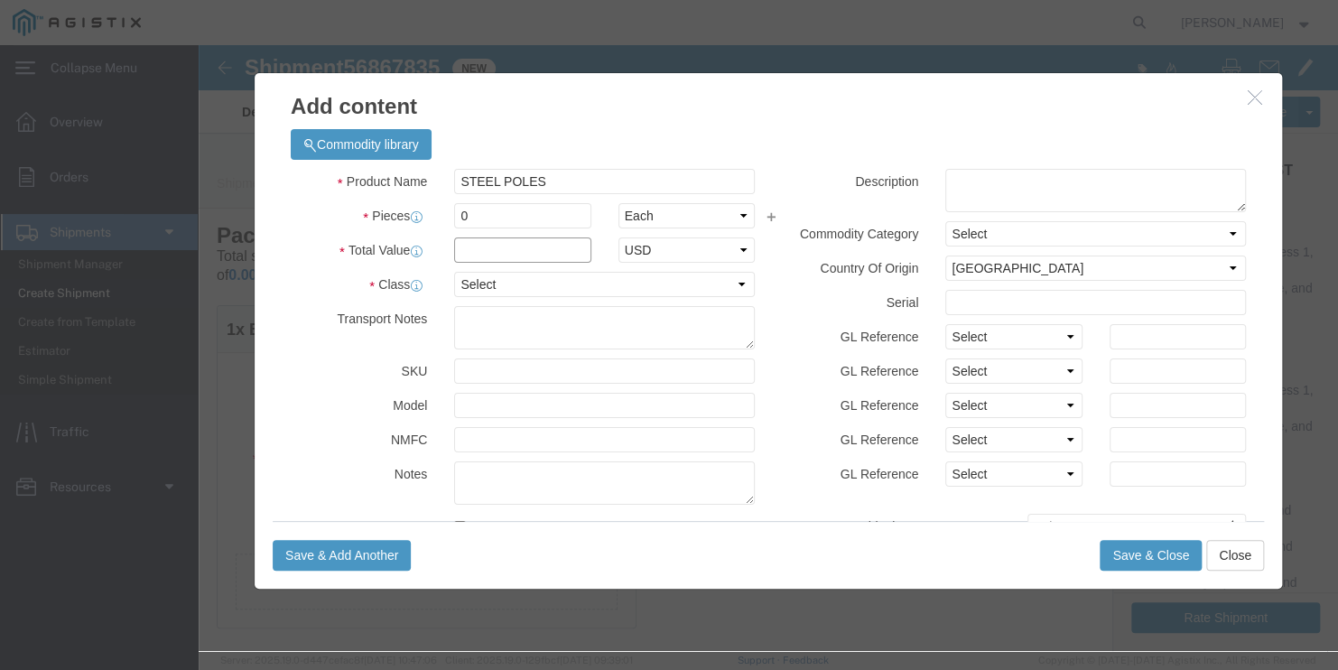
click input "text"
type input "1"
click input "0"
drag, startPoint x: 316, startPoint y: 171, endPoint x: 88, endPoint y: 165, distance: 228.4
click div "Pieces 0 Select Bag Barrels 100Board Feet Bottle Box Blister Pack Carats Can Ca…"
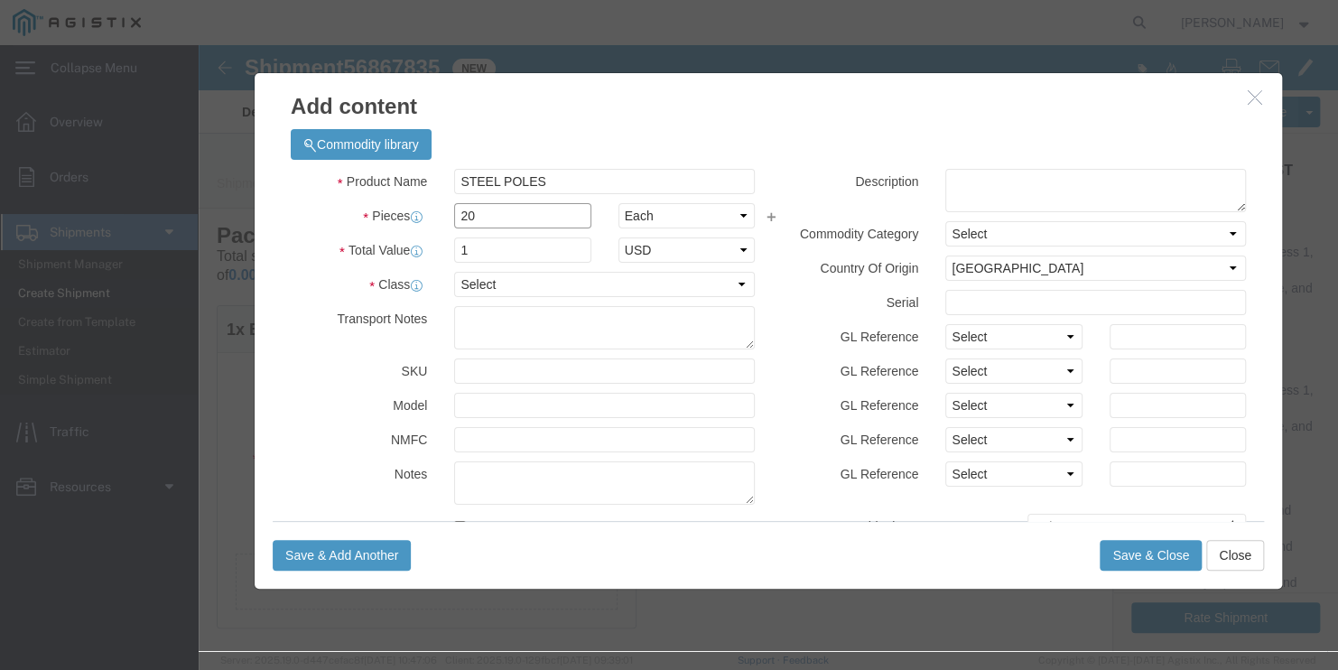
type input "20"
click select "Select 50 55 60 65 70 85 92.5 100 125 175 250 300 400"
select select "50"
click select "Select 50 55 60 65 70 85 92.5 100 125 175 250 300 400"
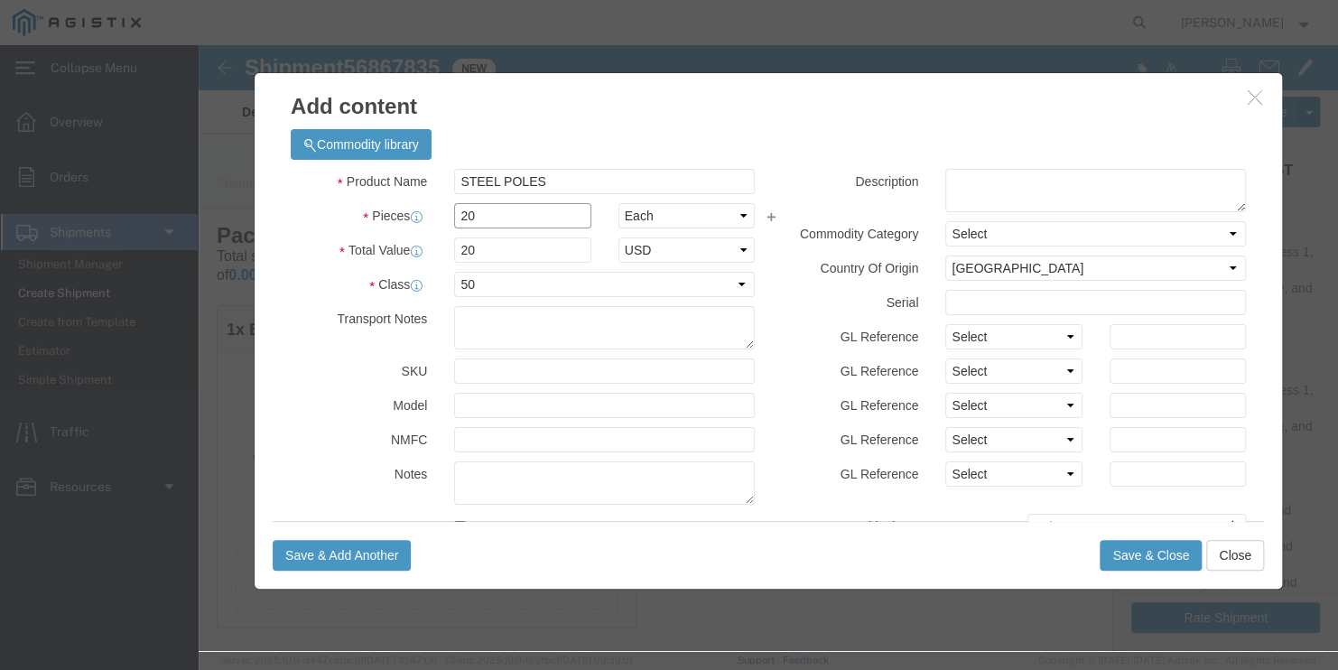
drag, startPoint x: 296, startPoint y: 168, endPoint x: 116, endPoint y: 163, distance: 179.7
click div "Pieces 20 Select Bag Barrels 100Board Feet Bottle Box Blister Pack Carats Can C…"
click input "20"
type input "1"
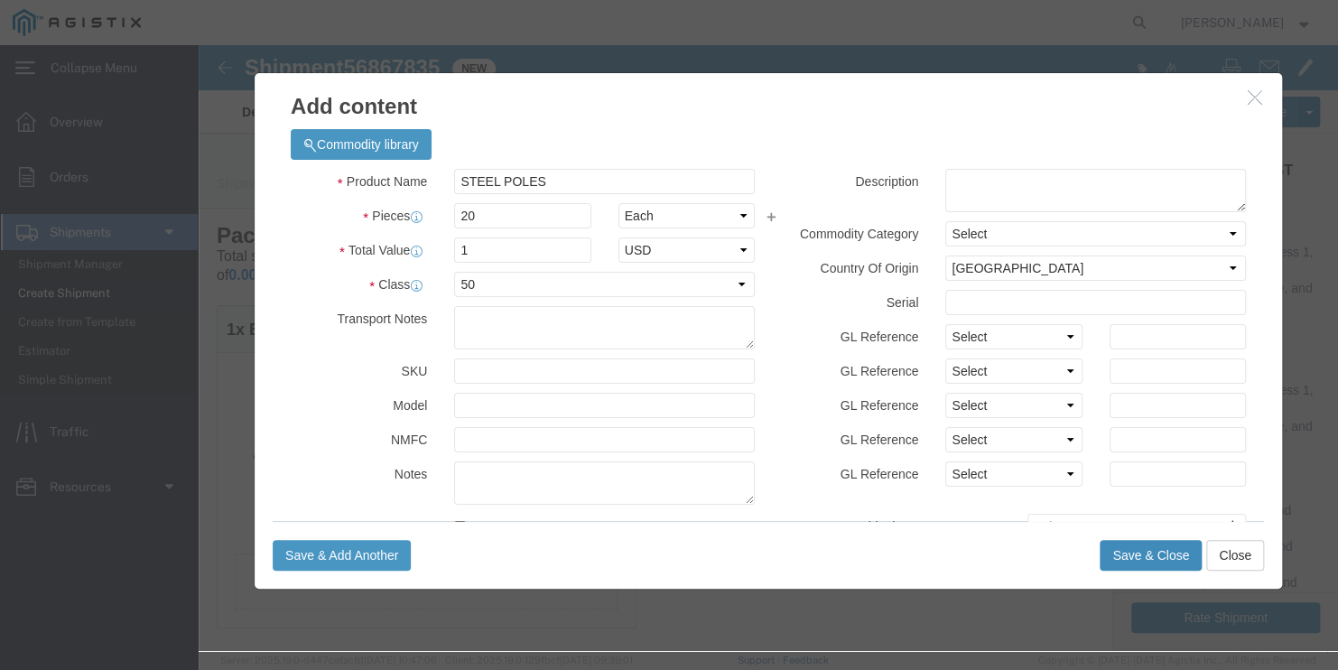
click button "Save & Close"
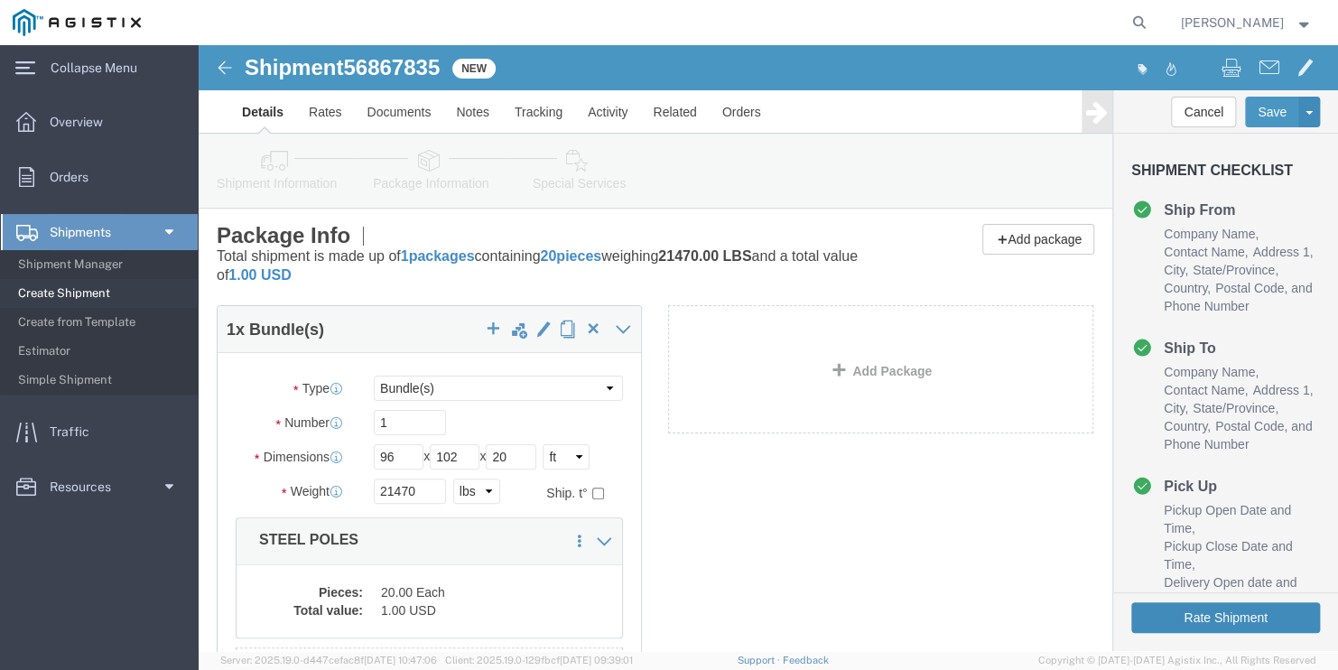
click button "Rate Shipment"
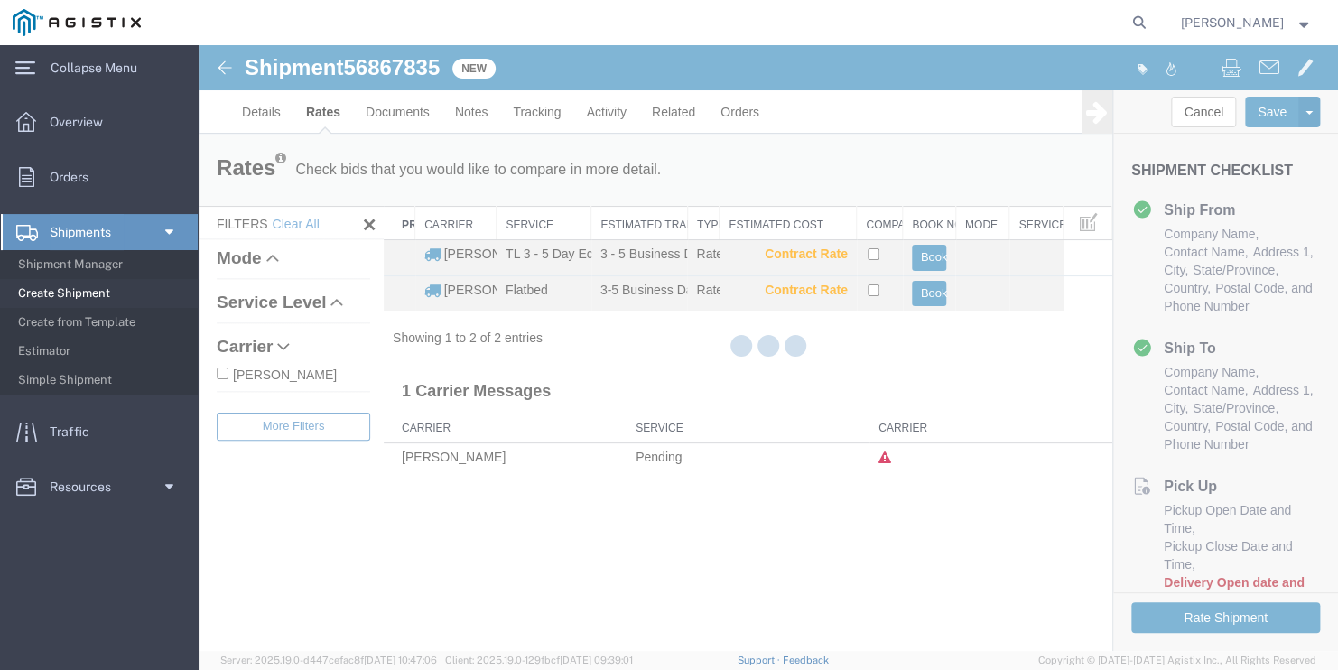
scroll to position [0, 0]
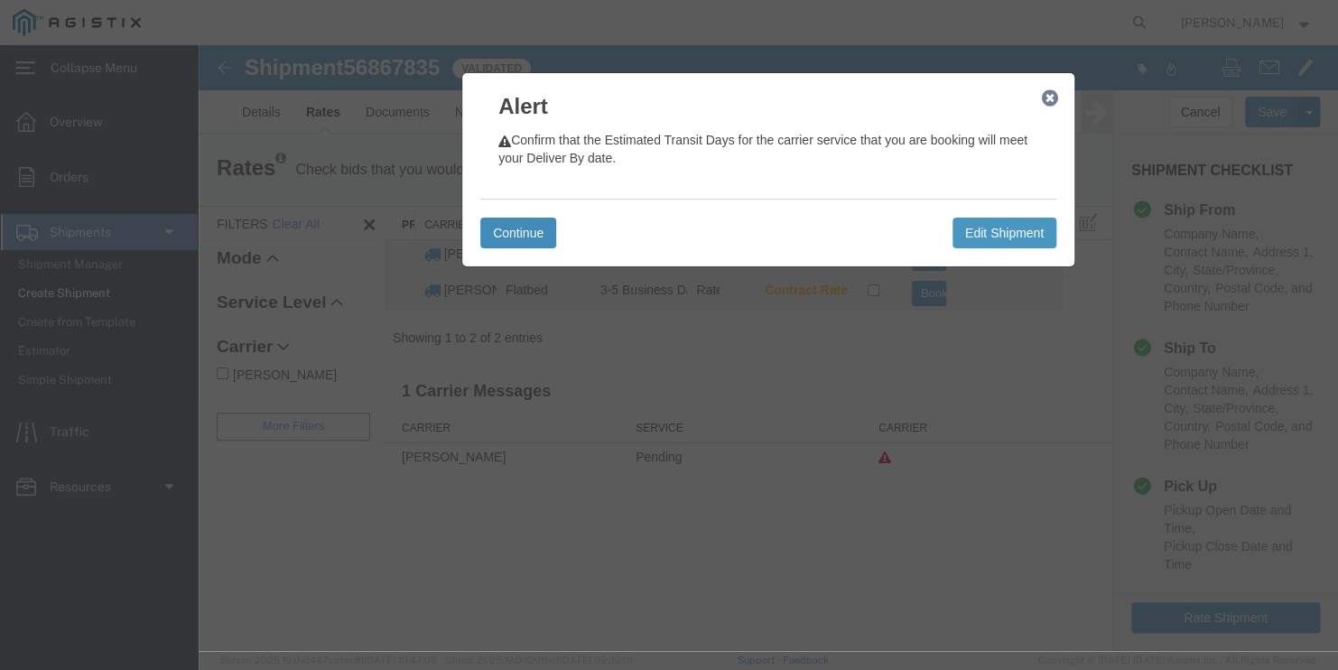
drag, startPoint x: 524, startPoint y: 232, endPoint x: 564, endPoint y: 240, distance: 40.5
click at [524, 232] on button "Continue" at bounding box center [518, 233] width 76 height 31
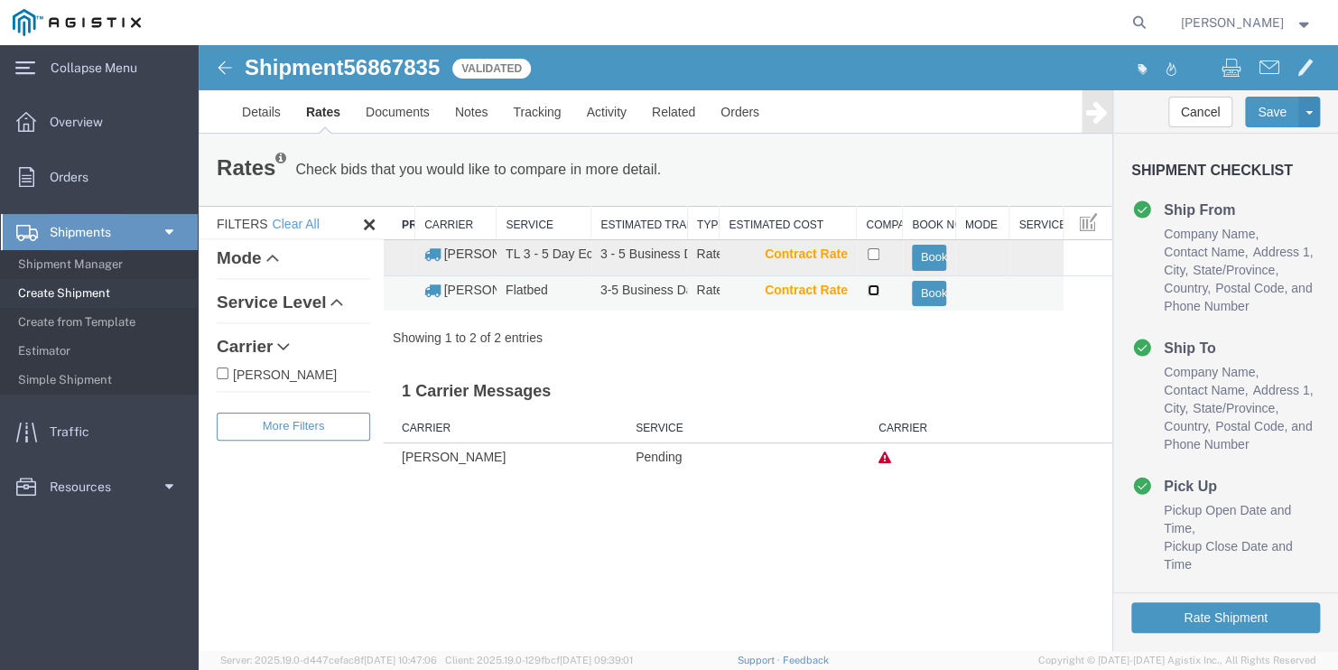
click at [872, 292] on input "checkbox" at bounding box center [873, 290] width 12 height 12
checkbox input "true"
click at [929, 294] on button "Book" at bounding box center [929, 294] width 35 height 26
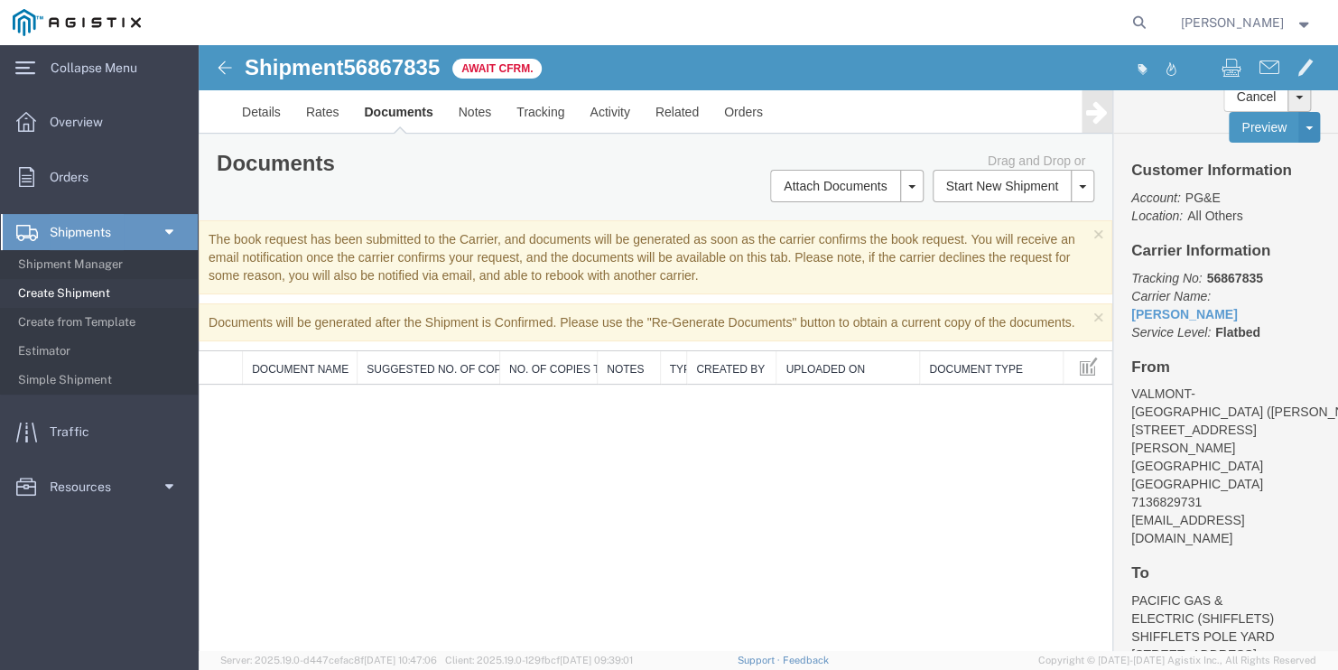
click at [402, 63] on span "56867835" at bounding box center [391, 67] width 97 height 24
copy span "56867835"
click at [65, 289] on span "Create Shipment" at bounding box center [101, 293] width 167 height 36
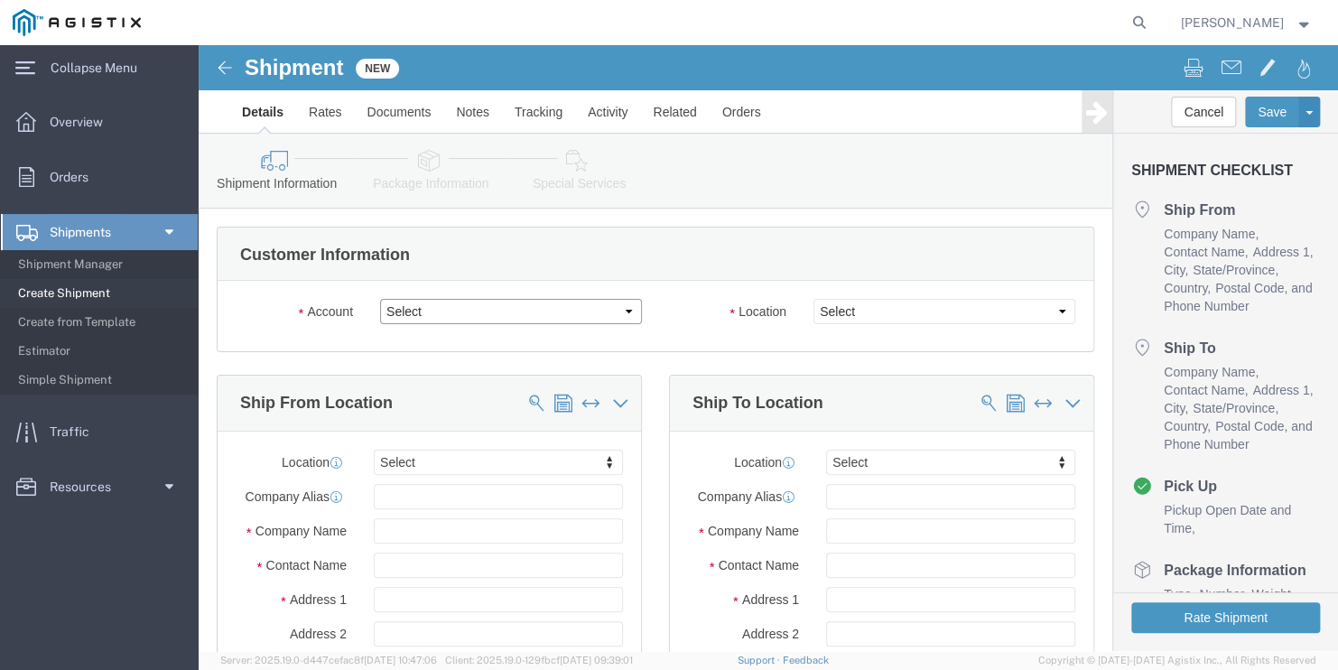
click select "Select PG&E Valmont Industries Inc"
select select "9596"
click select "Select PG&E Valmont Industries Inc"
select select "PURCHORD"
select select
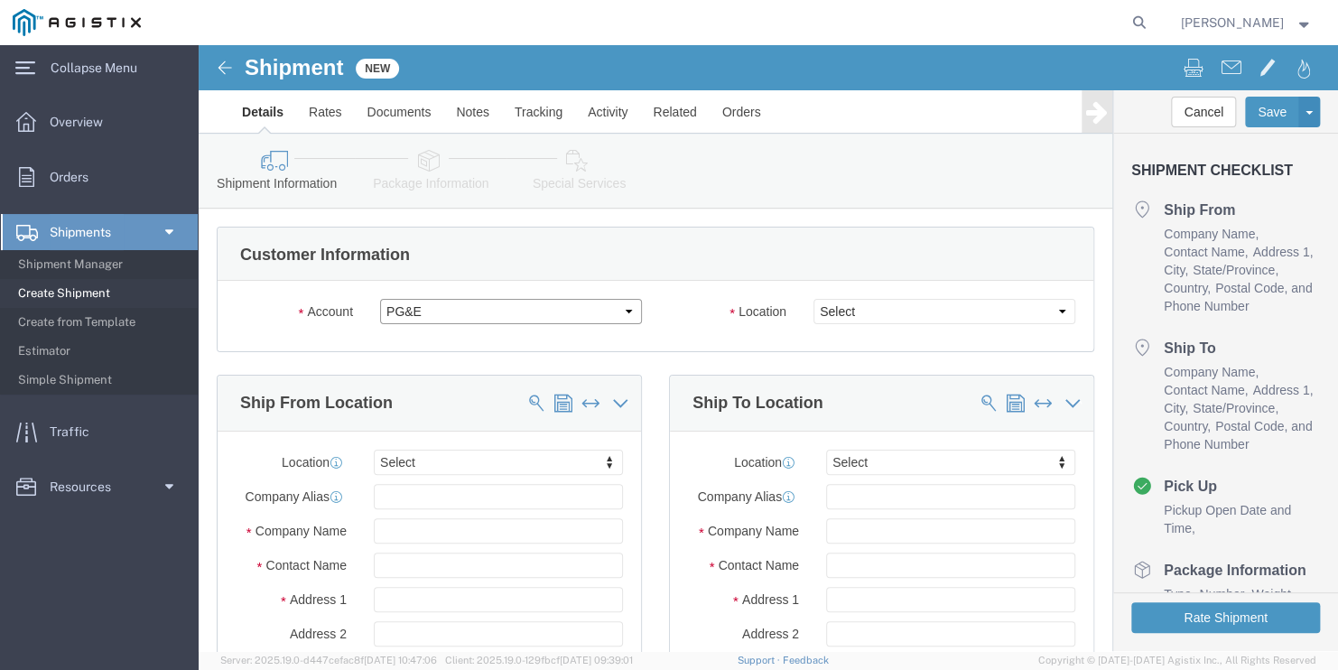
select select
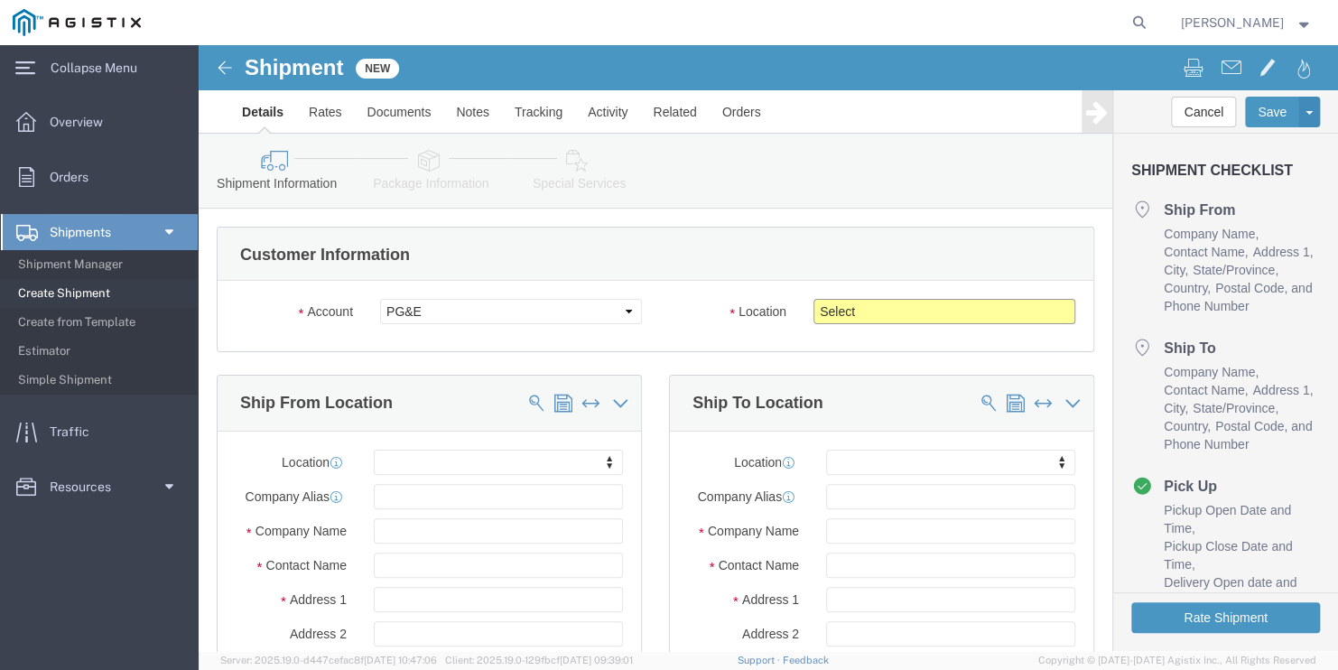
click select "Select All Others [GEOGRAPHIC_DATA] [GEOGRAPHIC_DATA] [GEOGRAPHIC_DATA] [GEOGRA…"
select select "23082"
click select "Select All Others [GEOGRAPHIC_DATA] [GEOGRAPHIC_DATA] [GEOGRAPHIC_DATA] [GEOGRA…"
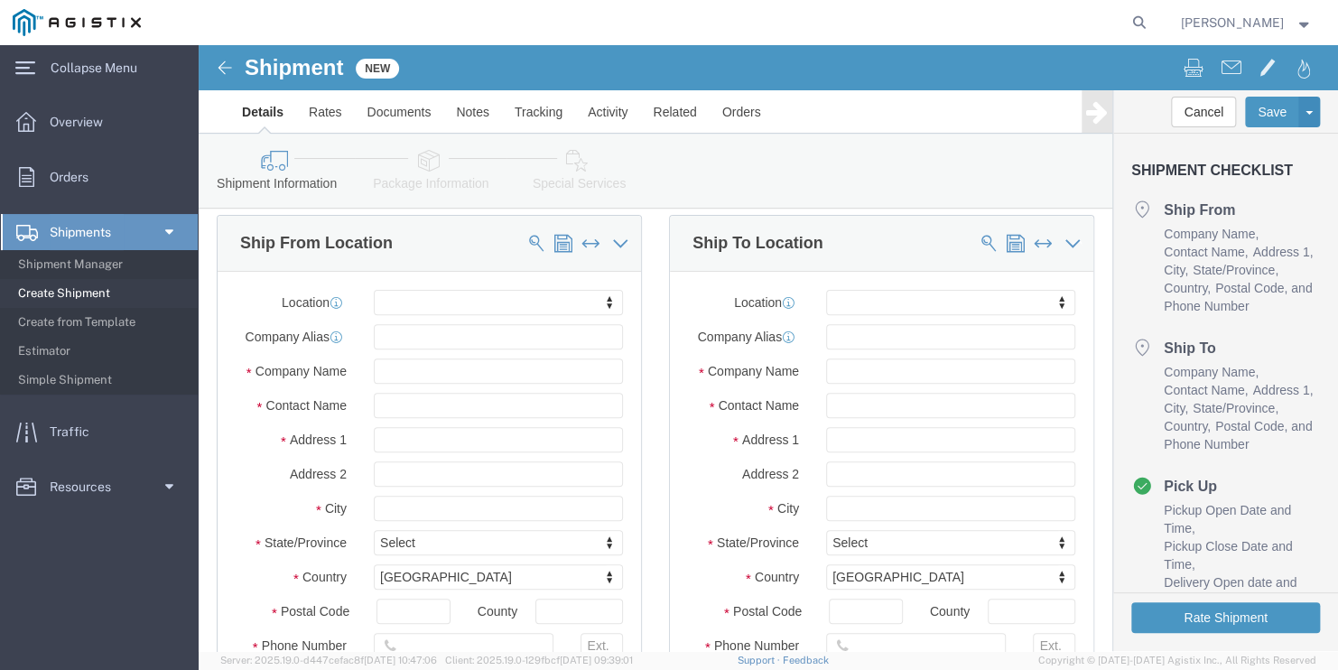
scroll to position [181, 0]
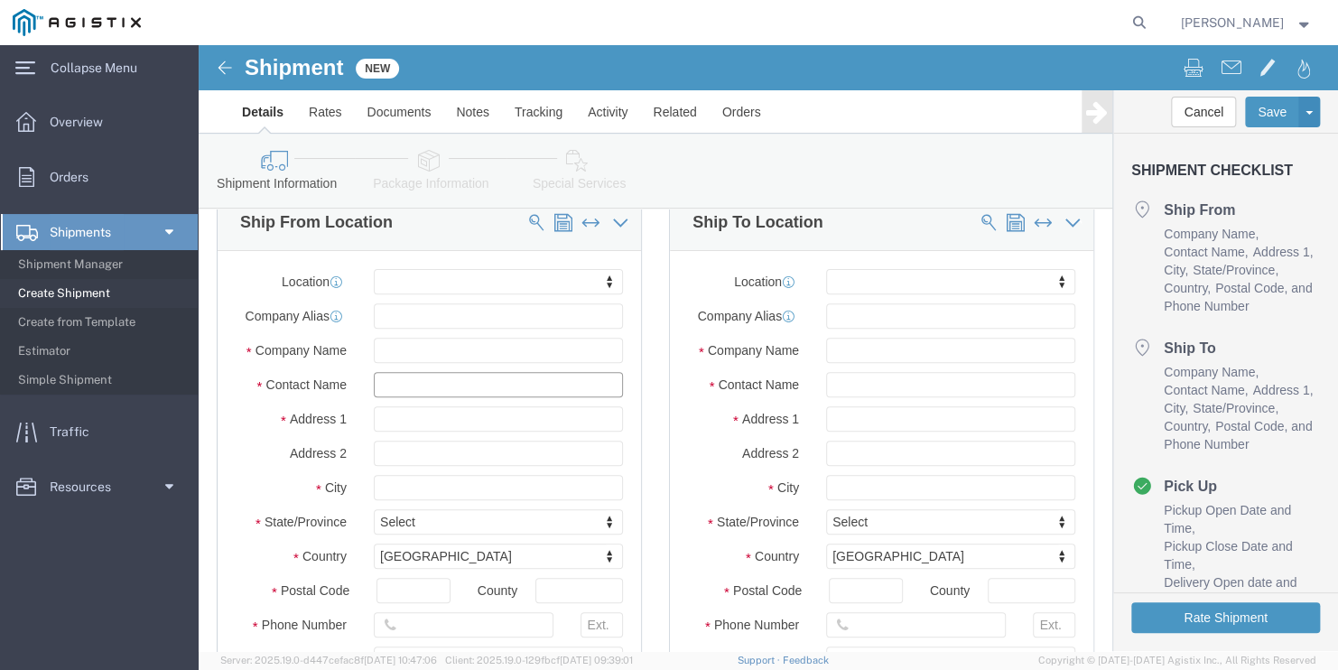
click input "text"
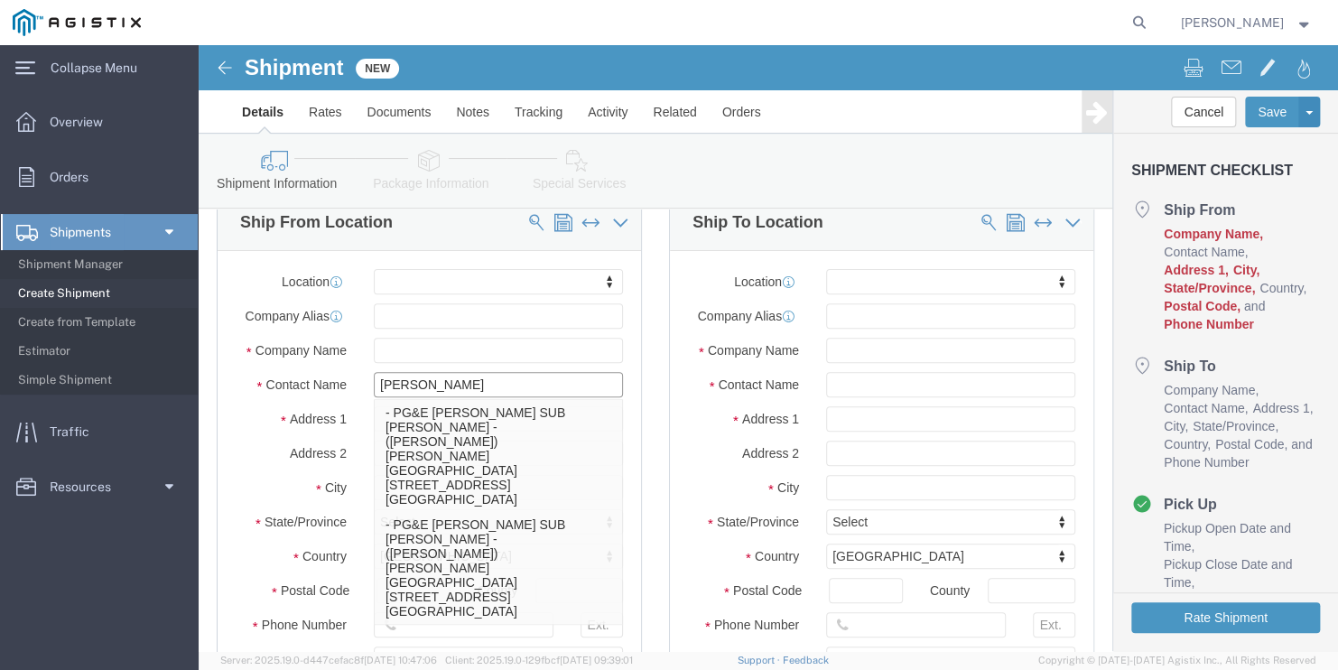
type input "franc"
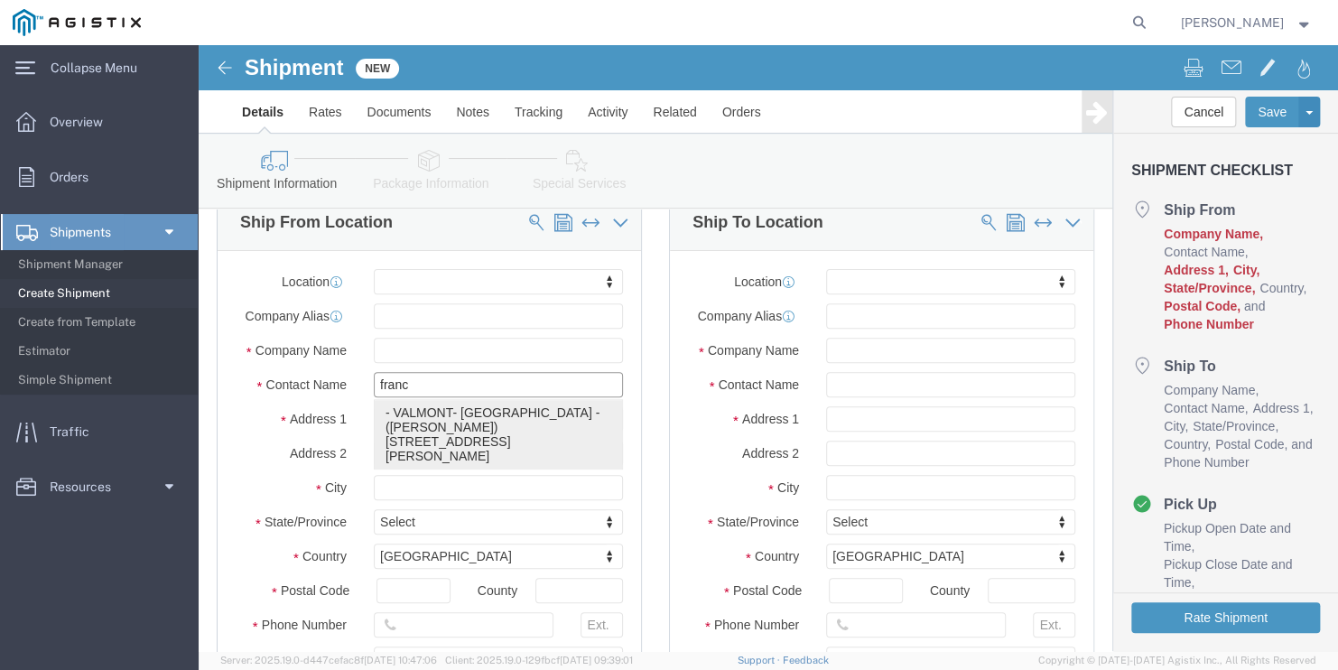
click p "- VALMONT- [GEOGRAPHIC_DATA] - ([PERSON_NAME]) [STREET_ADDRESS][PERSON_NAME]"
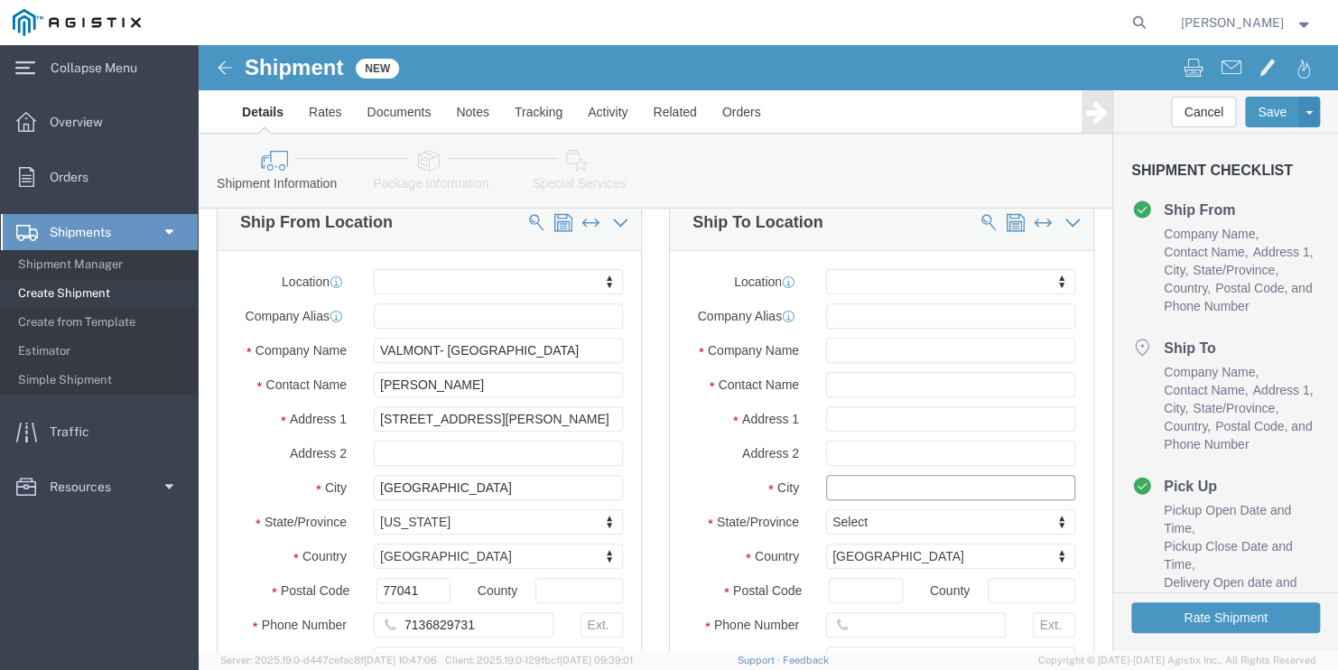
click input "text"
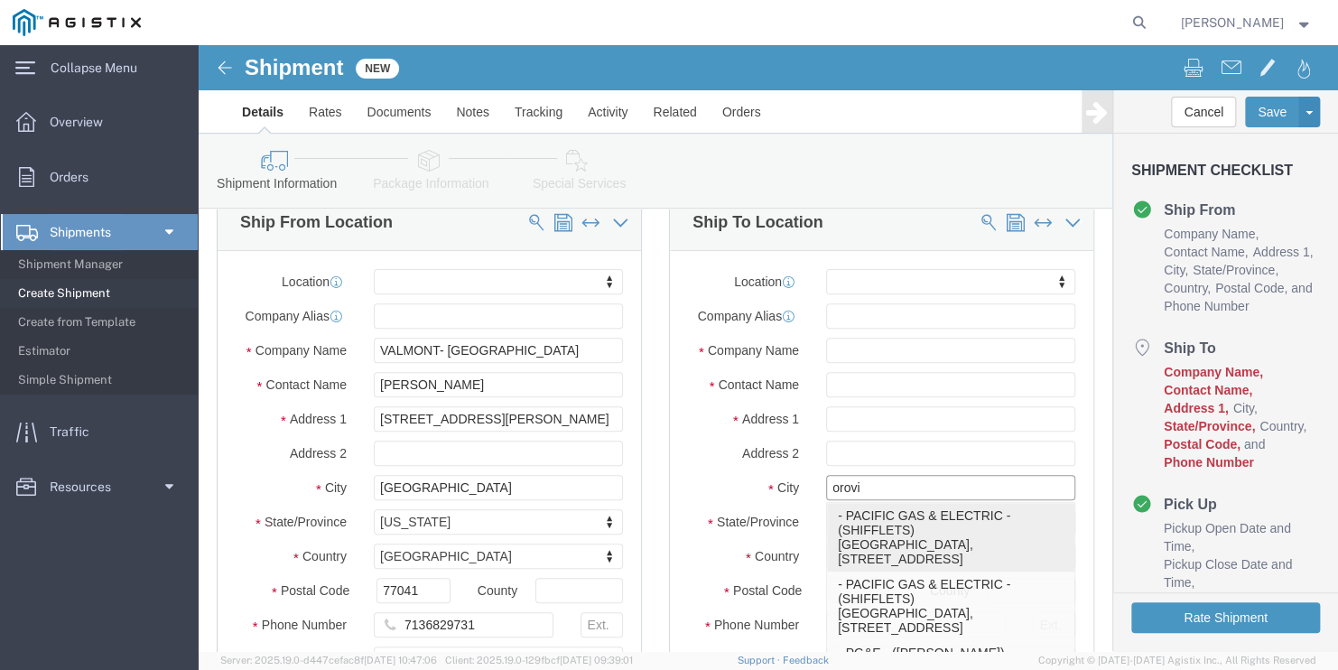
click p "- PACIFIC GAS & ELECTRIC - (SHIFFLETS) [GEOGRAPHIC_DATA], [STREET_ADDRESS]"
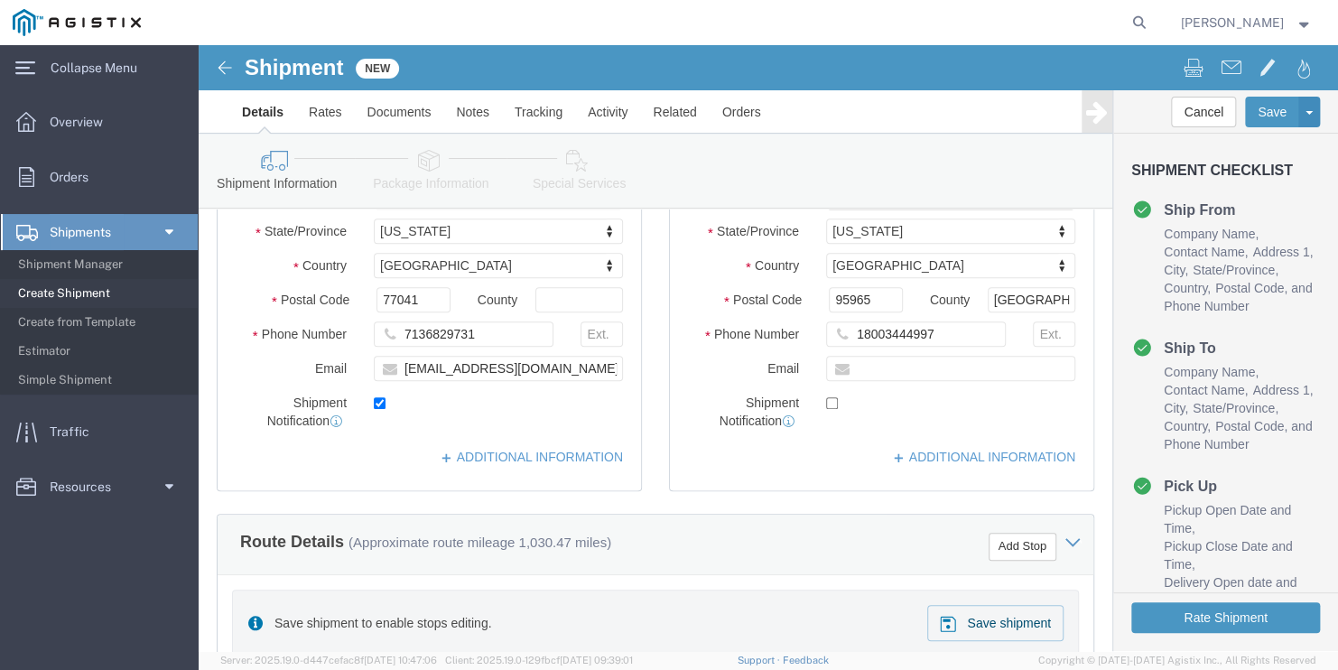
scroll to position [542, 0]
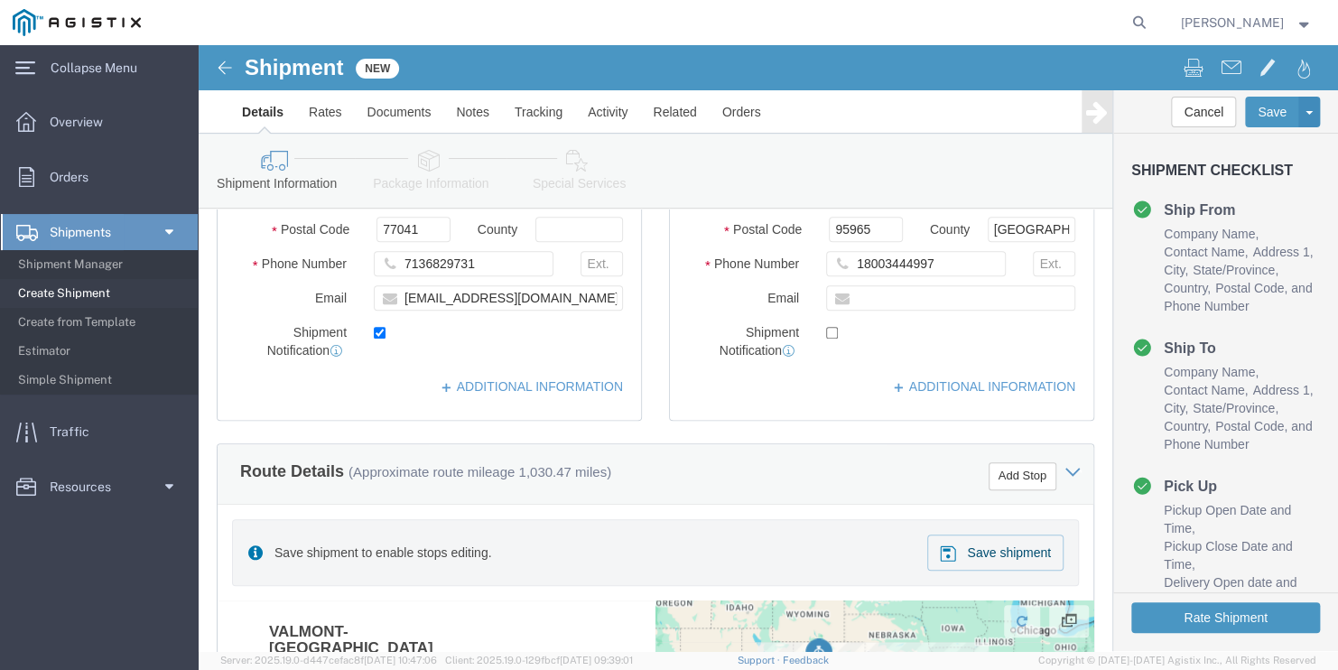
click div "Route Details (Approximate route mileage 1,030.47 miles) Add Stop Save shipment…"
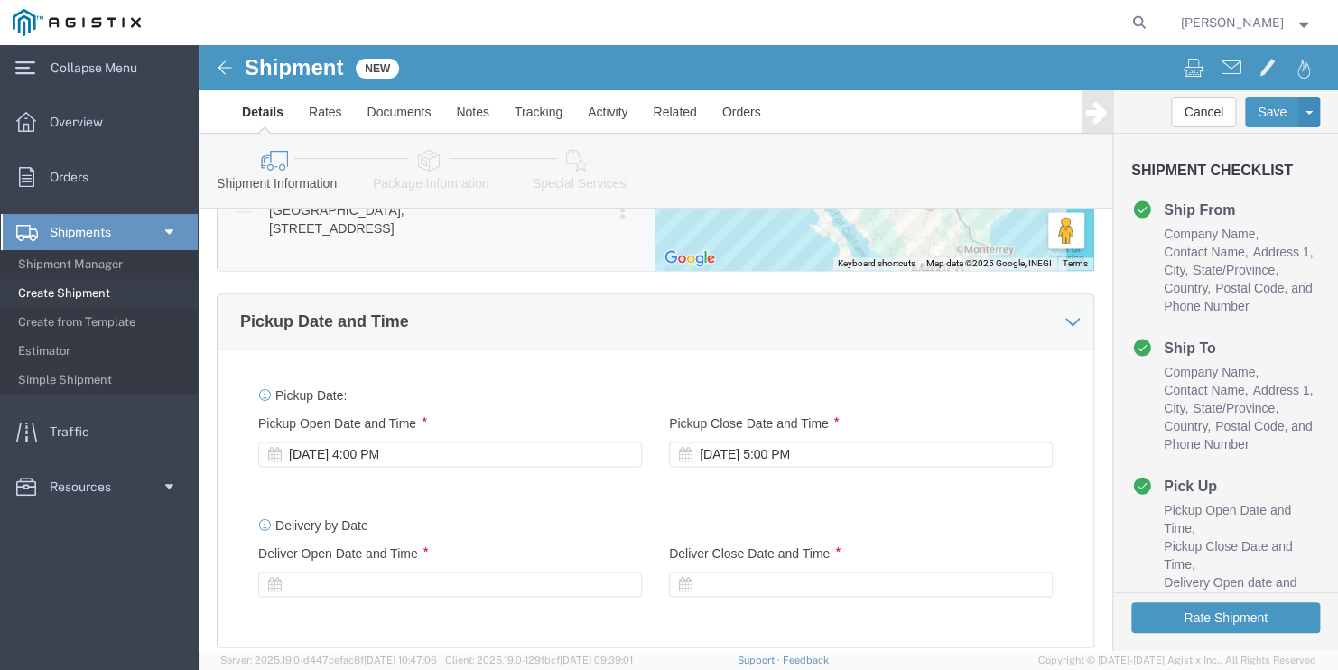
scroll to position [1173, 0]
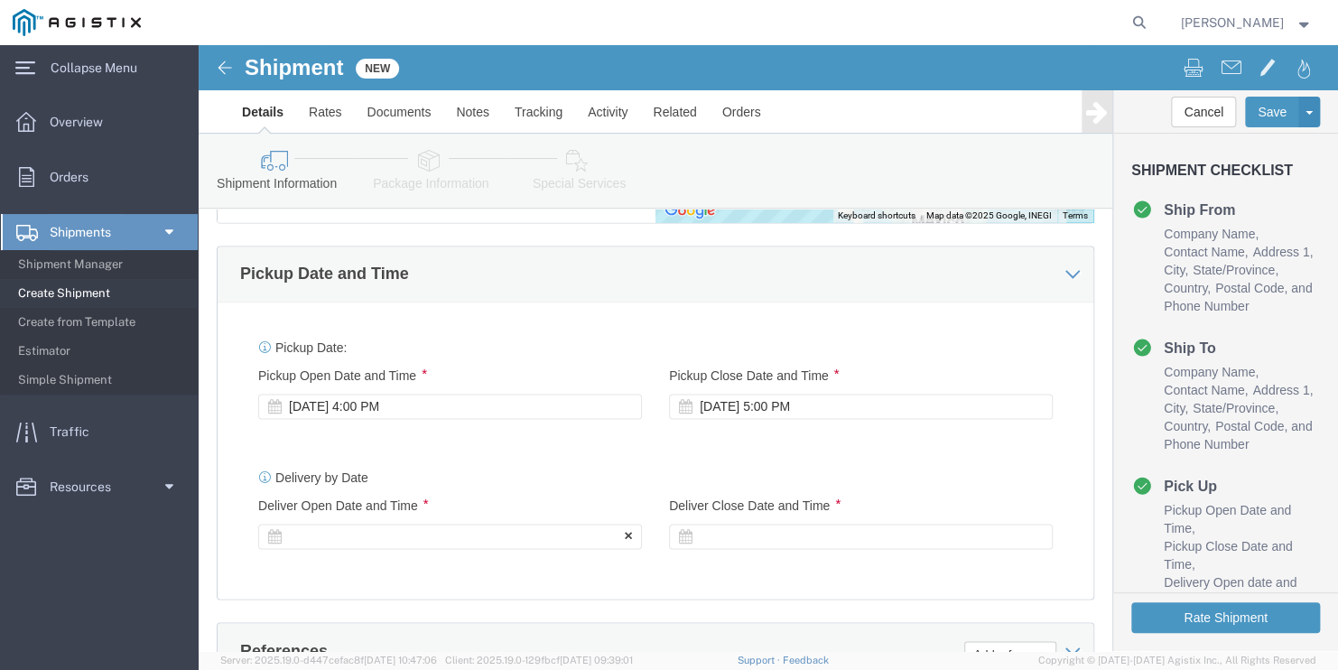
click div
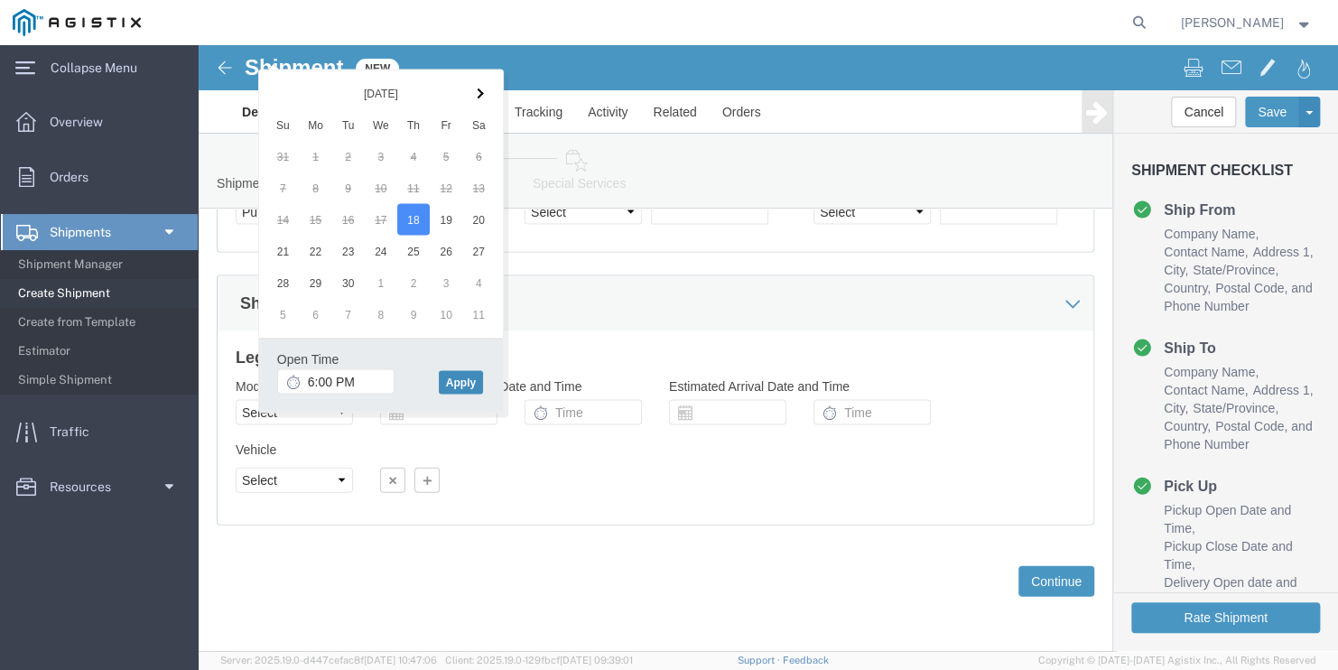
click button "Apply"
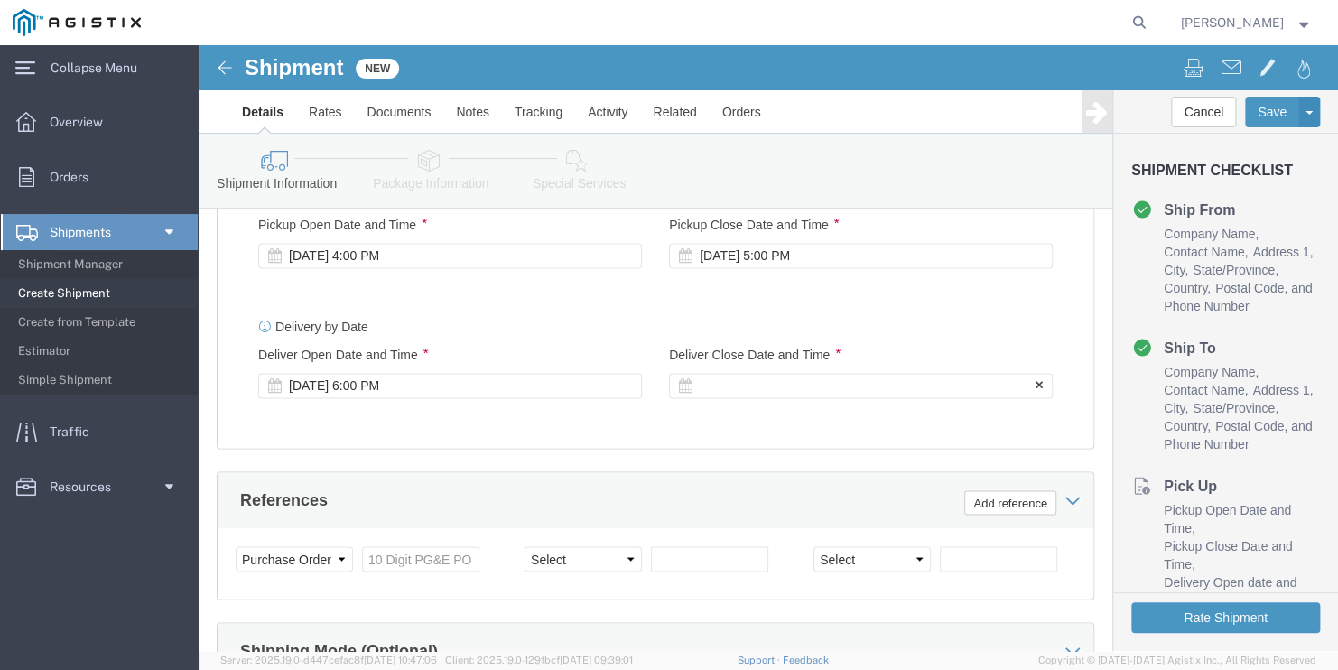
click div
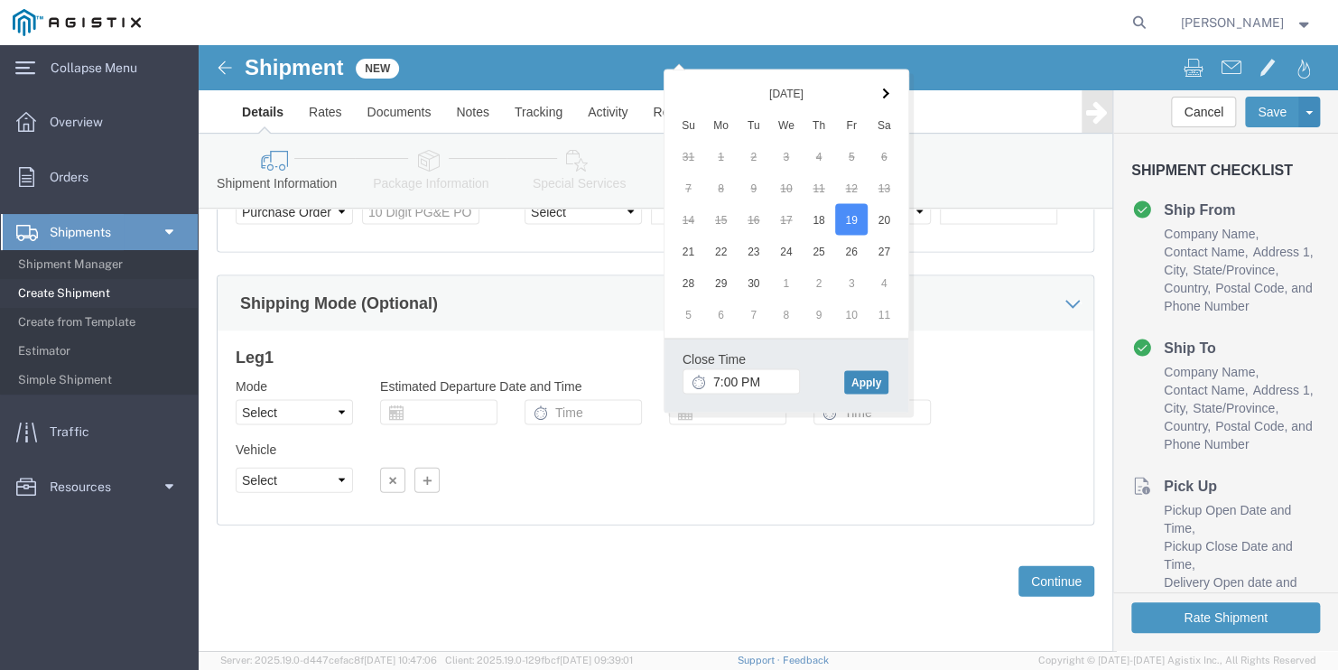
click button "Apply"
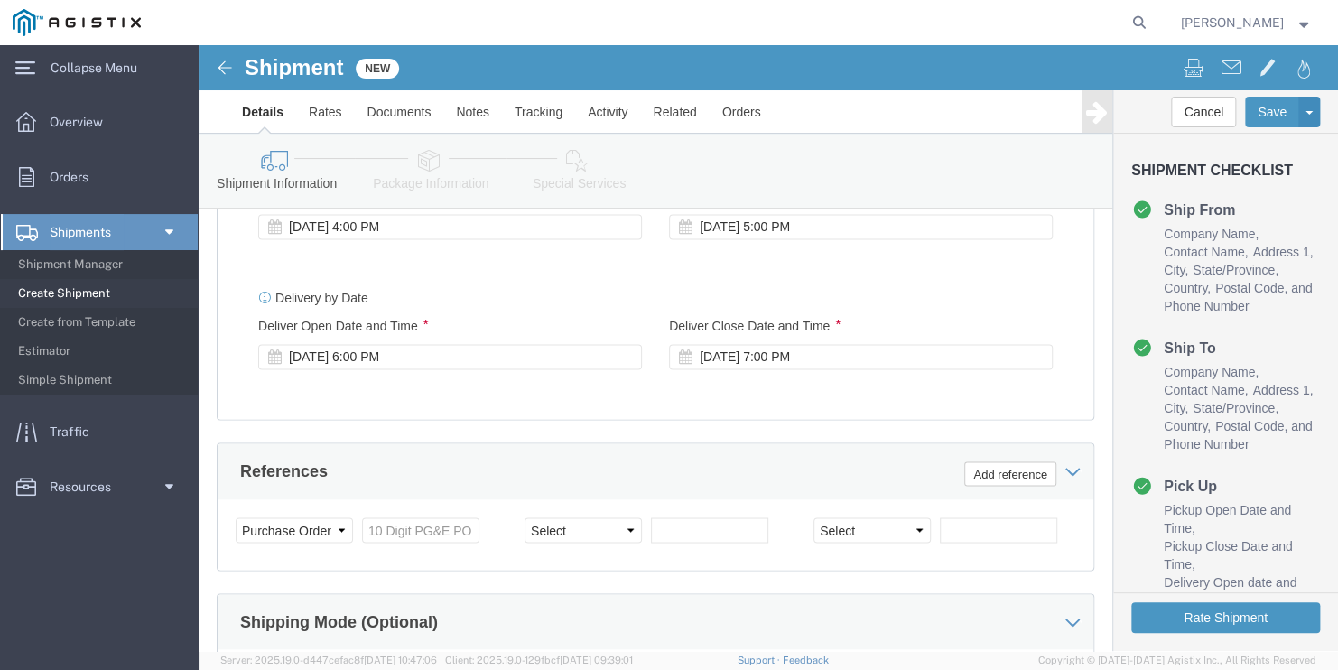
scroll to position [1324, 0]
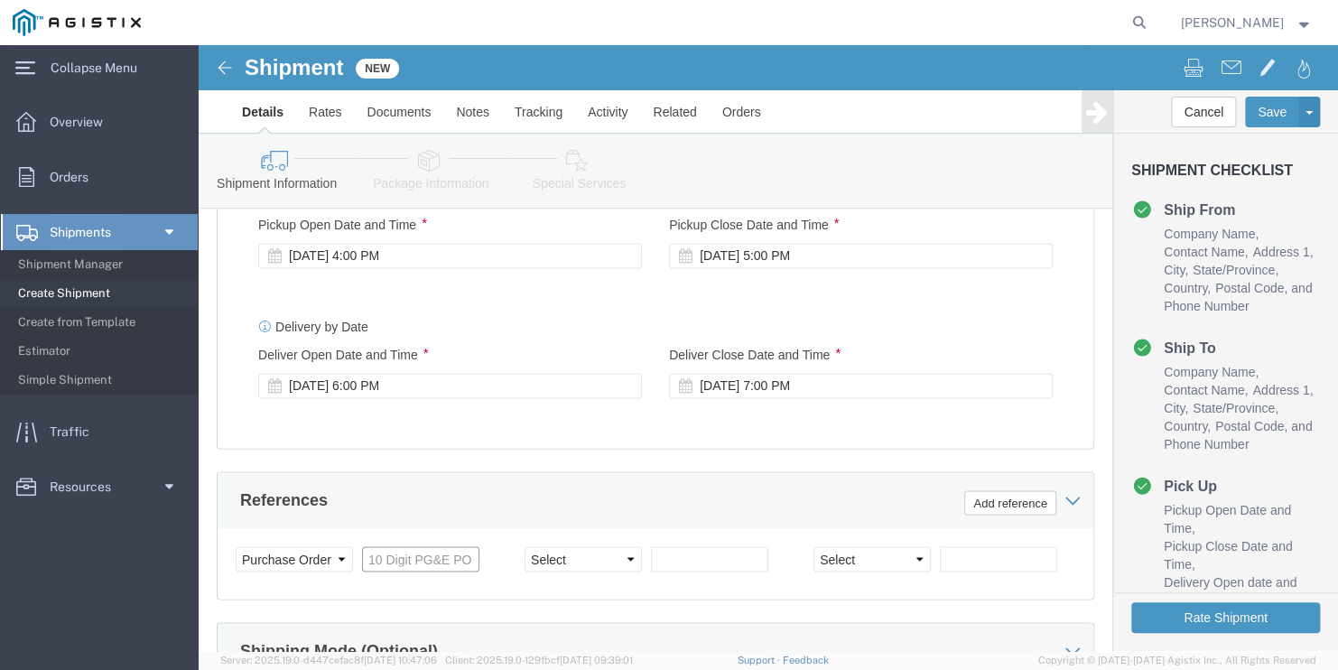
click input "text"
paste input "3501400812"
click select "Select Account Type Activity ID Airline Appointment Number ASN Batch Request # …"
click input "text"
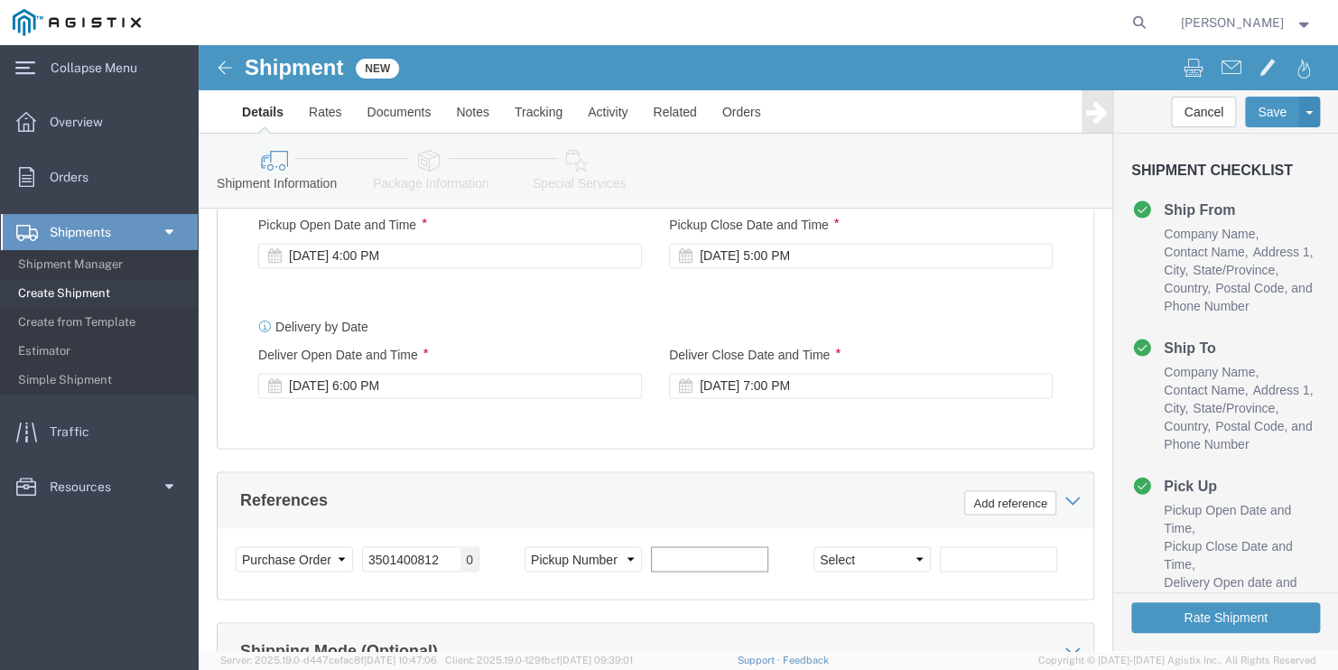
paste input "900249244"
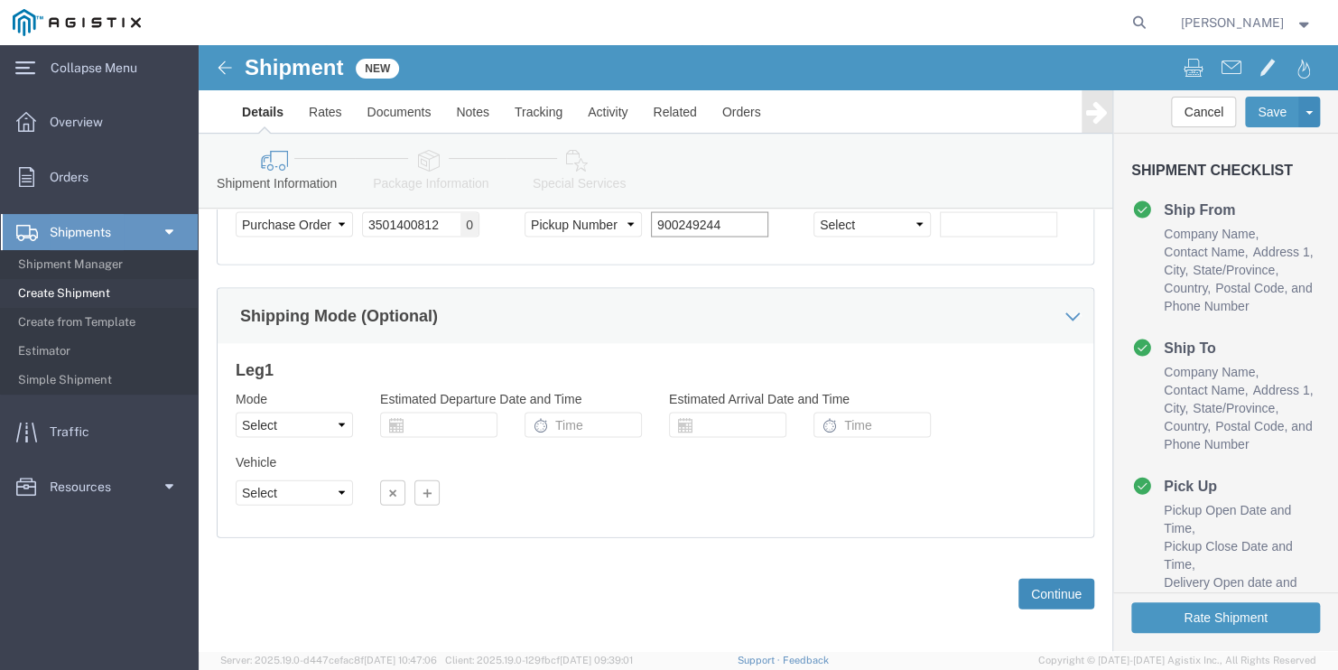
scroll to position [1685, 0]
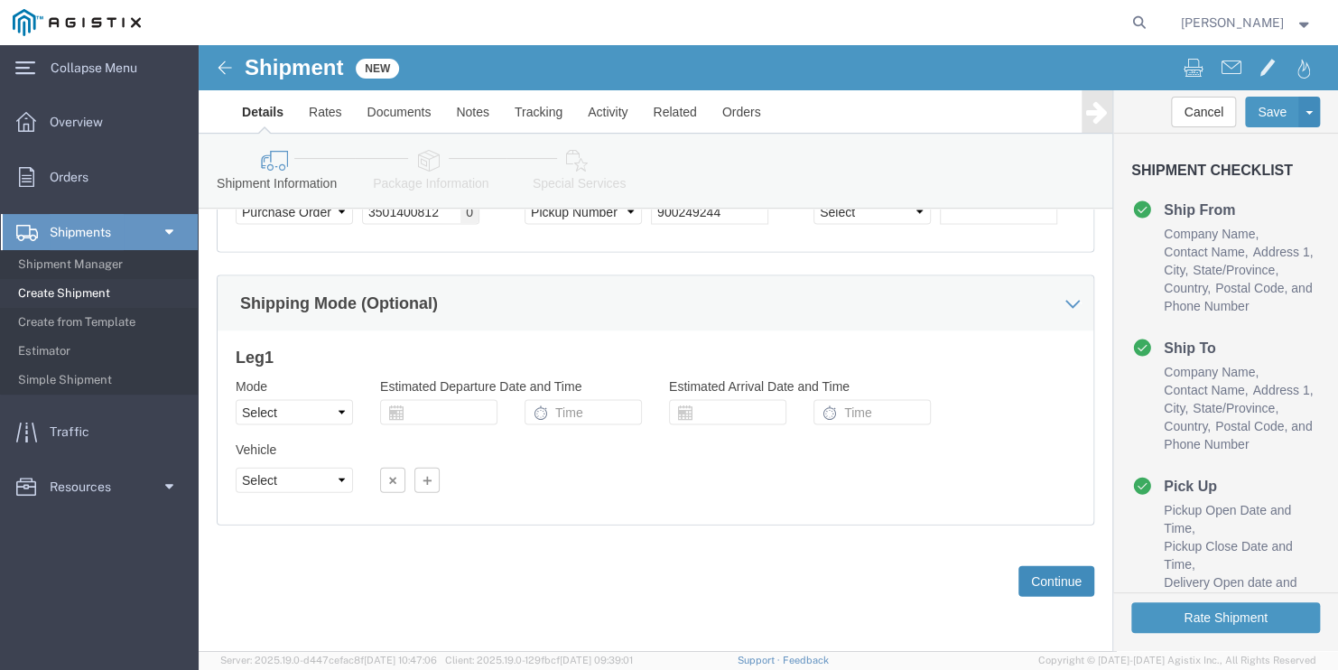
click button "Continue"
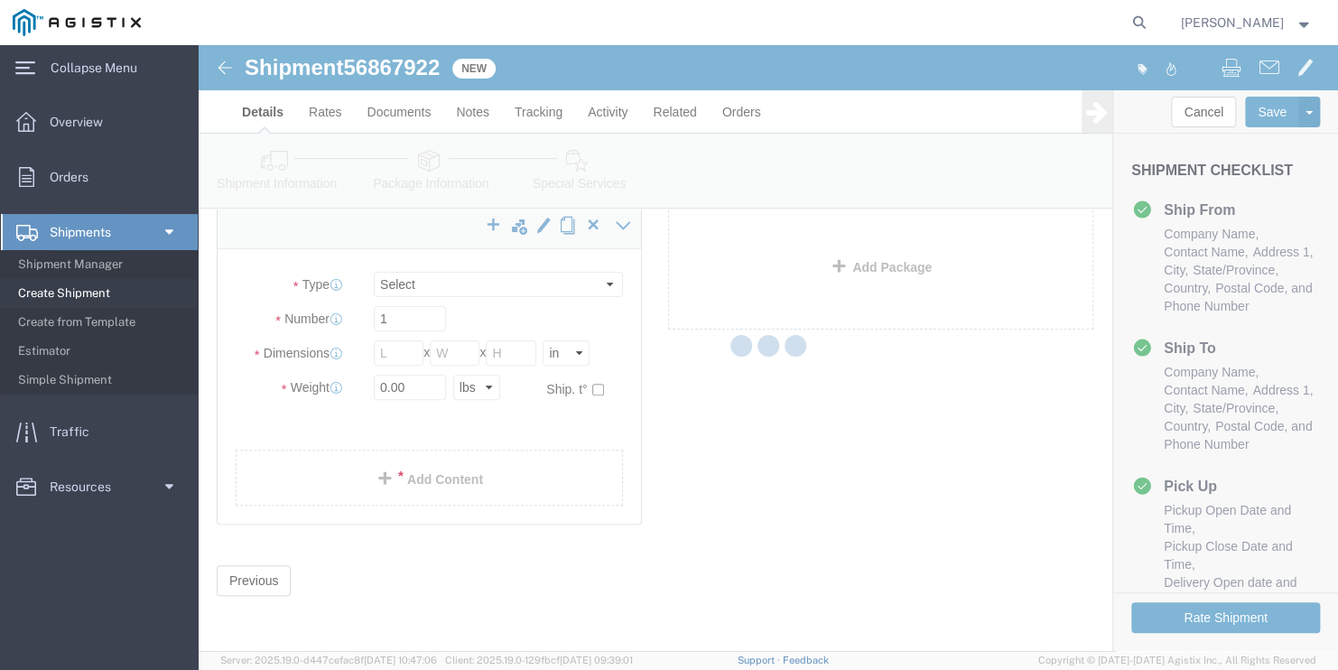
scroll to position [3, 0]
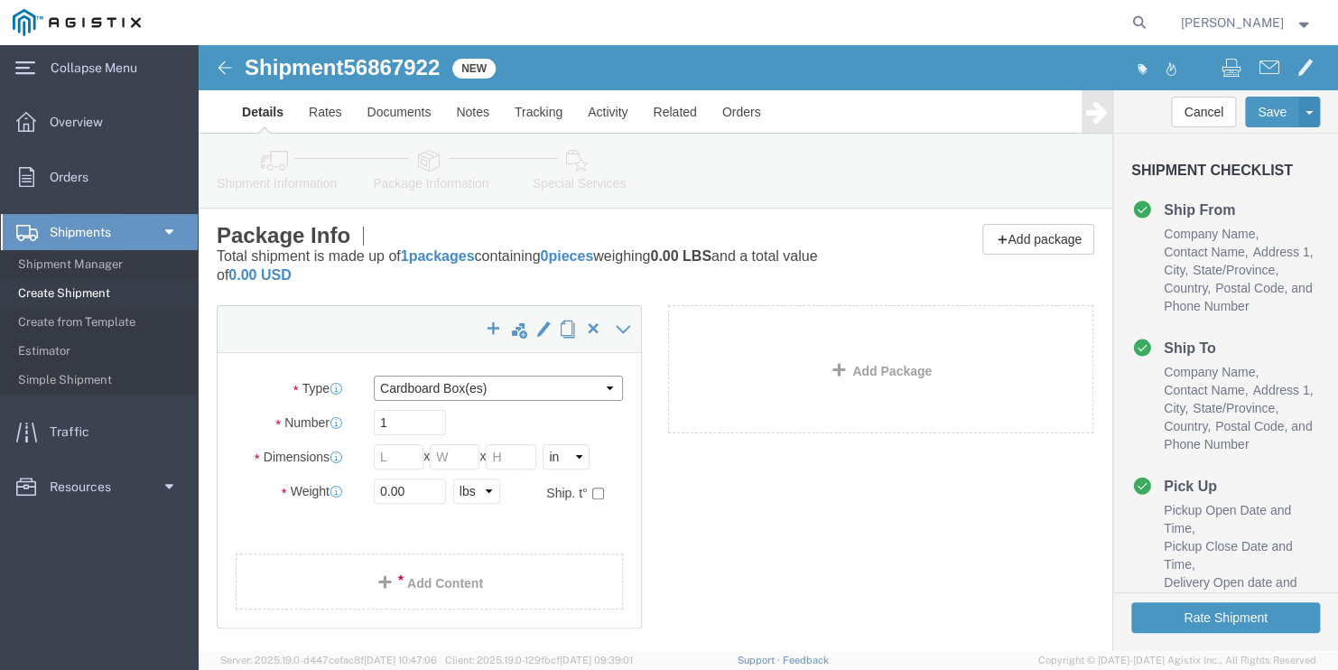
click select "Select Bulk Bundle(s) Cardboard Box(es) Carton(s) Crate(s) Drum(s) (Fiberboard)…"
drag, startPoint x: 203, startPoint y: 383, endPoint x: 83, endPoint y: 366, distance: 121.1
click div "Number 1"
click input "text"
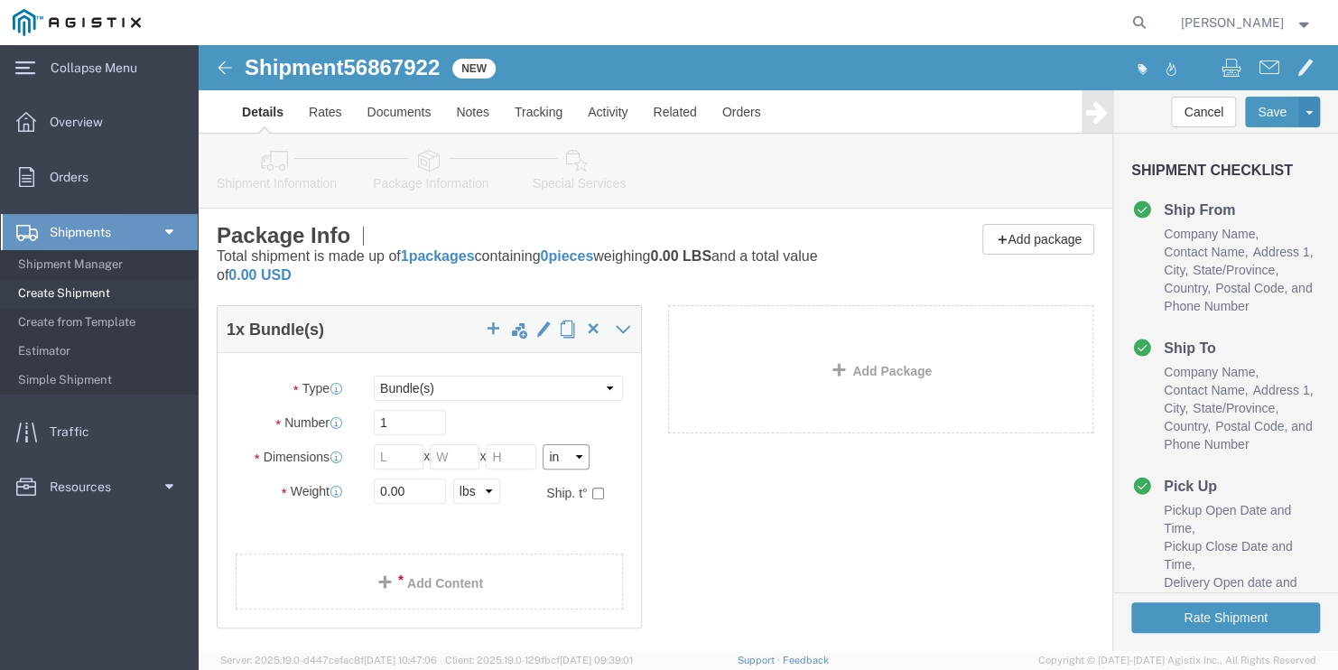
click select "Select cm ft in"
click input "text"
click link "Add Content"
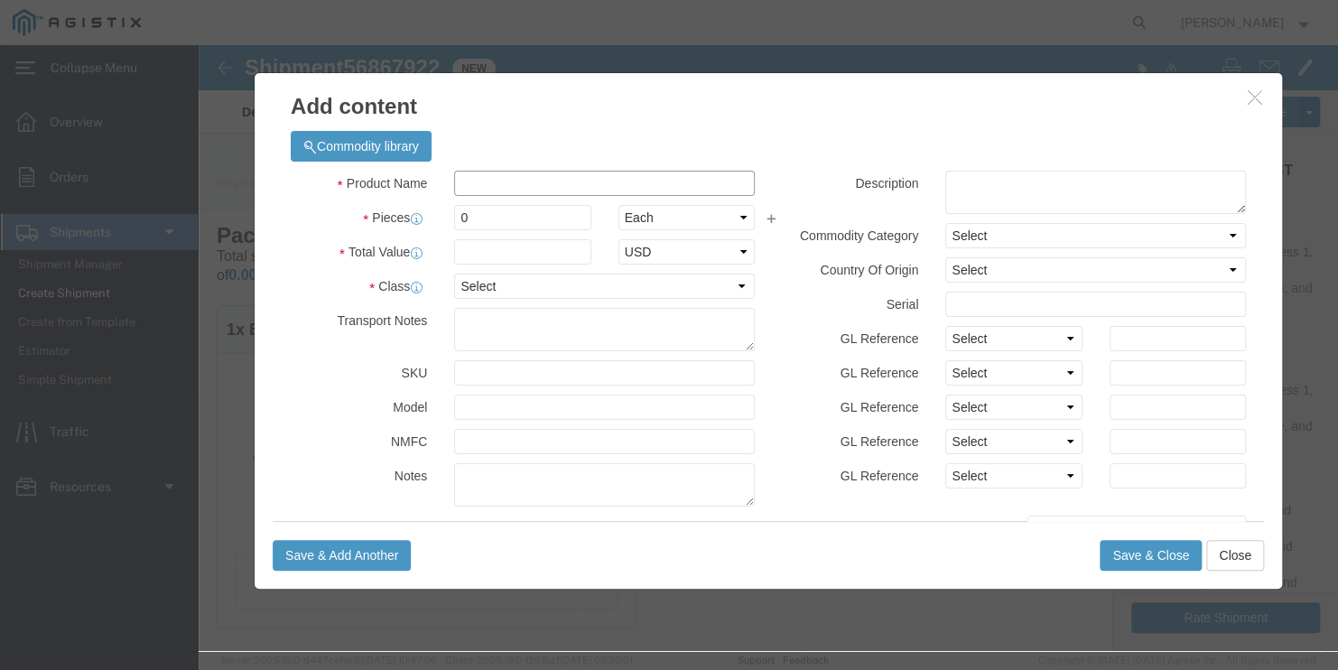
click input "text"
drag, startPoint x: 291, startPoint y: 170, endPoint x: 167, endPoint y: 156, distance: 124.4
click input "0"
click select "Select 50 55 60 65 70 85 92.5 100 125 175 250 300 400"
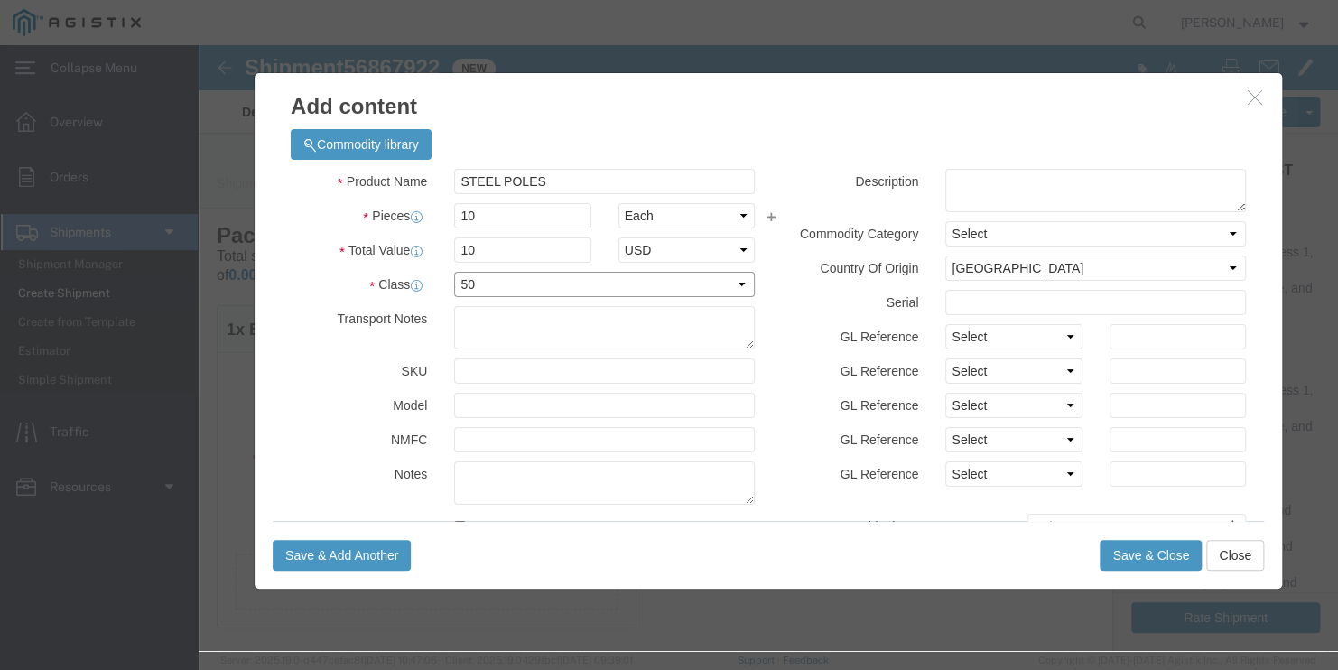
click select "Select 50 55 60 65 70 85 92.5 100 125 175 250 300 400"
drag, startPoint x: 309, startPoint y: 199, endPoint x: 101, endPoint y: 199, distance: 207.6
click div "Total Value 10 Select ADP AED AFN ALL AMD AOA ARS ATS AUD AWG AZN BAM BBD BDT B…"
click label "Shipping Temperature"
click button "Save & Close"
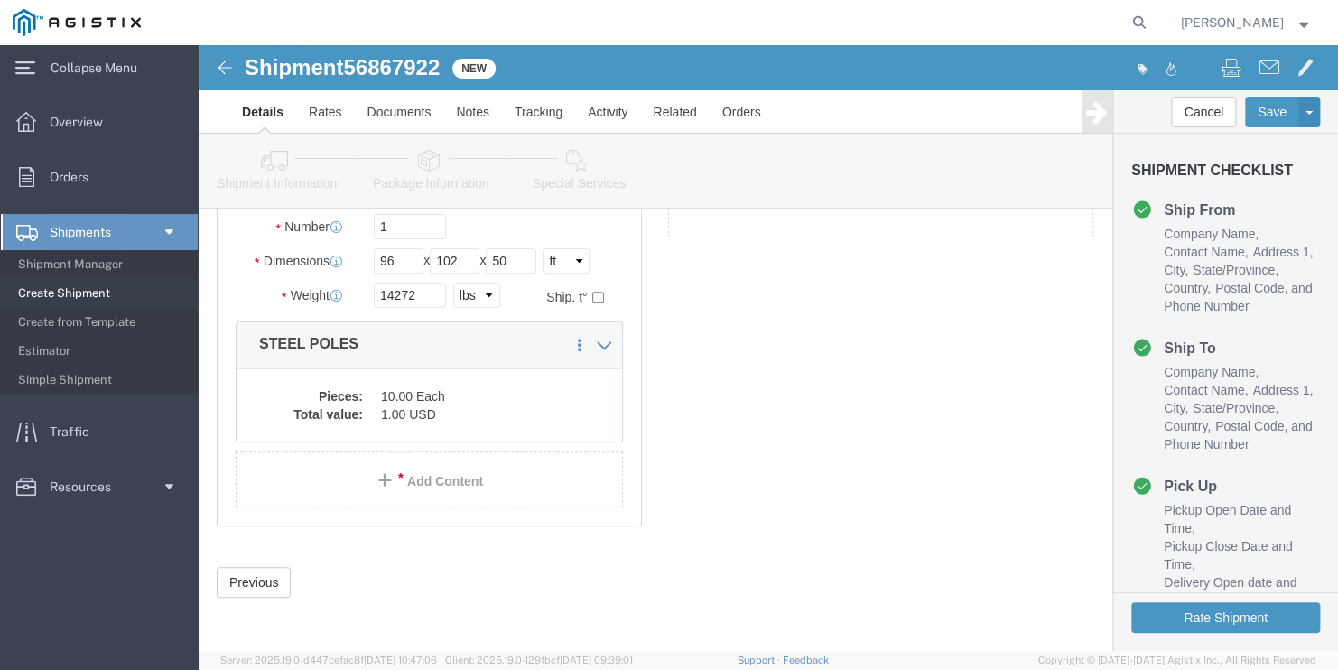
scroll to position [199, 0]
click button "Rate Shipment"
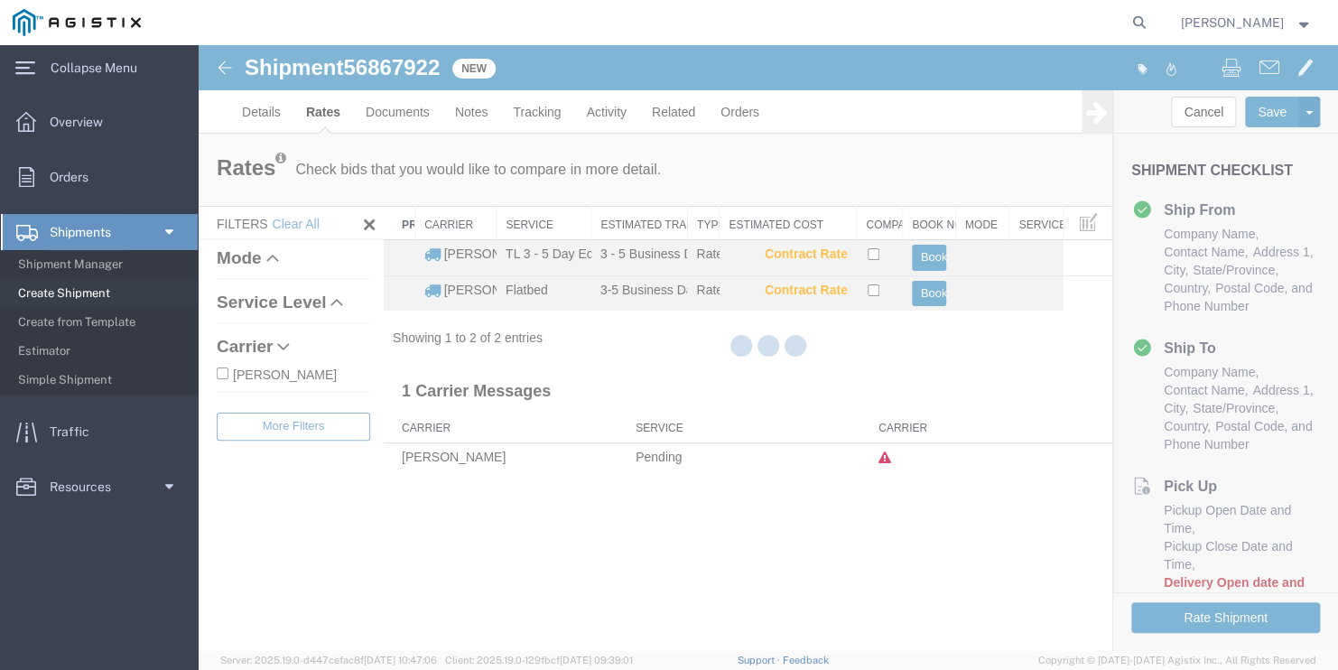
scroll to position [0, 0]
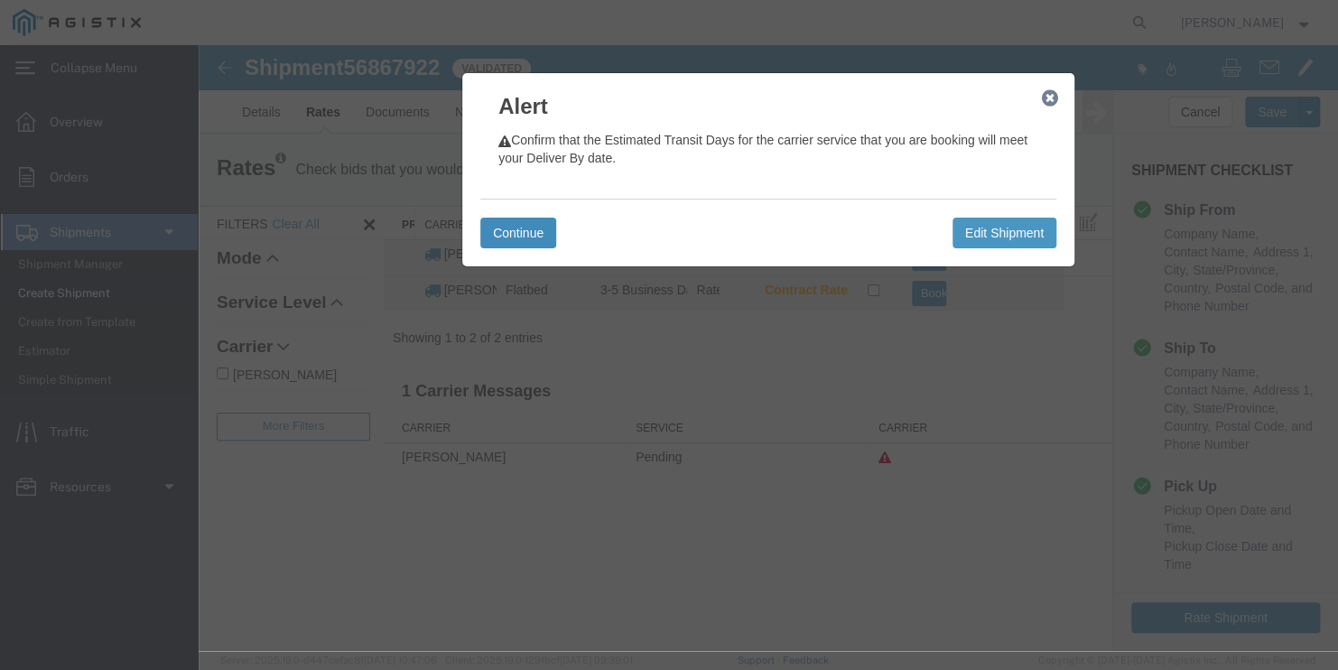
click at [530, 231] on button "Continue" at bounding box center [518, 233] width 76 height 31
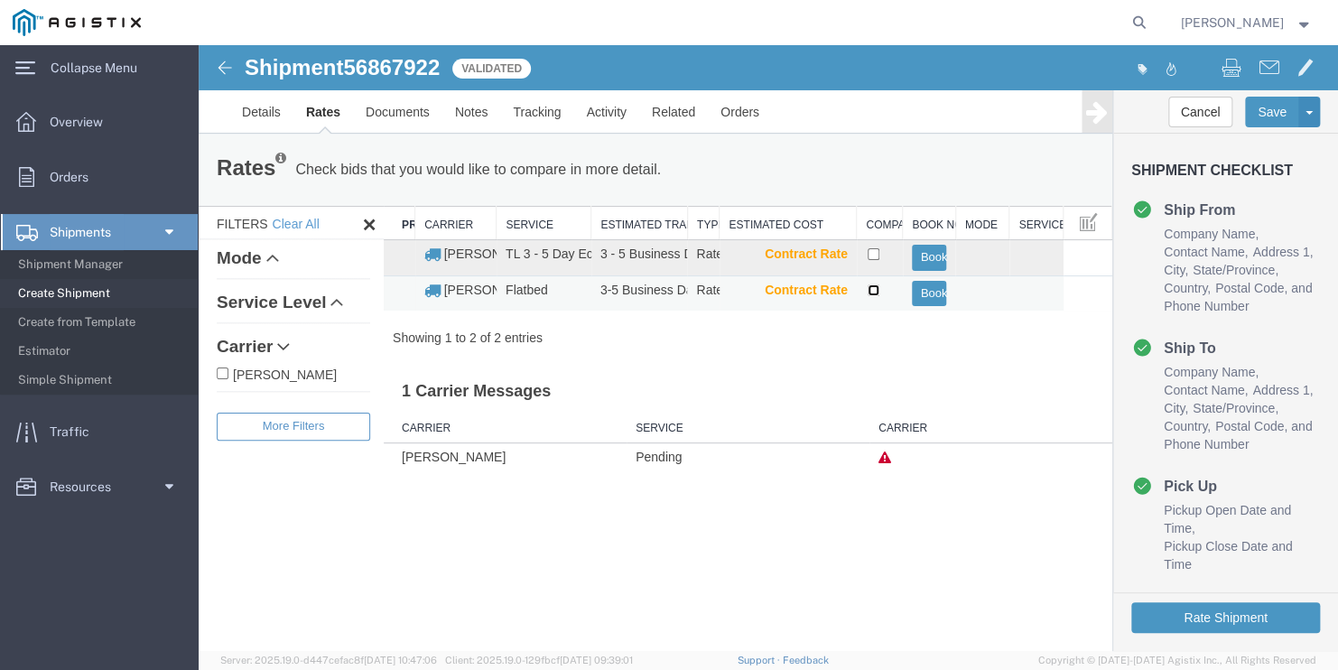
click at [875, 291] on input "checkbox" at bounding box center [873, 290] width 12 height 12
click at [932, 296] on button "Book" at bounding box center [929, 294] width 35 height 26
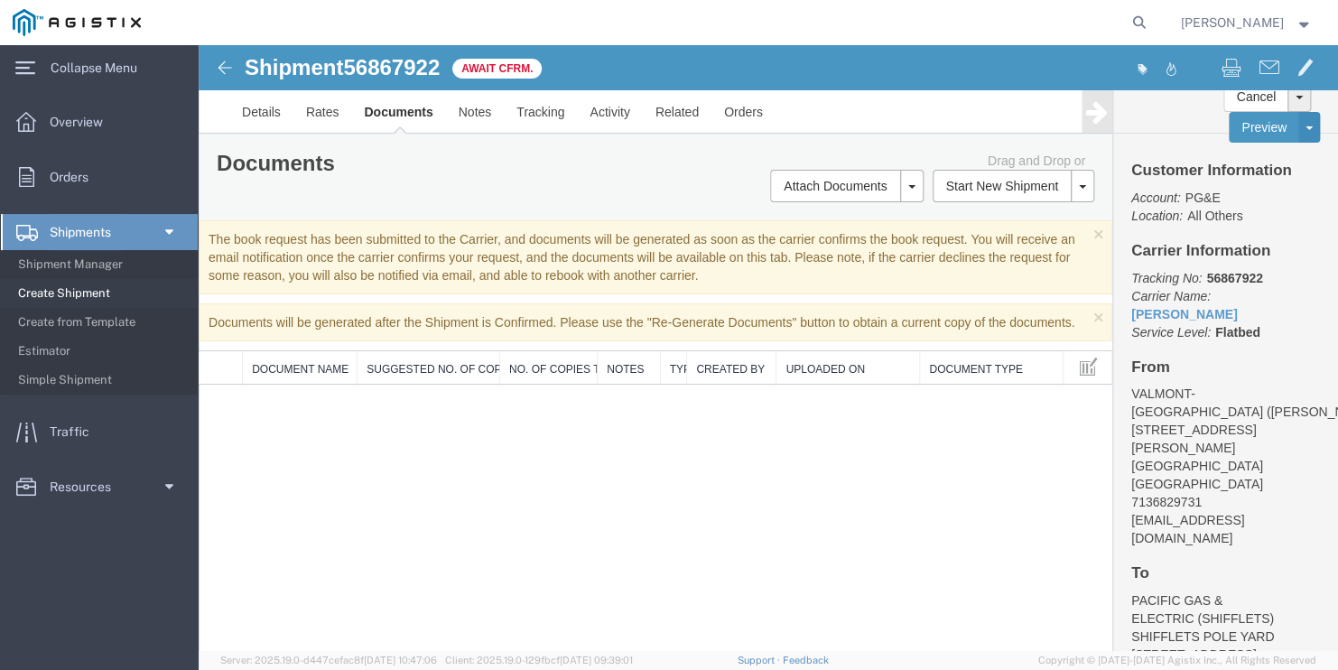
click at [383, 62] on span "56867922" at bounding box center [391, 67] width 97 height 24
copy span "56867922"
click at [90, 283] on span "Create Shipment" at bounding box center [101, 293] width 167 height 36
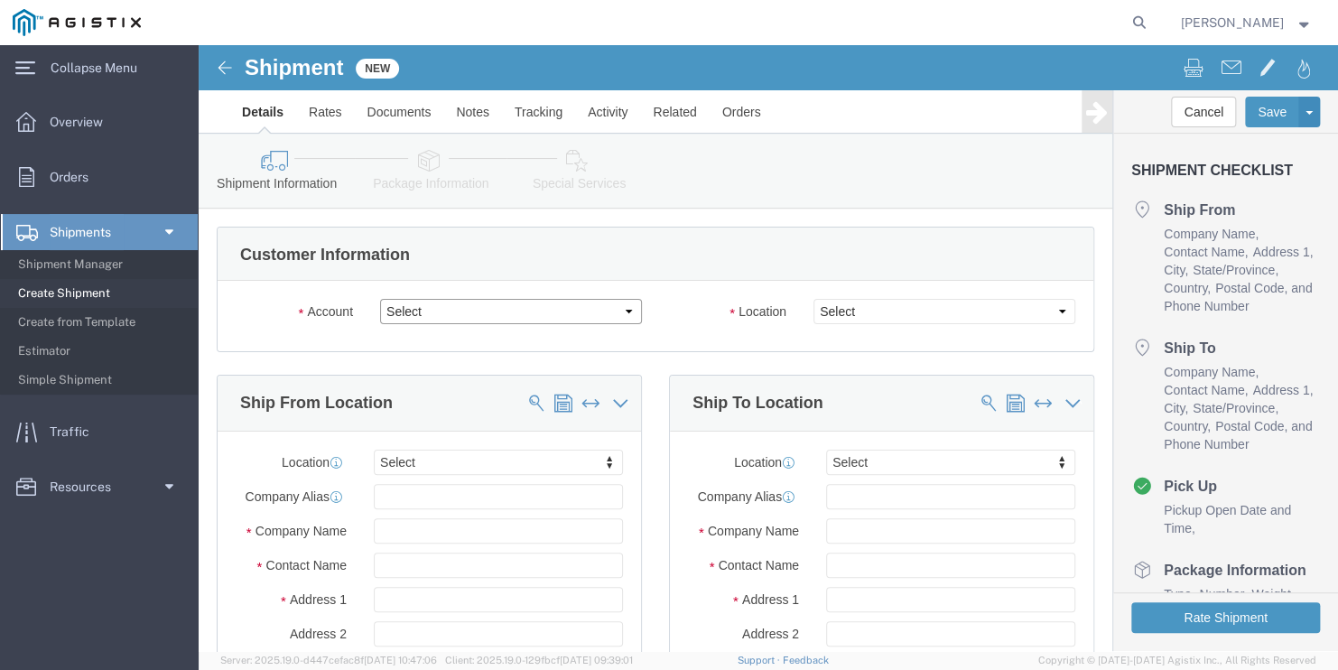
click select "Select PG&E Valmont Industries Inc"
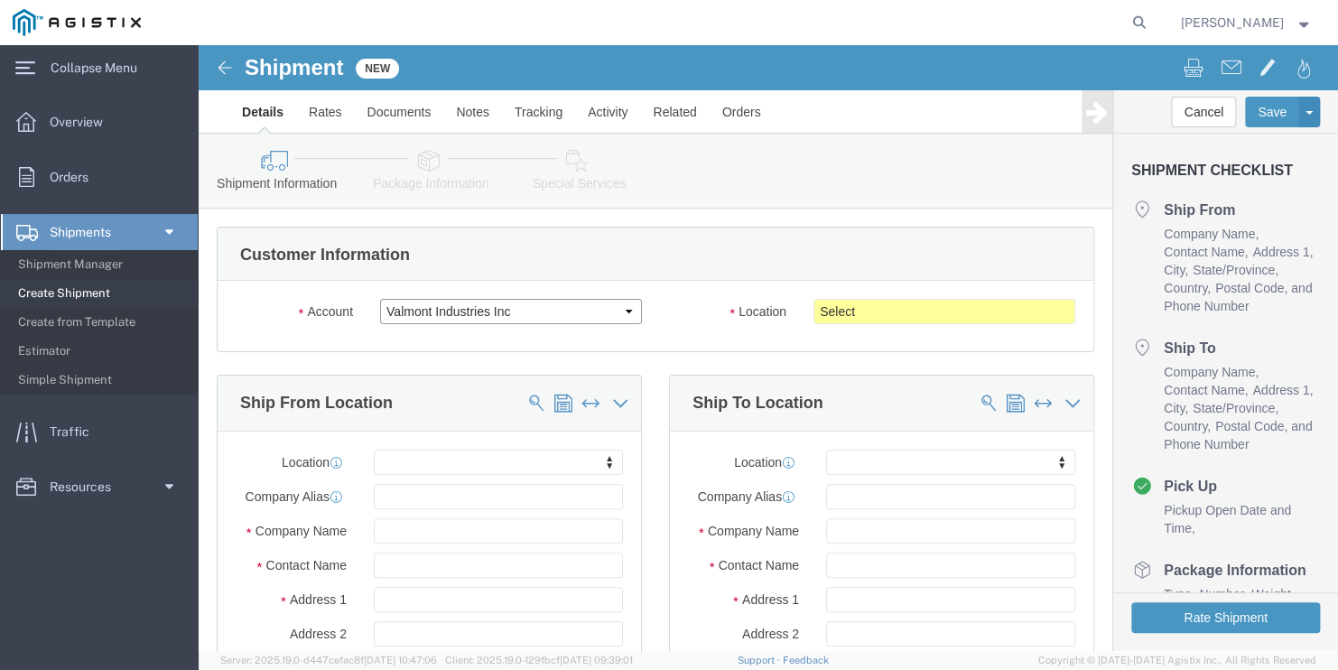
click select "Select PG&E Valmont Industries Inc"
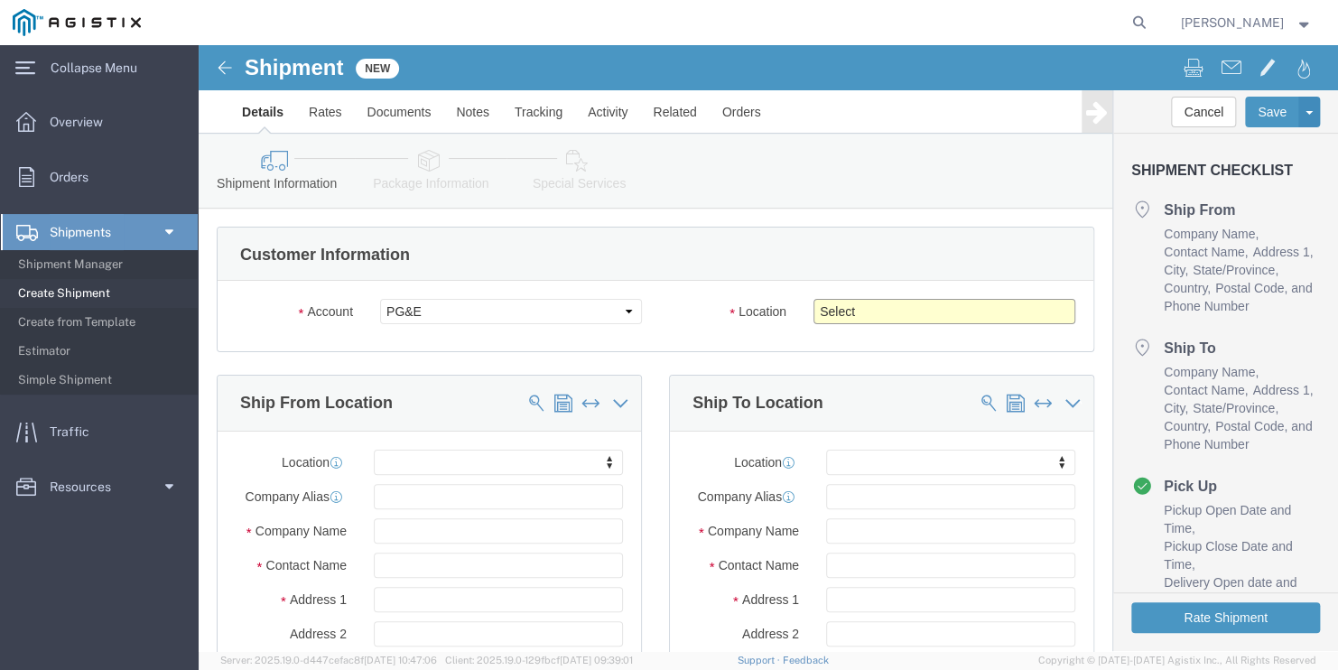
click select "Select All Others [GEOGRAPHIC_DATA] [GEOGRAPHIC_DATA] [GEOGRAPHIC_DATA] [GEOGRA…"
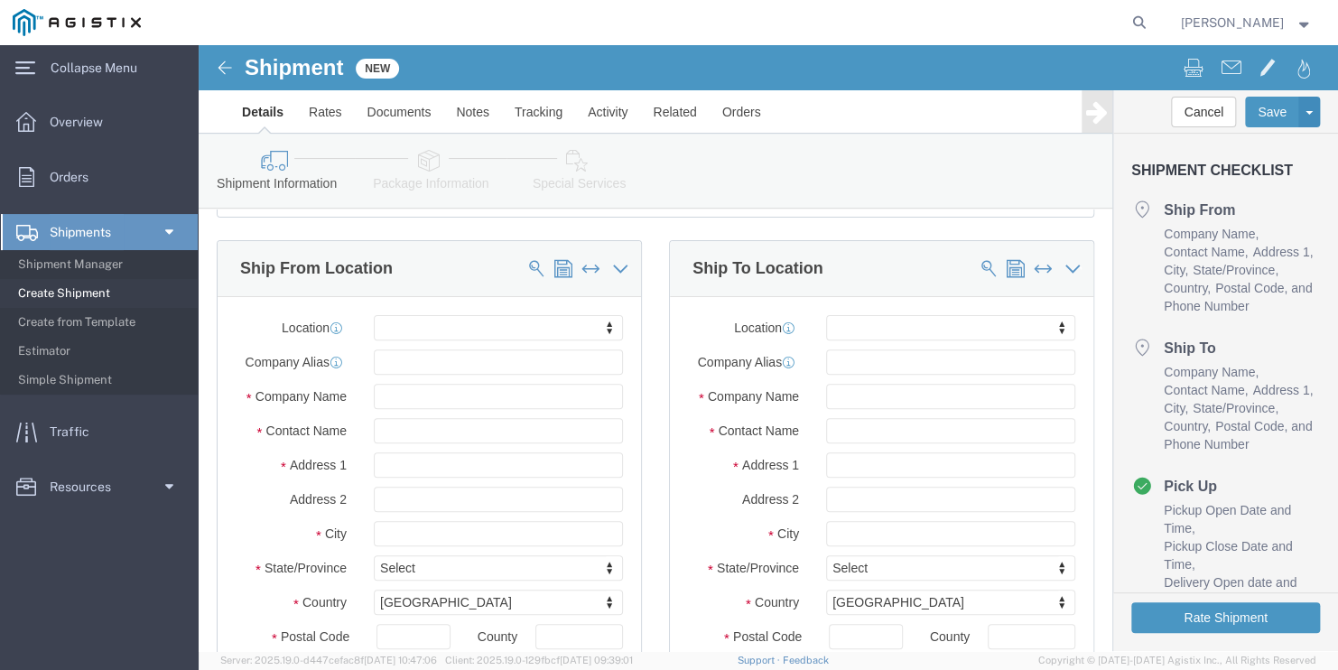
scroll to position [181, 0]
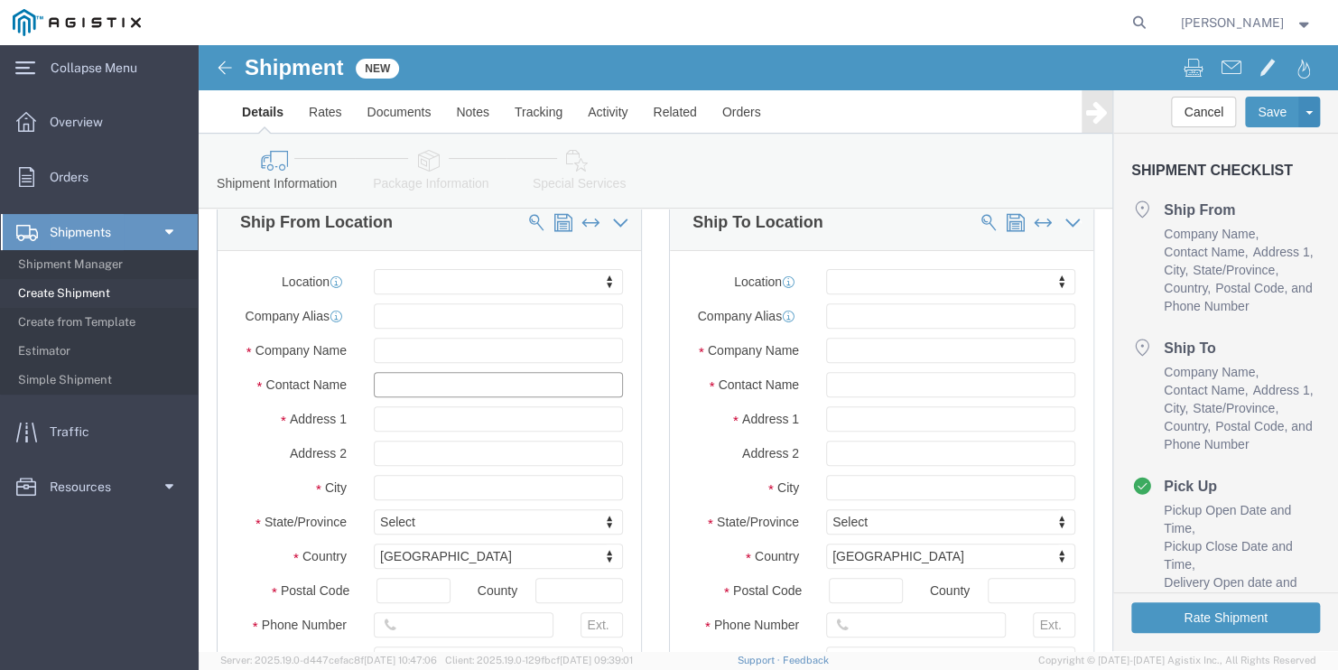
click input "text"
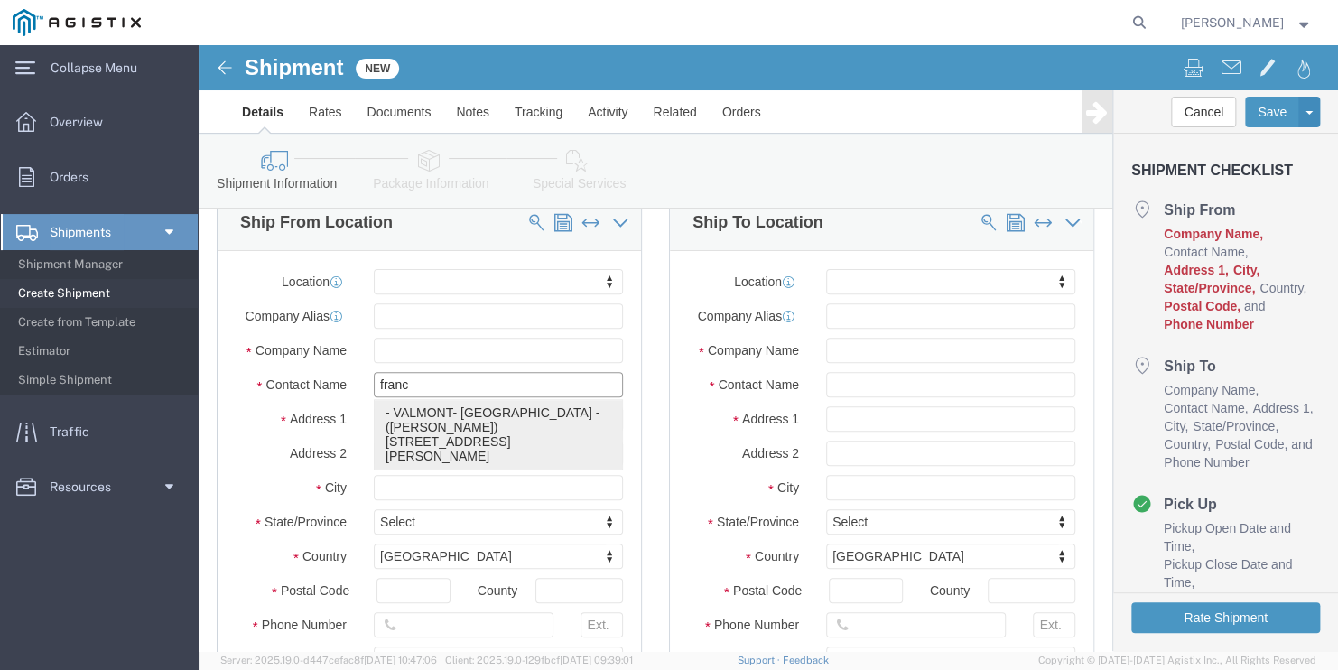
click p "- VALMONT- [GEOGRAPHIC_DATA] - ([PERSON_NAME]) [STREET_ADDRESS][PERSON_NAME]"
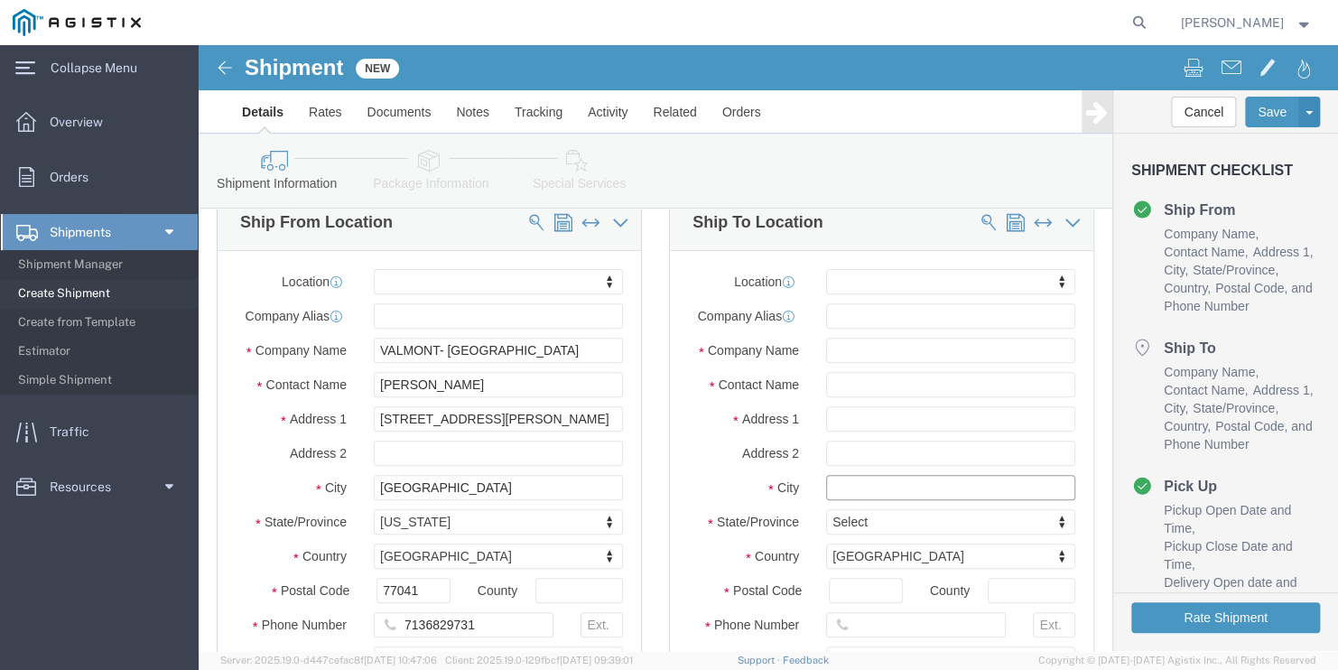
click input "text"
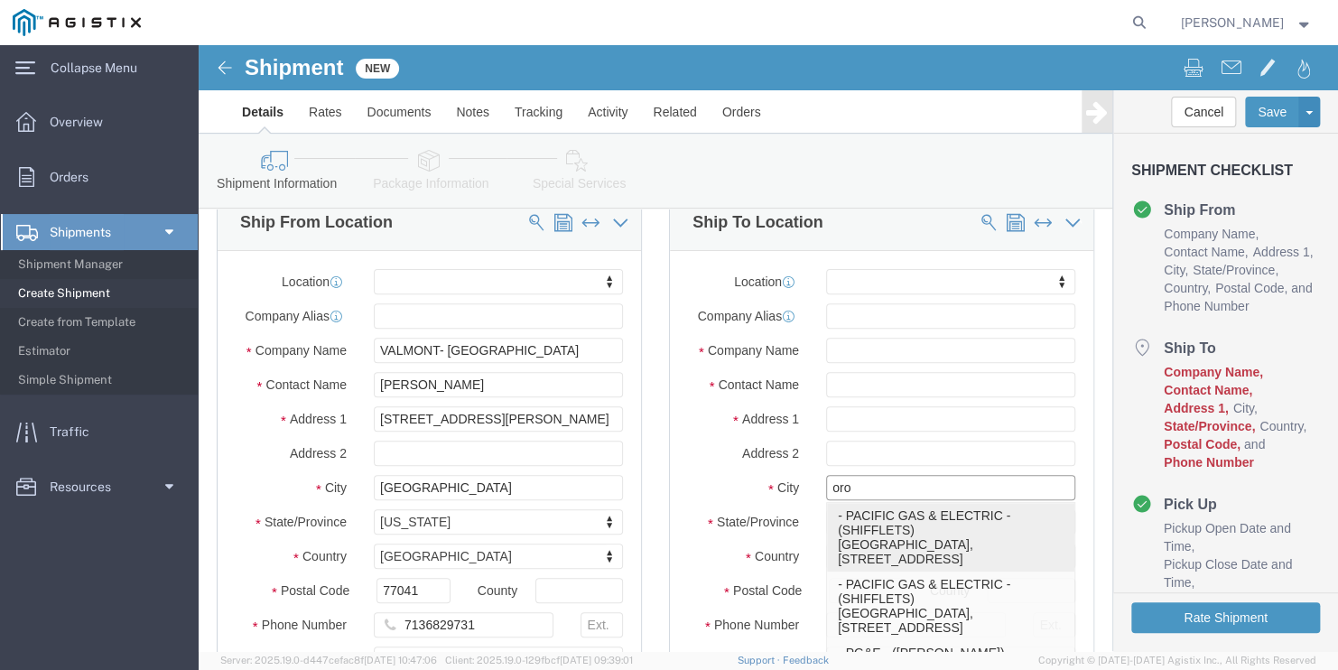
click p "- PACIFIC GAS & ELECTRIC - (SHIFFLETS) [GEOGRAPHIC_DATA], [STREET_ADDRESS]"
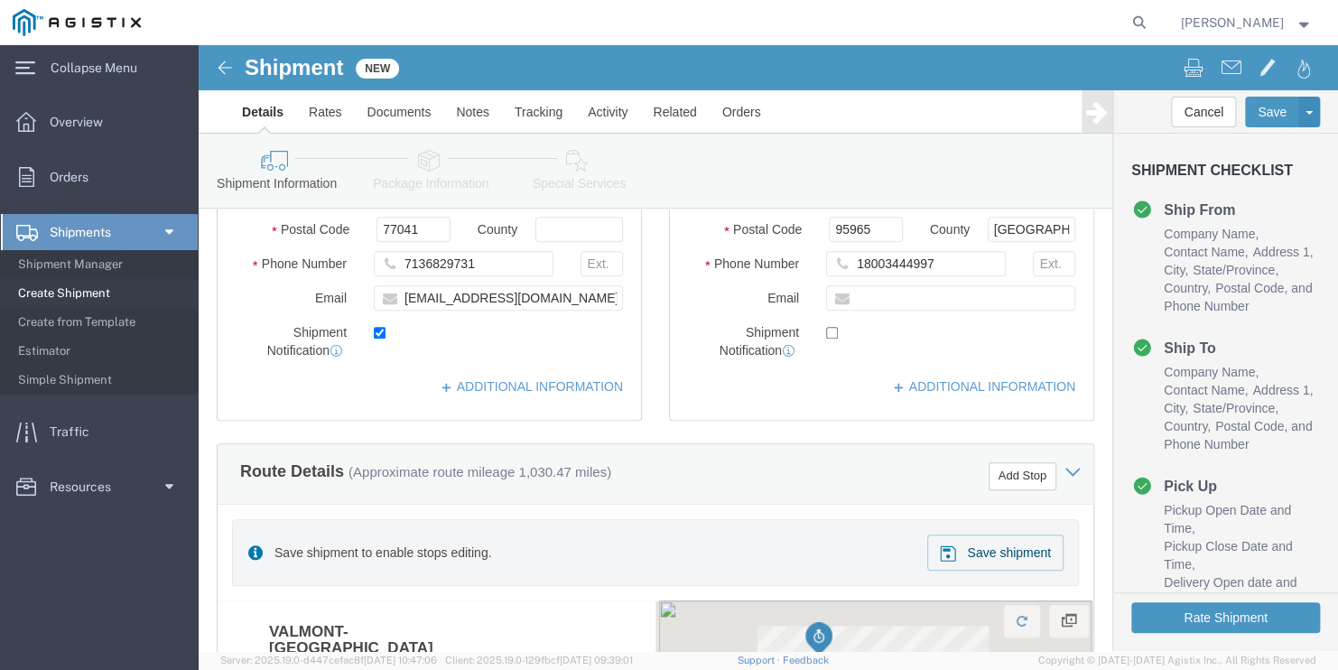
scroll to position [632, 0]
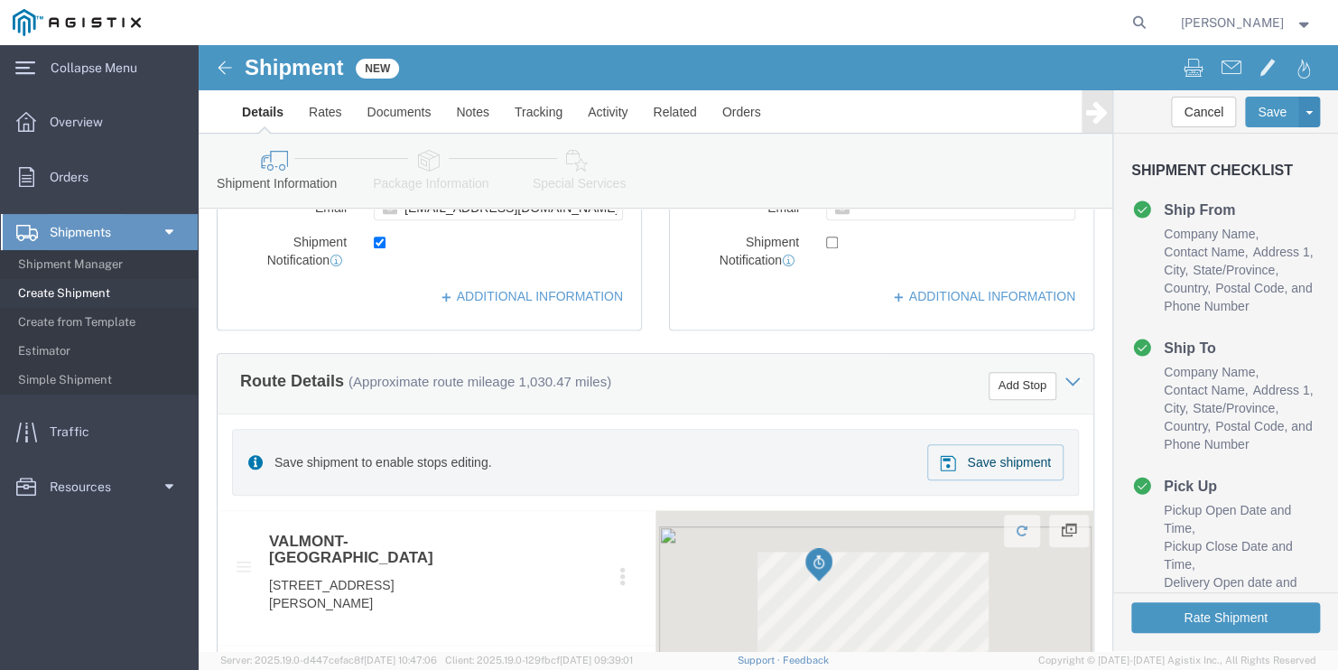
click div "Save shipment to enable stops editing. Save shipment"
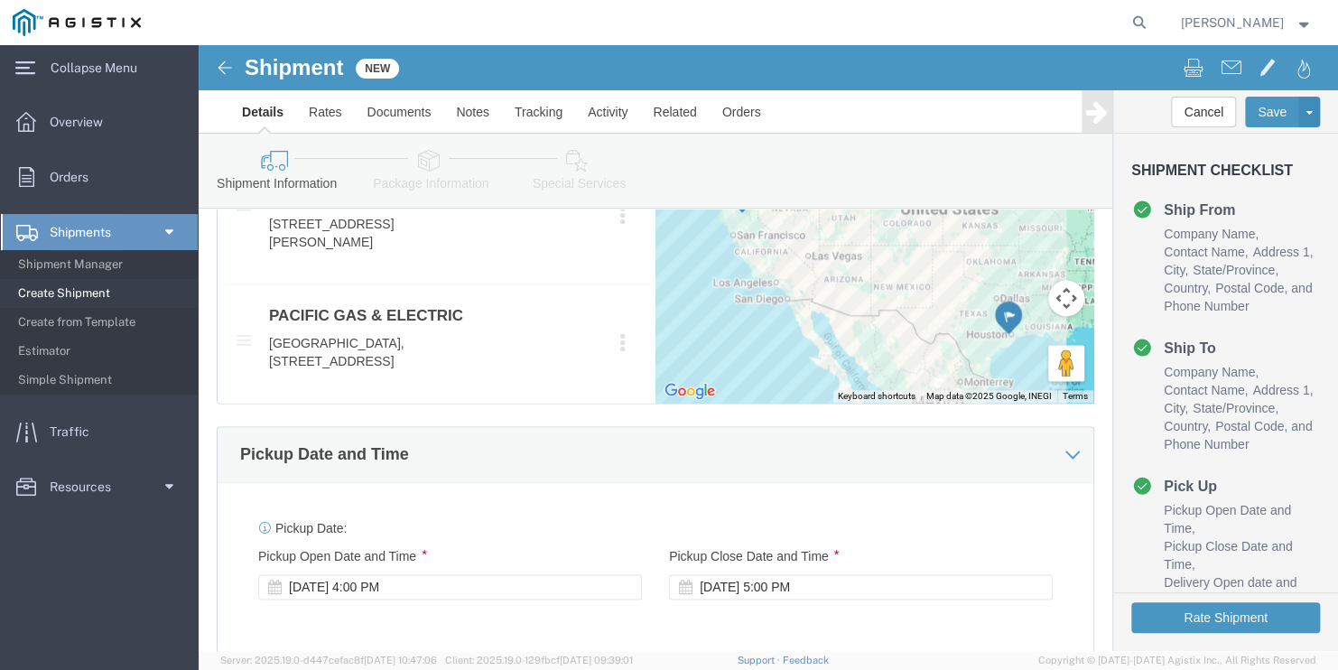
scroll to position [1173, 0]
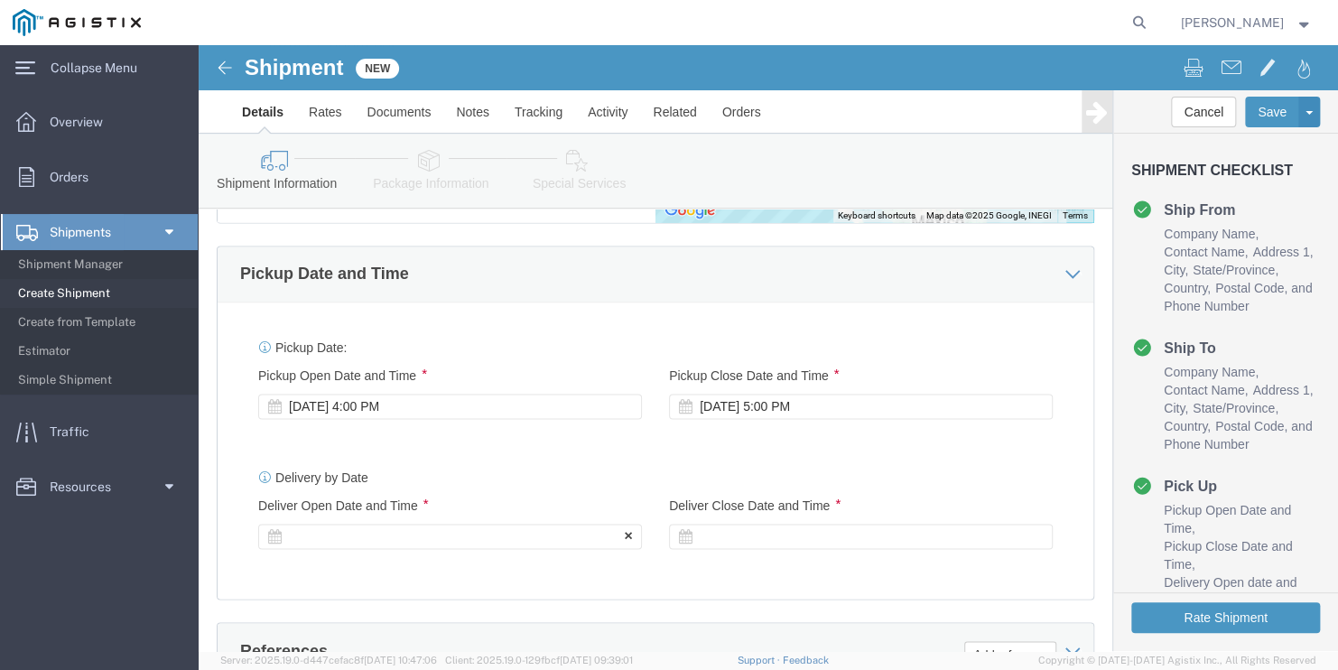
click div
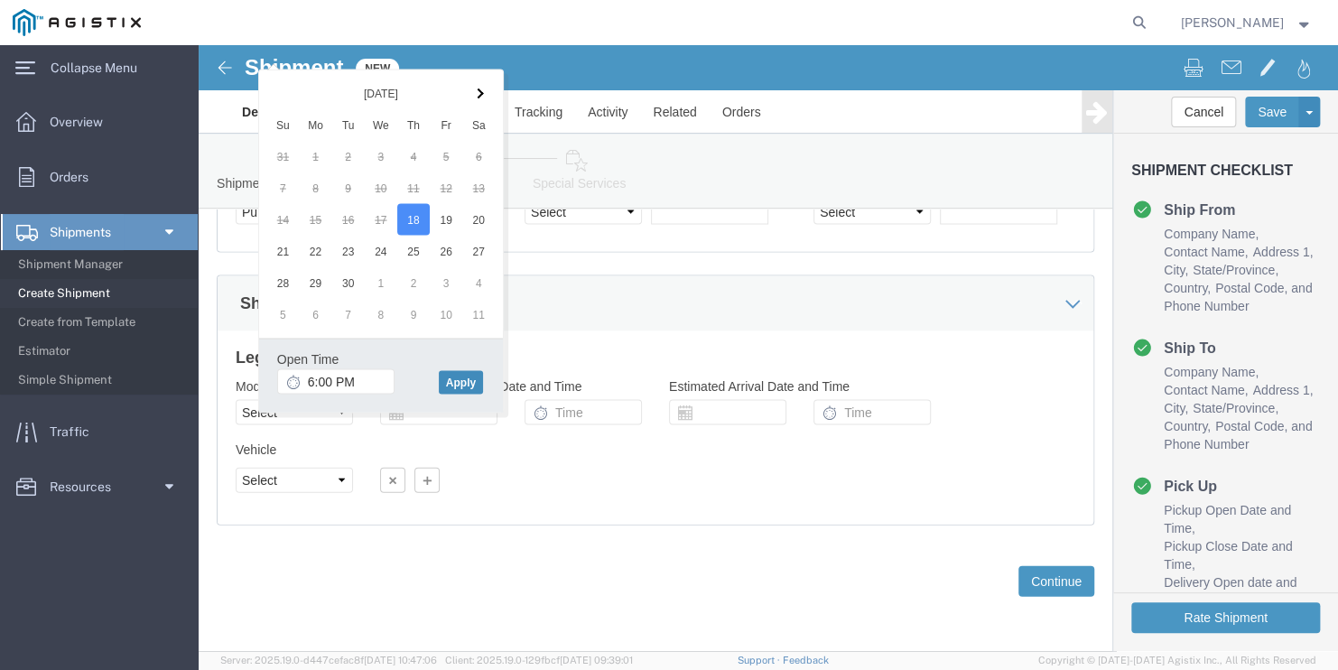
click button "Apply"
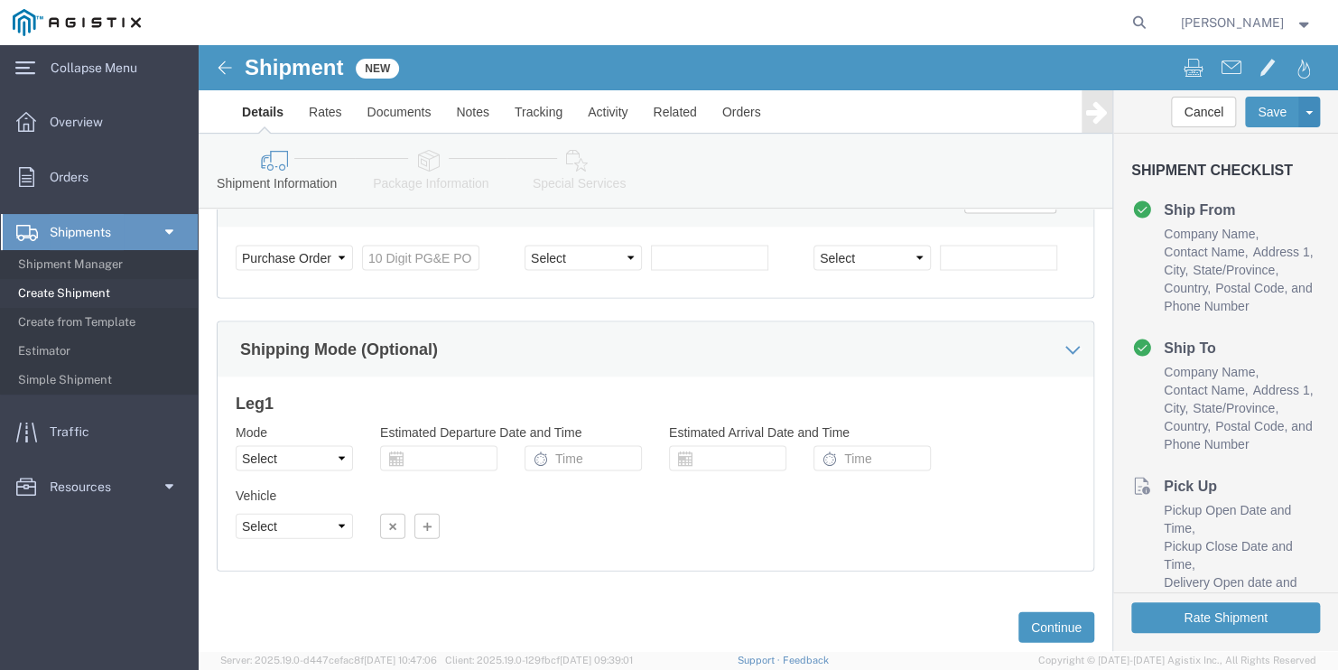
scroll to position [1595, 0]
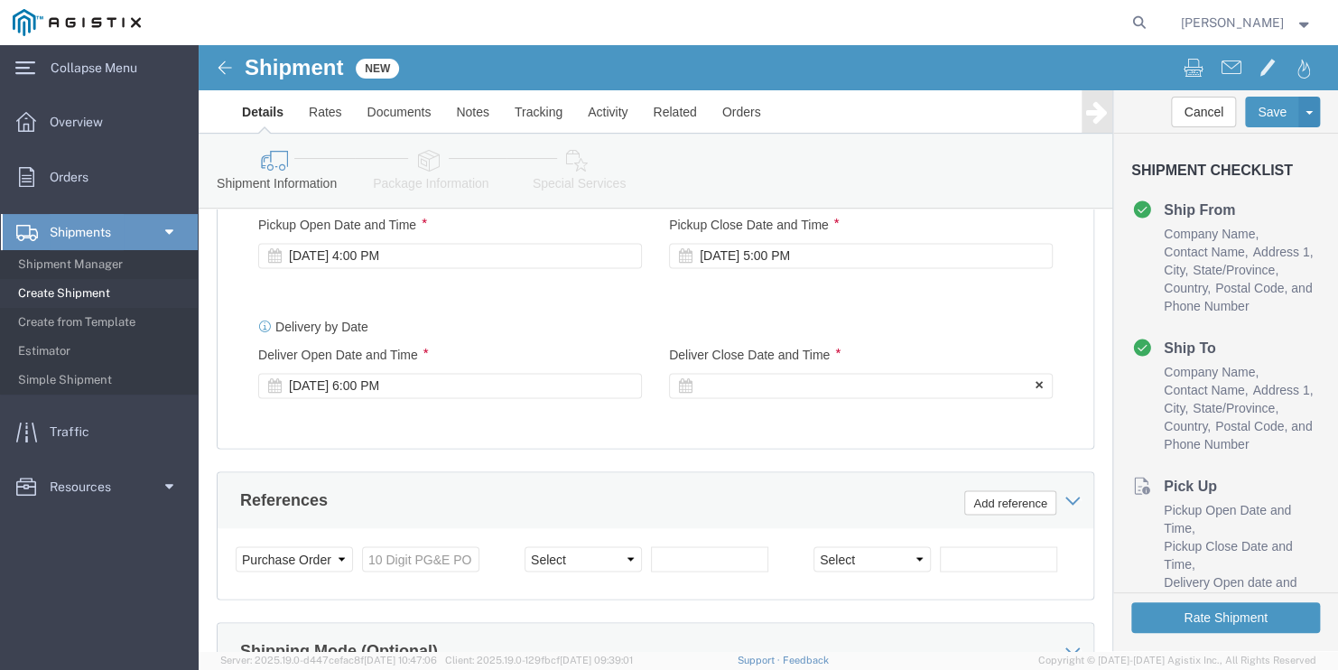
click div
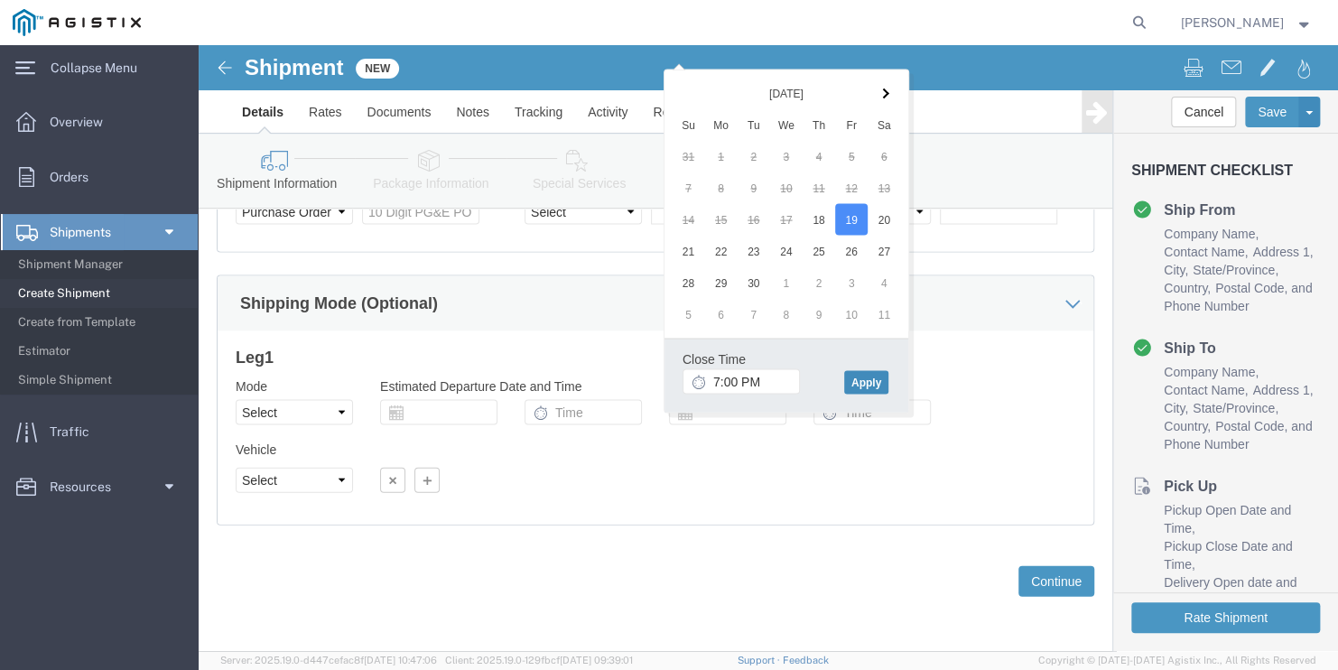
click button "Apply"
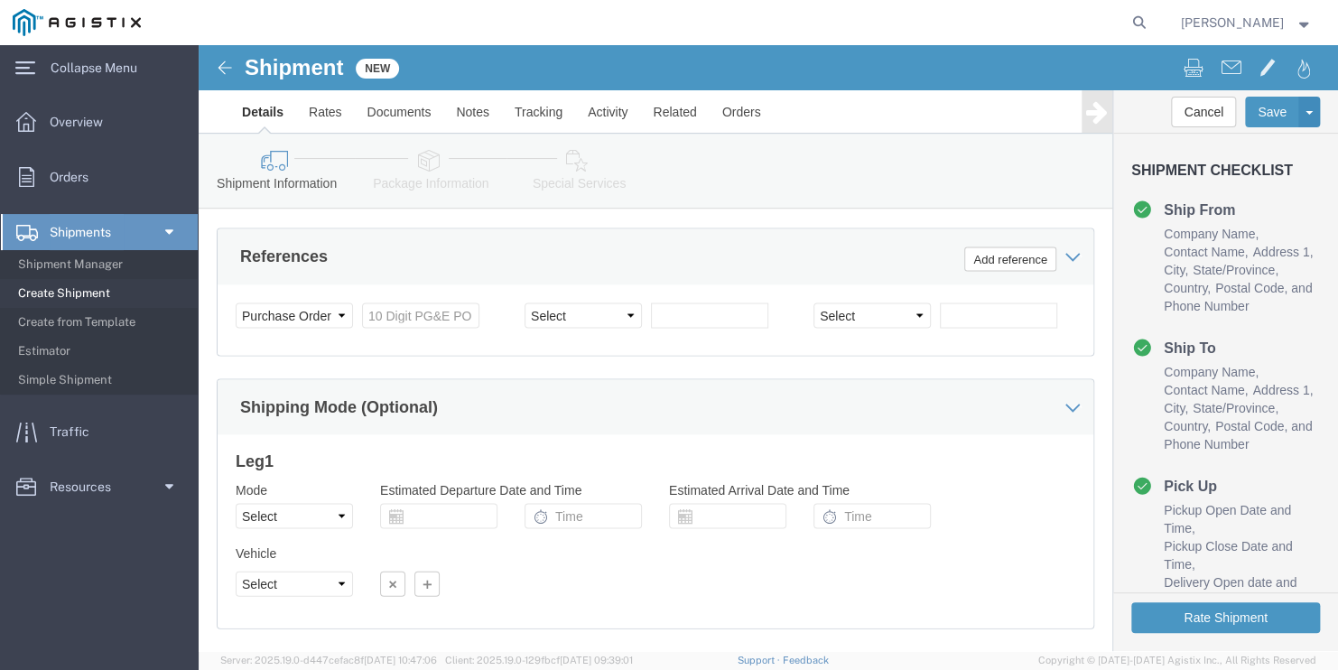
scroll to position [1414, 0]
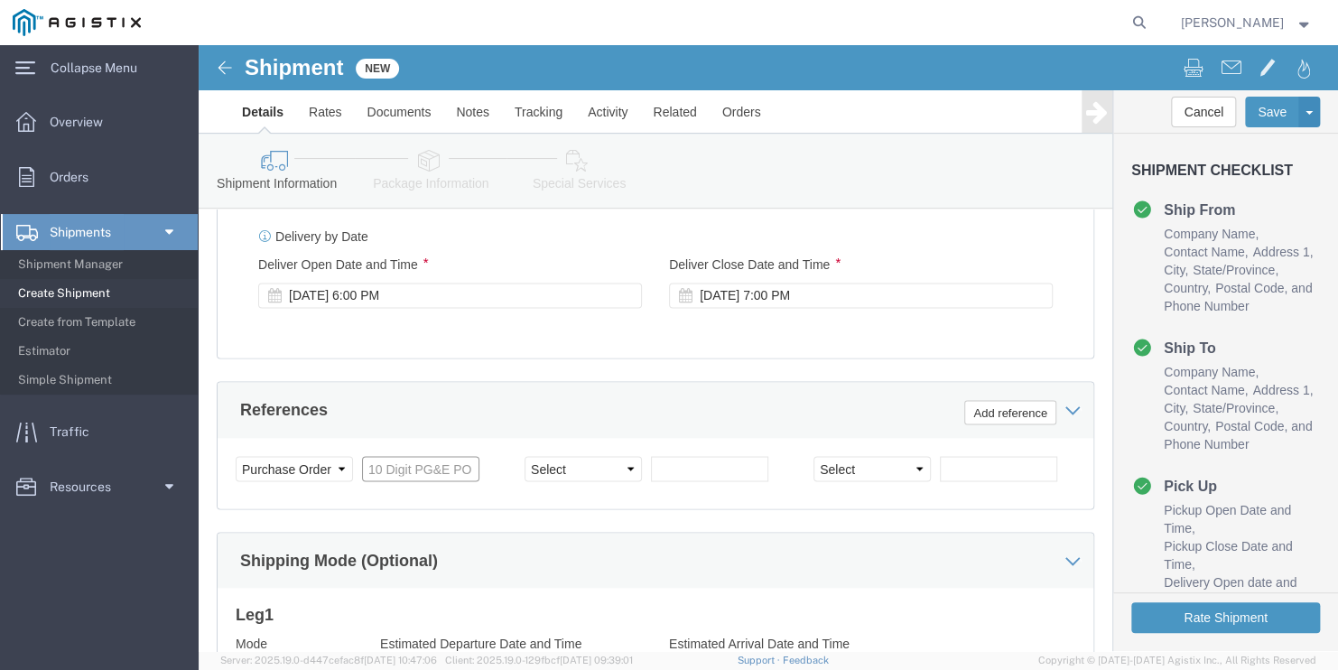
click input "text"
paste input "3501400812"
click select "Select Account Type Activity ID Airline Appointment Number ASN Batch Request # …"
click input "text"
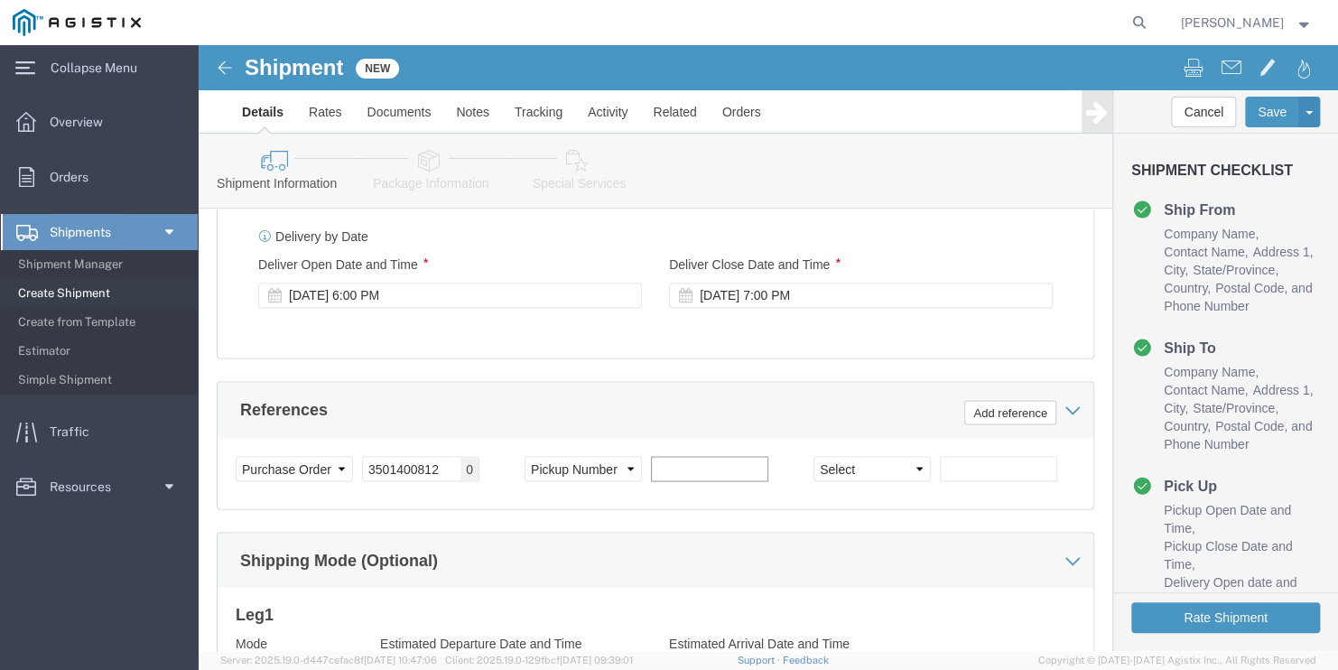
paste input "900249245"
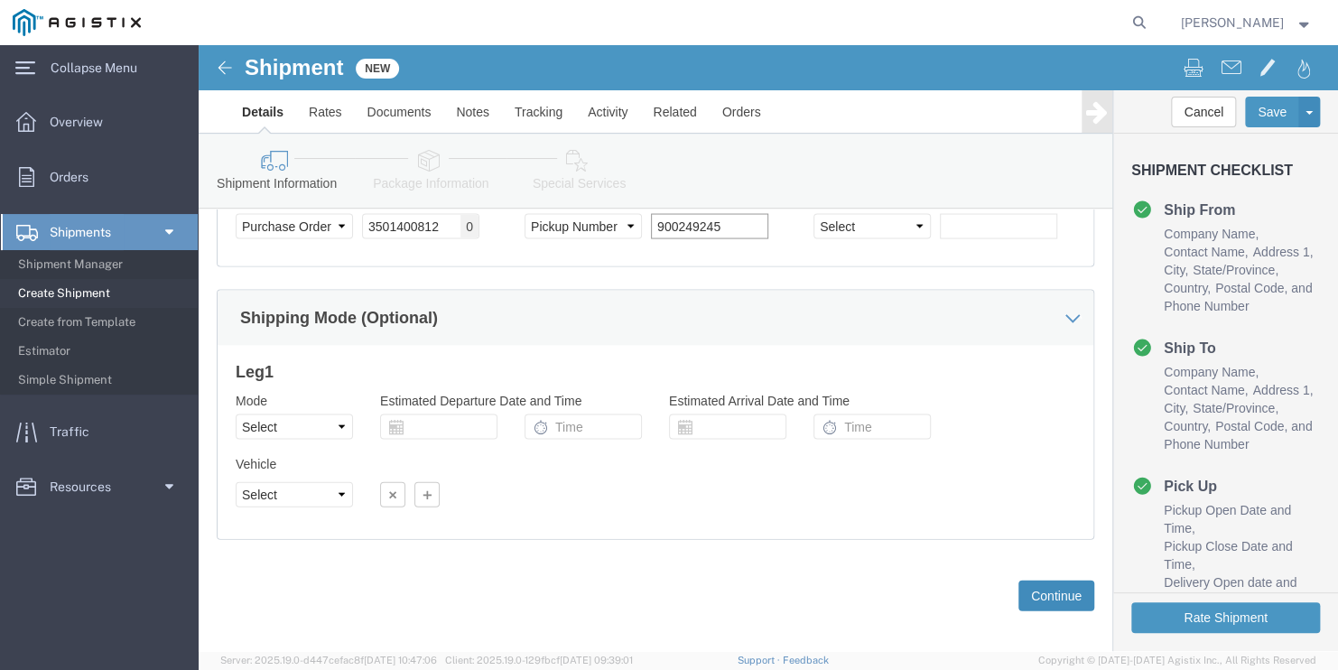
scroll to position [1685, 0]
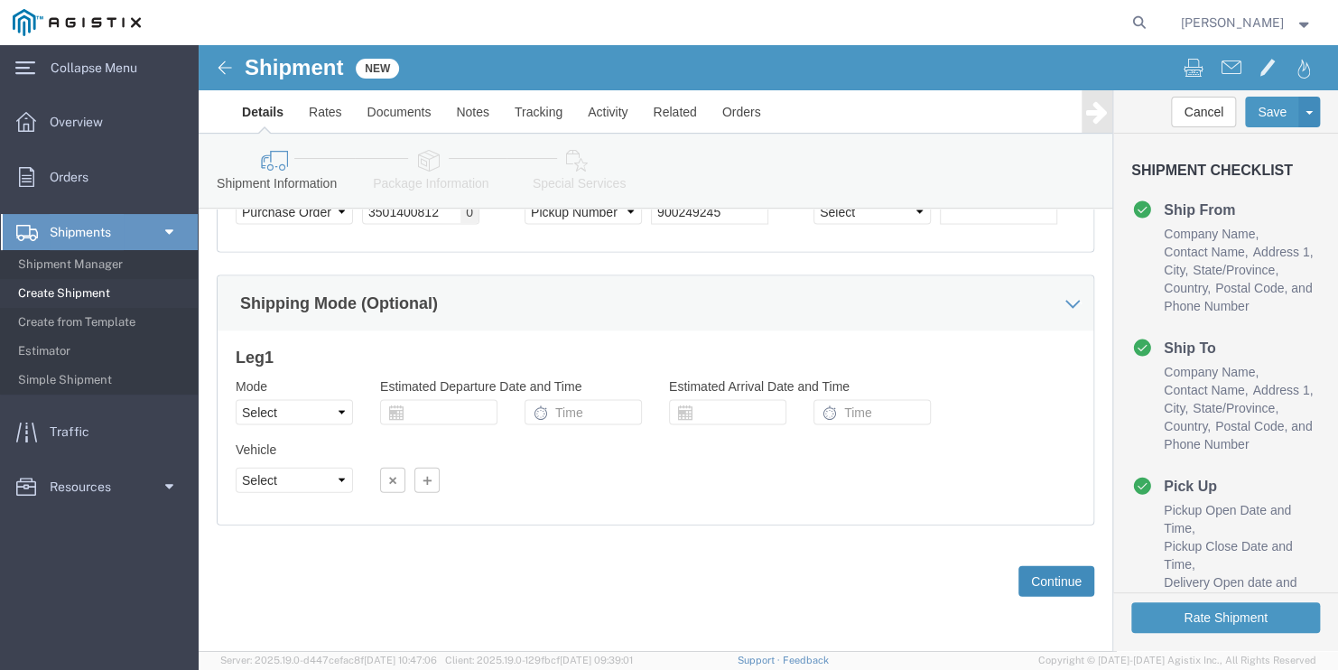
click button "Continue"
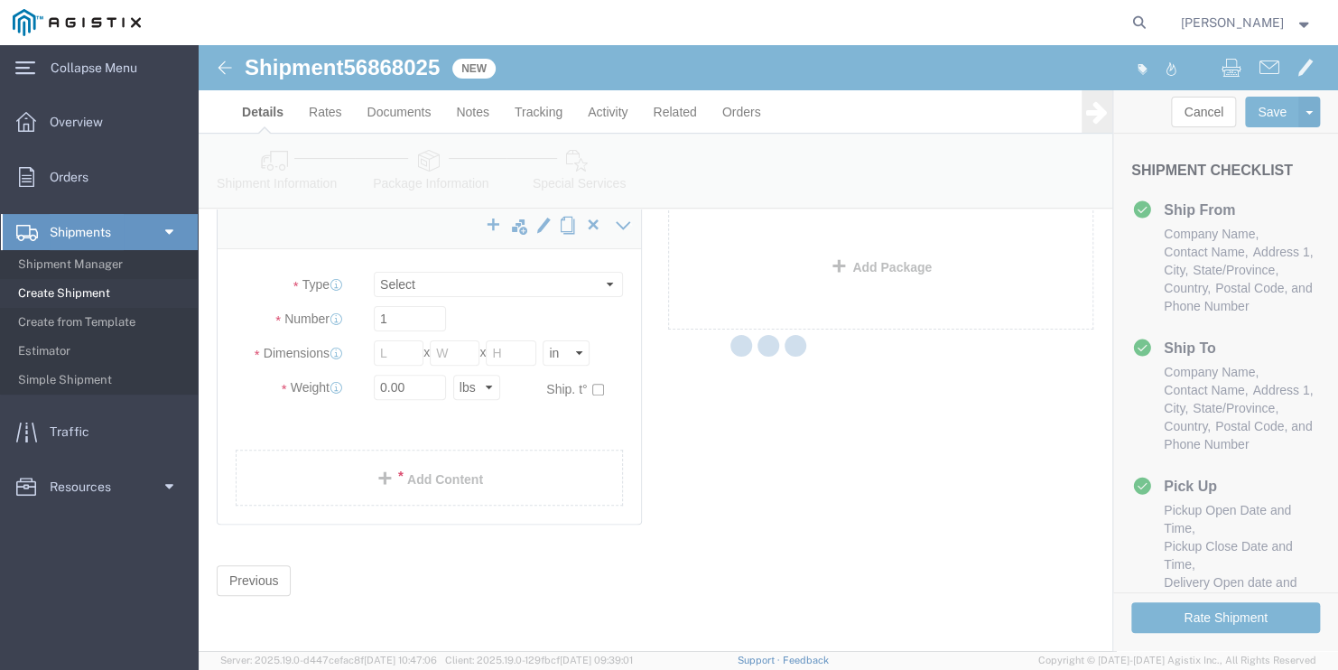
scroll to position [3, 0]
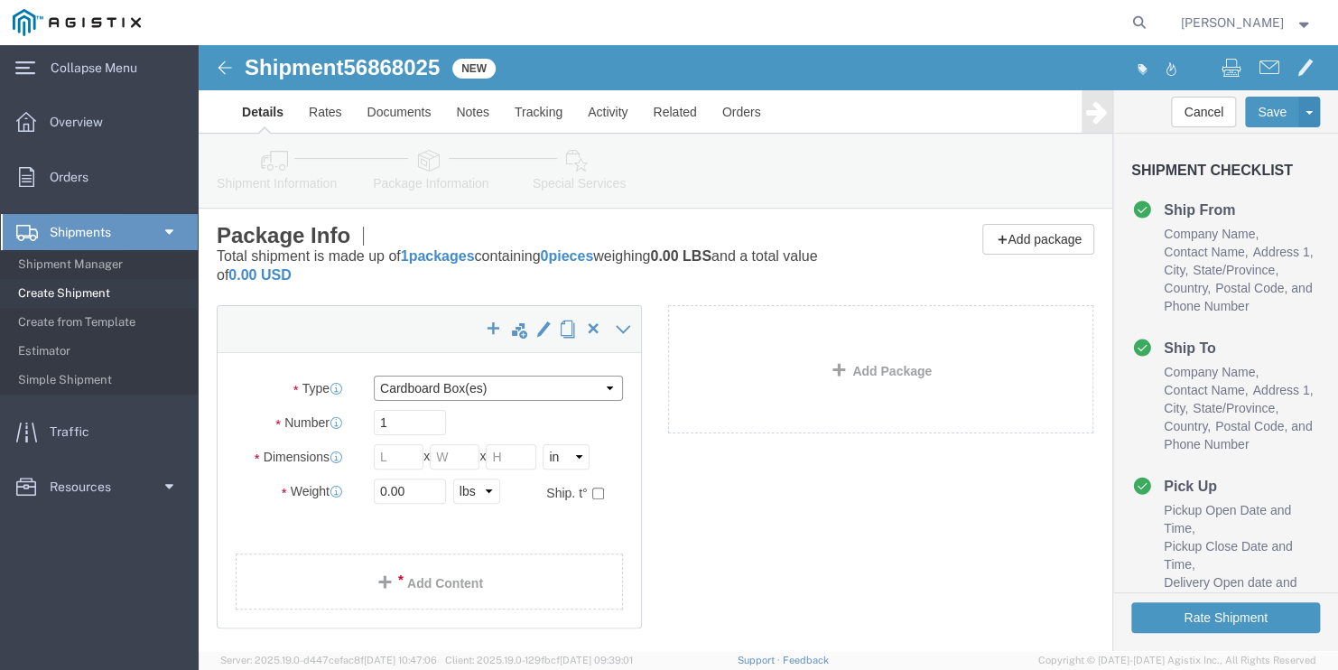
click select "Select Bulk Bundle(s) Cardboard Box(es) Carton(s) Crate(s) Drum(s) (Fiberboard)…"
click input "text"
drag, startPoint x: 202, startPoint y: 446, endPoint x: 42, endPoint y: 407, distance: 164.4
click div "Package Type Select Bulk Bundle(s) Cardboard Box(es) Carton(s) Crate(s) Drum(s)…"
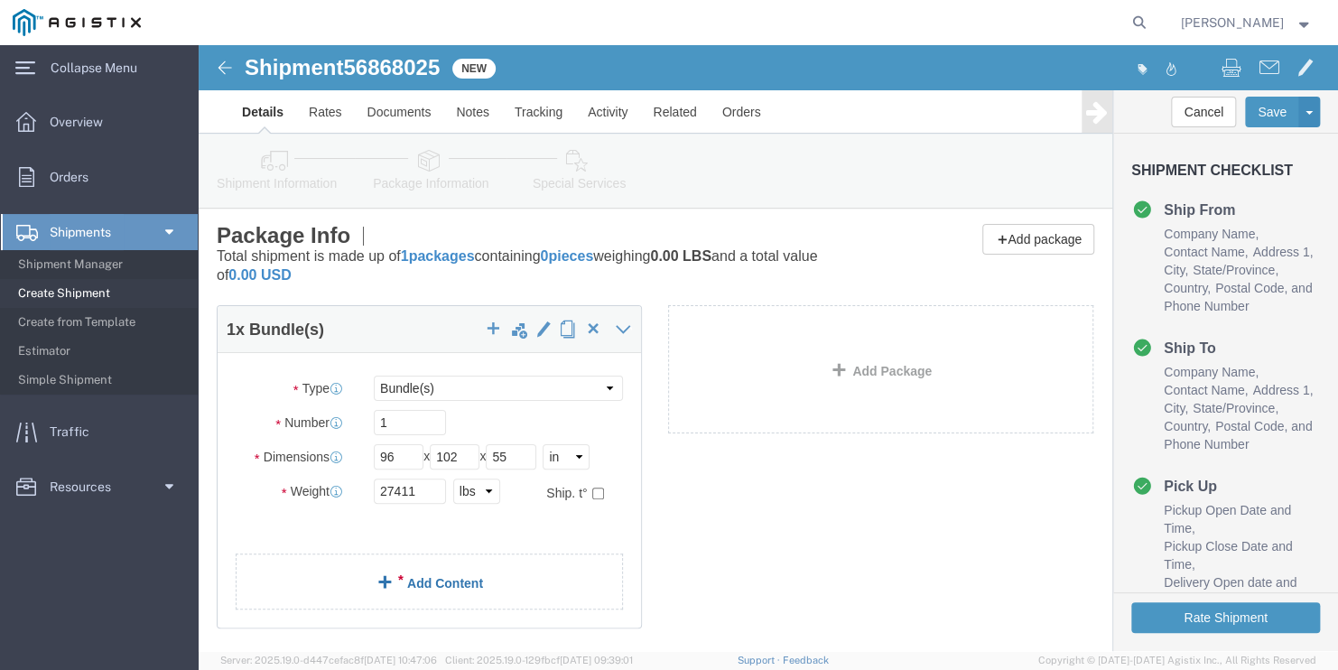
click link "Add Content"
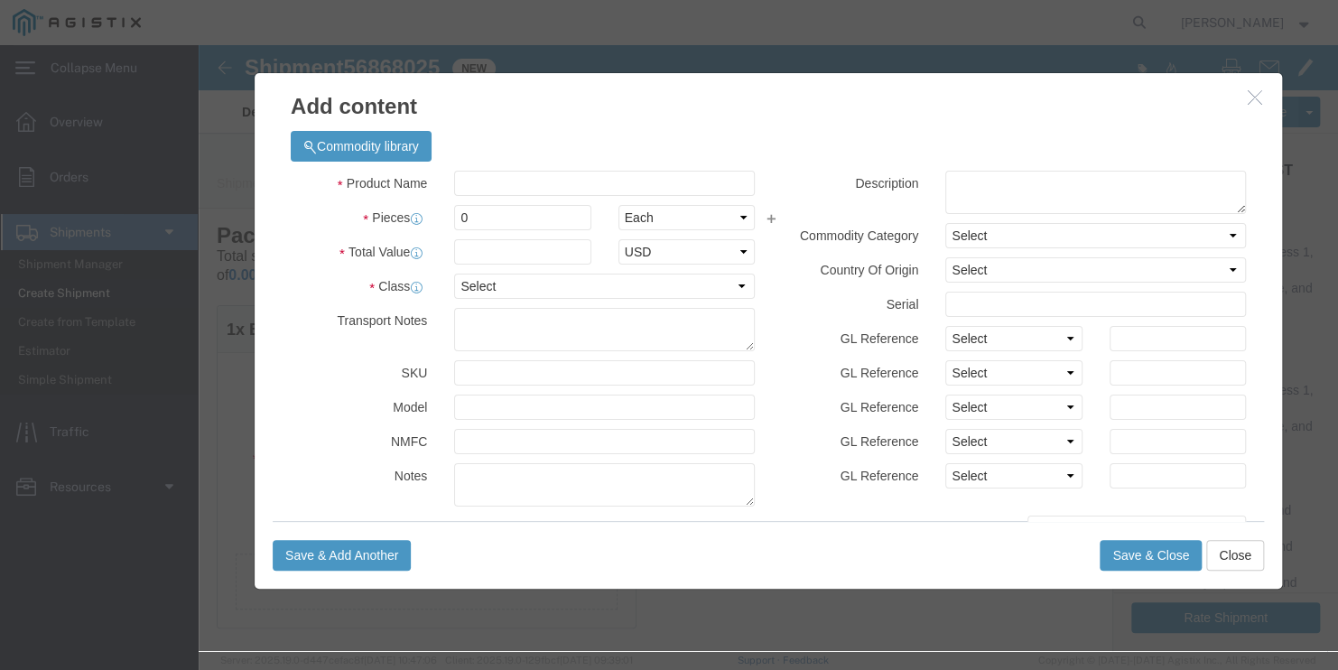
click div "Product Name Pieces 0 Select Bag Barrels 100Board Feet Bottle Box Blister Pack …"
click div "Commodity library"
click input "text"
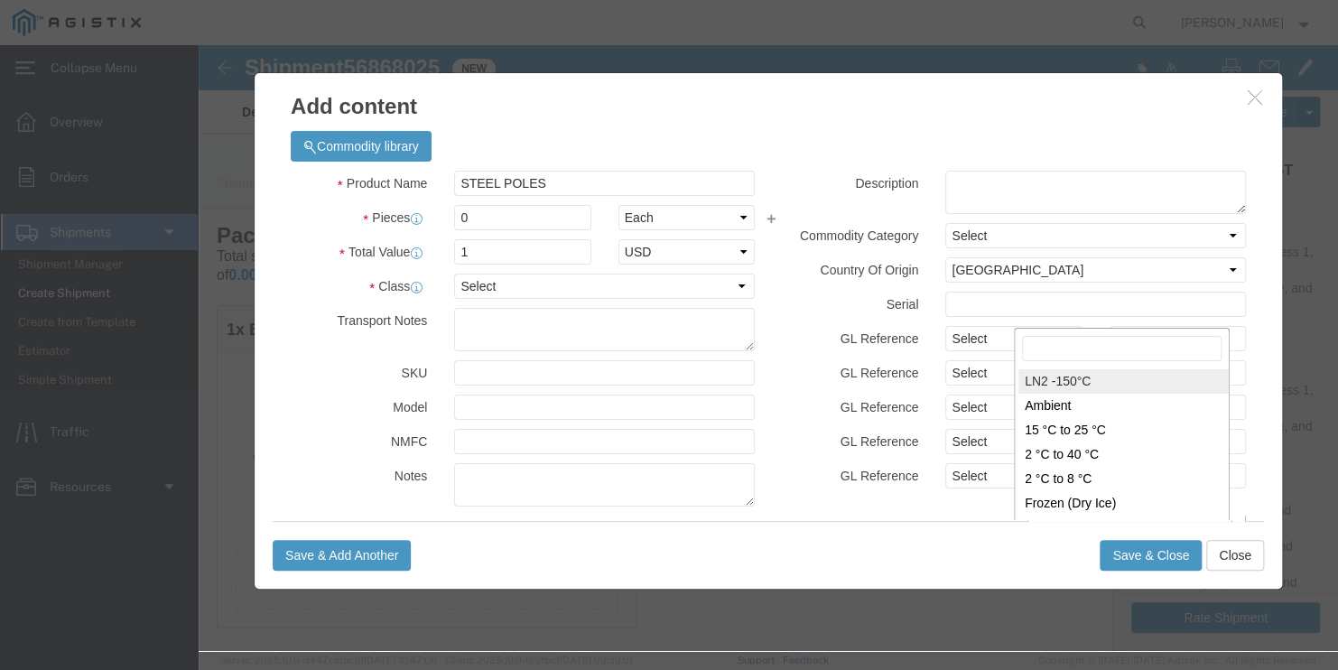
scroll to position [2, 0]
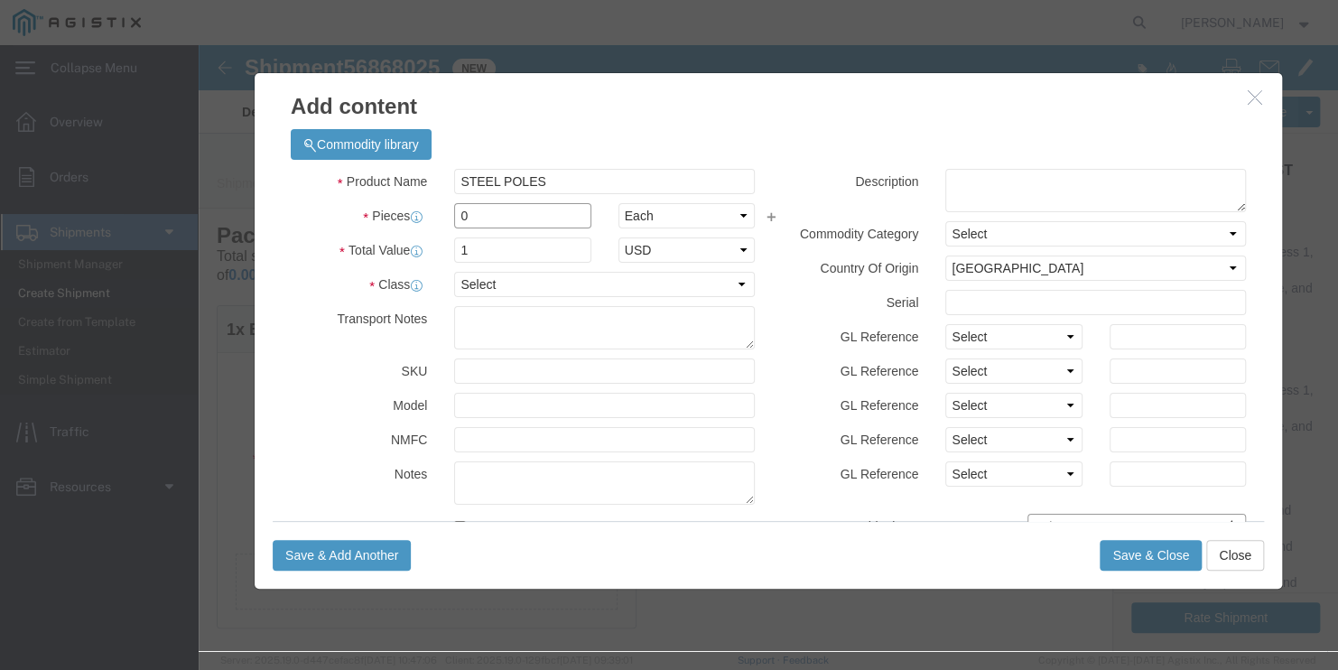
drag, startPoint x: 322, startPoint y: 168, endPoint x: 8, endPoint y: 134, distance: 315.8
click div "Add content Commodity library Product Name STEEL POLES Pieces 0 Select Bag Barr…"
click label "Class"
click select "Select 50 55 60 65 70 85 92.5 100 125 175 250 300 400"
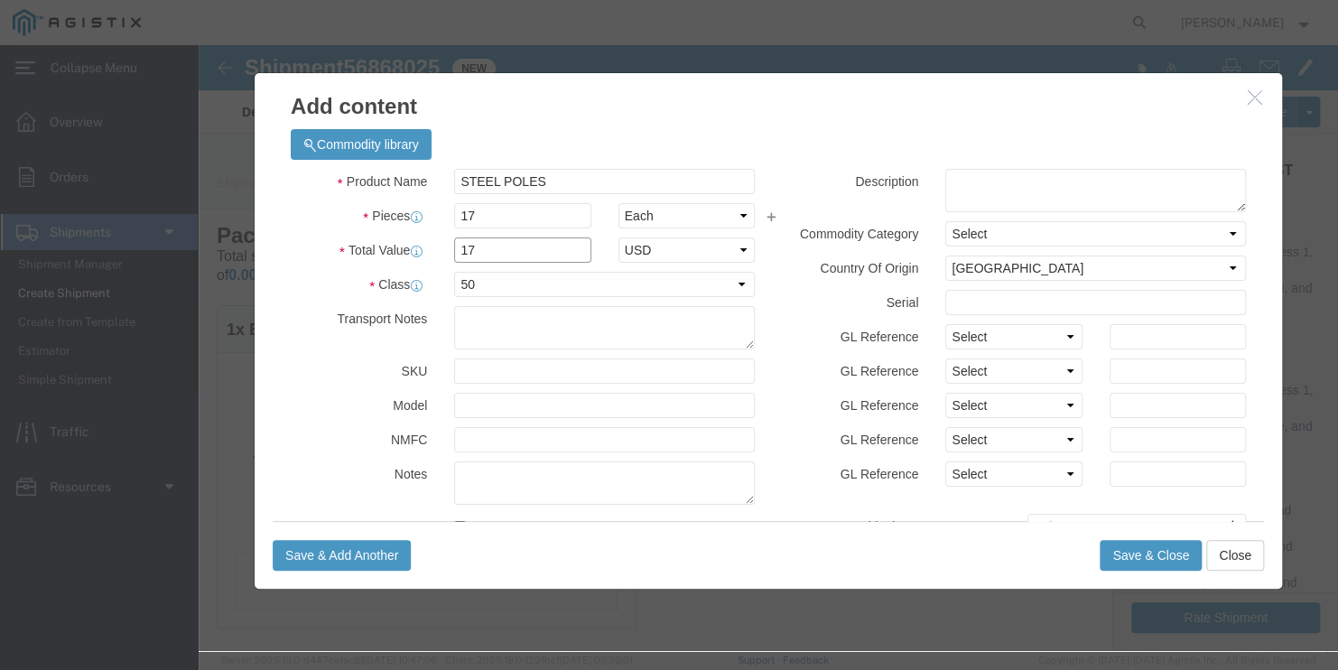
drag, startPoint x: 278, startPoint y: 201, endPoint x: 102, endPoint y: 200, distance: 176.0
click div "Total Value 17 Select ADP AED AFN ALL AMD AOA ARS ATS AUD AWG AZN BAM BBD BDT B…"
click div "Commodity library"
click select "Select [GEOGRAPHIC_DATA] [GEOGRAPHIC_DATA] [GEOGRAPHIC_DATA] [GEOGRAPHIC_DATA] …"
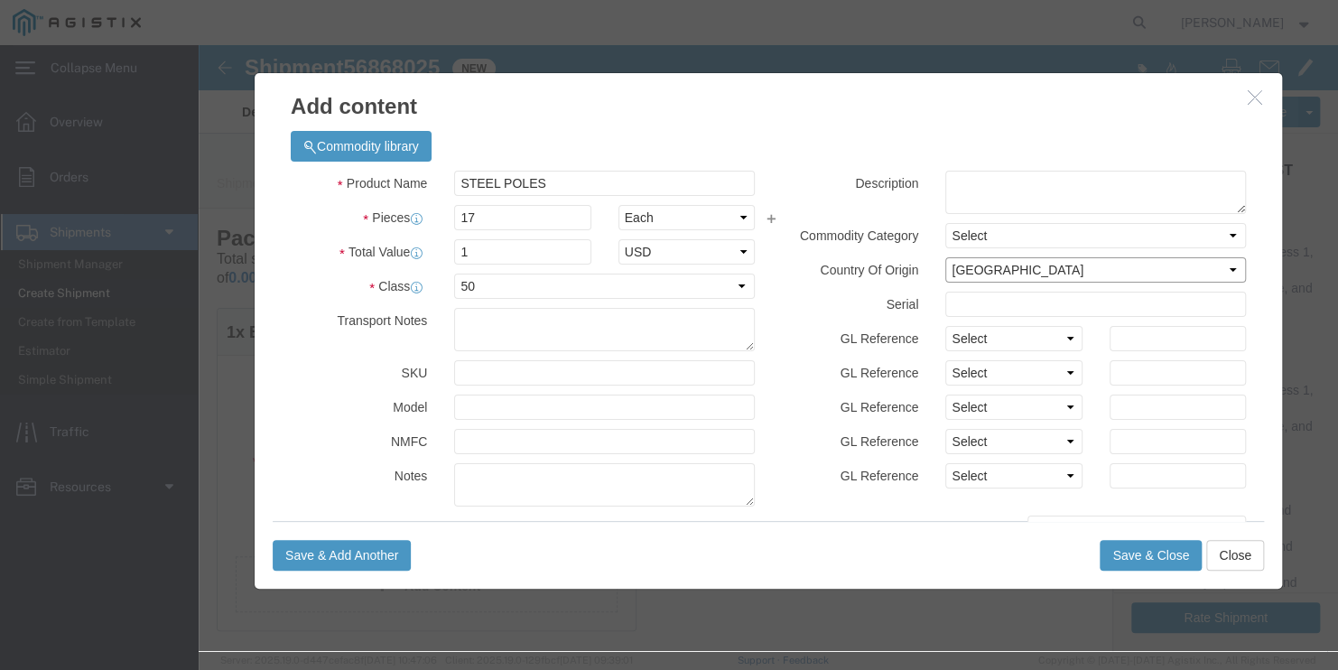
click select "Select [GEOGRAPHIC_DATA] [GEOGRAPHIC_DATA] [GEOGRAPHIC_DATA] [GEOGRAPHIC_DATA] …"
click button "Save & Close"
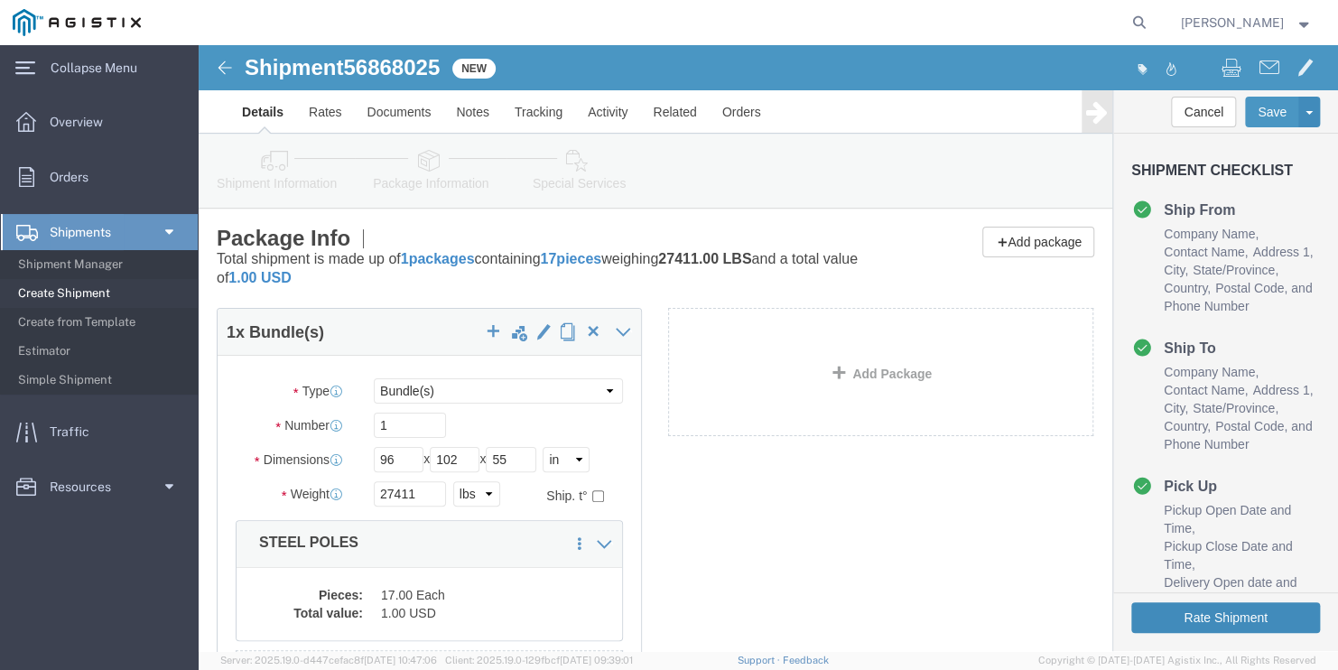
click button "Rate Shipment"
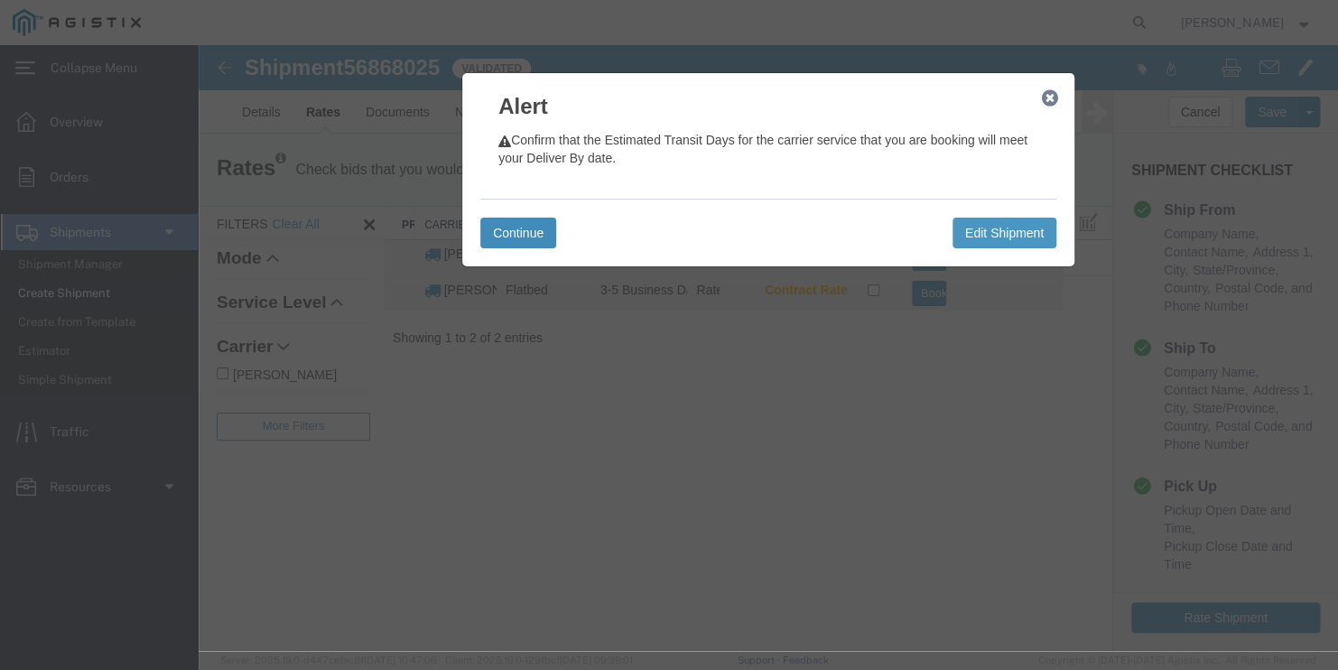
click at [541, 236] on button "Continue" at bounding box center [518, 233] width 76 height 31
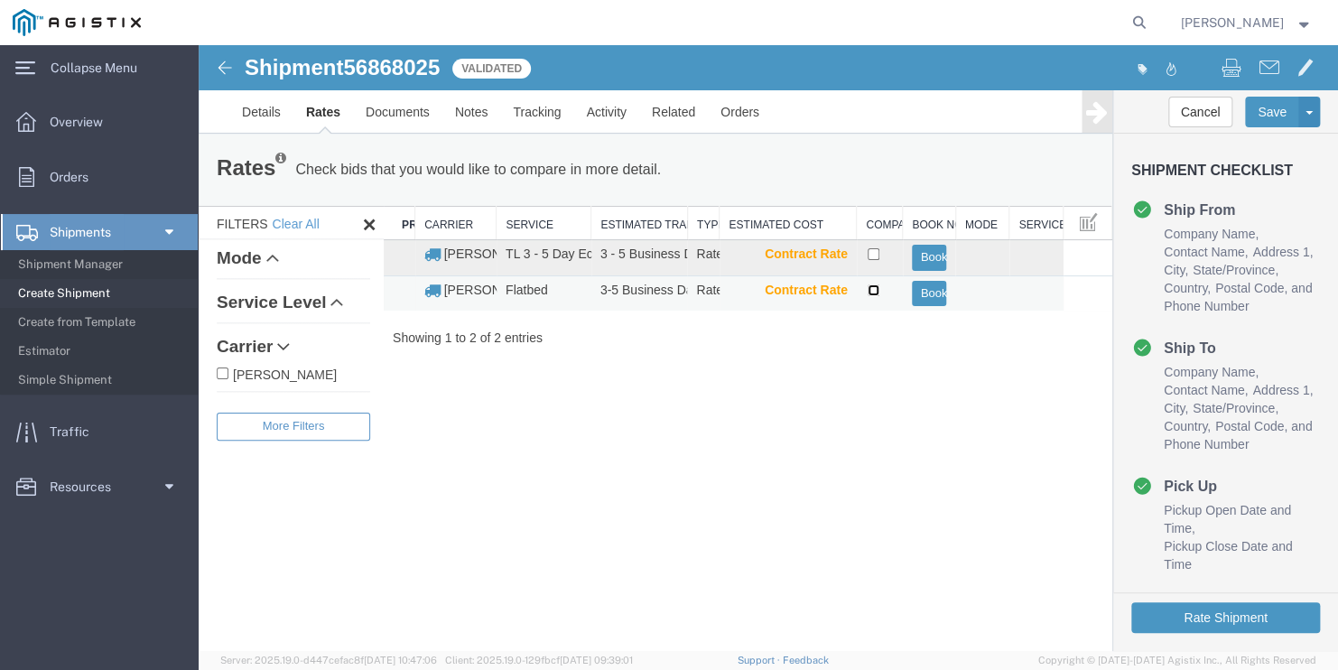
click at [873, 291] on input "checkbox" at bounding box center [873, 290] width 12 height 12
click at [927, 294] on button "Book" at bounding box center [929, 294] width 35 height 26
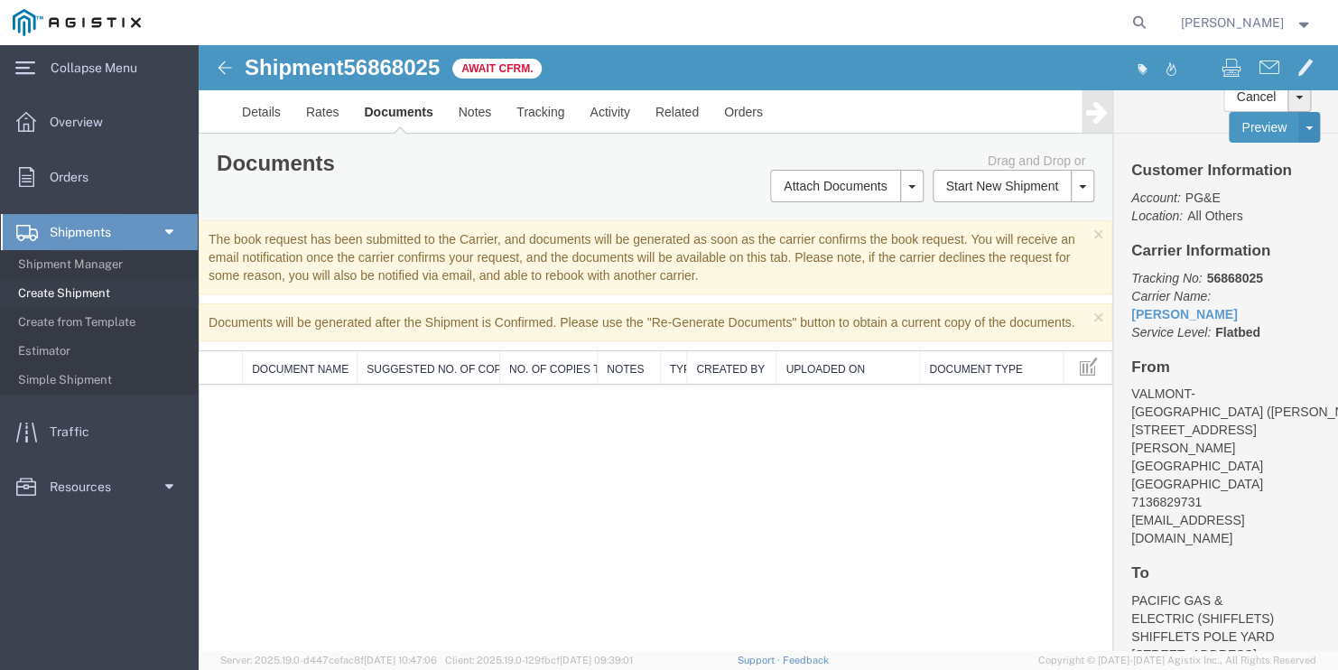
click at [426, 69] on span "56868025" at bounding box center [391, 67] width 97 height 24
copy span "56868025"
